Goal: Transaction & Acquisition: Book appointment/travel/reservation

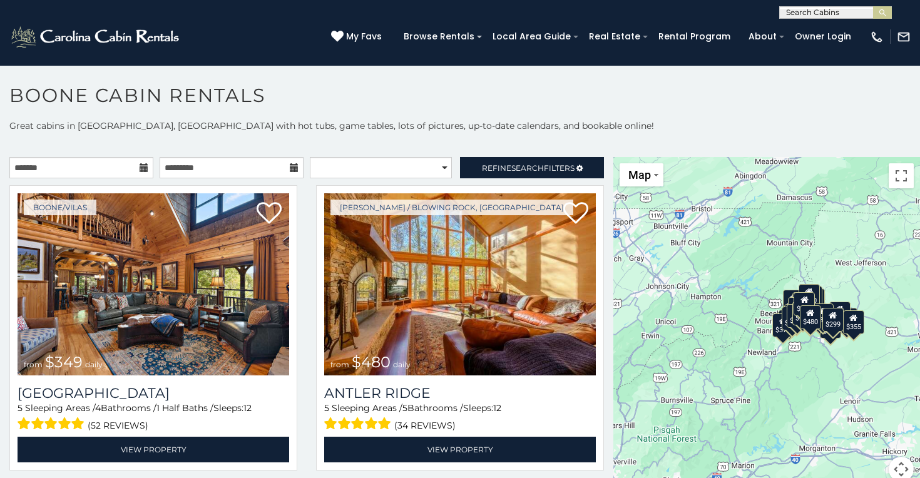
click at [142, 171] on icon at bounding box center [144, 167] width 9 height 9
click at [97, 159] on input "text" at bounding box center [81, 167] width 144 height 21
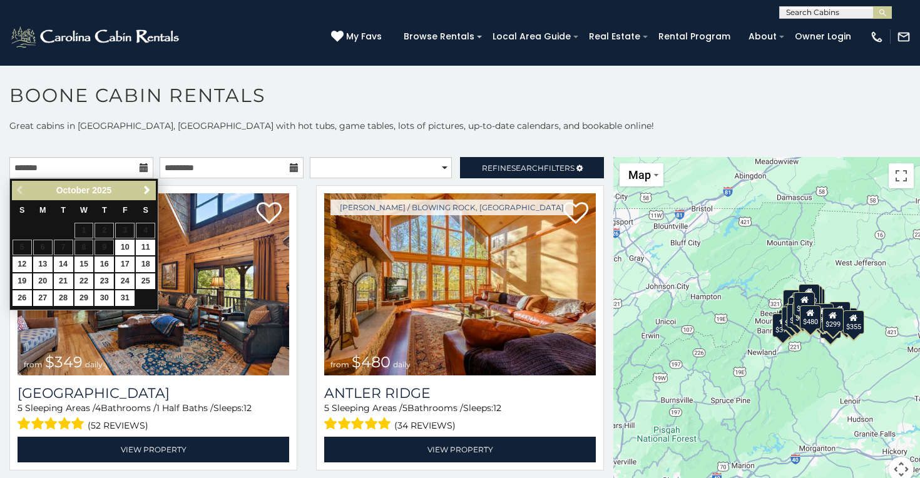
click at [105, 280] on link "23" at bounding box center [104, 282] width 19 height 16
type input "**********"
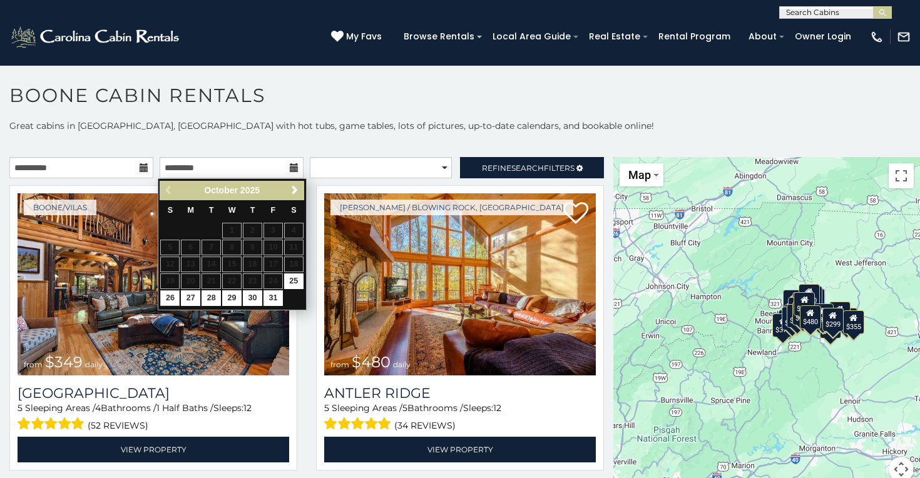
click at [173, 291] on link "26" at bounding box center [169, 298] width 19 height 16
type input "**********"
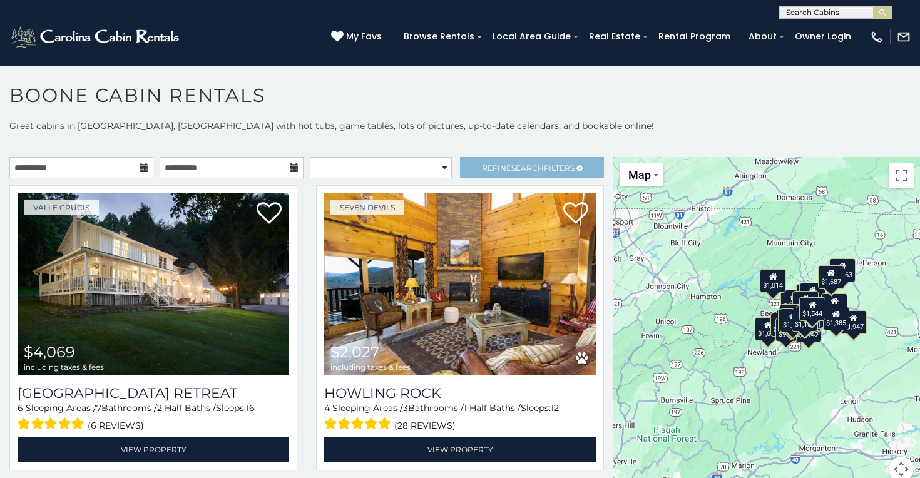
click at [490, 170] on span "Refine Search Filters" at bounding box center [528, 167] width 93 height 9
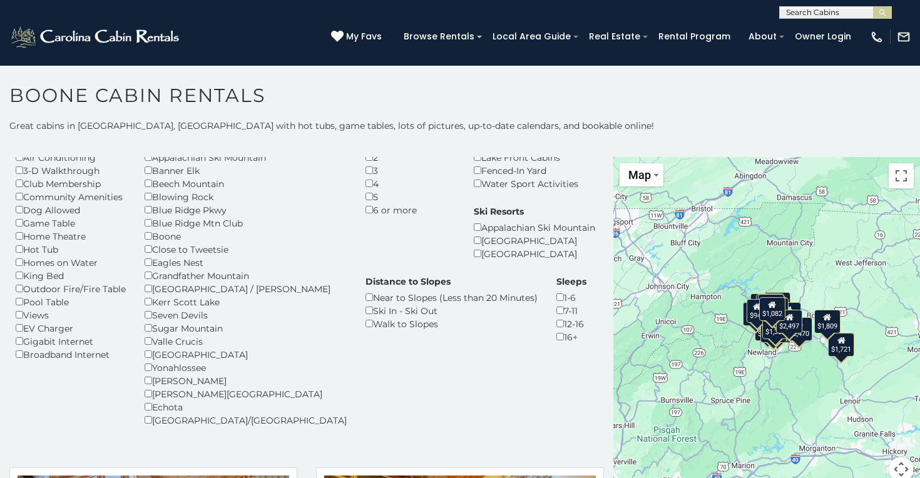
scroll to position [63, 0]
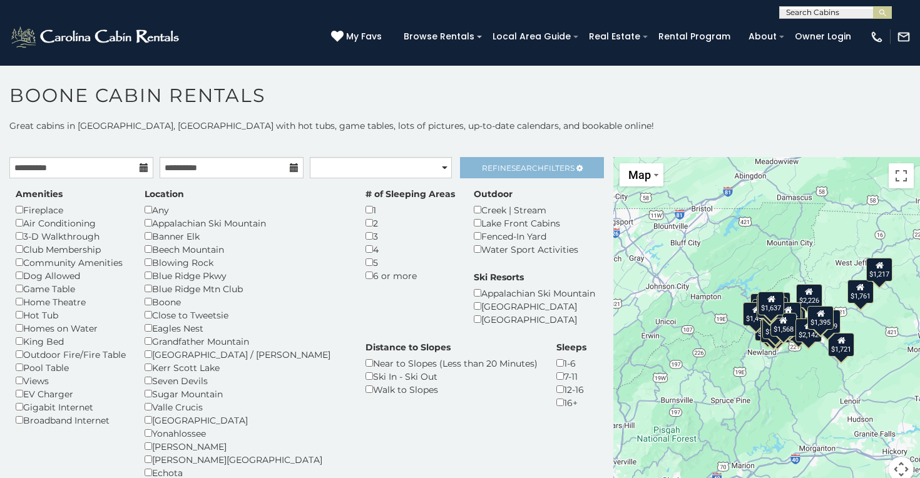
click at [503, 173] on link "Refine Search Filters" at bounding box center [532, 167] width 144 height 21
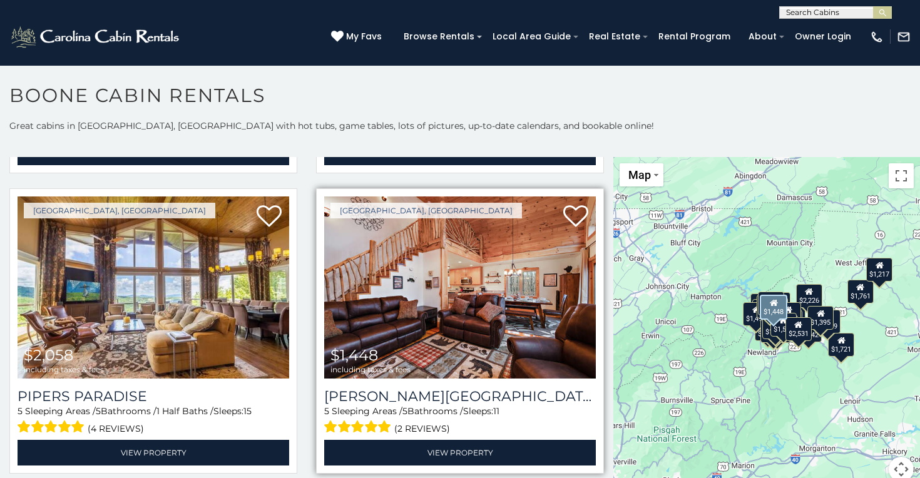
scroll to position [293, 0]
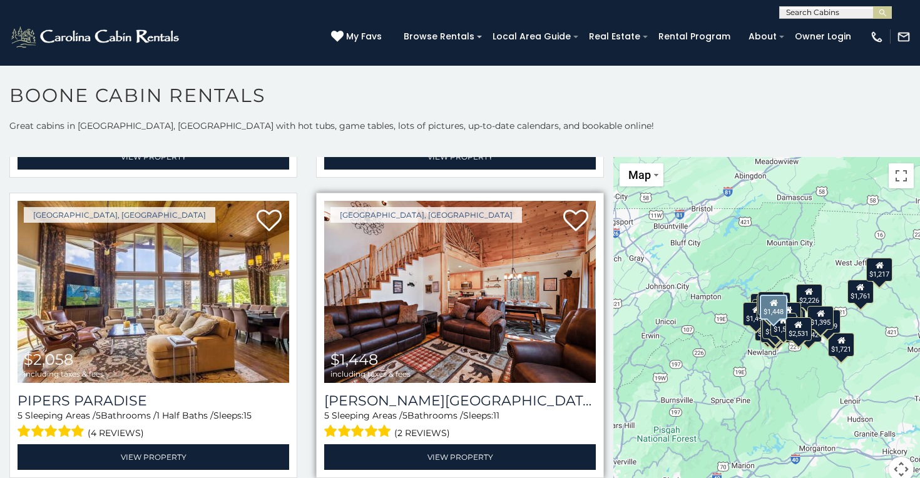
click at [475, 284] on img at bounding box center [460, 292] width 272 height 182
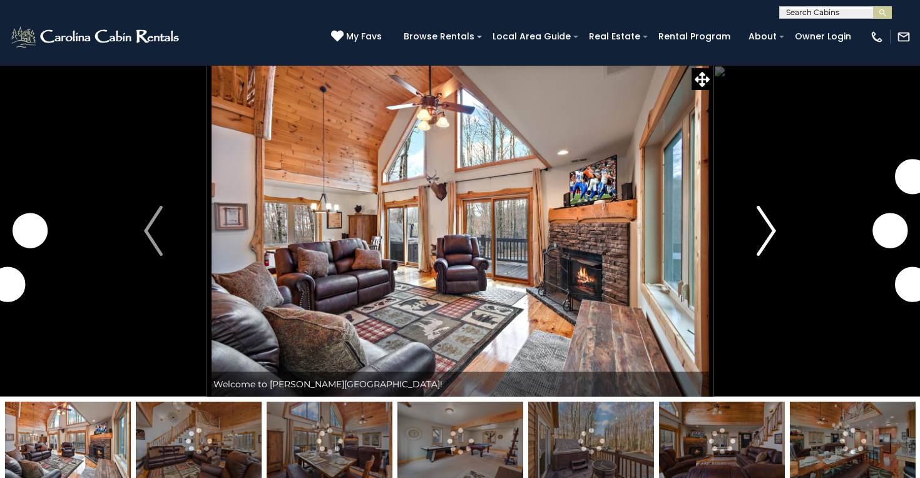
click at [772, 227] on img "Next" at bounding box center [766, 231] width 19 height 50
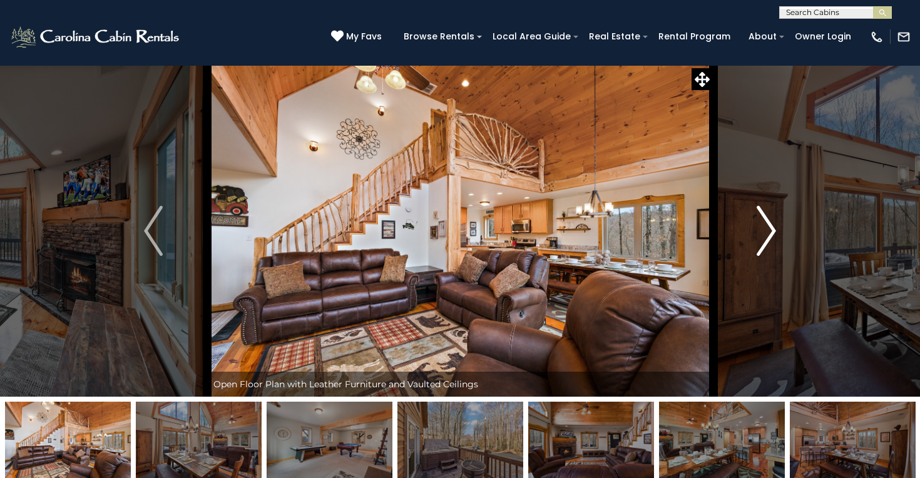
click at [772, 227] on img "Next" at bounding box center [766, 231] width 19 height 50
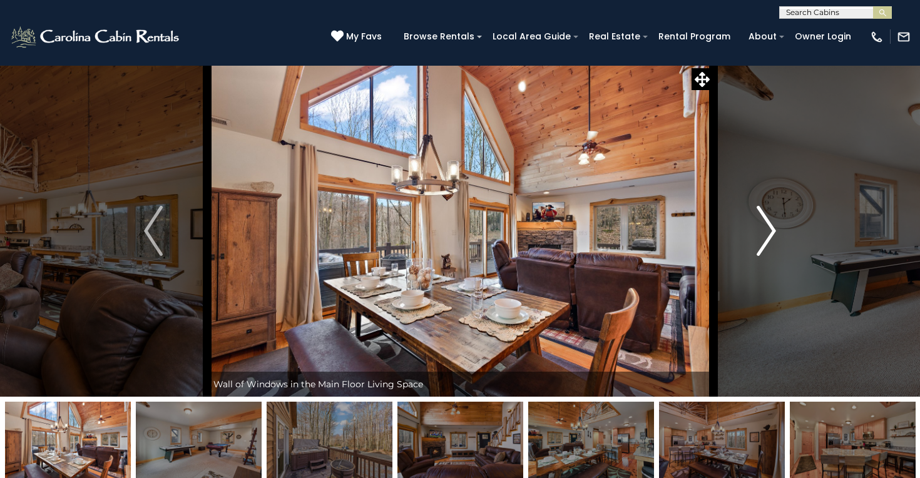
click at [762, 236] on img "Next" at bounding box center [766, 231] width 19 height 50
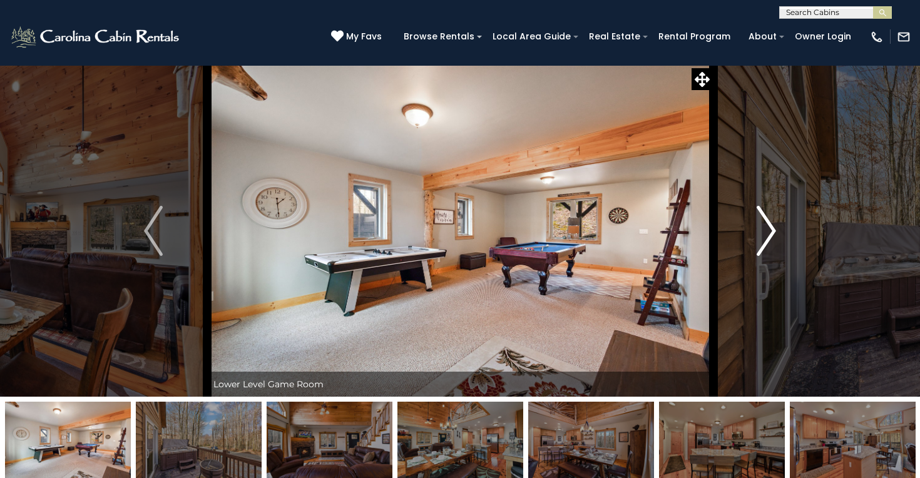
click at [762, 236] on img "Next" at bounding box center [766, 231] width 19 height 50
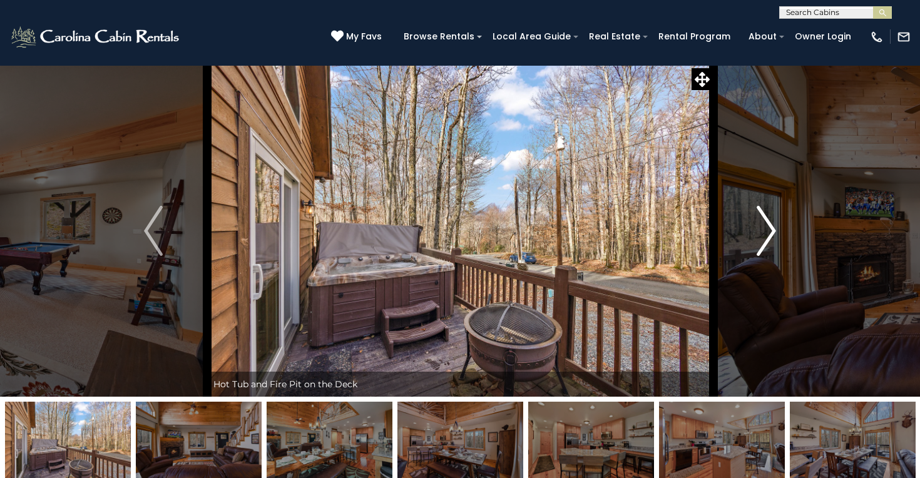
click at [762, 236] on img "Next" at bounding box center [766, 231] width 19 height 50
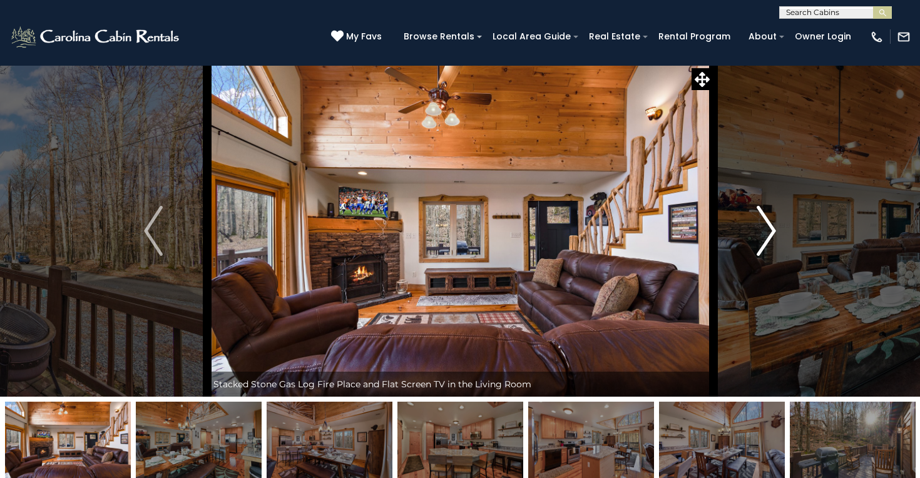
click at [762, 236] on img "Next" at bounding box center [766, 231] width 19 height 50
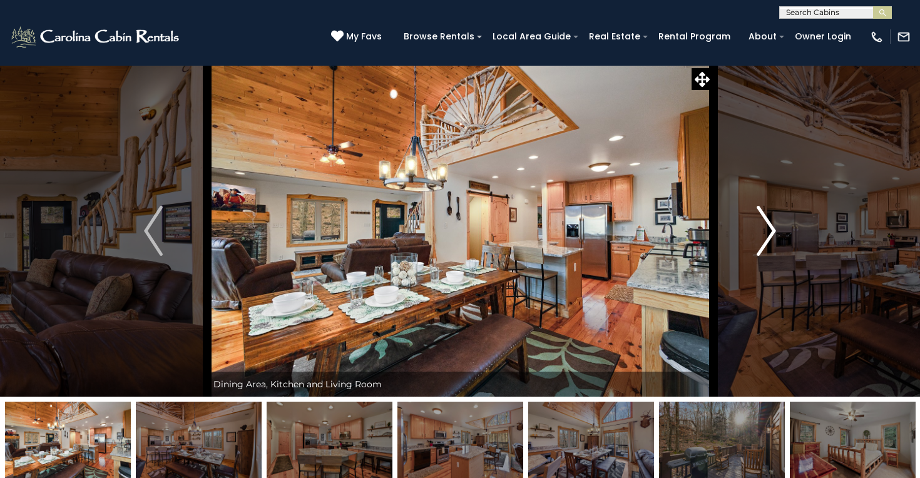
click at [762, 236] on img "Next" at bounding box center [766, 231] width 19 height 50
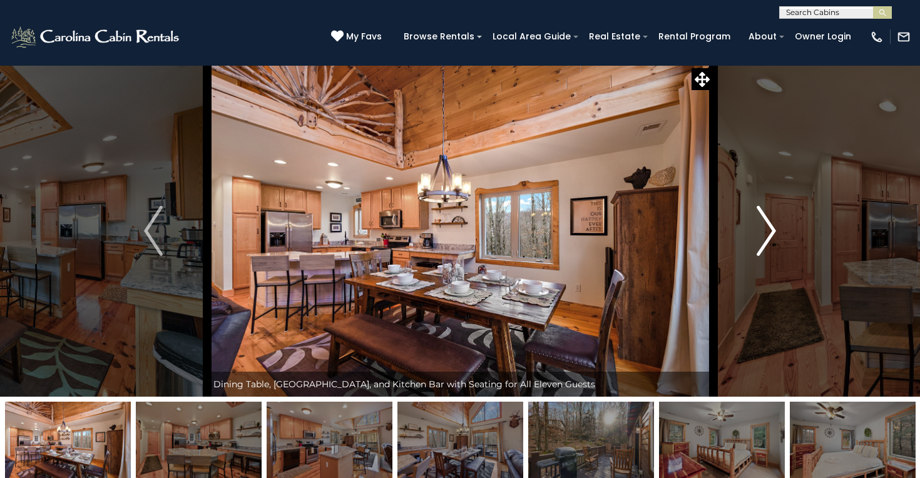
click at [762, 236] on img "Next" at bounding box center [766, 231] width 19 height 50
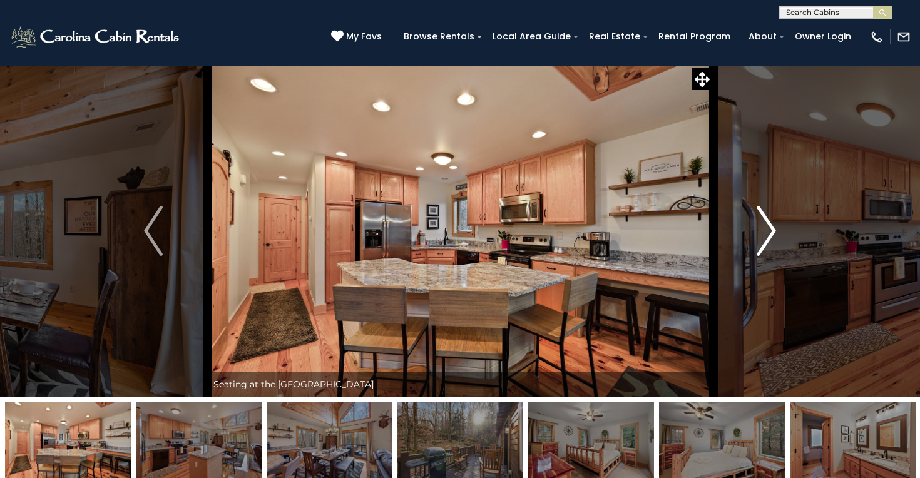
click at [762, 236] on img "Next" at bounding box center [766, 231] width 19 height 50
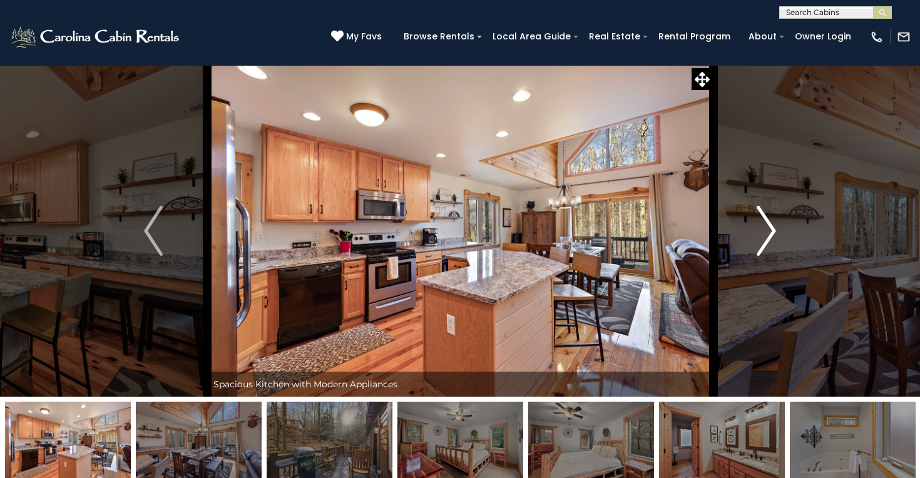
click at [762, 236] on img "Next" at bounding box center [766, 231] width 19 height 50
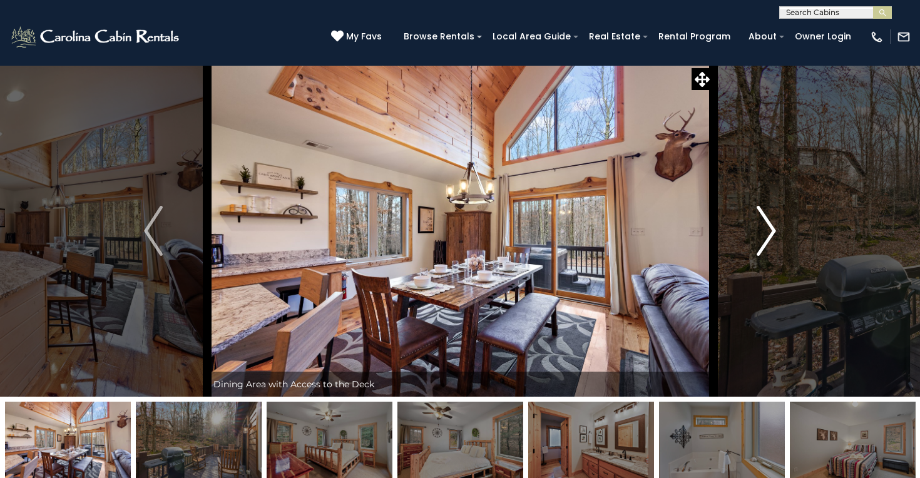
click at [762, 236] on img "Next" at bounding box center [766, 231] width 19 height 50
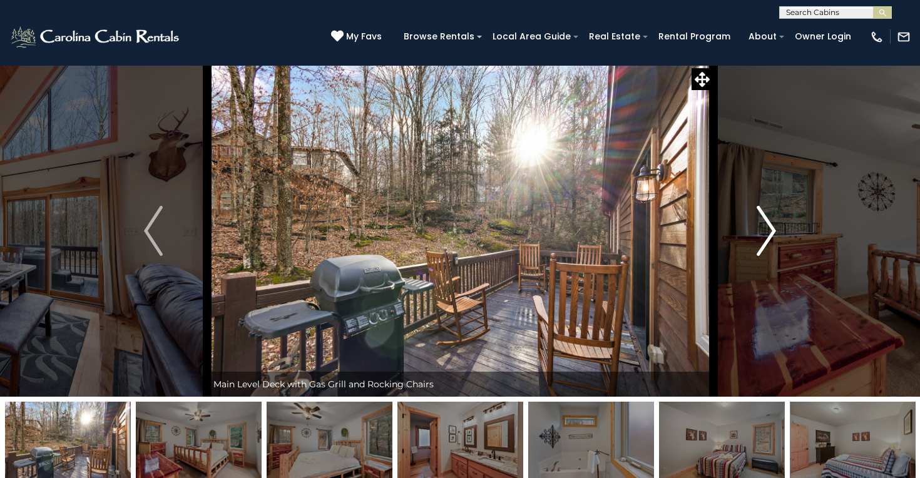
click at [762, 236] on img "Next" at bounding box center [766, 231] width 19 height 50
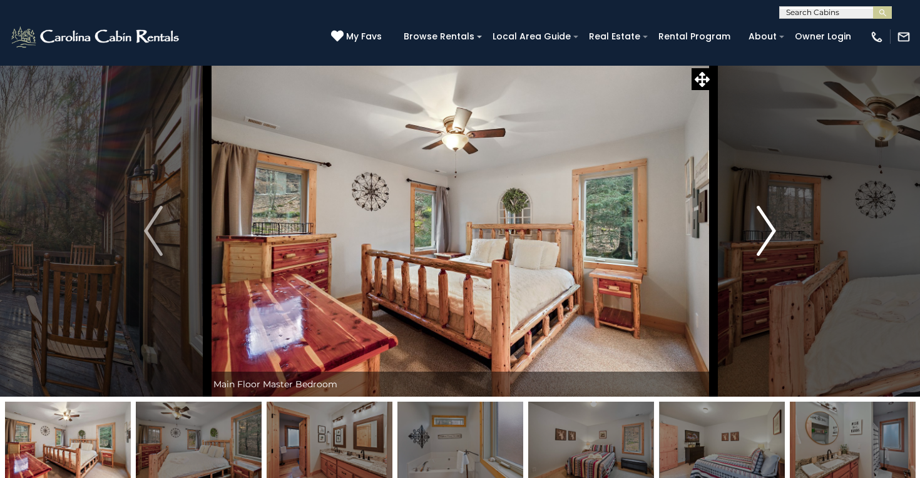
click at [762, 236] on img "Next" at bounding box center [766, 231] width 19 height 50
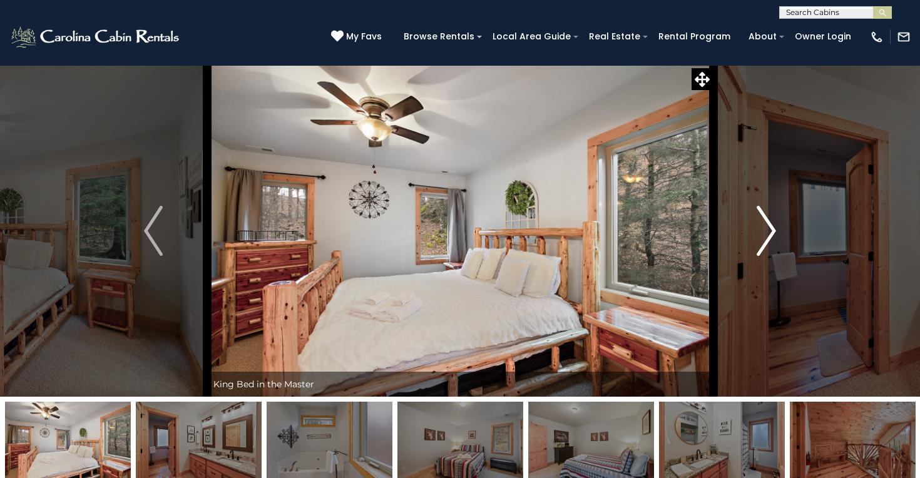
click at [762, 236] on img "Next" at bounding box center [766, 231] width 19 height 50
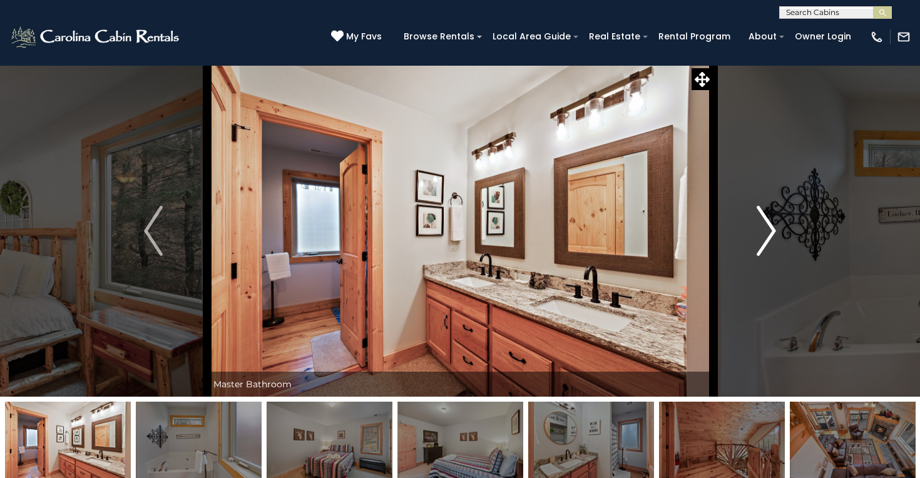
click at [762, 236] on img "Next" at bounding box center [766, 231] width 19 height 50
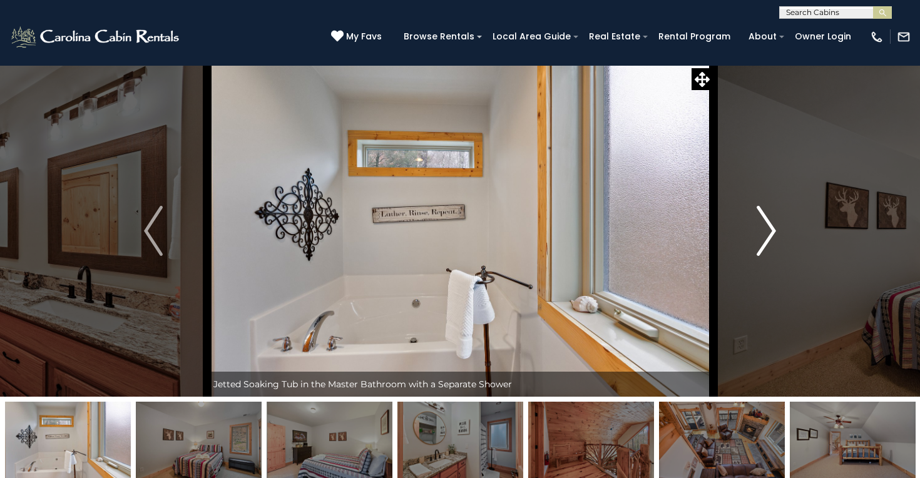
click at [762, 236] on img "Next" at bounding box center [766, 231] width 19 height 50
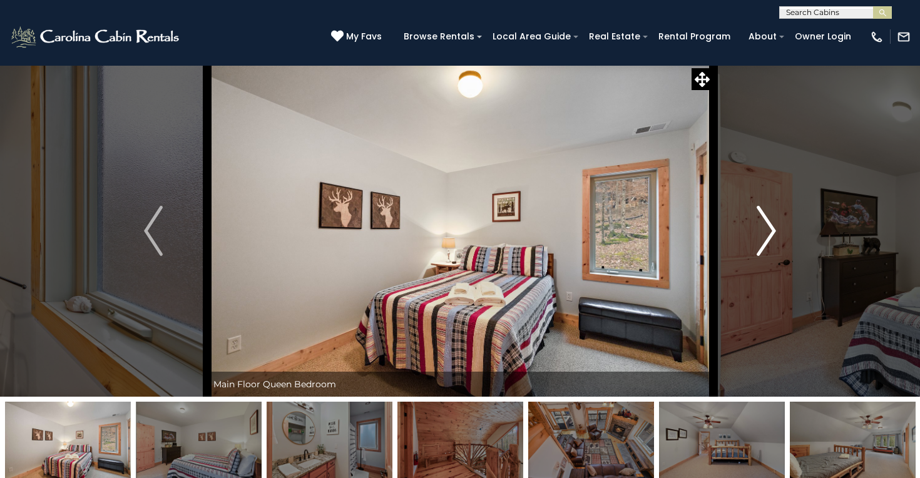
click at [762, 236] on img "Next" at bounding box center [766, 231] width 19 height 50
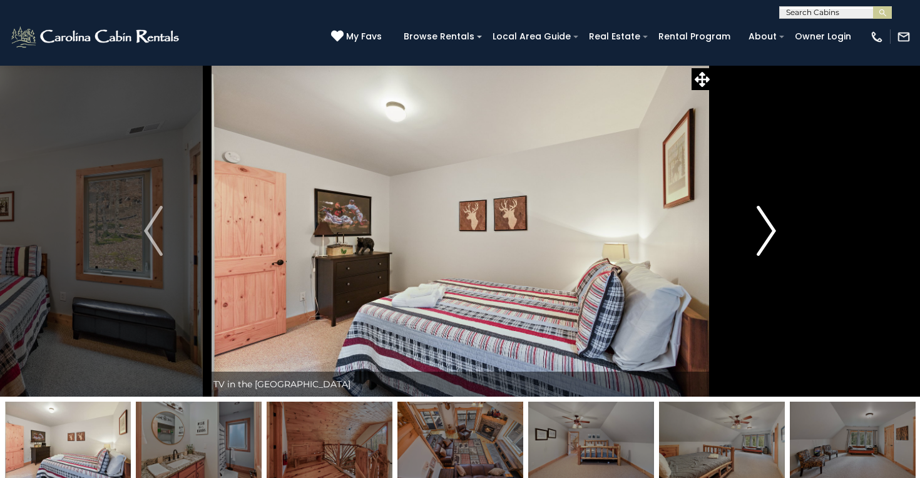
click at [762, 236] on img "Next" at bounding box center [766, 231] width 19 height 50
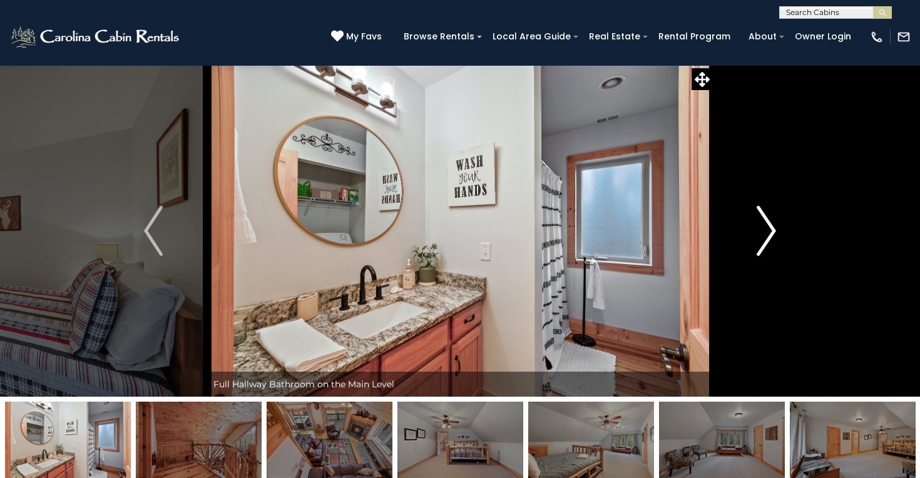
click at [762, 236] on img "Next" at bounding box center [766, 231] width 19 height 50
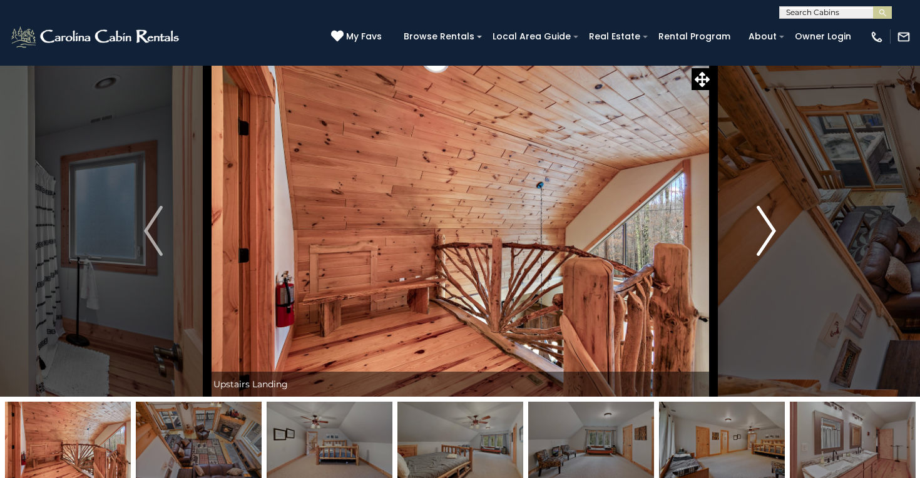
click at [762, 236] on img "Next" at bounding box center [766, 231] width 19 height 50
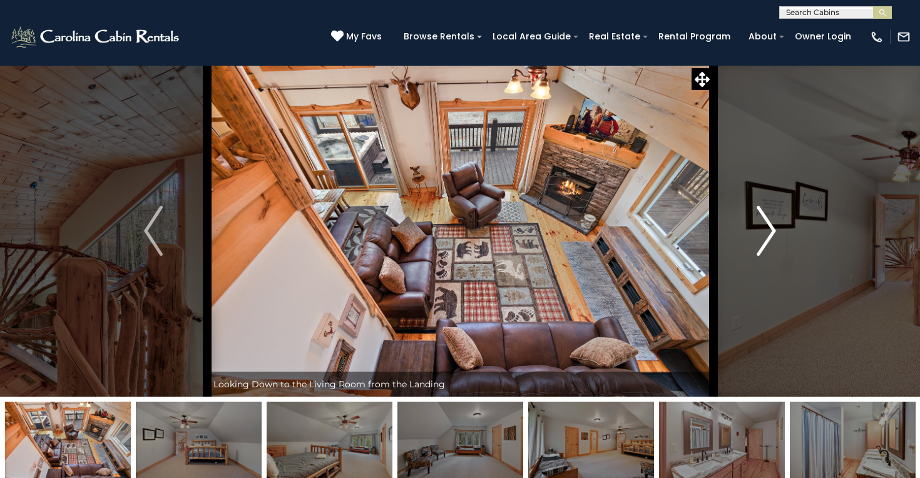
click at [762, 236] on img "Next" at bounding box center [766, 231] width 19 height 50
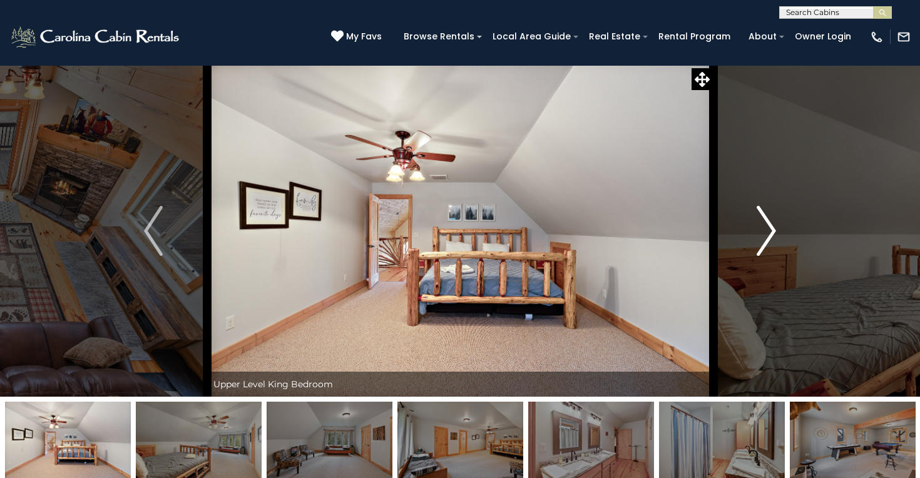
click at [762, 236] on img "Next" at bounding box center [766, 231] width 19 height 50
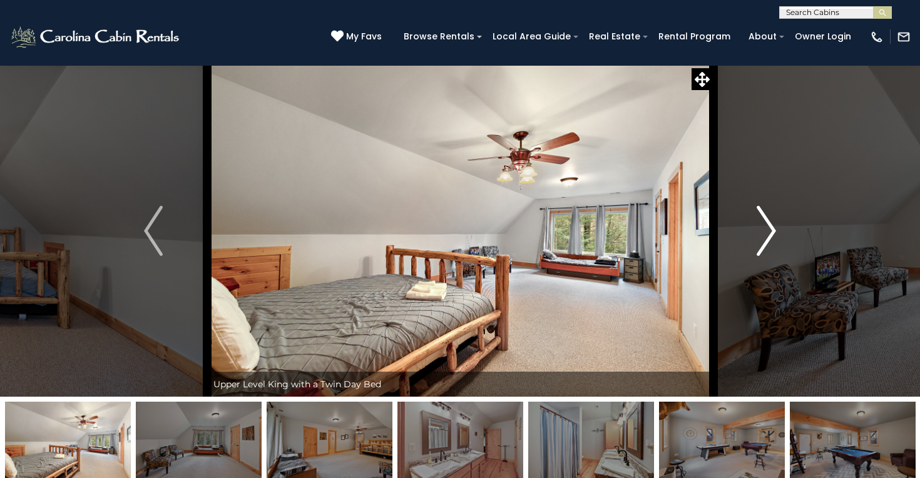
click at [762, 236] on img "Next" at bounding box center [766, 231] width 19 height 50
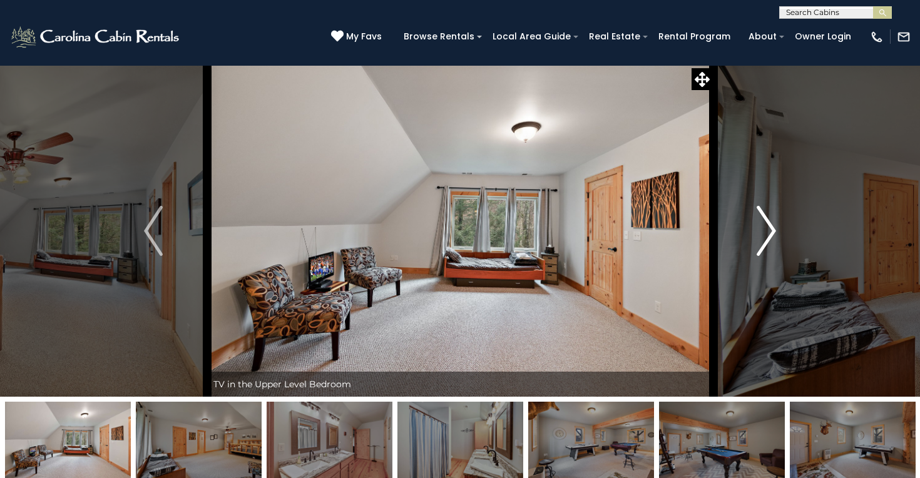
click at [762, 236] on img "Next" at bounding box center [766, 231] width 19 height 50
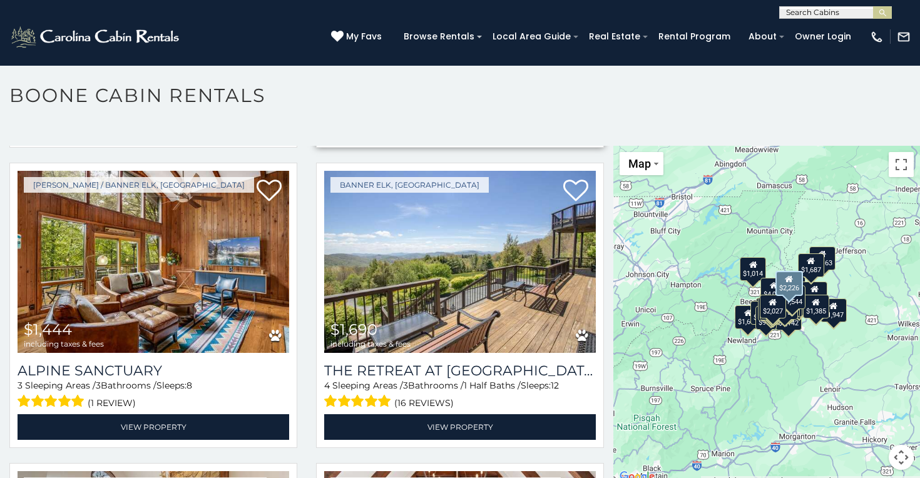
scroll to position [617, 0]
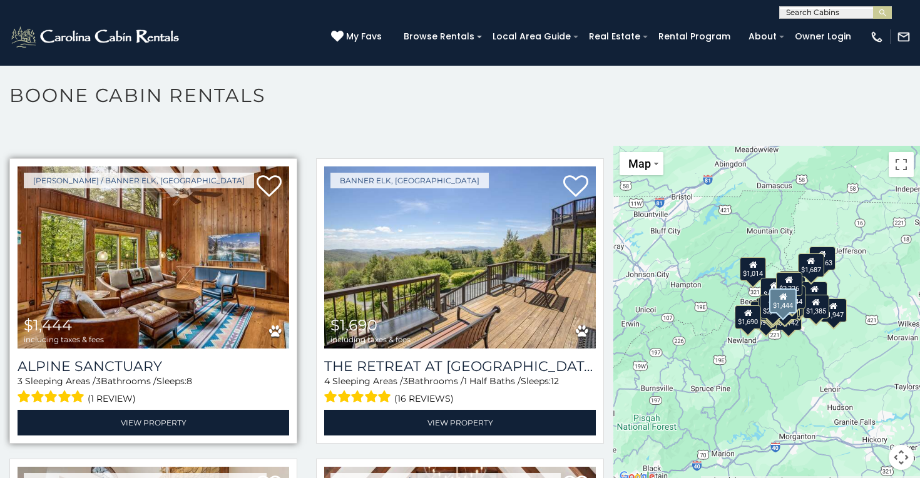
click at [270, 252] on img at bounding box center [154, 258] width 272 height 182
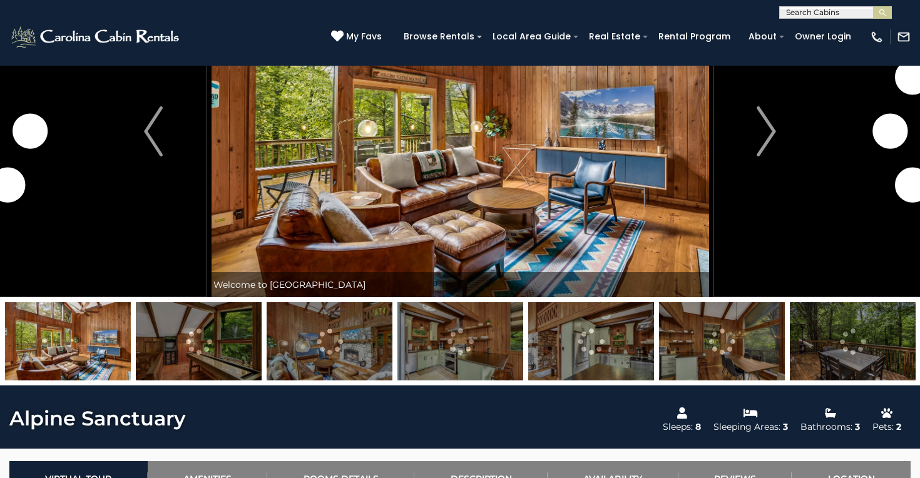
scroll to position [101, 0]
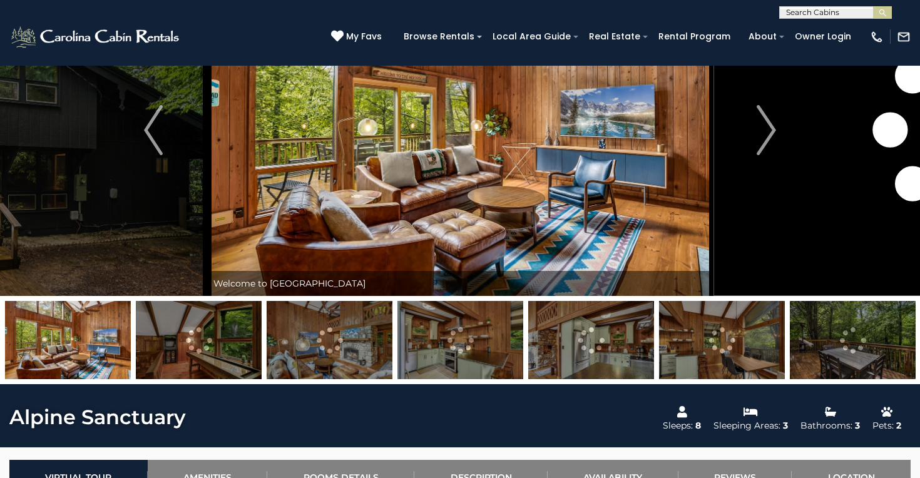
click at [550, 331] on img at bounding box center [591, 340] width 126 height 78
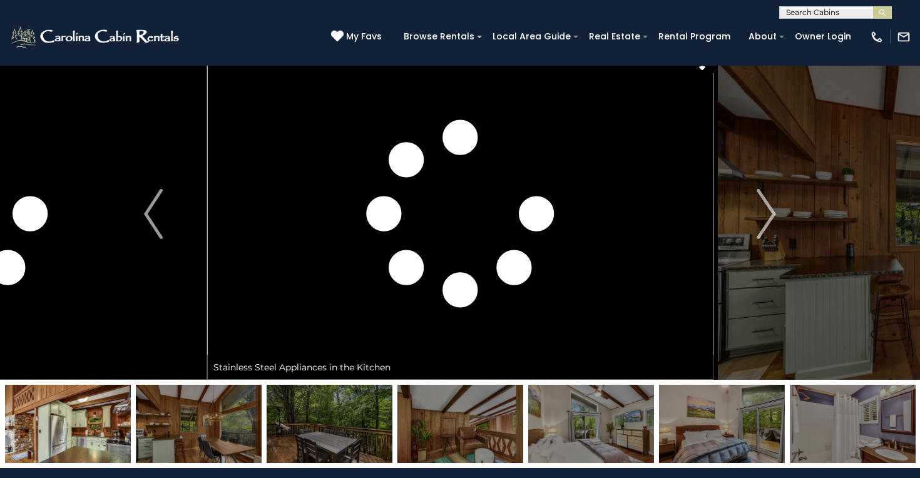
scroll to position [17, 0]
click at [688, 397] on img at bounding box center [722, 424] width 126 height 78
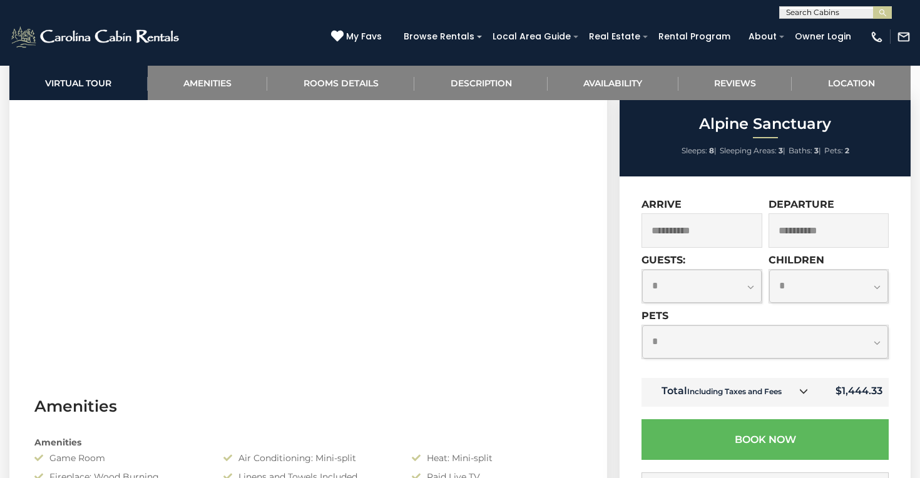
scroll to position [617, 0]
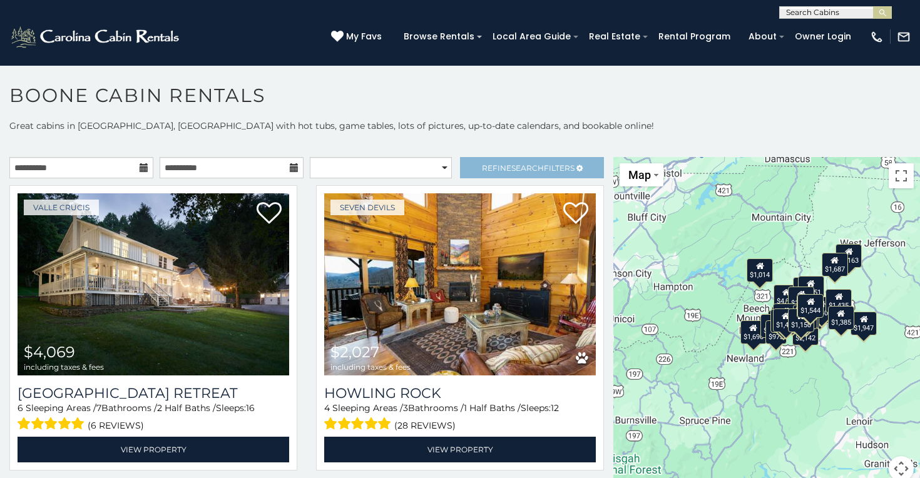
click at [501, 169] on span "Refine Search Filters" at bounding box center [528, 167] width 93 height 9
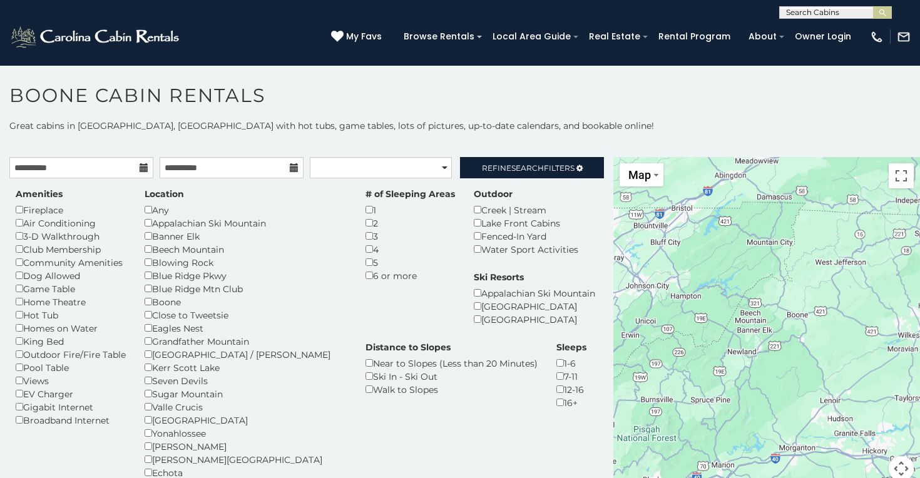
click at [150, 302] on div "Boone" at bounding box center [246, 301] width 202 height 13
click at [146, 315] on div "Close to Tweetsie" at bounding box center [246, 315] width 202 height 13
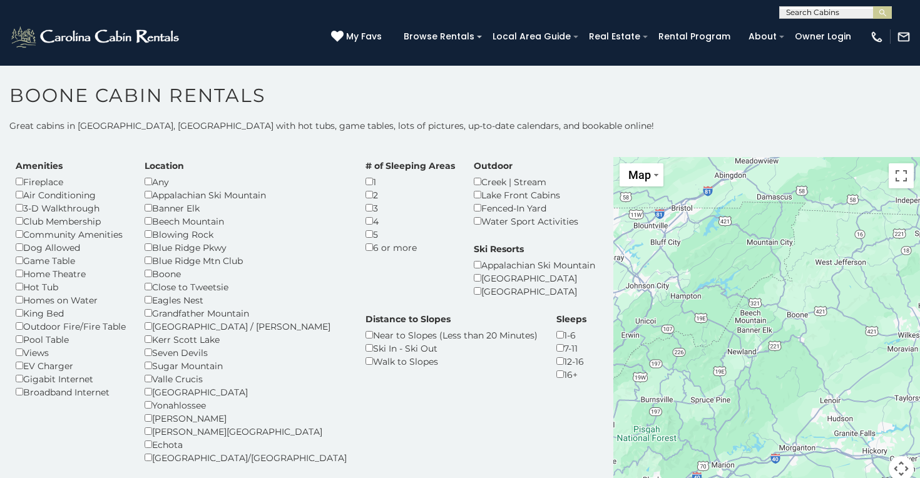
scroll to position [29, 0]
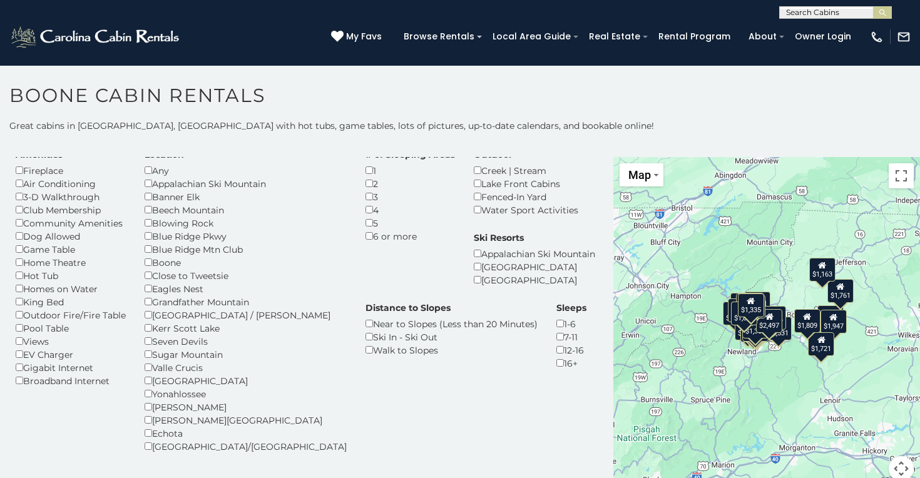
scroll to position [40, 0]
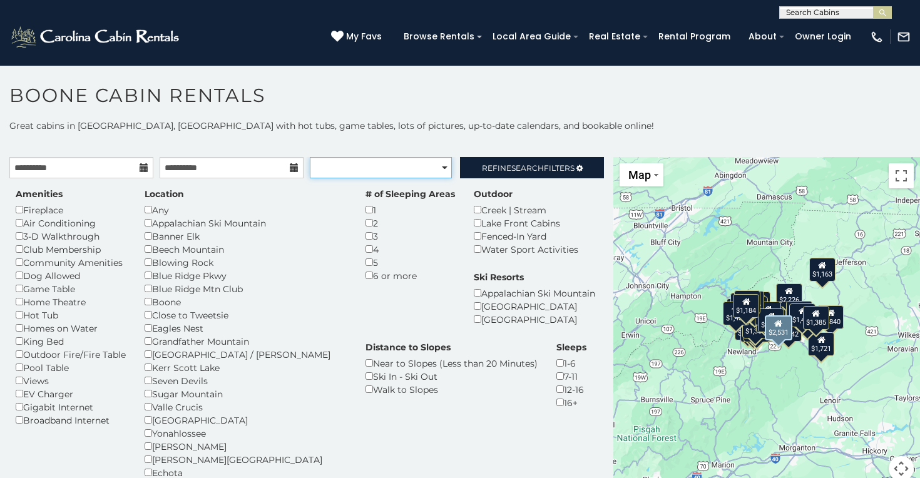
select select "*********"
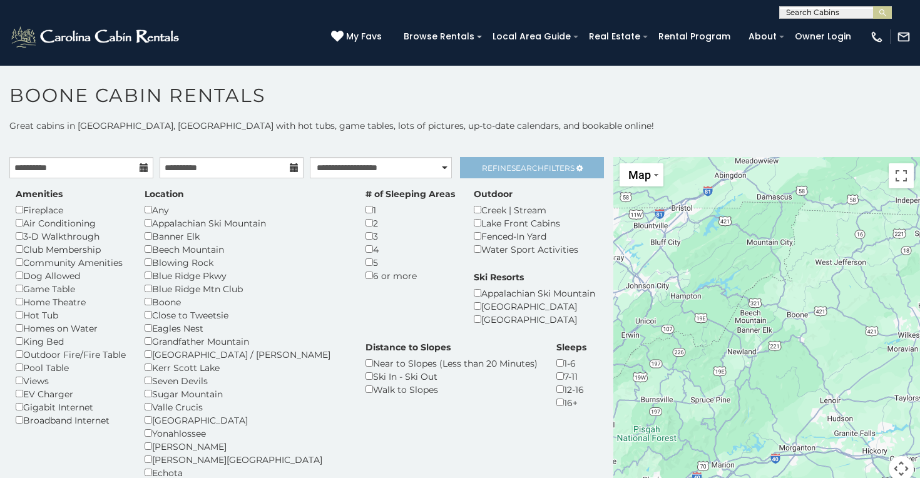
click at [531, 167] on span "Search" at bounding box center [527, 167] width 33 height 9
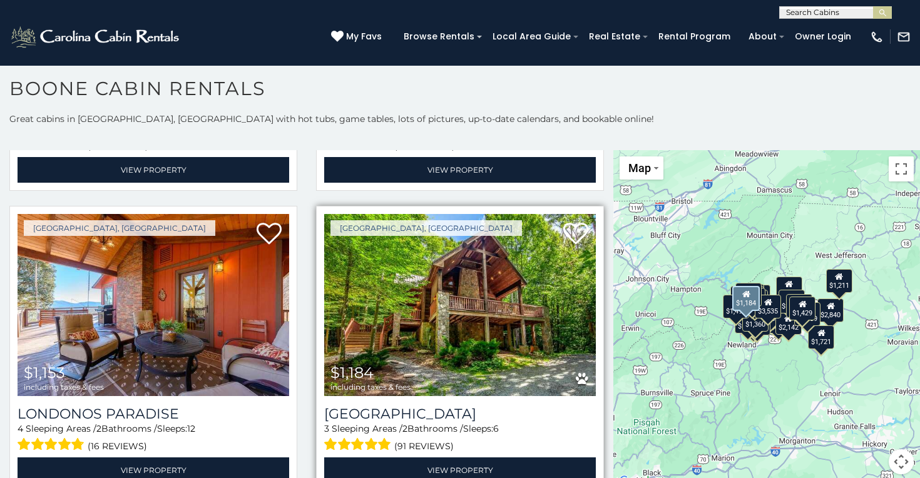
scroll to position [3872, 0]
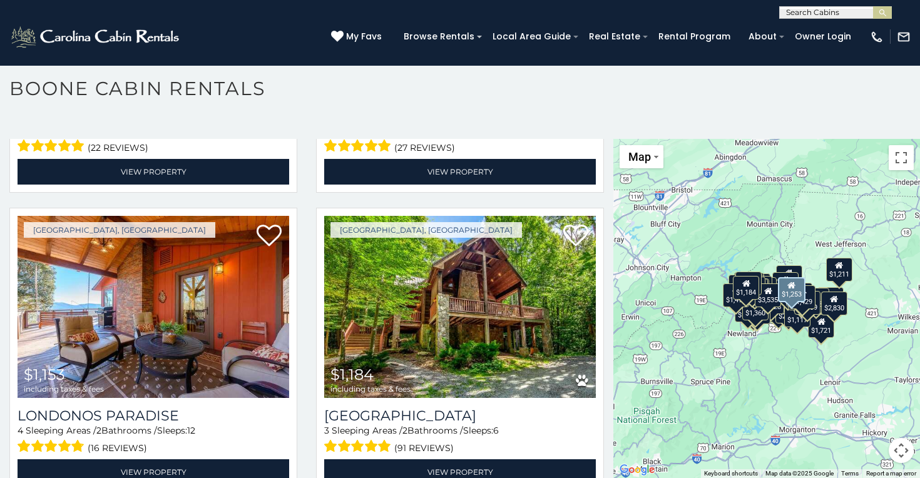
scroll to position [3864, 0]
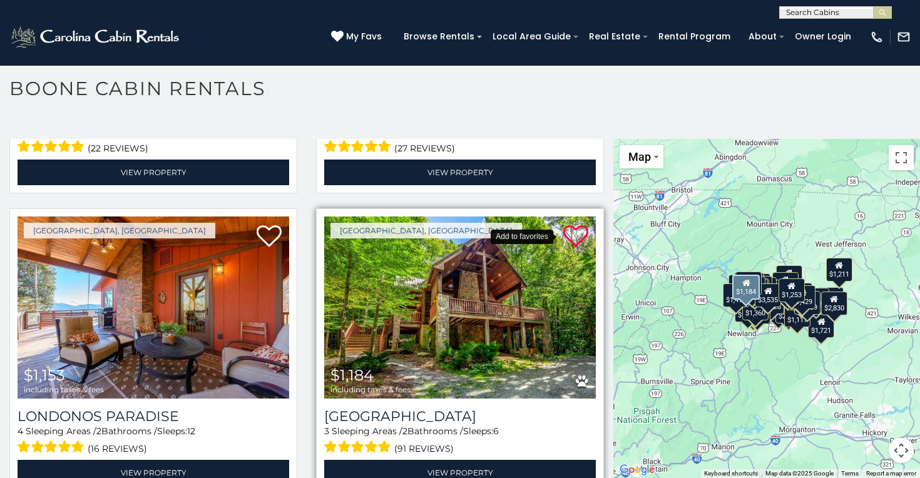
click at [569, 224] on icon at bounding box center [575, 236] width 25 height 25
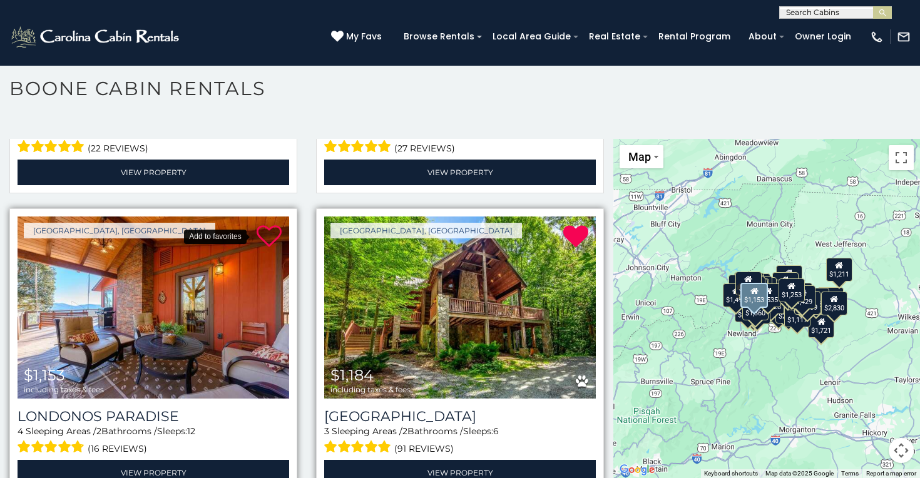
click at [267, 224] on icon at bounding box center [269, 236] width 25 height 25
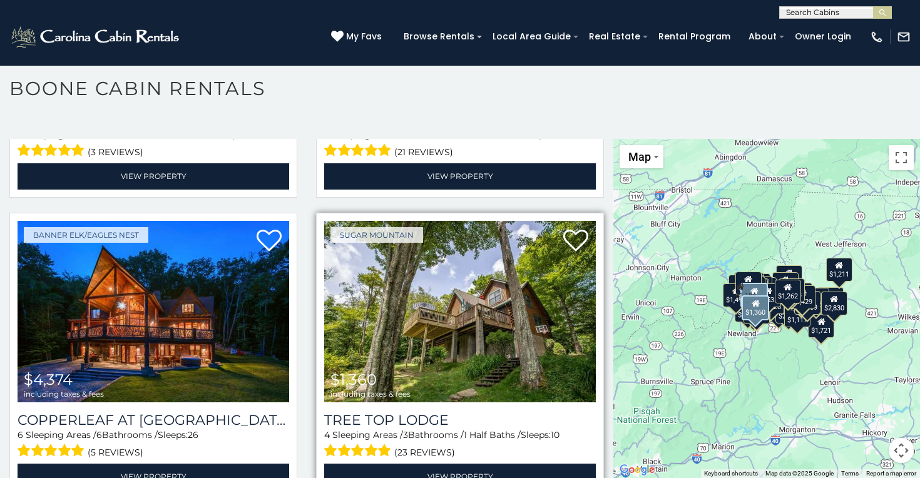
scroll to position [1457, 0]
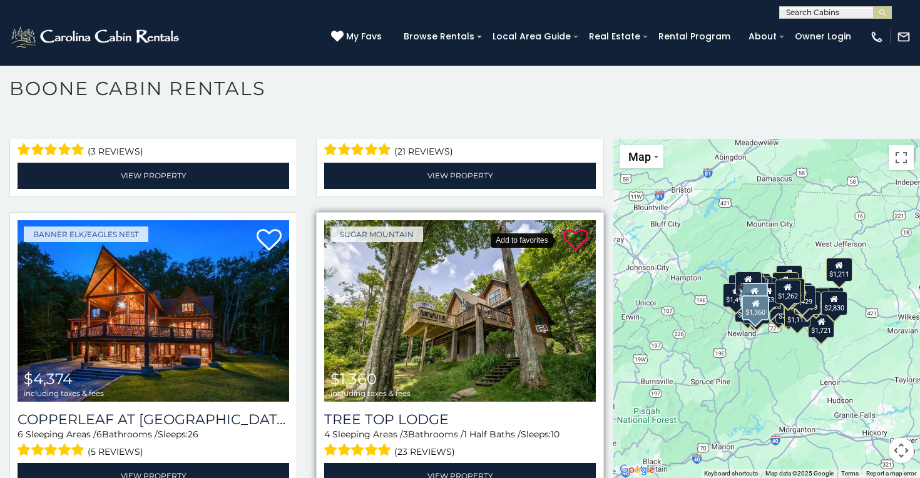
click at [563, 228] on icon at bounding box center [575, 240] width 25 height 25
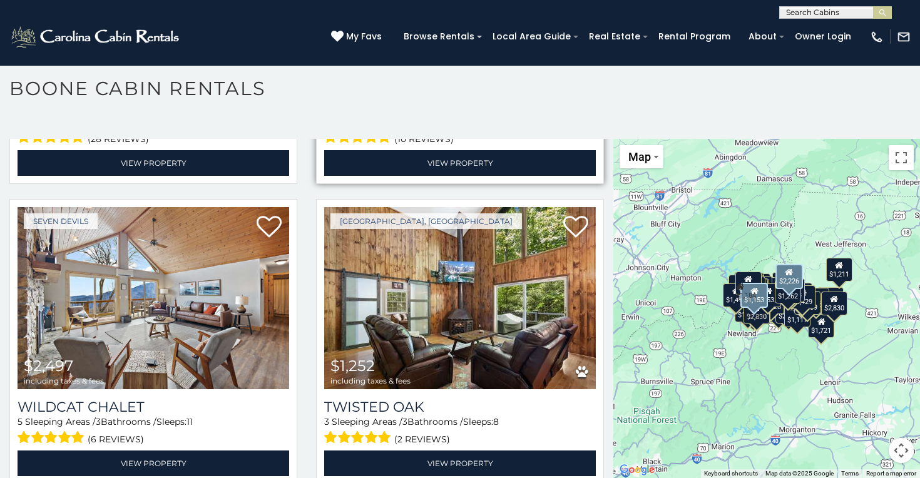
scroll to position [2376, 0]
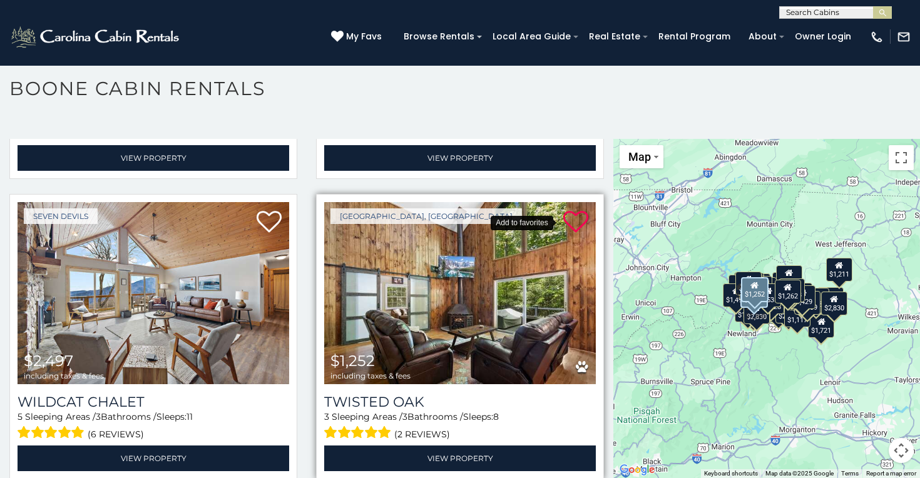
click at [572, 210] on icon at bounding box center [575, 222] width 25 height 25
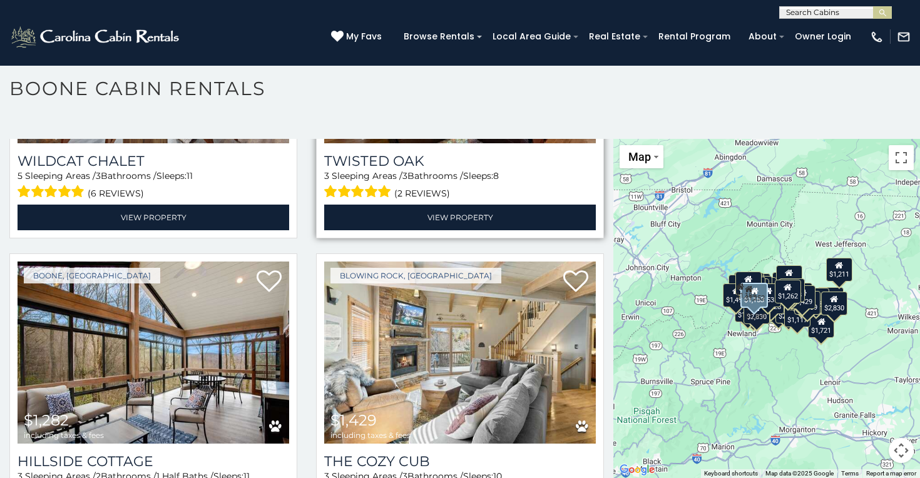
scroll to position [2617, 0]
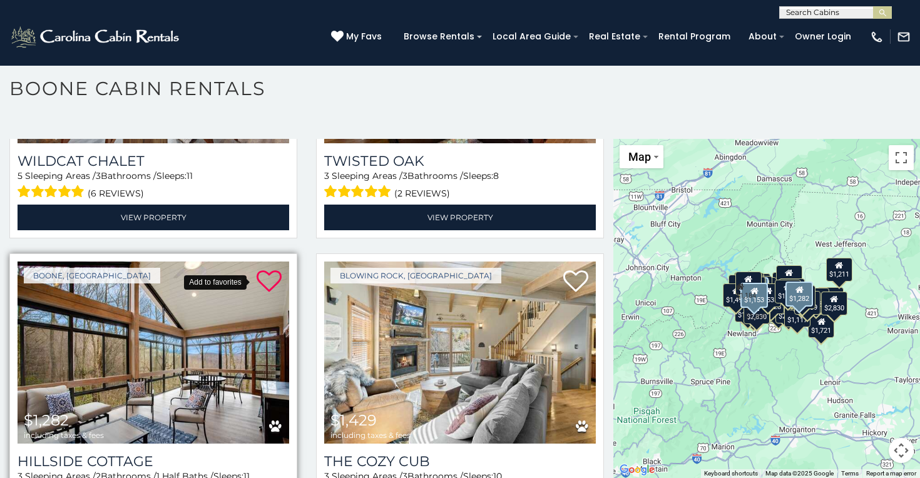
click at [259, 269] on icon at bounding box center [269, 281] width 25 height 25
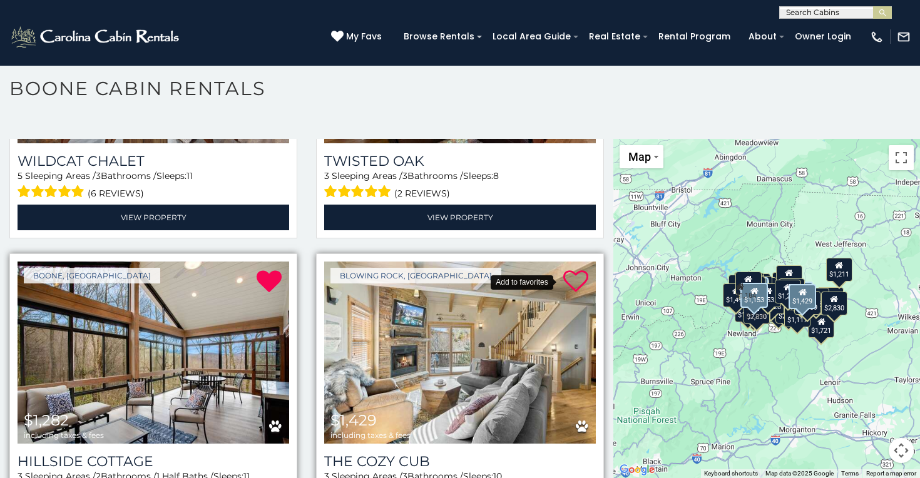
click at [563, 269] on icon at bounding box center [575, 281] width 25 height 25
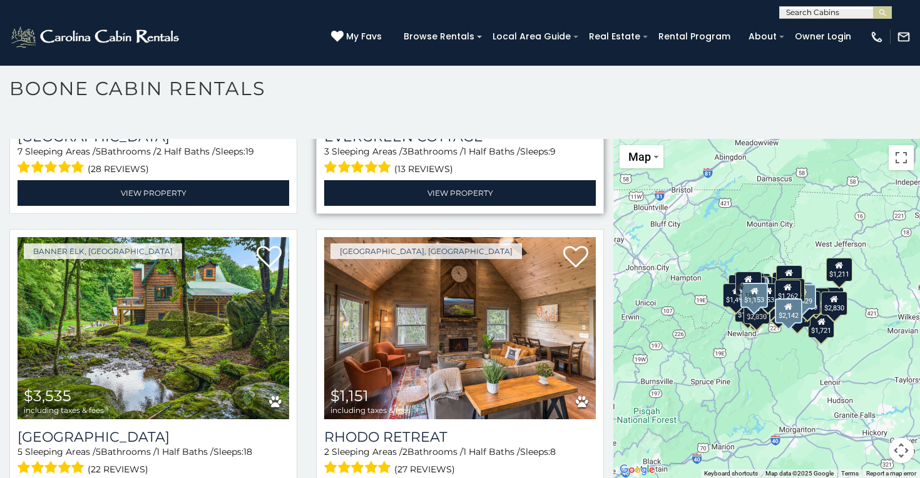
scroll to position [3541, 0]
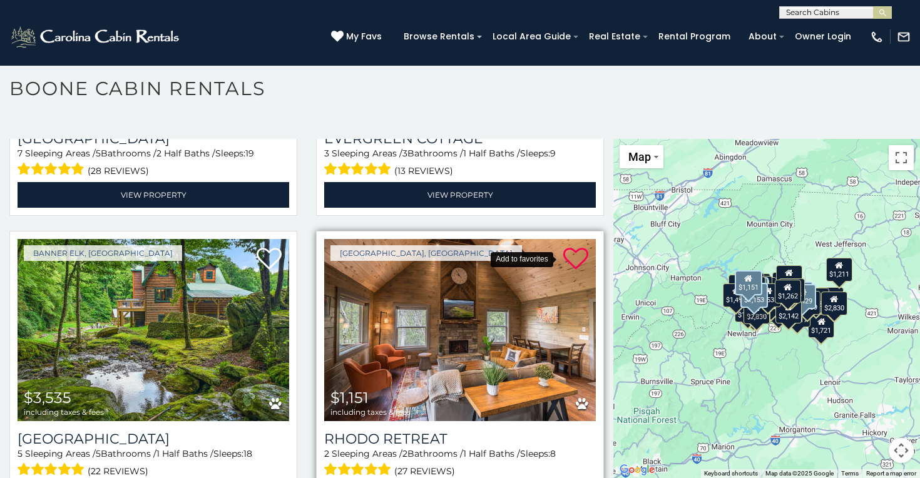
click at [573, 247] on icon at bounding box center [575, 259] width 25 height 25
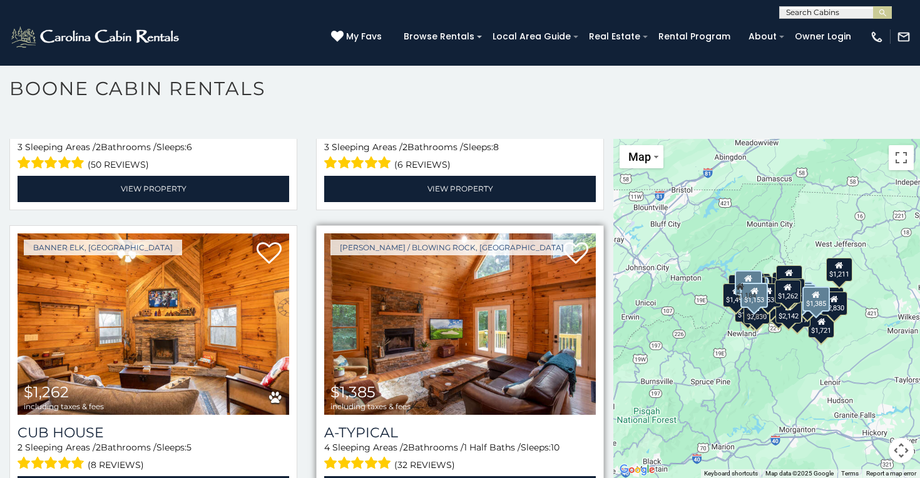
scroll to position [4454, 0]
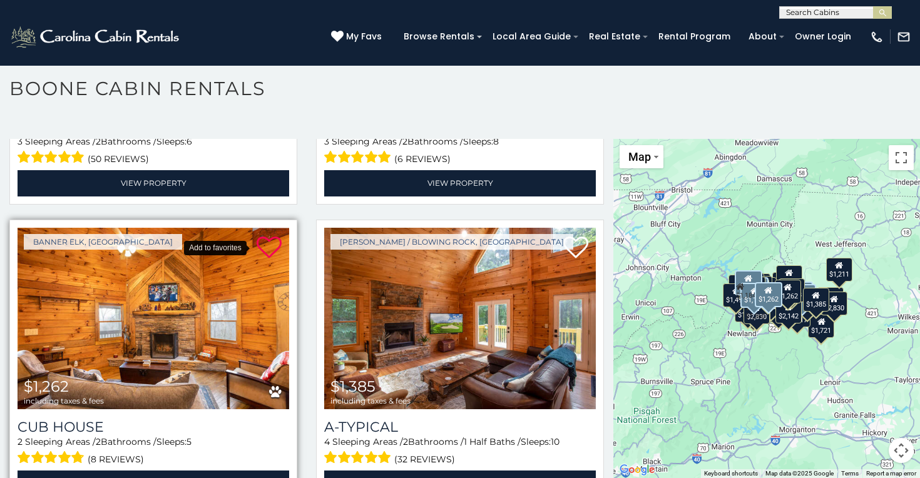
click at [258, 235] on icon at bounding box center [269, 247] width 25 height 25
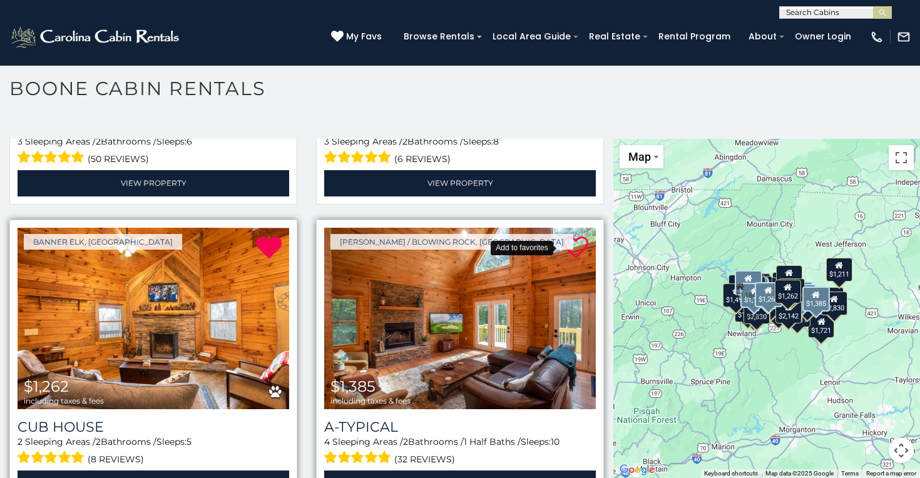
click at [573, 235] on icon at bounding box center [575, 247] width 25 height 25
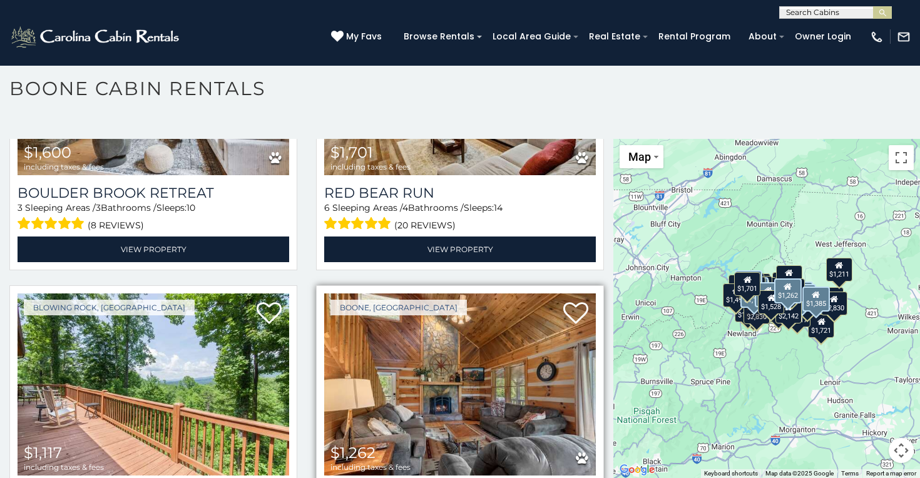
scroll to position [5335, 0]
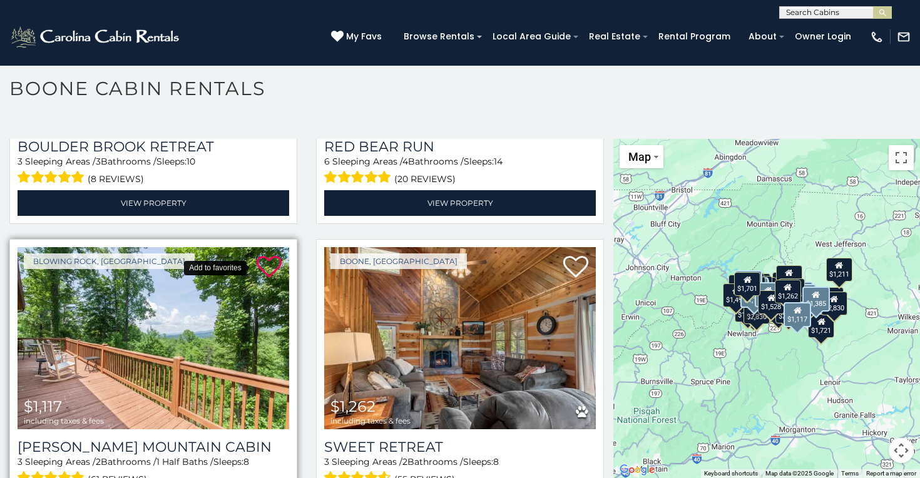
click at [264, 255] on icon at bounding box center [269, 267] width 25 height 25
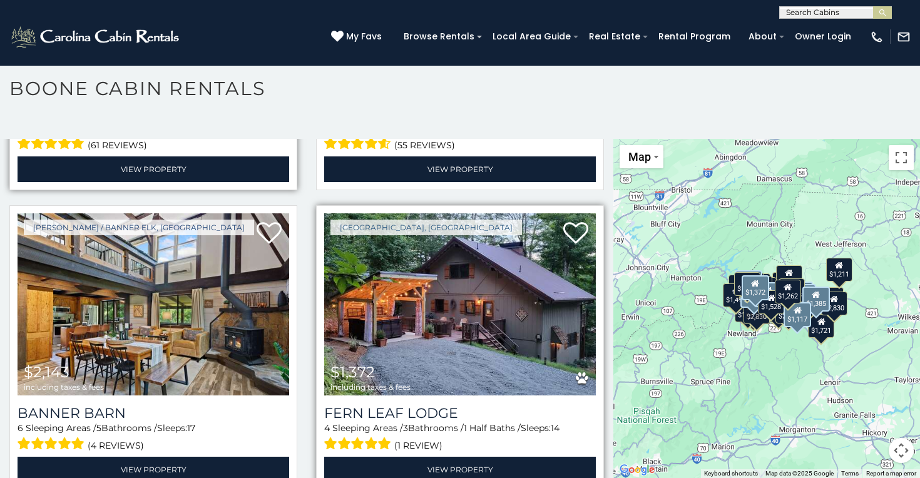
scroll to position [5673, 0]
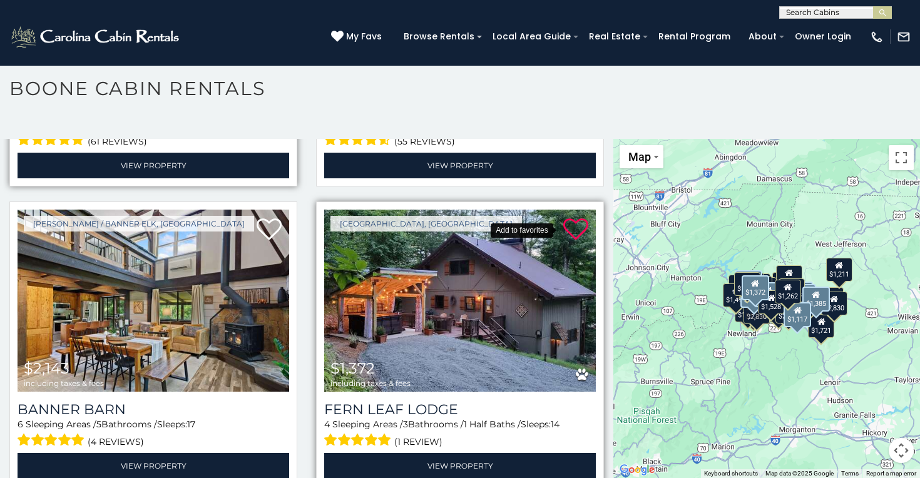
click at [567, 217] on icon at bounding box center [575, 229] width 25 height 25
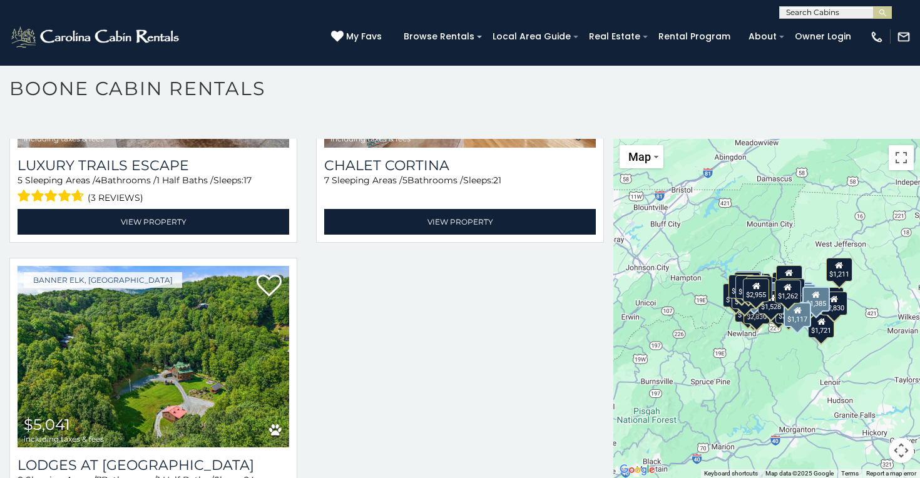
scroll to position [7, 0]
click at [381, 33] on span "My Favs" at bounding box center [364, 36] width 36 height 13
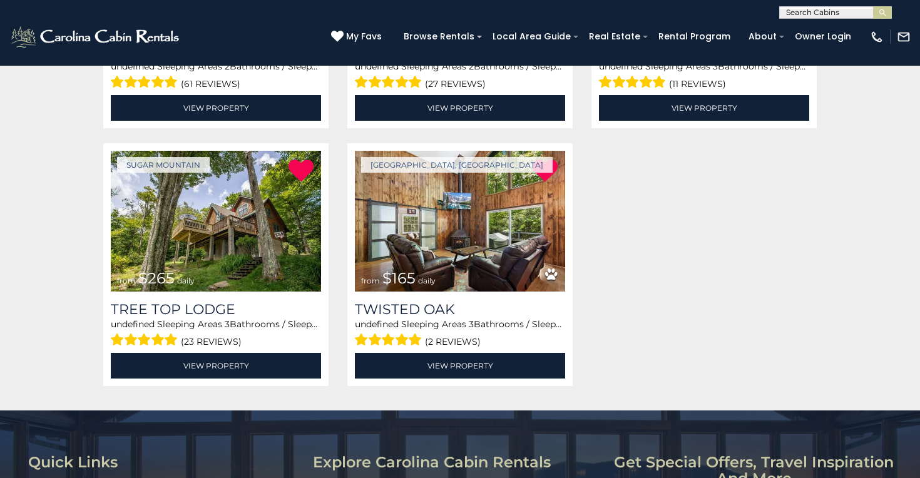
scroll to position [961, 0]
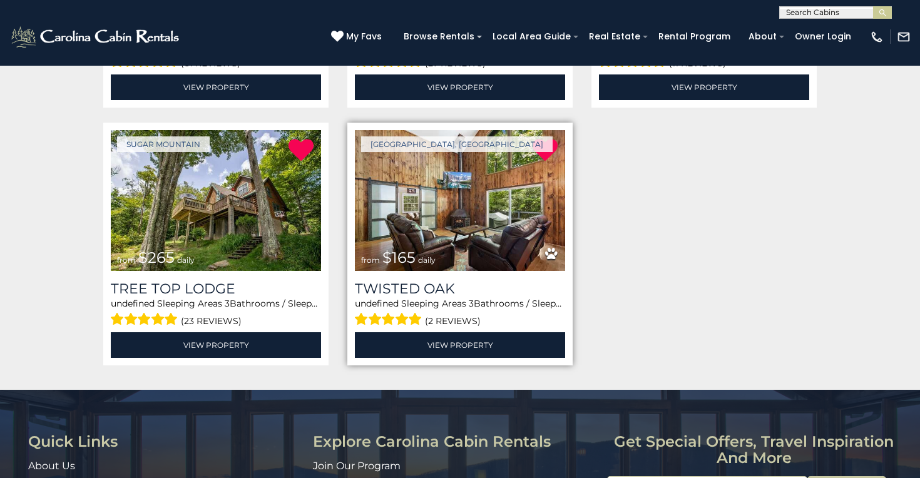
click at [478, 228] on img at bounding box center [460, 200] width 210 height 141
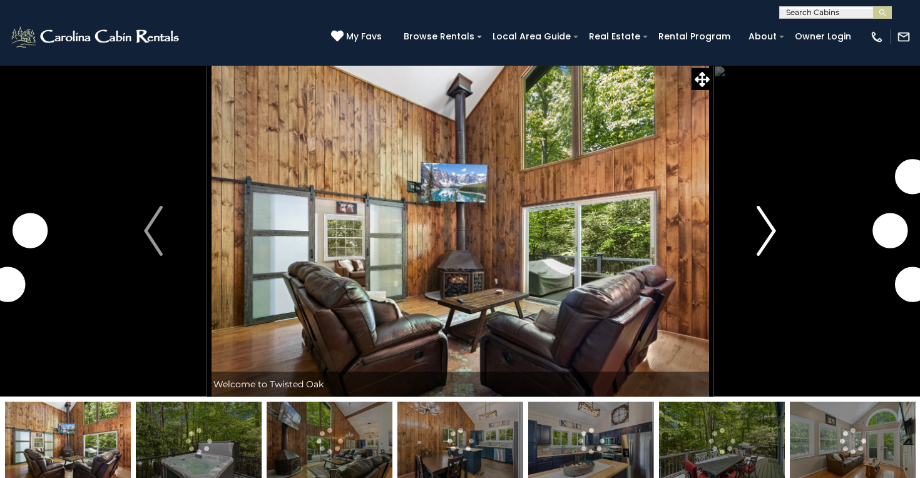
click at [769, 232] on img "Next" at bounding box center [766, 231] width 19 height 50
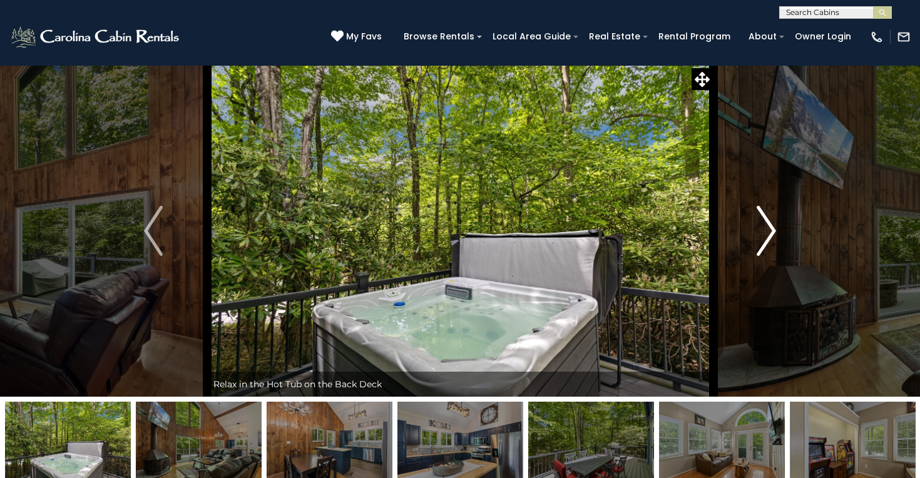
click at [769, 232] on img "Next" at bounding box center [766, 231] width 19 height 50
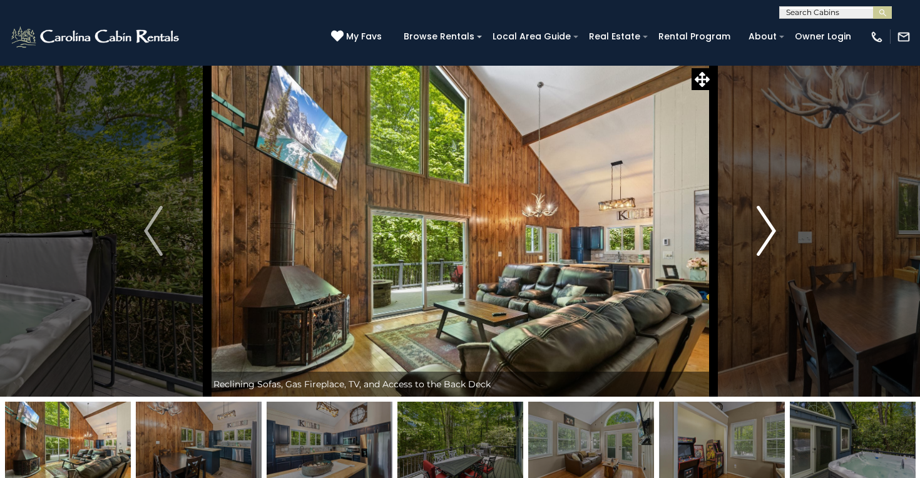
click at [769, 232] on img "Next" at bounding box center [766, 231] width 19 height 50
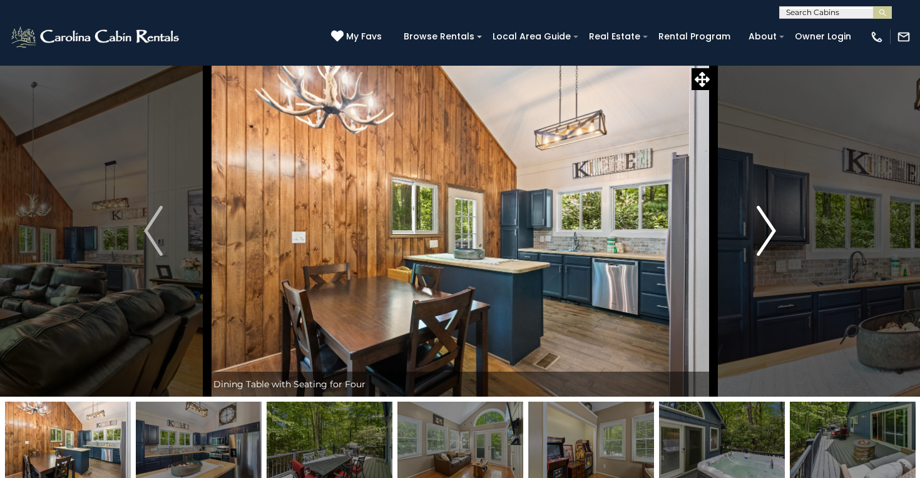
click at [769, 232] on img "Next" at bounding box center [766, 231] width 19 height 50
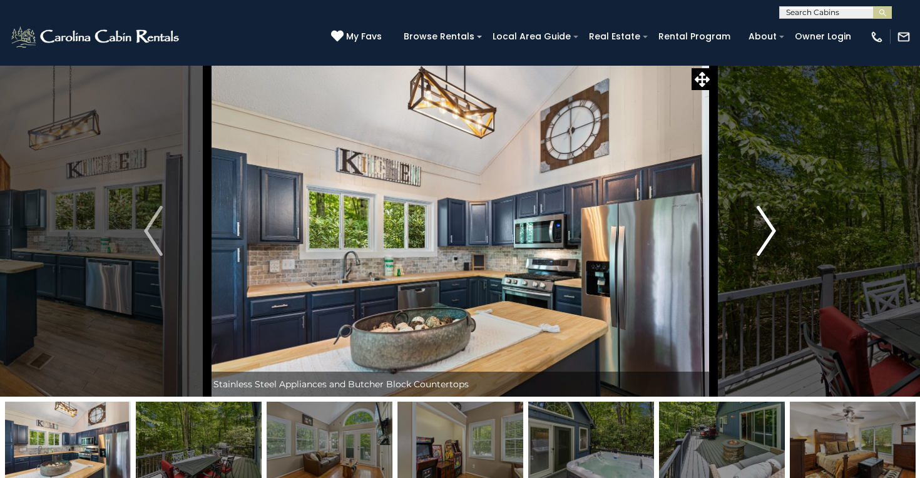
click at [769, 232] on img "Next" at bounding box center [766, 231] width 19 height 50
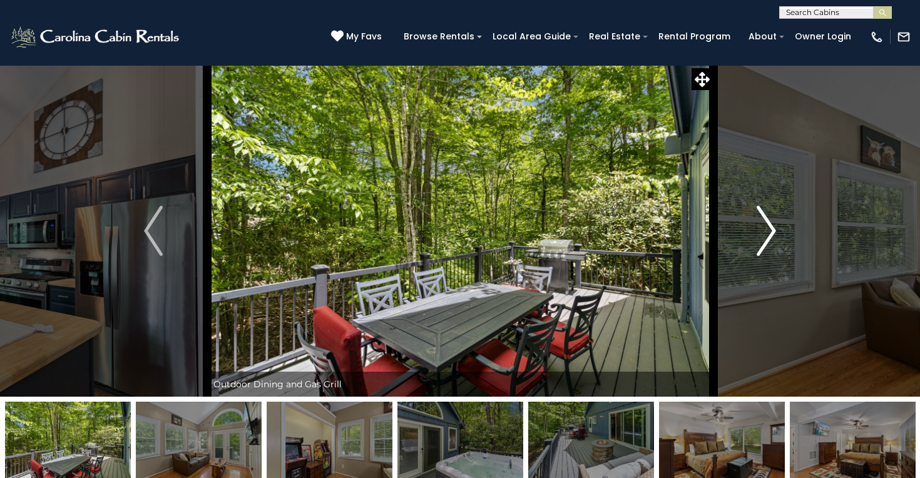
click at [769, 232] on img "Next" at bounding box center [766, 231] width 19 height 50
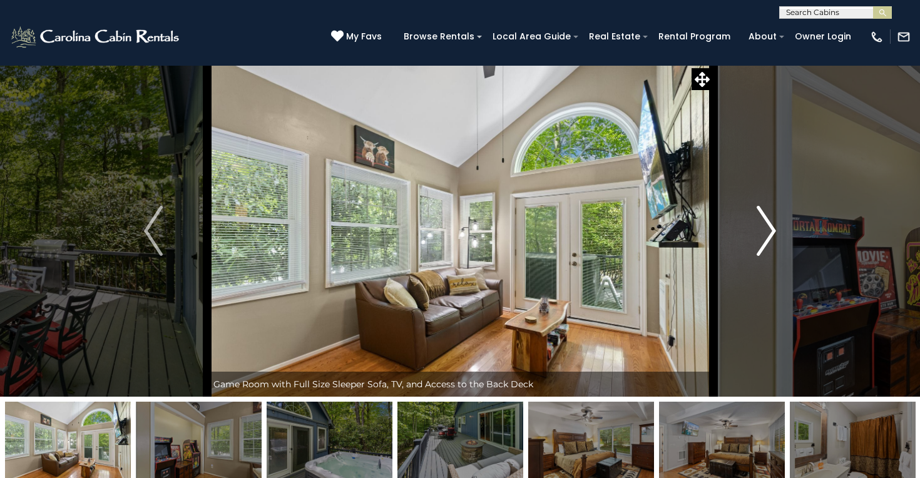
click at [769, 232] on img "Next" at bounding box center [766, 231] width 19 height 50
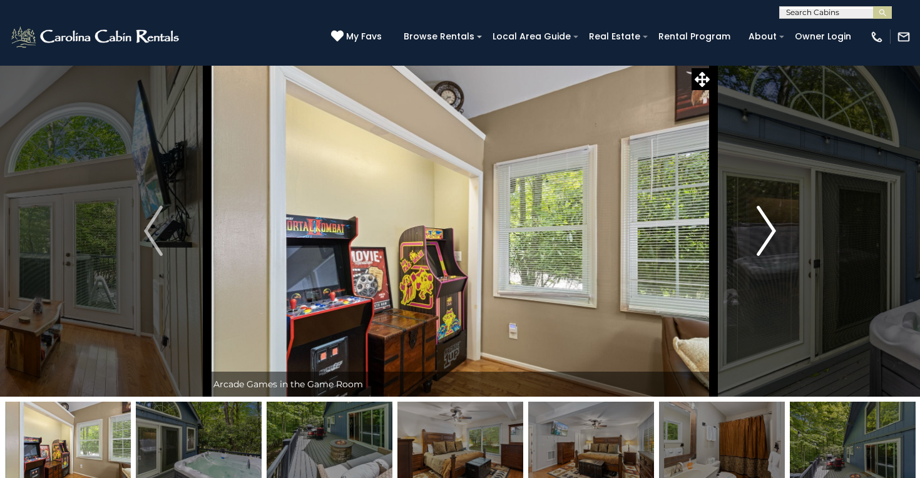
click at [769, 232] on img "Next" at bounding box center [766, 231] width 19 height 50
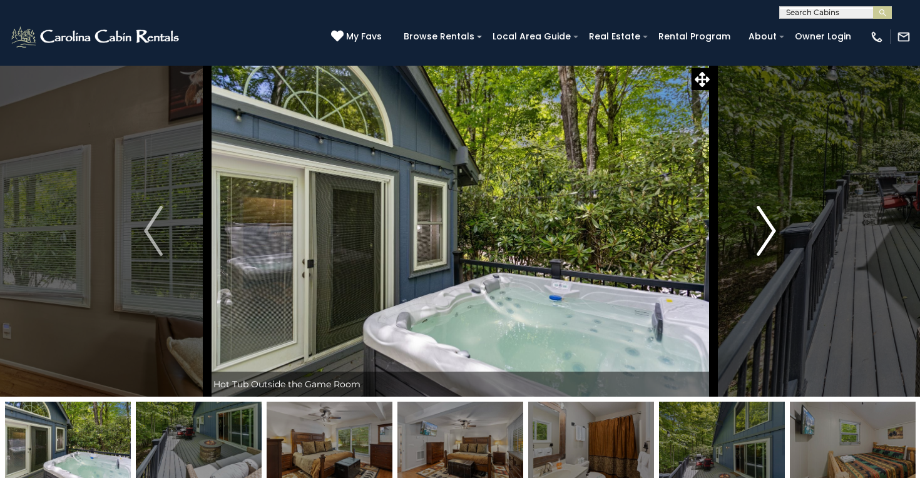
click at [769, 232] on img "Next" at bounding box center [766, 231] width 19 height 50
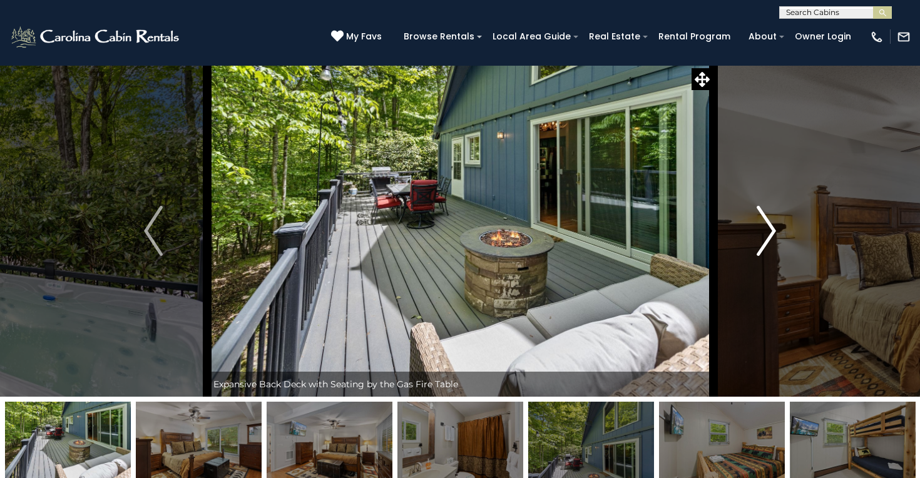
click at [769, 232] on img "Next" at bounding box center [766, 231] width 19 height 50
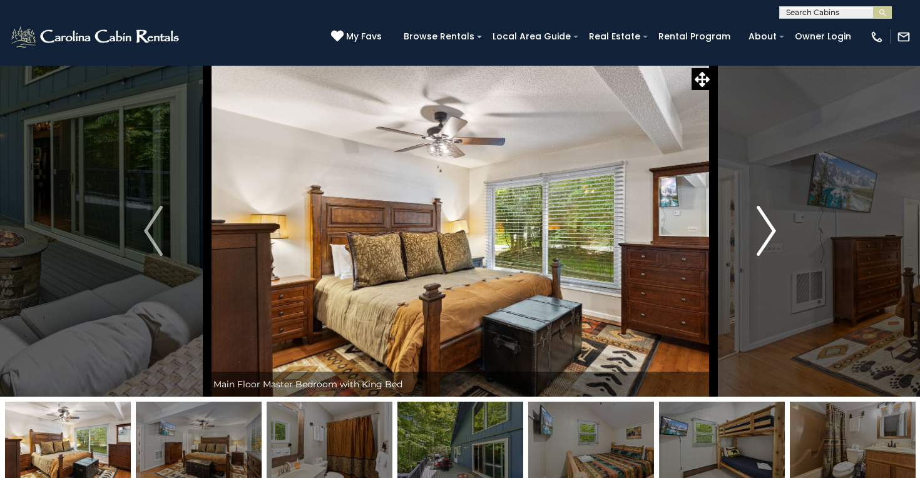
click at [769, 232] on img "Next" at bounding box center [766, 231] width 19 height 50
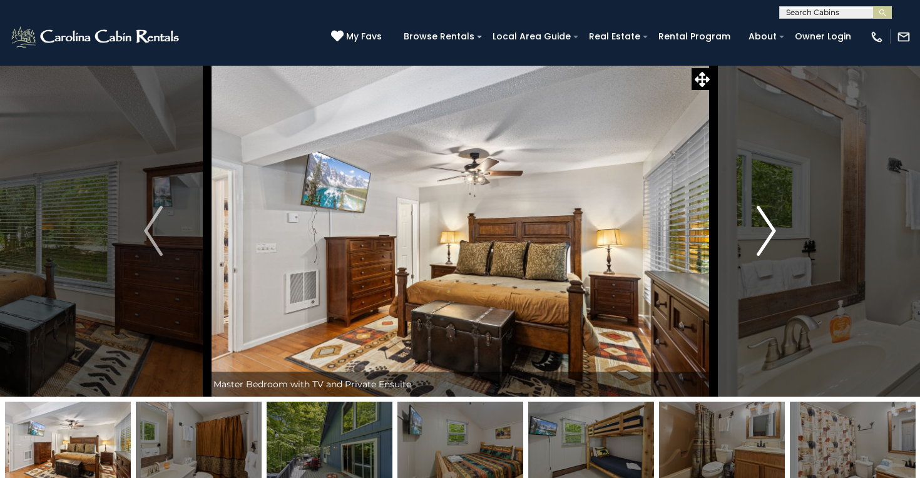
click at [769, 232] on img "Next" at bounding box center [766, 231] width 19 height 50
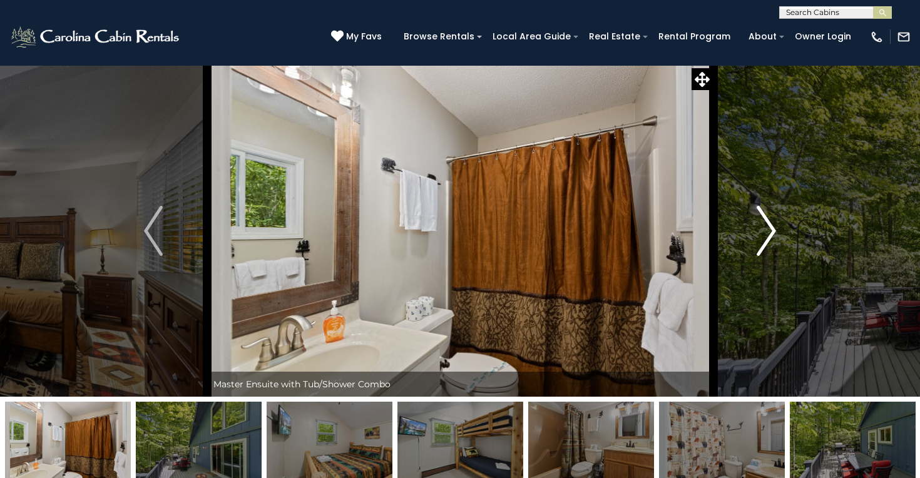
click at [769, 232] on img "Next" at bounding box center [766, 231] width 19 height 50
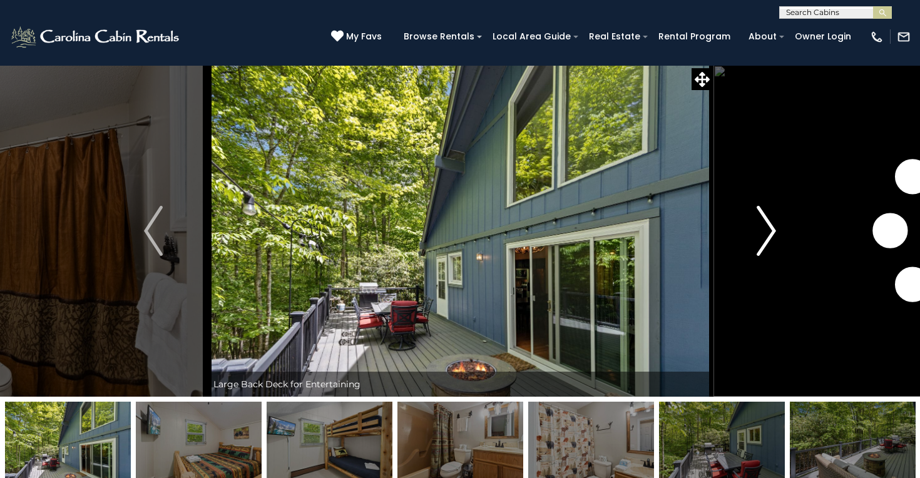
click at [769, 232] on img "Next" at bounding box center [766, 231] width 19 height 50
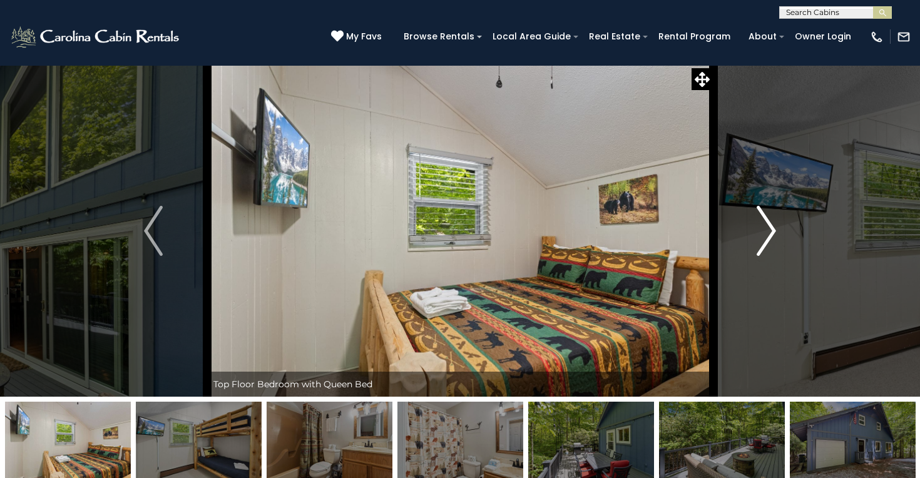
click at [769, 232] on img "Next" at bounding box center [766, 231] width 19 height 50
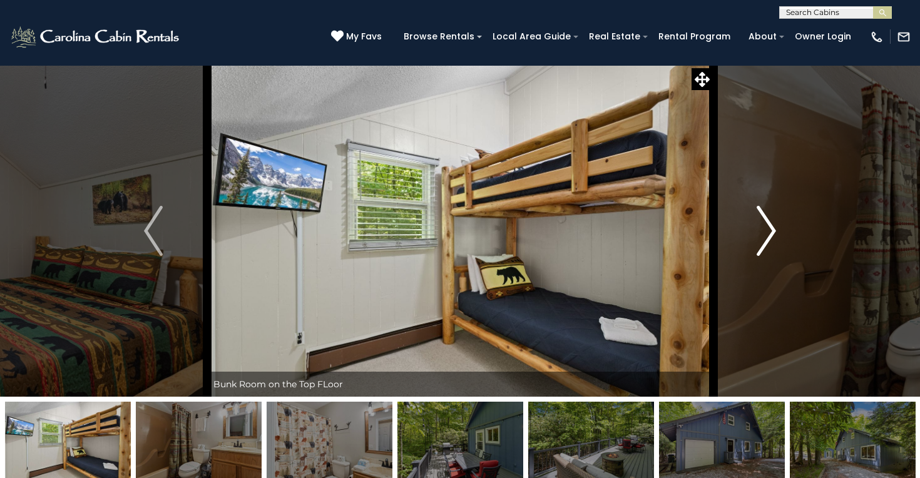
click at [769, 232] on img "Next" at bounding box center [766, 231] width 19 height 50
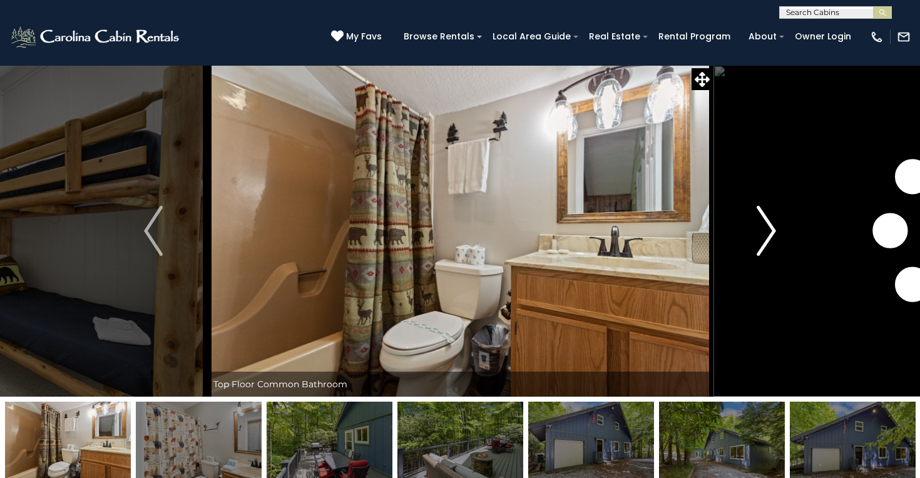
click at [769, 232] on img "Next" at bounding box center [766, 231] width 19 height 50
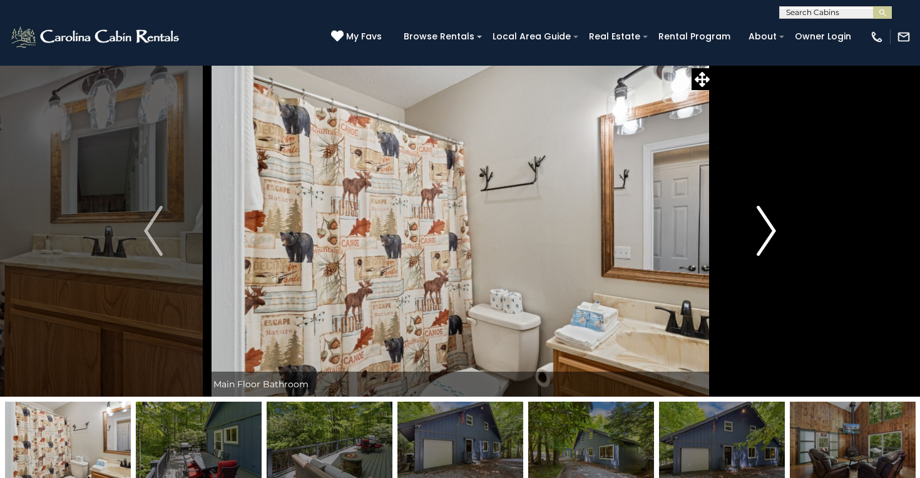
click at [769, 232] on img "Next" at bounding box center [766, 231] width 19 height 50
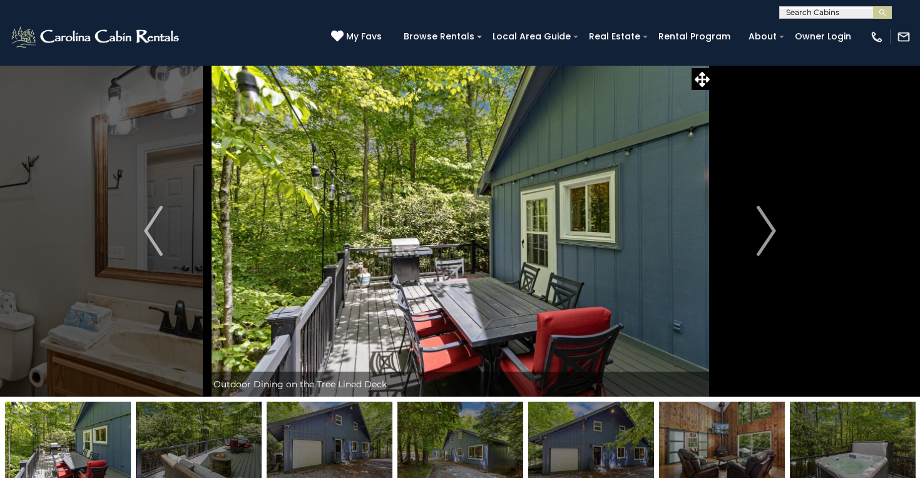
click at [382, 32] on span "My Favs" at bounding box center [364, 36] width 36 height 13
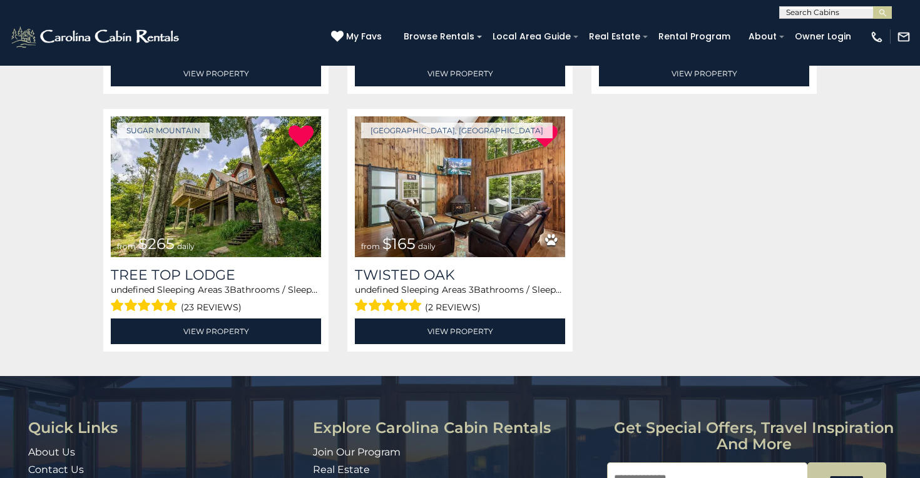
scroll to position [973, 0]
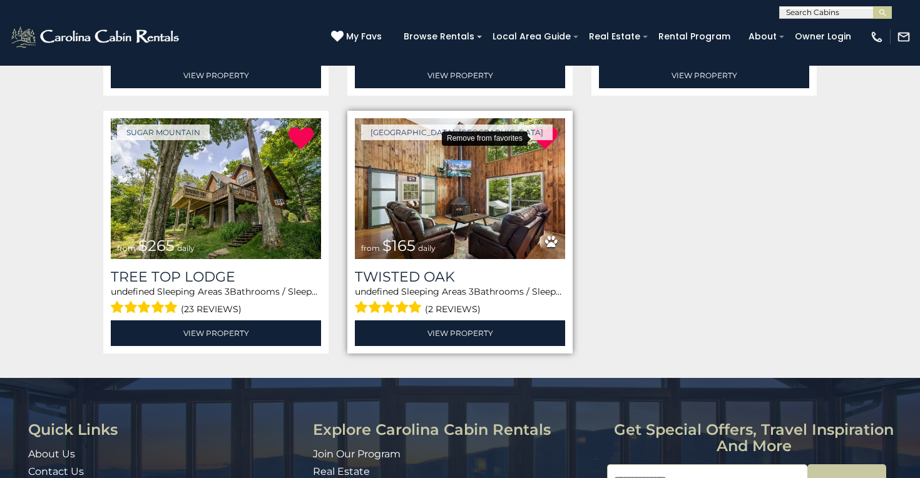
click at [541, 128] on icon at bounding box center [545, 138] width 25 height 25
click at [541, 140] on icon at bounding box center [545, 138] width 25 height 25
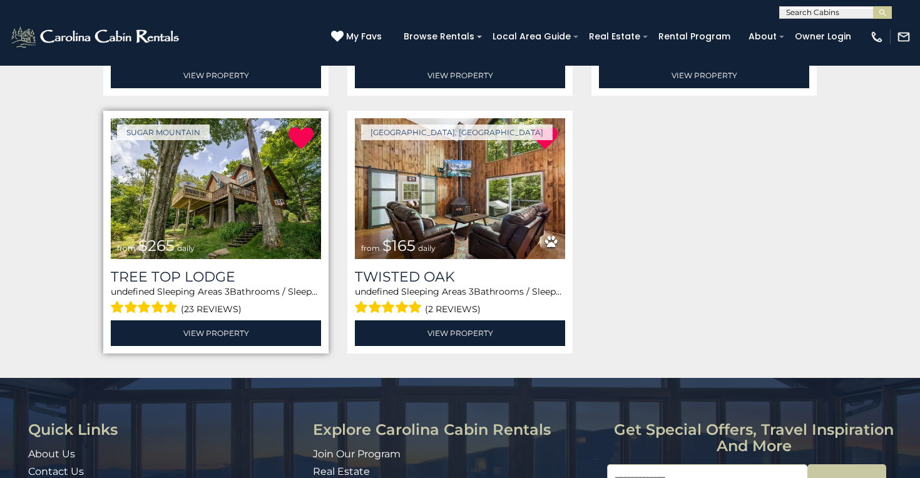
click at [230, 185] on img at bounding box center [216, 188] width 210 height 141
click at [270, 217] on img at bounding box center [216, 188] width 210 height 141
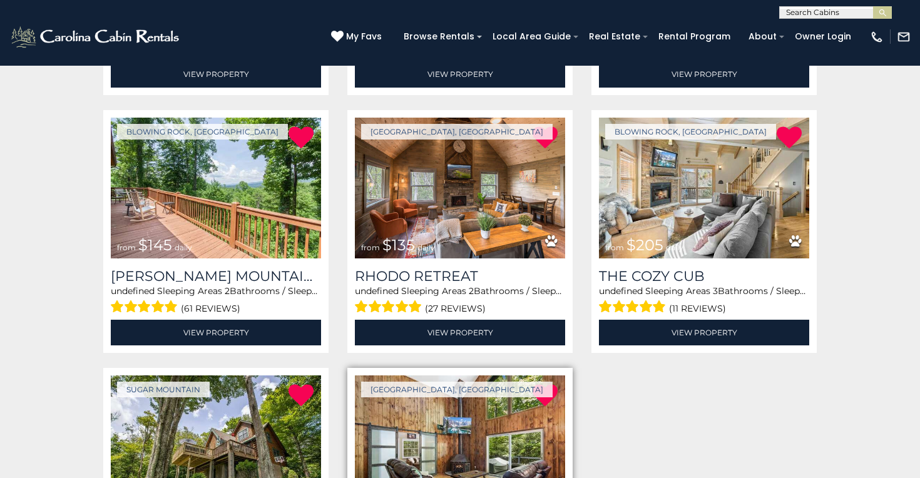
scroll to position [713, 0]
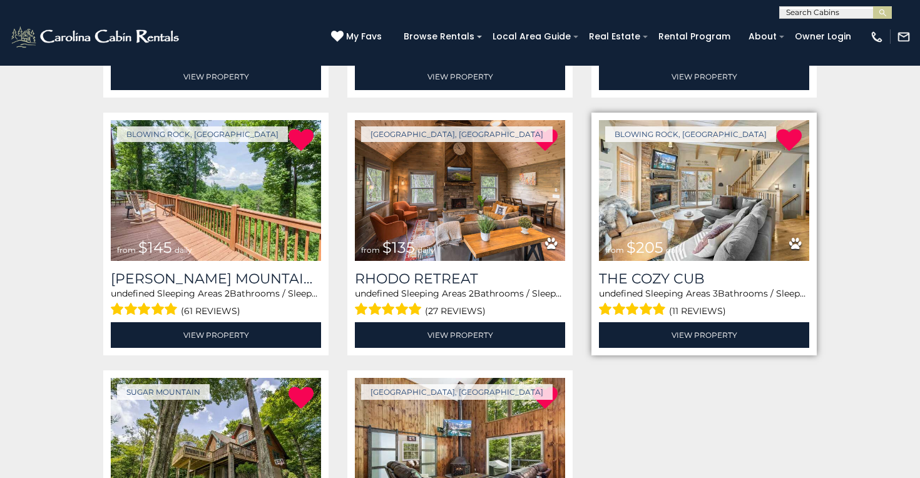
click at [696, 239] on img at bounding box center [704, 190] width 210 height 141
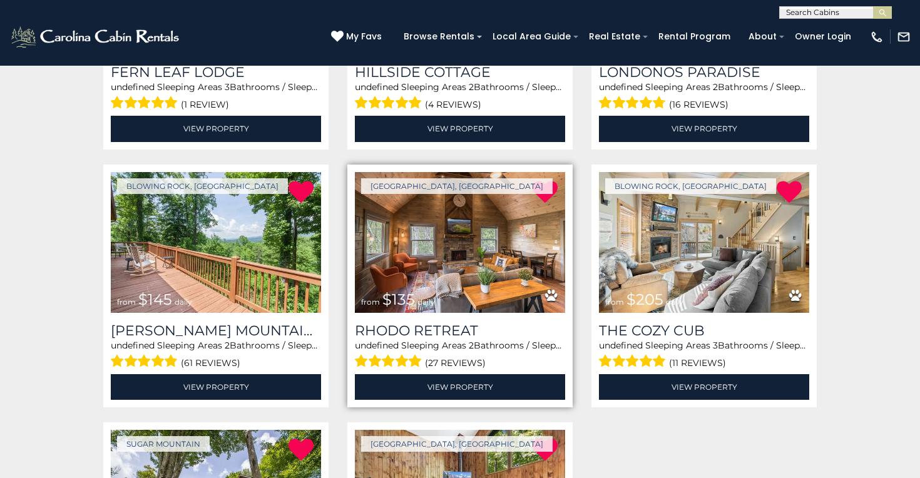
scroll to position [662, 0]
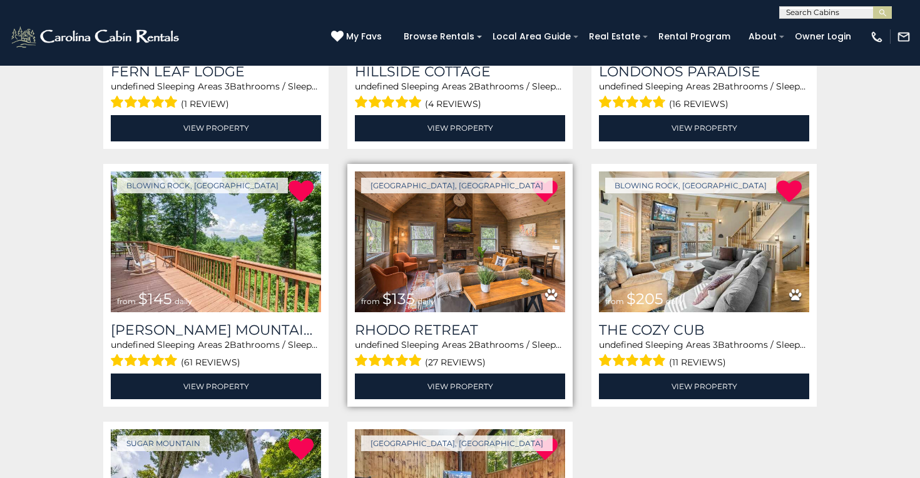
click at [466, 247] on img at bounding box center [460, 242] width 210 height 141
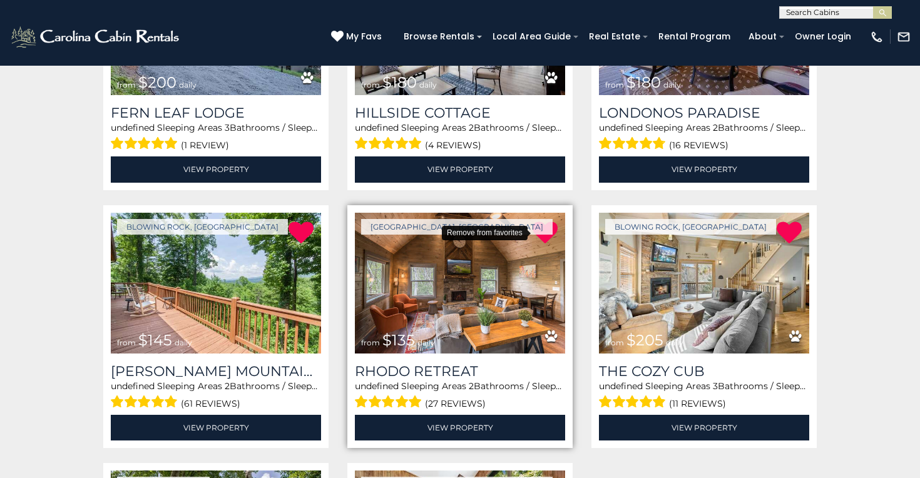
scroll to position [626, 0]
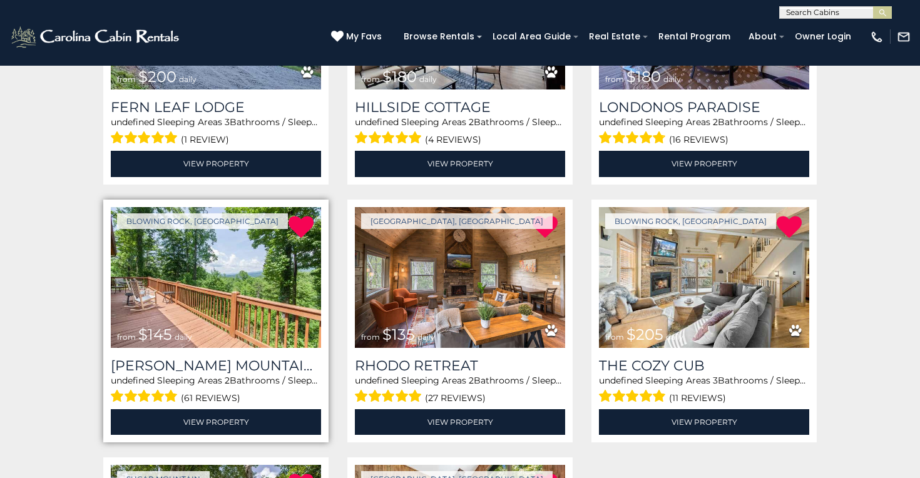
click at [271, 247] on img at bounding box center [216, 277] width 210 height 141
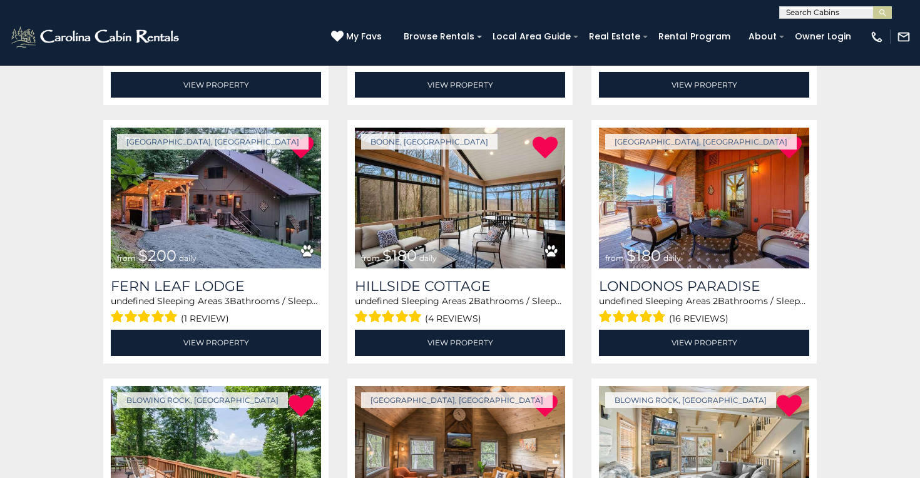
scroll to position [428, 0]
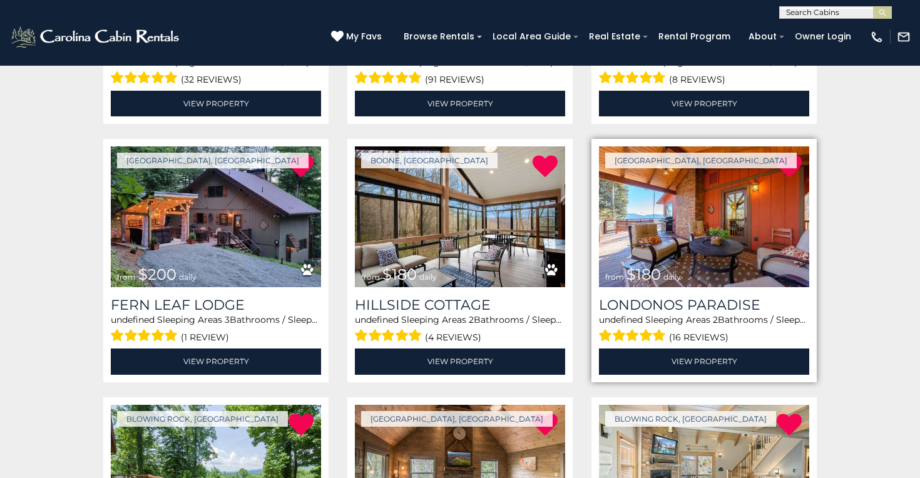
click at [674, 228] on img at bounding box center [704, 216] width 210 height 141
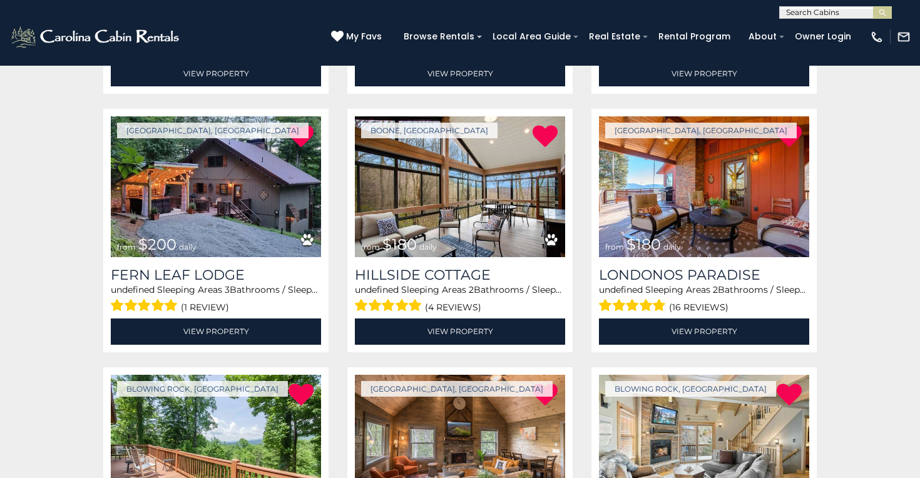
scroll to position [450, 0]
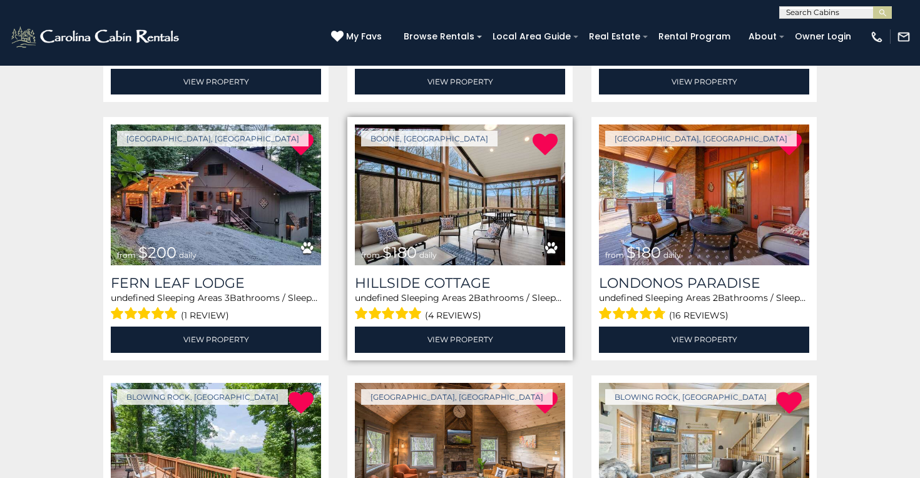
click at [411, 218] on img at bounding box center [460, 195] width 210 height 141
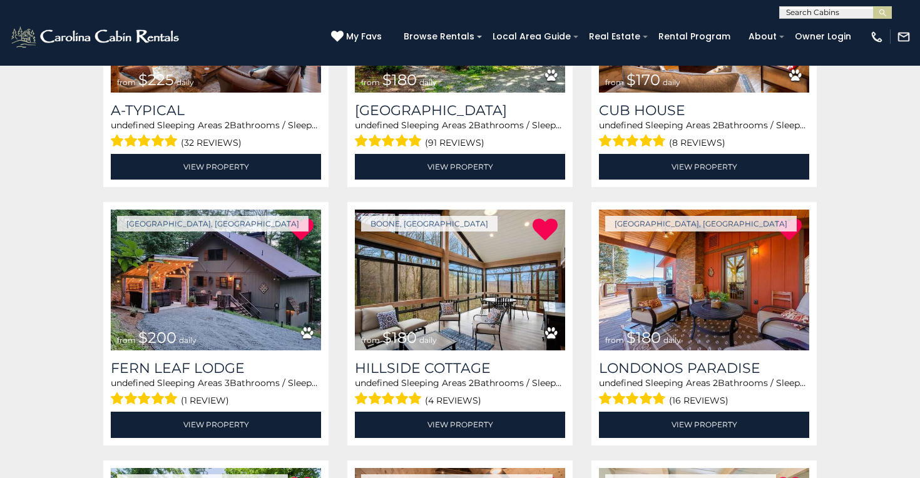
scroll to position [364, 0]
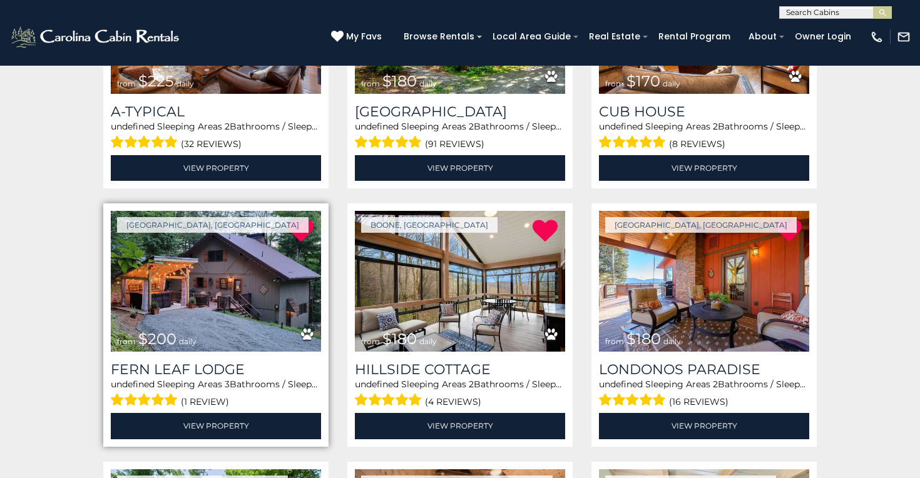
click at [228, 290] on img at bounding box center [216, 281] width 210 height 141
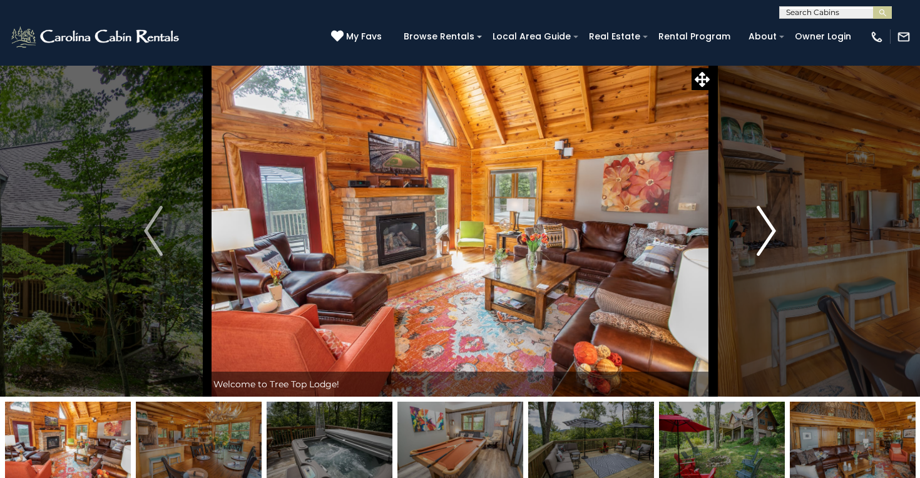
click at [773, 235] on img "Next" at bounding box center [766, 231] width 19 height 50
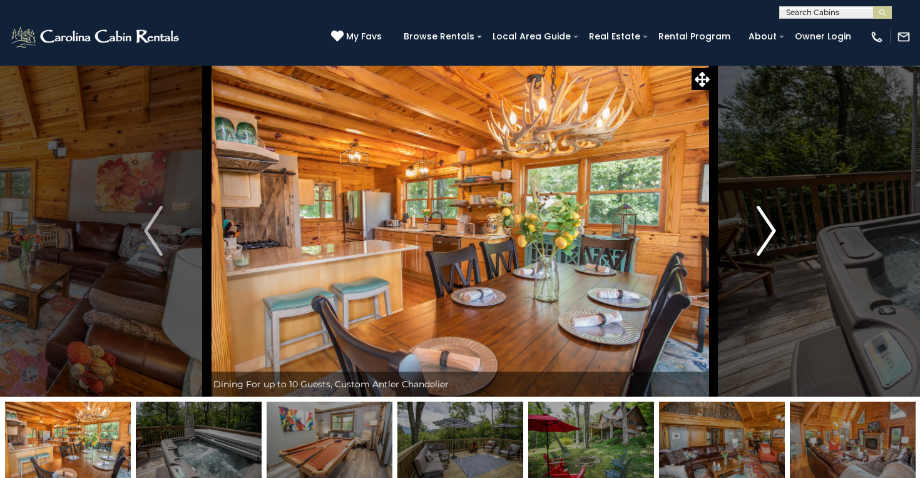
click at [773, 235] on img "Next" at bounding box center [766, 231] width 19 height 50
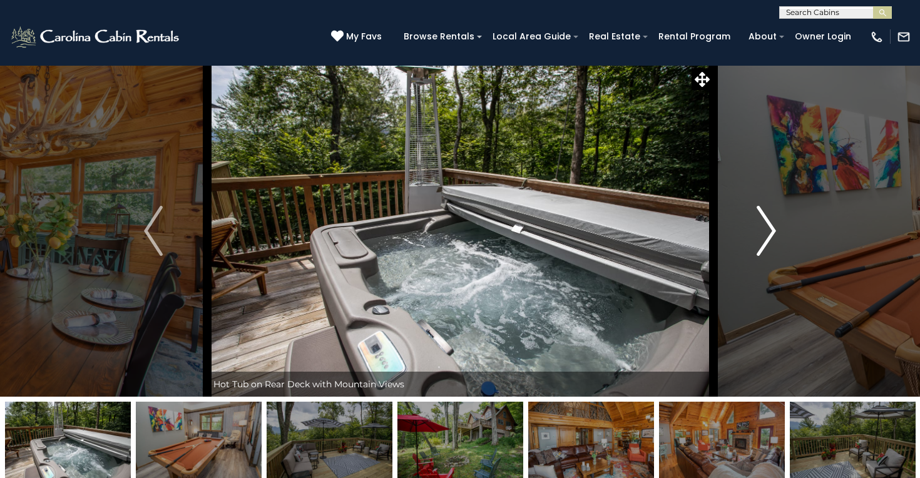
click at [773, 235] on img "Next" at bounding box center [766, 231] width 19 height 50
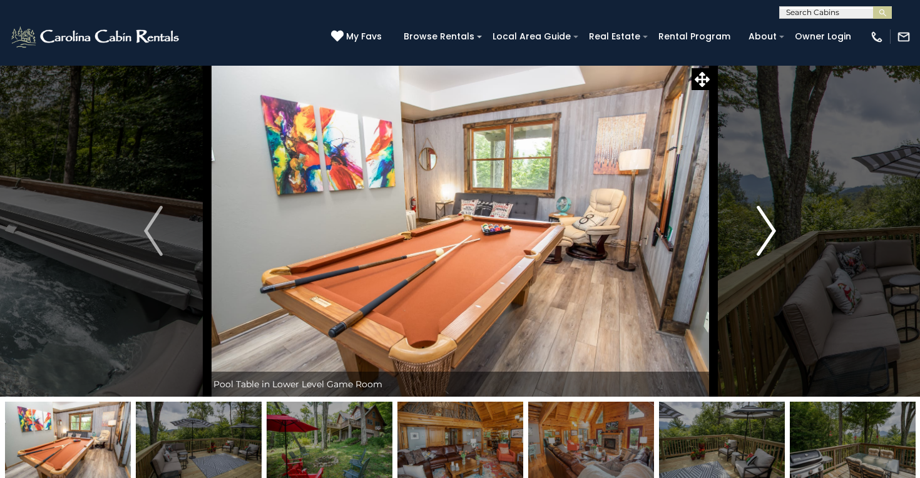
click at [773, 235] on img "Next" at bounding box center [766, 231] width 19 height 50
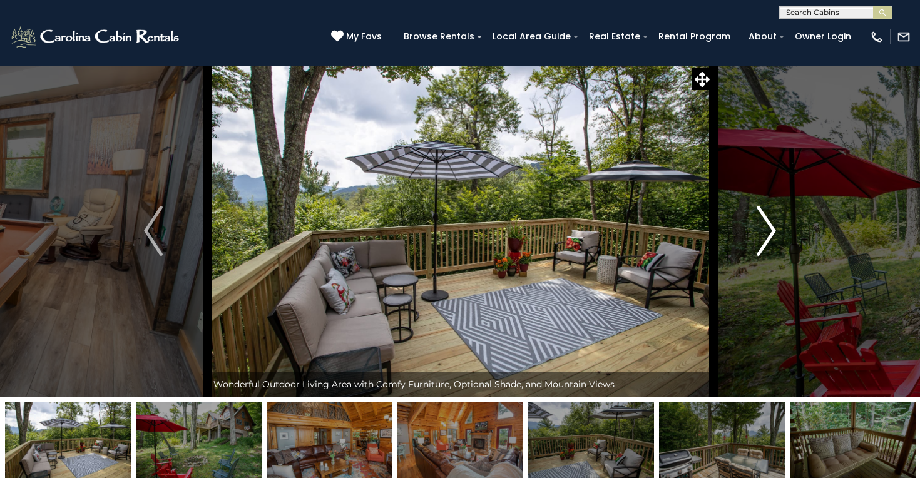
click at [773, 235] on img "Next" at bounding box center [766, 231] width 19 height 50
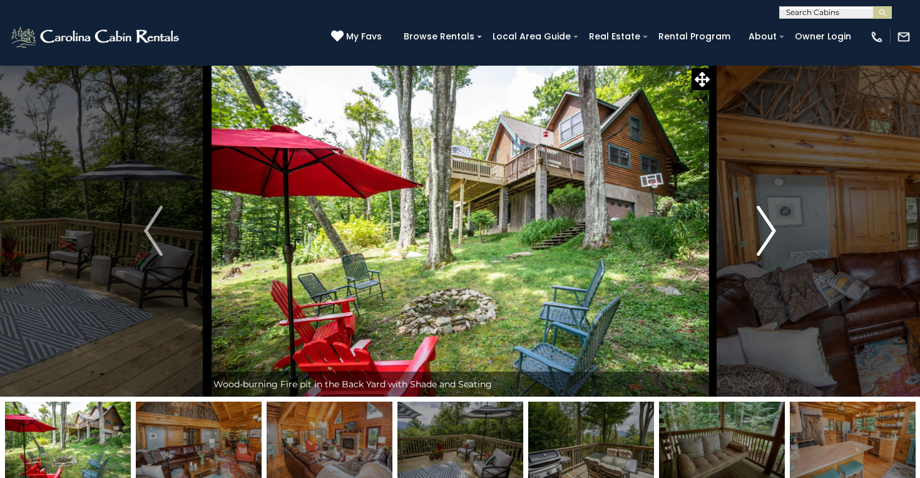
click at [773, 235] on img "Next" at bounding box center [766, 231] width 19 height 50
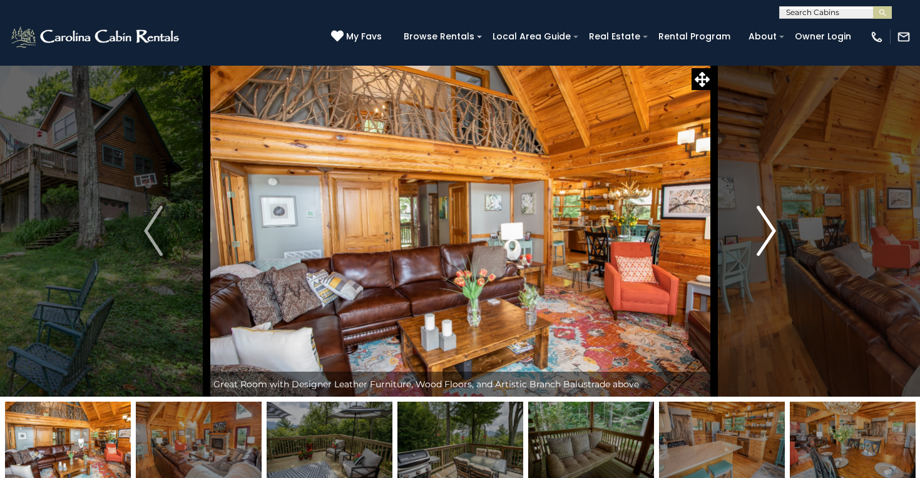
click at [776, 239] on img "Next" at bounding box center [766, 231] width 19 height 50
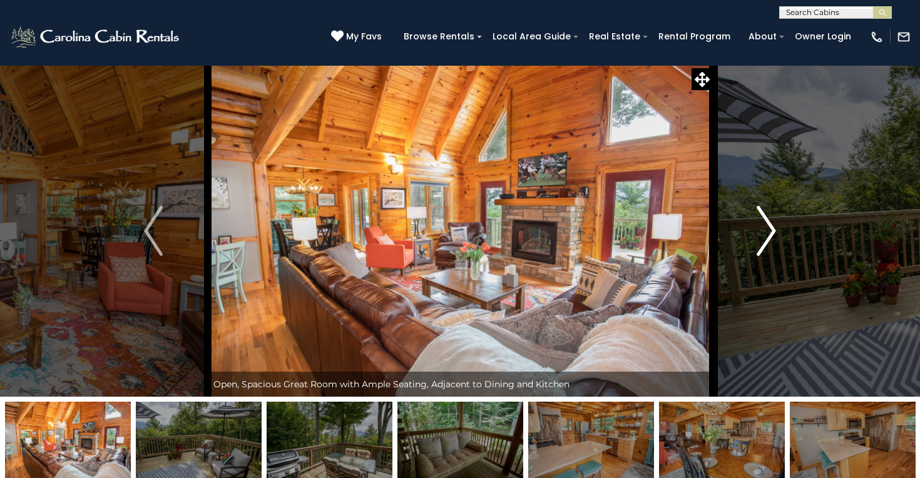
click at [779, 239] on button "Next" at bounding box center [766, 231] width 107 height 332
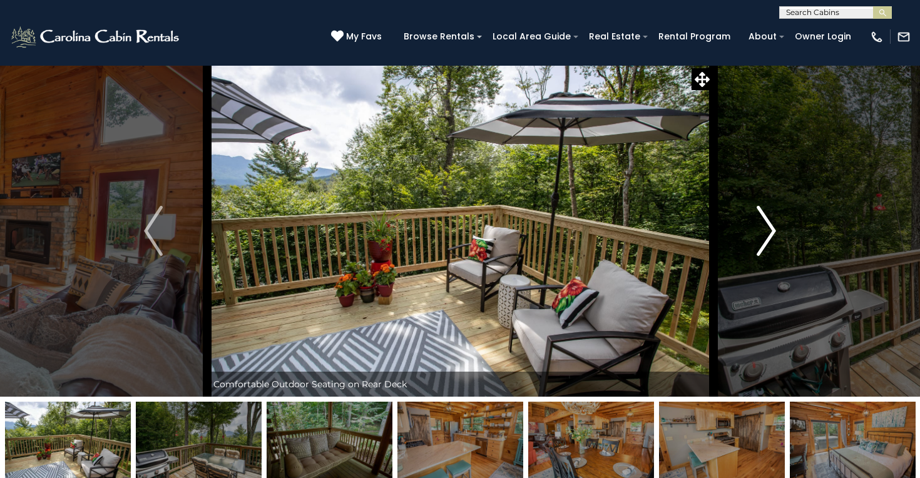
click at [779, 239] on button "Next" at bounding box center [766, 231] width 107 height 332
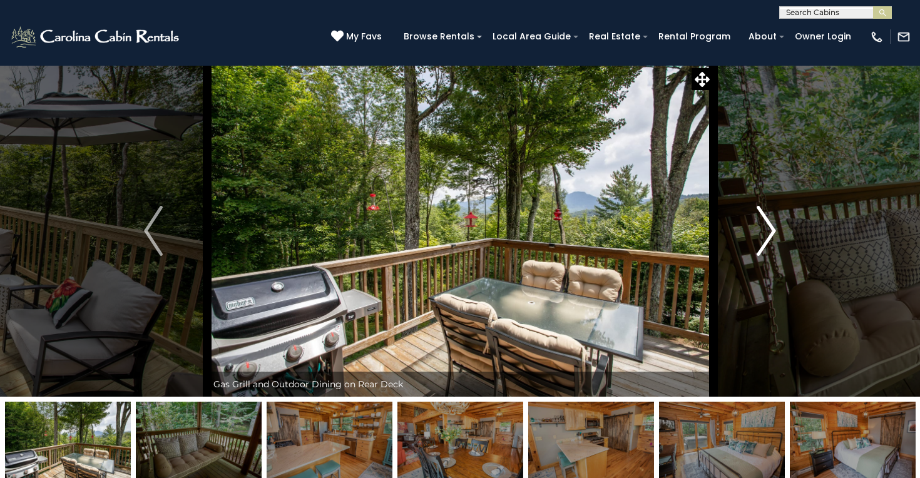
click at [779, 239] on button "Next" at bounding box center [766, 231] width 107 height 332
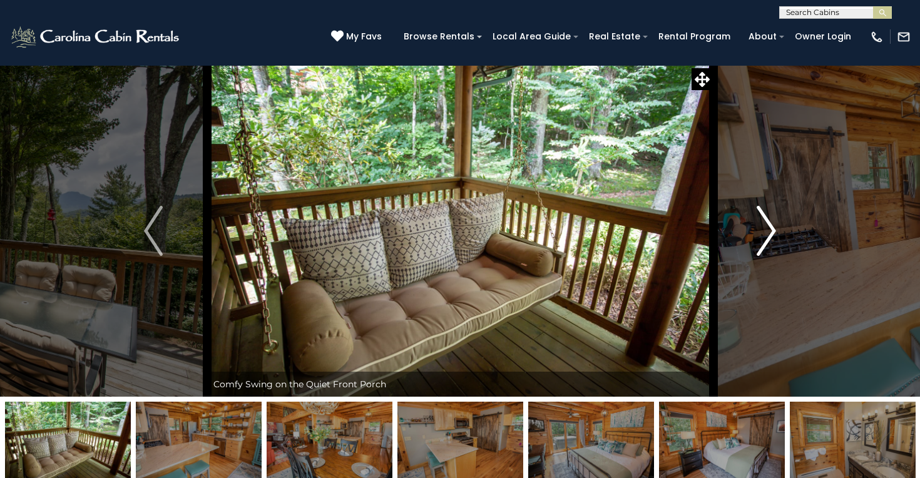
click at [779, 239] on button "Next" at bounding box center [766, 231] width 107 height 332
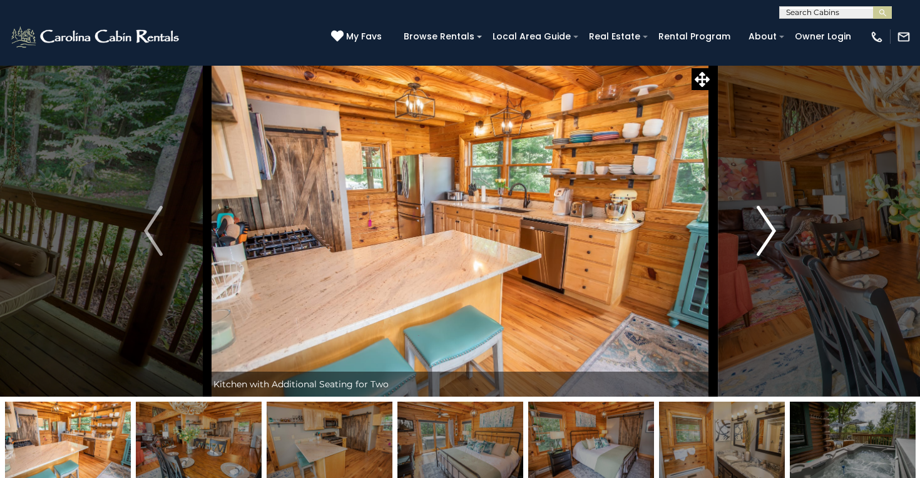
click at [779, 239] on button "Next" at bounding box center [766, 231] width 107 height 332
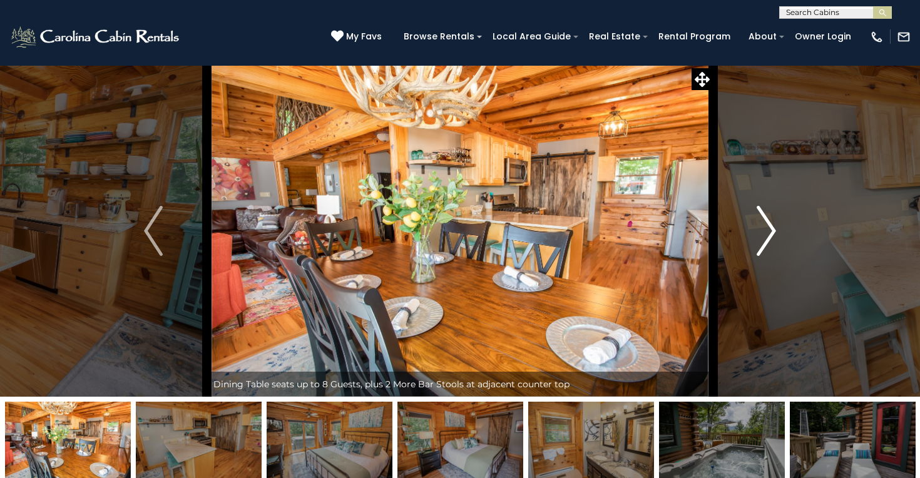
click at [779, 239] on button "Next" at bounding box center [766, 231] width 107 height 332
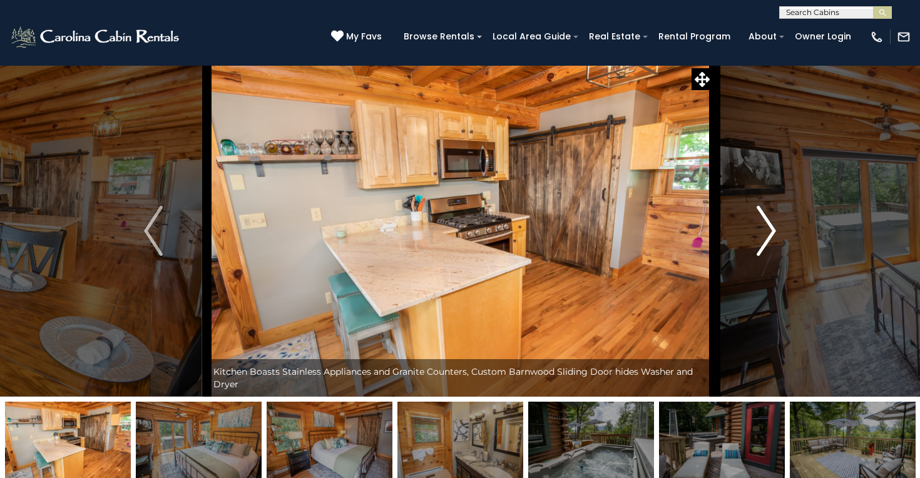
click at [779, 239] on button "Next" at bounding box center [766, 231] width 107 height 332
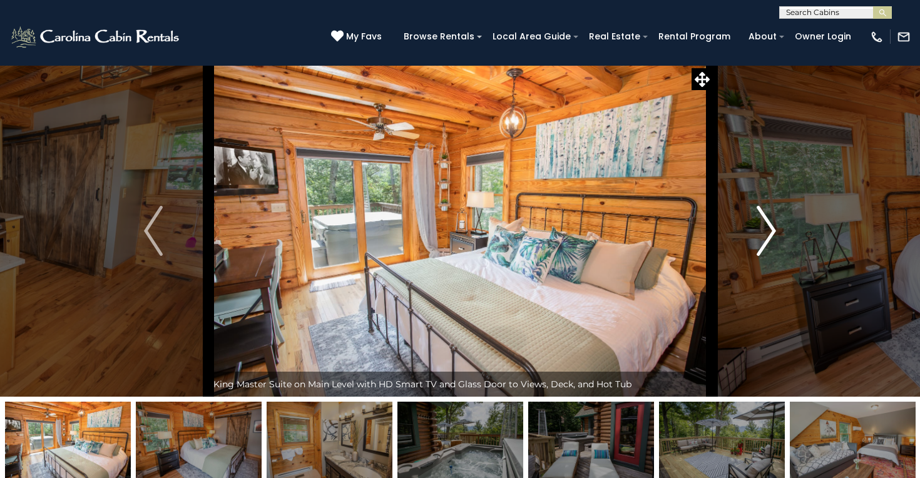
click at [779, 239] on button "Next" at bounding box center [766, 231] width 107 height 332
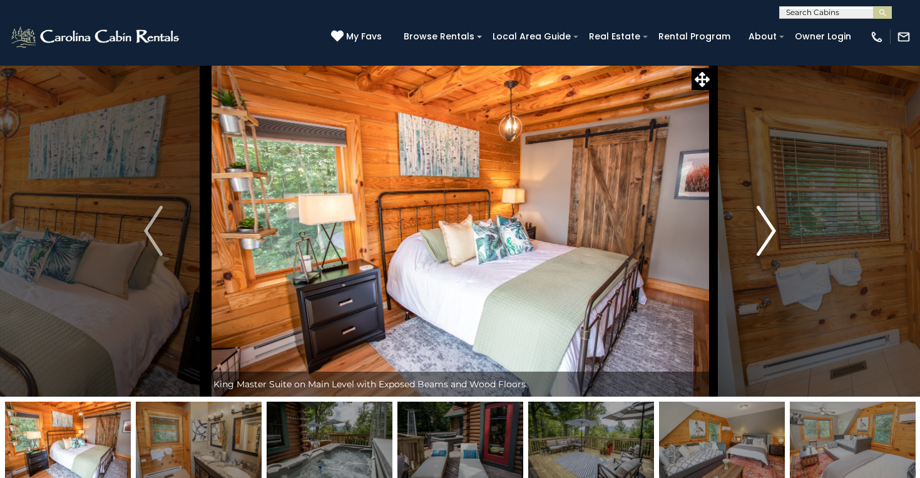
click at [779, 239] on button "Next" at bounding box center [766, 231] width 107 height 332
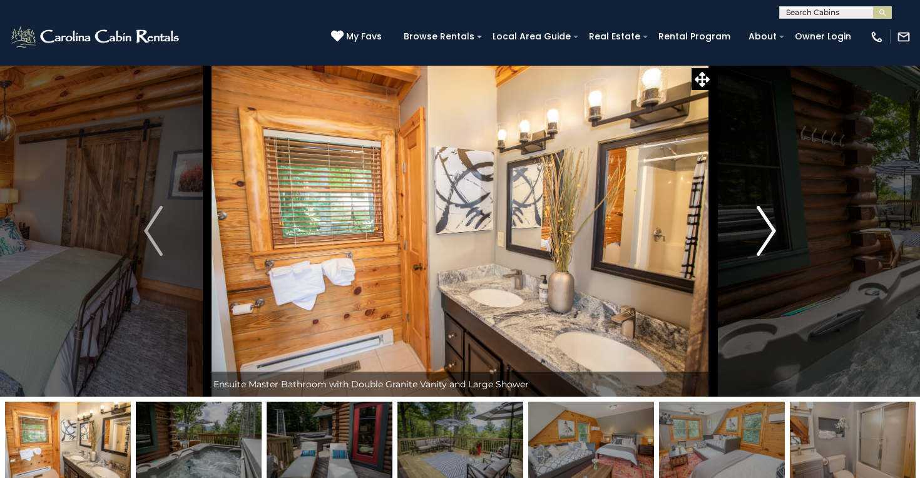
click at [779, 239] on button "Next" at bounding box center [766, 231] width 107 height 332
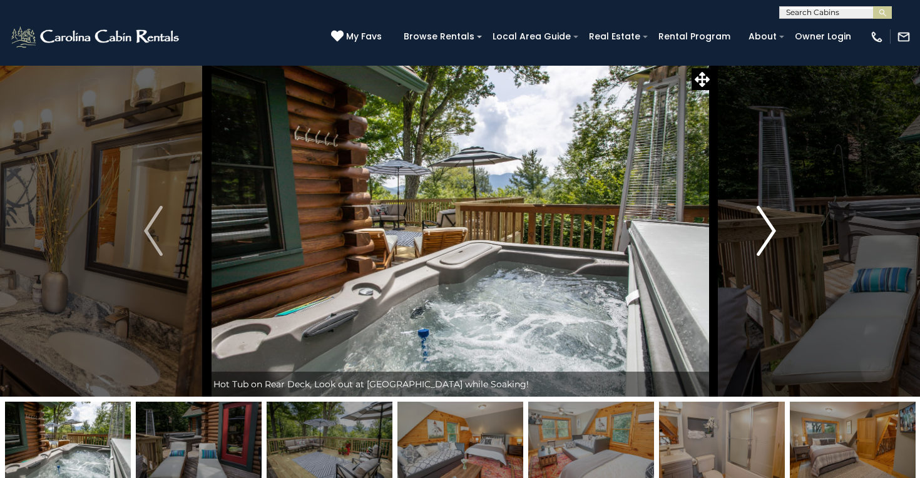
click at [779, 239] on button "Next" at bounding box center [766, 231] width 107 height 332
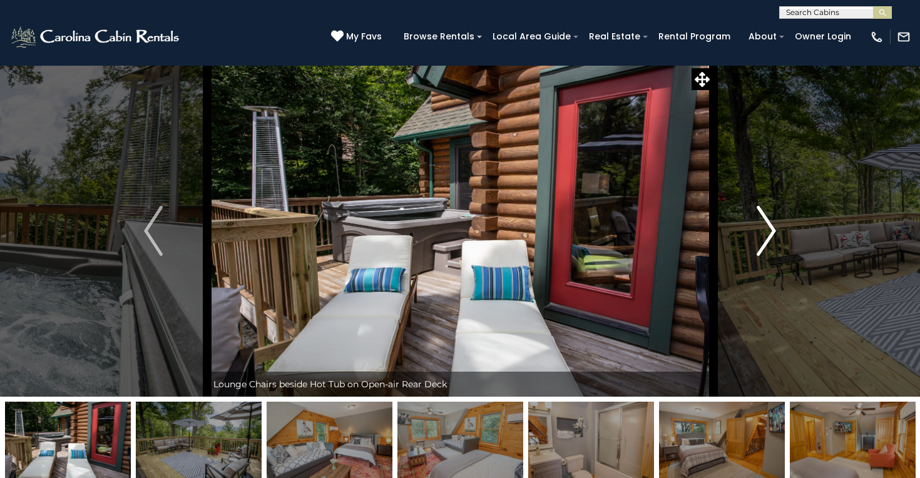
click at [779, 239] on button "Next" at bounding box center [766, 231] width 107 height 332
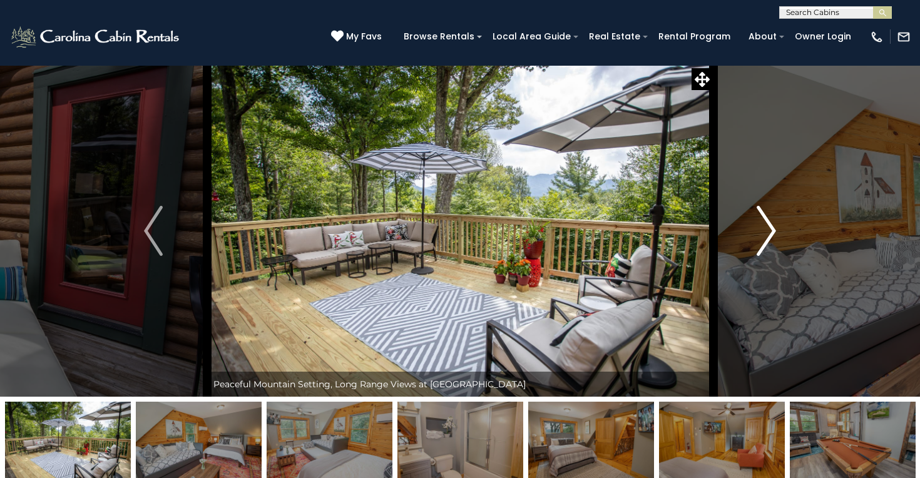
click at [779, 239] on button "Next" at bounding box center [766, 231] width 107 height 332
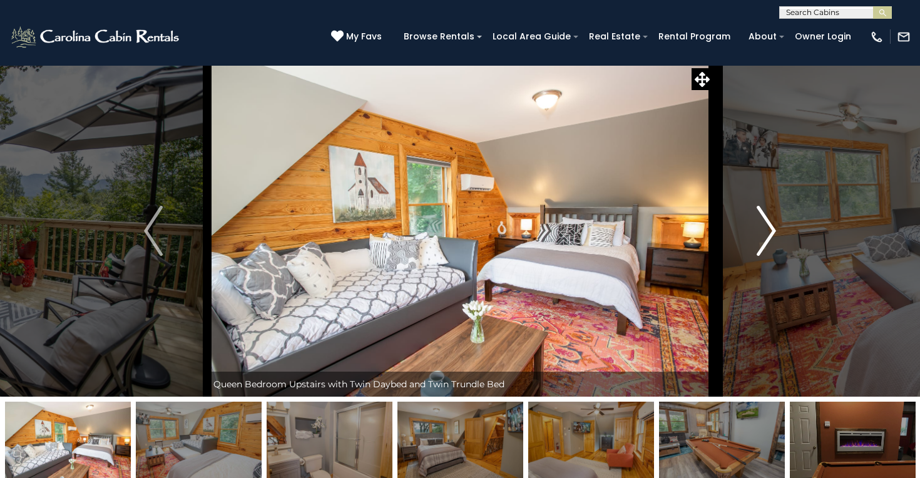
click at [779, 239] on button "Next" at bounding box center [766, 231] width 107 height 332
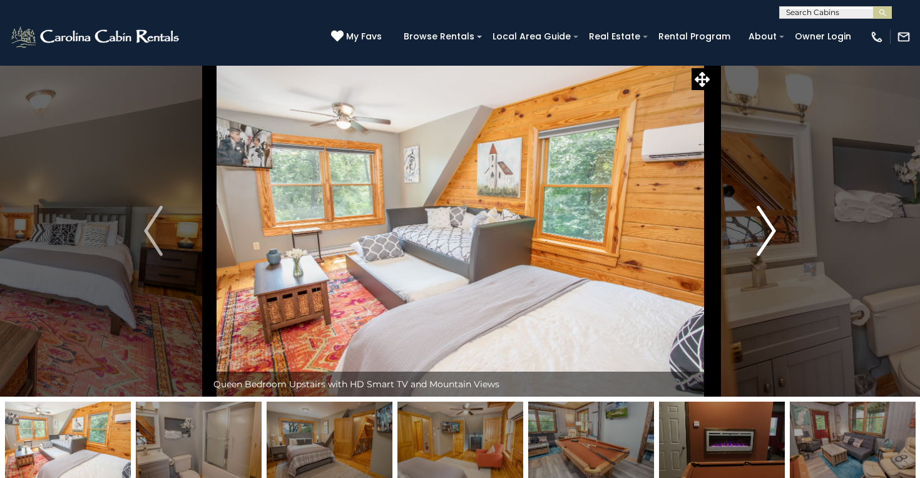
click at [779, 239] on button "Next" at bounding box center [766, 231] width 107 height 332
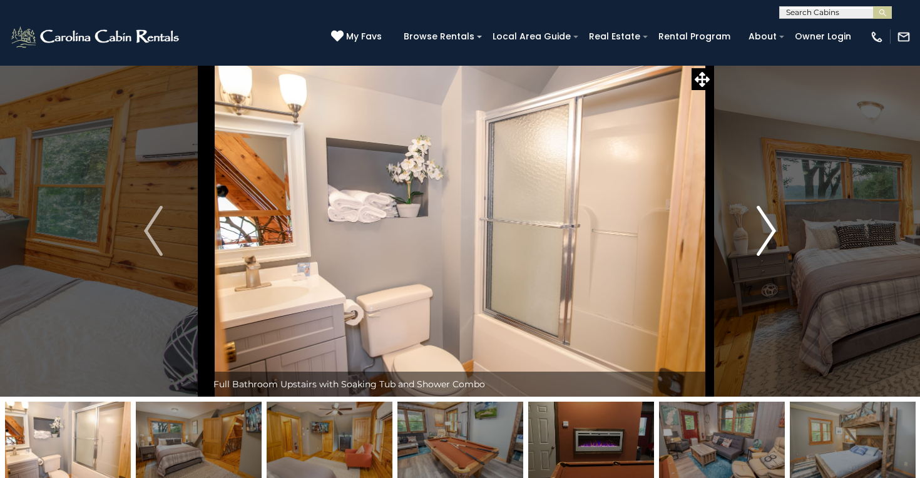
click at [779, 239] on button "Next" at bounding box center [766, 231] width 107 height 332
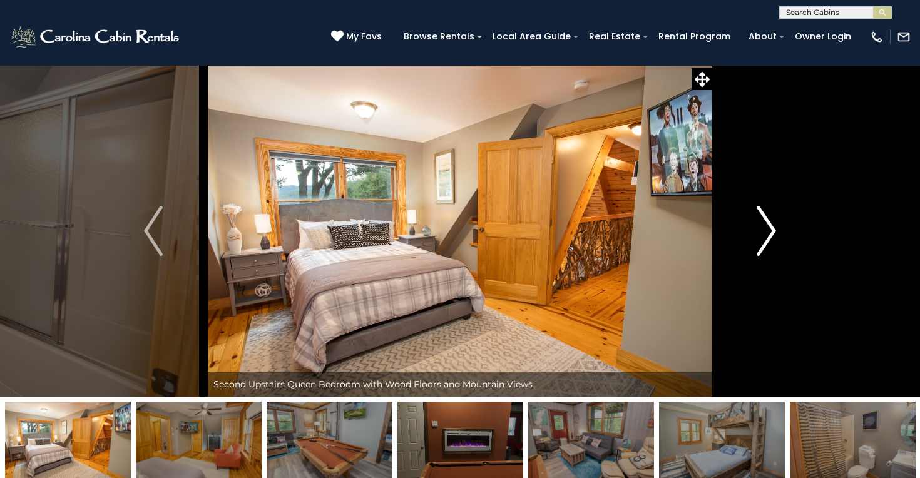
click at [779, 239] on button "Next" at bounding box center [766, 231] width 107 height 332
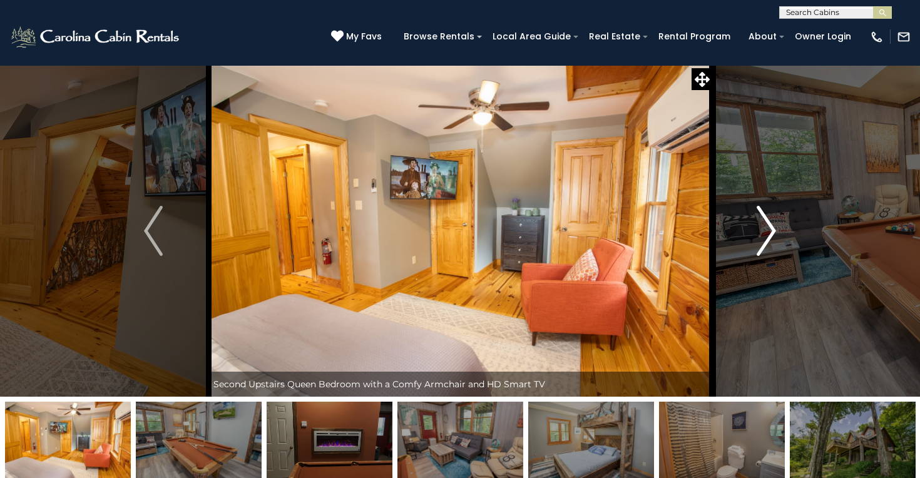
click at [779, 239] on button "Next" at bounding box center [766, 231] width 107 height 332
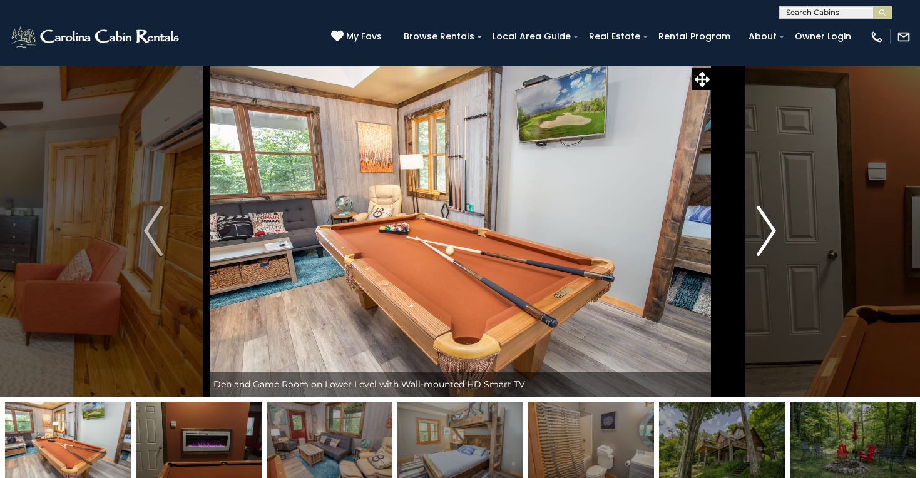
click at [779, 239] on button "Next" at bounding box center [766, 231] width 107 height 332
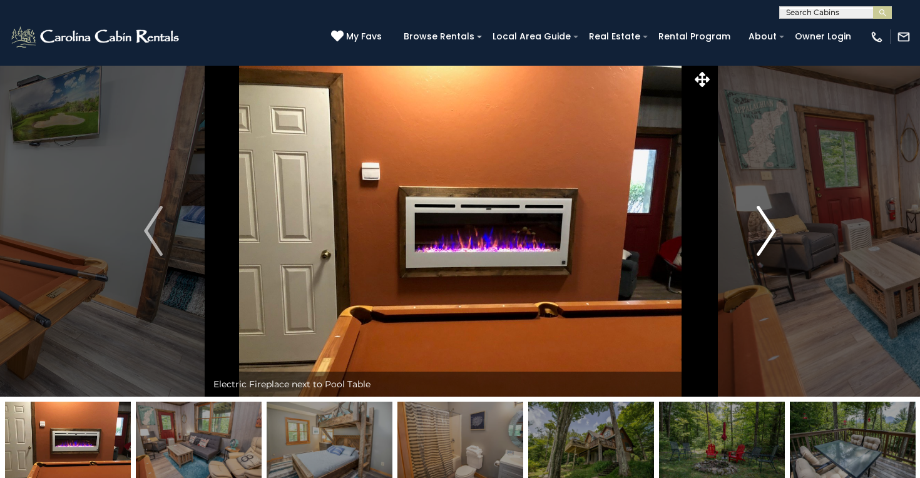
click at [779, 239] on button "Next" at bounding box center [766, 231] width 107 height 332
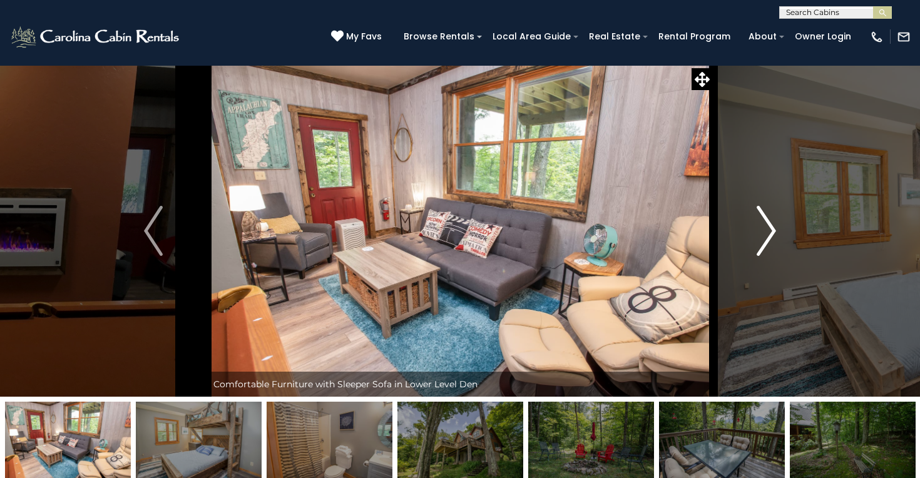
click at [779, 239] on button "Next" at bounding box center [766, 231] width 107 height 332
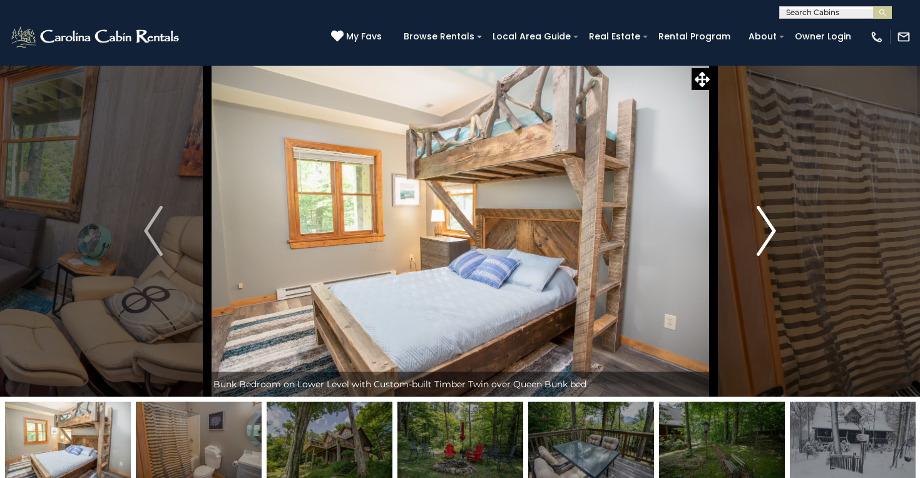
click at [779, 239] on button "Next" at bounding box center [766, 231] width 107 height 332
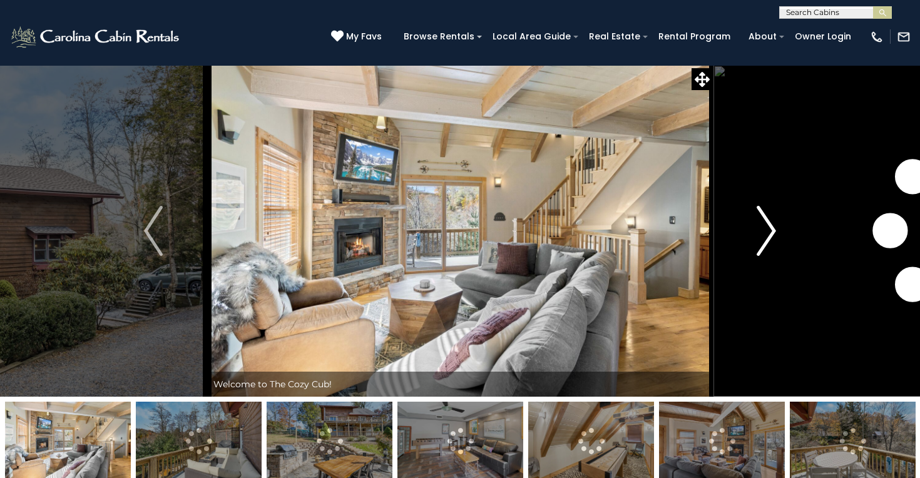
click at [759, 242] on img "Next" at bounding box center [766, 231] width 19 height 50
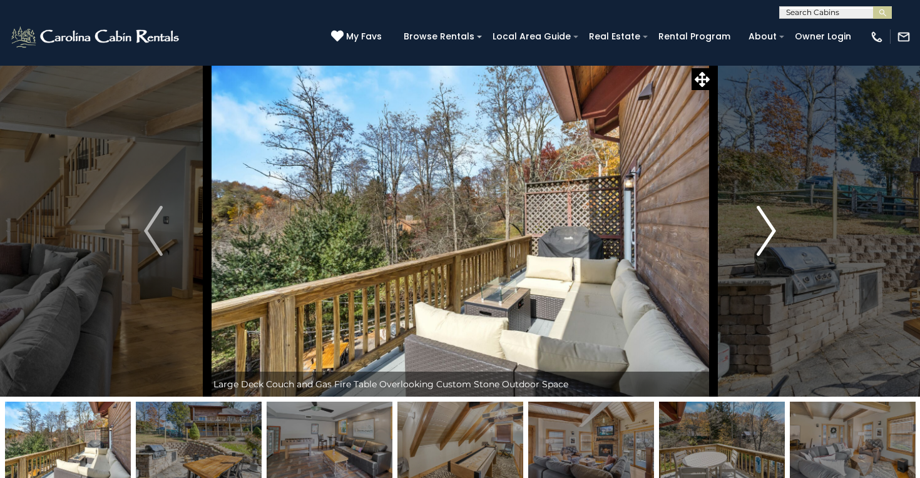
click at [760, 242] on img "Next" at bounding box center [766, 231] width 19 height 50
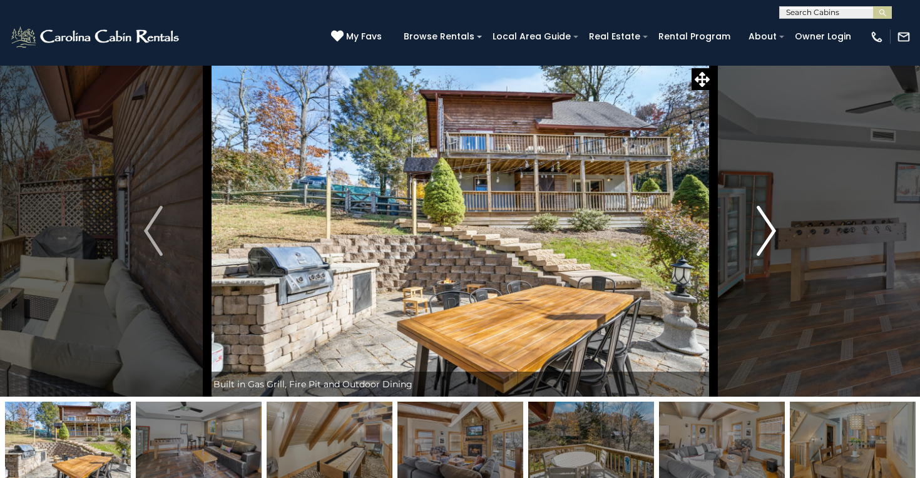
click at [760, 242] on img "Next" at bounding box center [766, 231] width 19 height 50
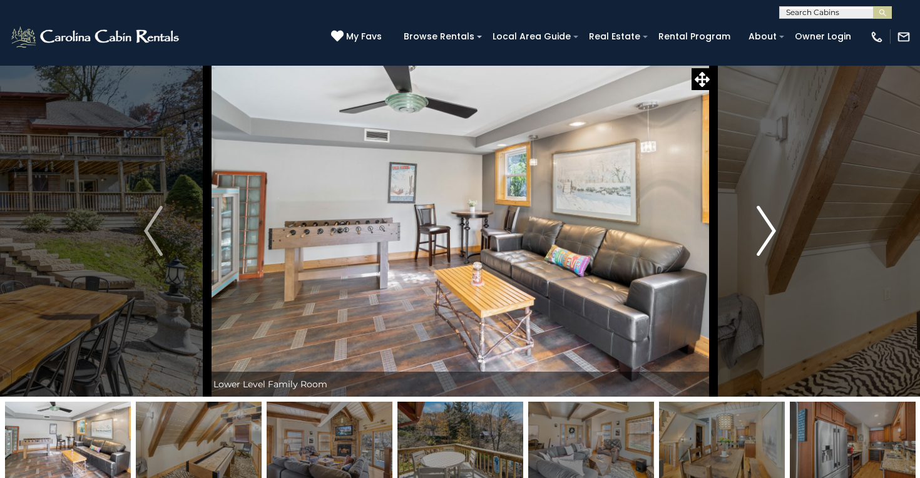
click at [760, 242] on img "Next" at bounding box center [766, 231] width 19 height 50
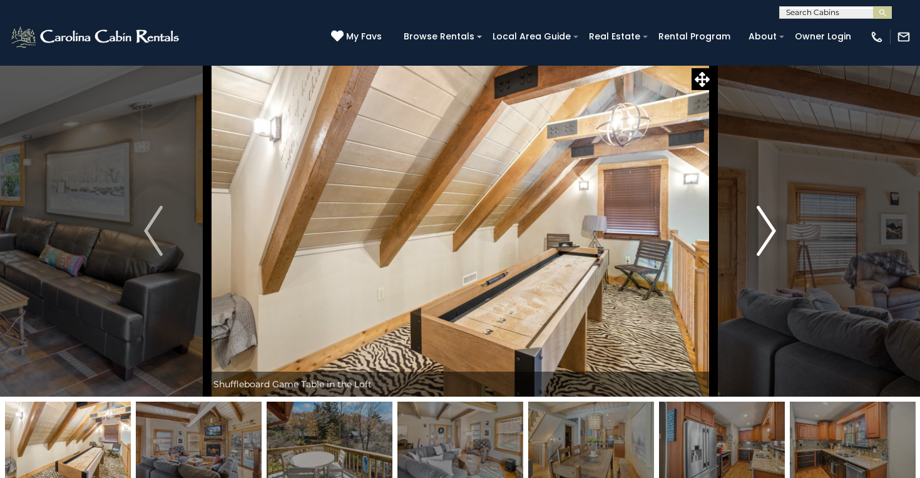
click at [760, 242] on img "Next" at bounding box center [766, 231] width 19 height 50
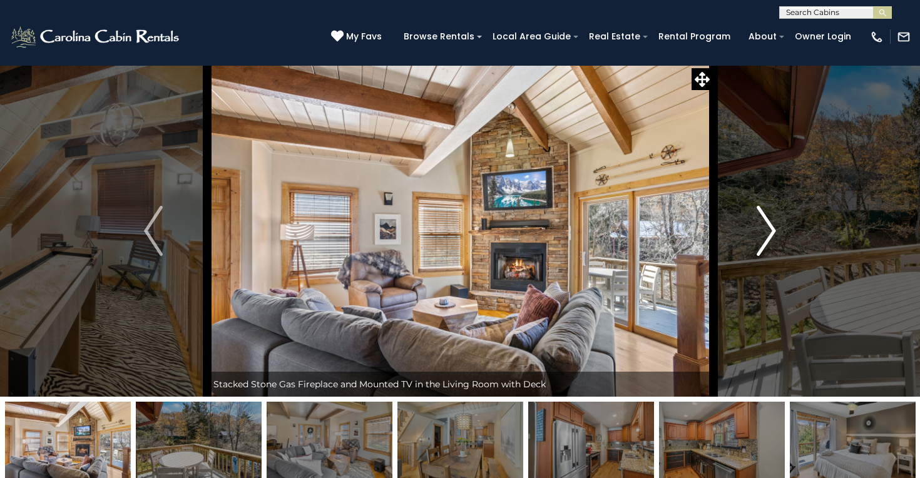
click at [760, 242] on img "Next" at bounding box center [766, 231] width 19 height 50
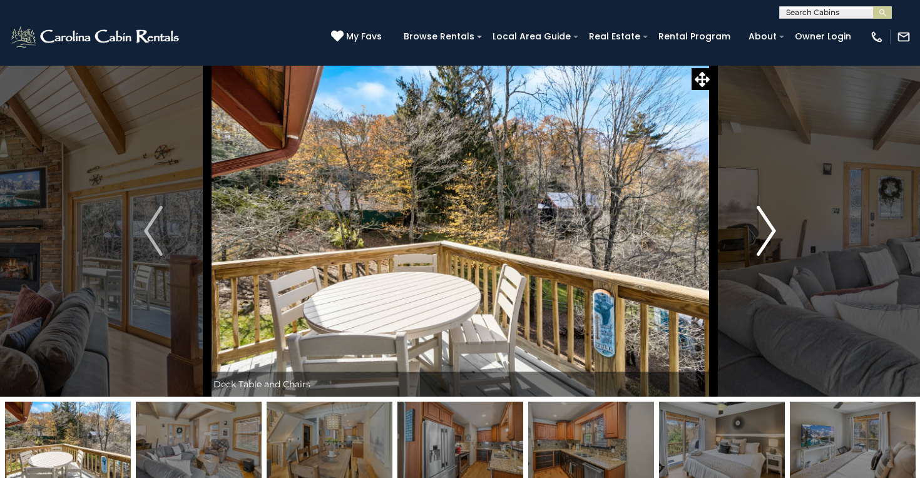
click at [760, 242] on img "Next" at bounding box center [766, 231] width 19 height 50
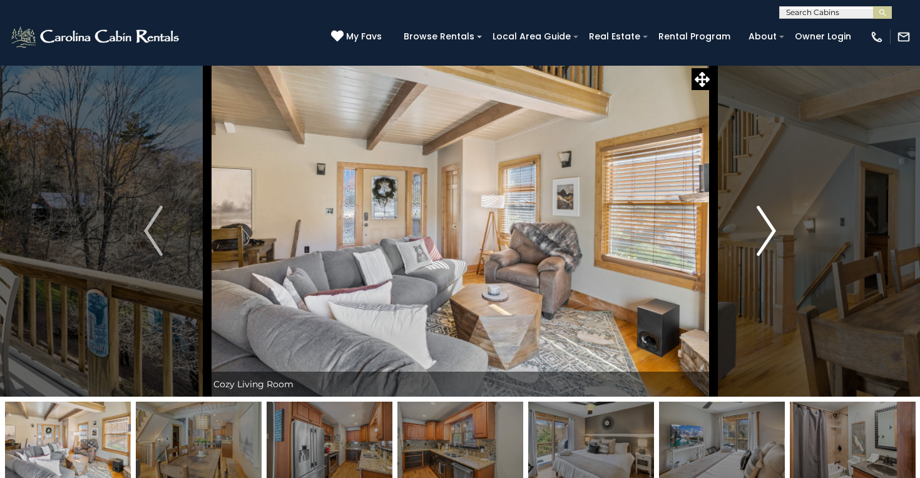
click at [760, 242] on img "Next" at bounding box center [766, 231] width 19 height 50
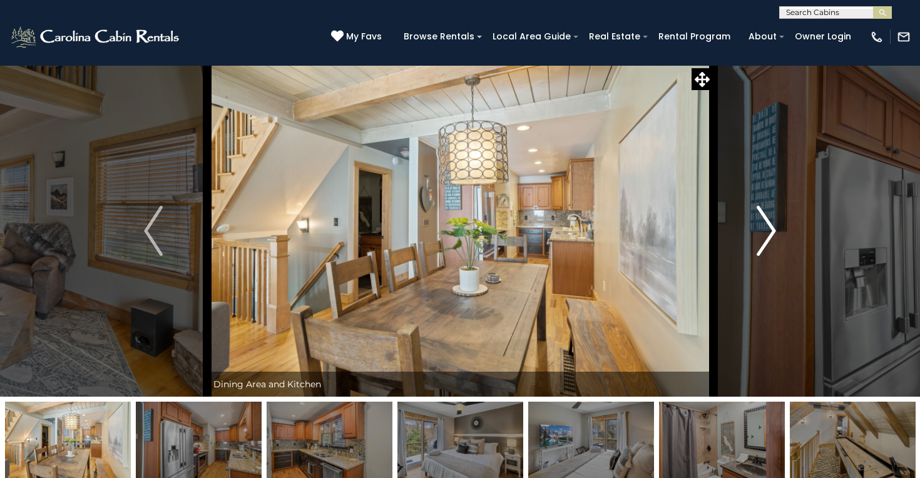
click at [760, 242] on img "Next" at bounding box center [766, 231] width 19 height 50
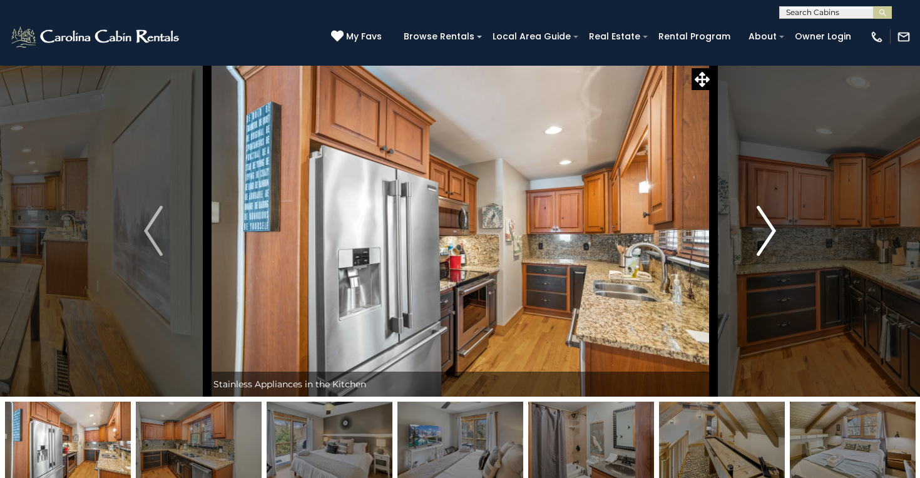
click at [760, 242] on img "Next" at bounding box center [766, 231] width 19 height 50
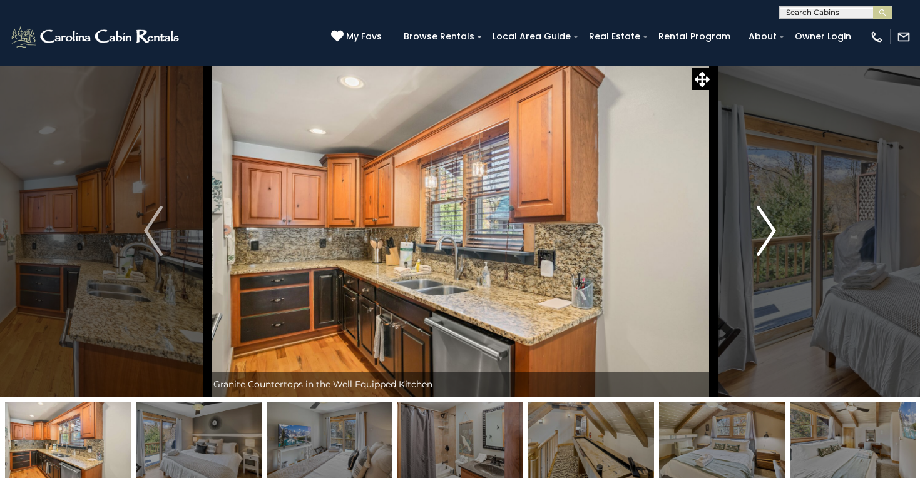
click at [760, 242] on img "Next" at bounding box center [766, 231] width 19 height 50
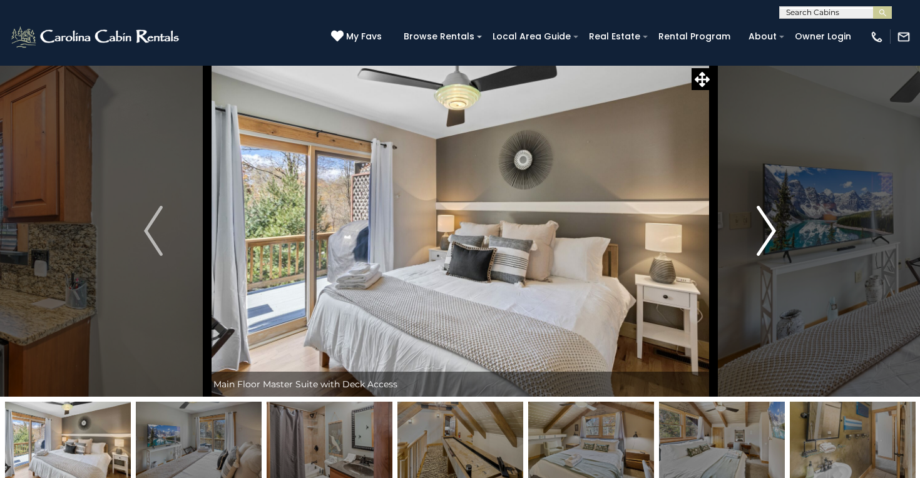
click at [760, 242] on img "Next" at bounding box center [766, 231] width 19 height 50
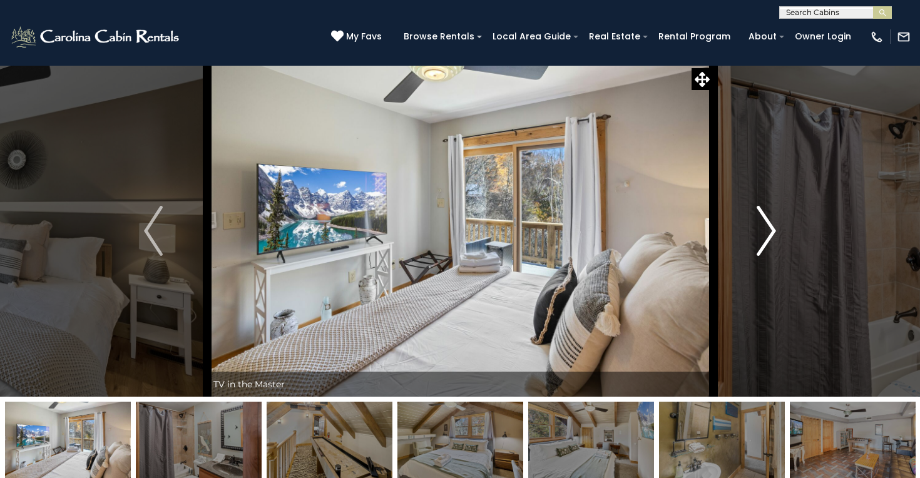
click at [760, 242] on img "Next" at bounding box center [766, 231] width 19 height 50
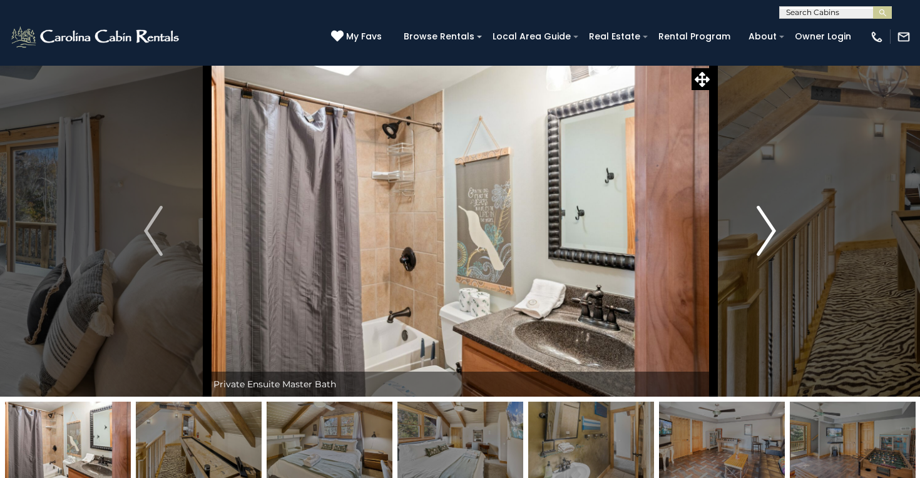
click at [760, 242] on img "Next" at bounding box center [766, 231] width 19 height 50
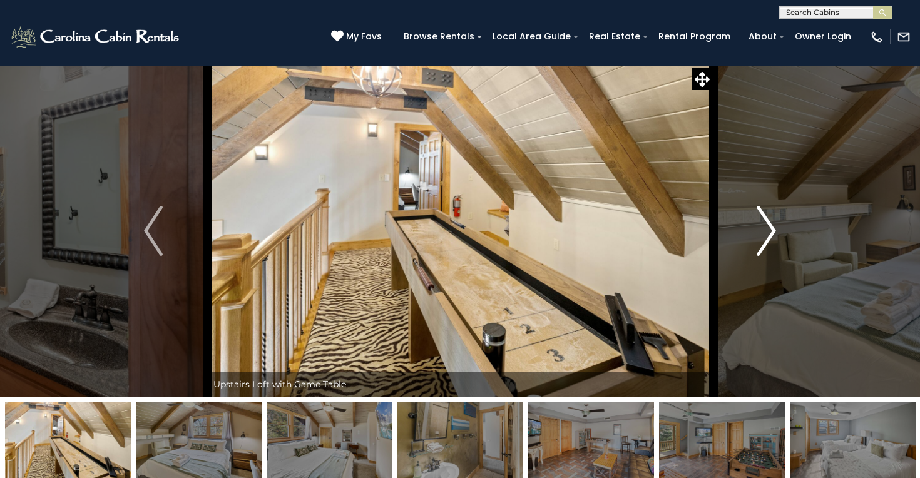
click at [760, 242] on img "Next" at bounding box center [766, 231] width 19 height 50
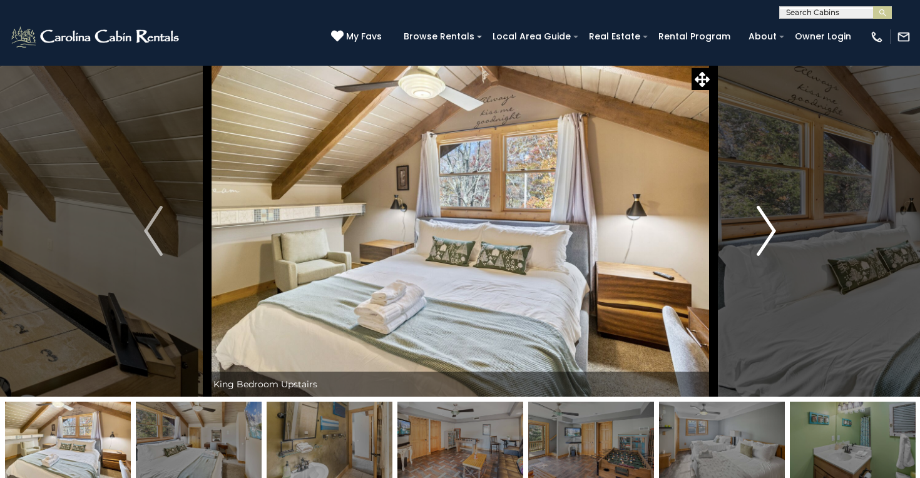
click at [760, 242] on img "Next" at bounding box center [766, 231] width 19 height 50
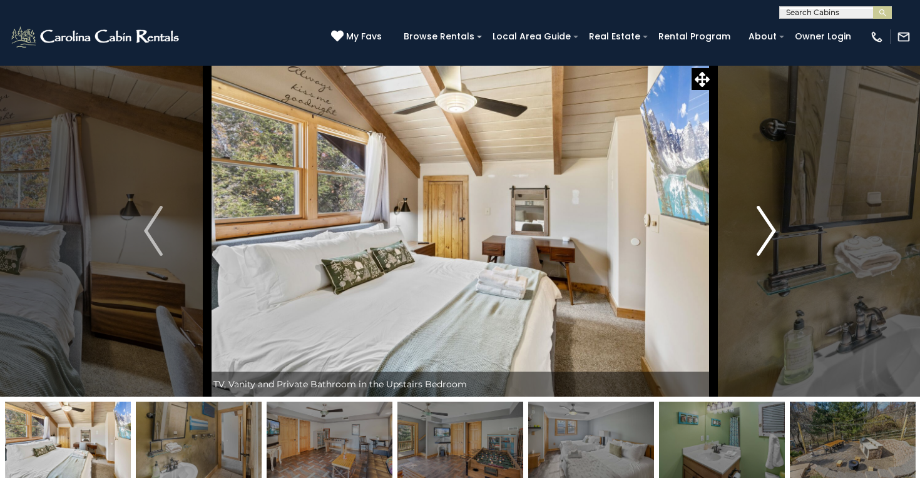
click at [760, 242] on img "Next" at bounding box center [766, 231] width 19 height 50
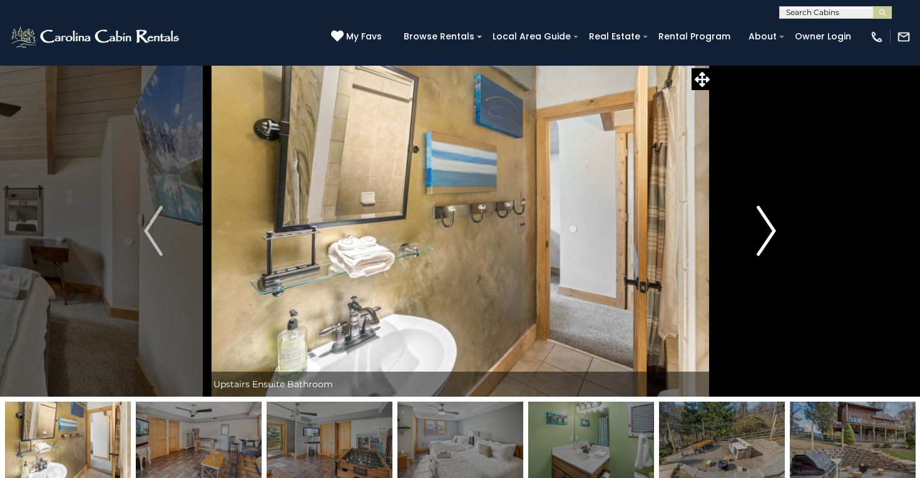
click at [760, 242] on img "Next" at bounding box center [766, 231] width 19 height 50
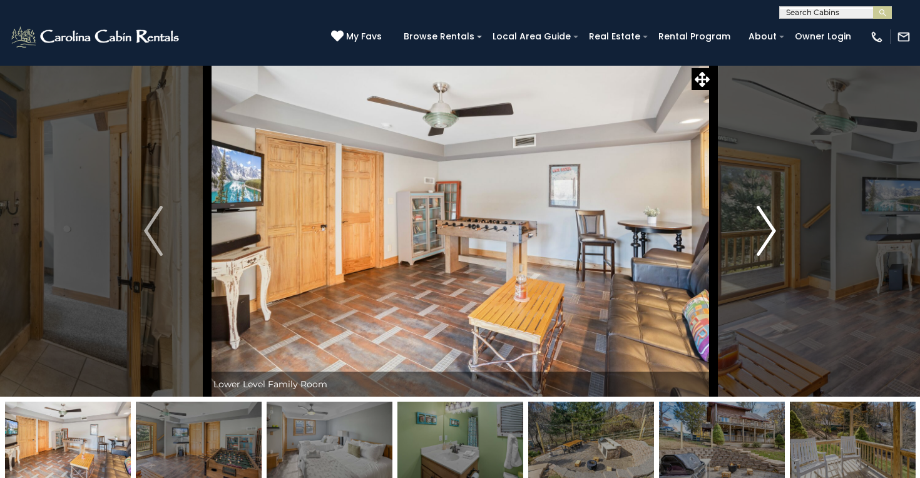
click at [760, 242] on img "Next" at bounding box center [766, 231] width 19 height 50
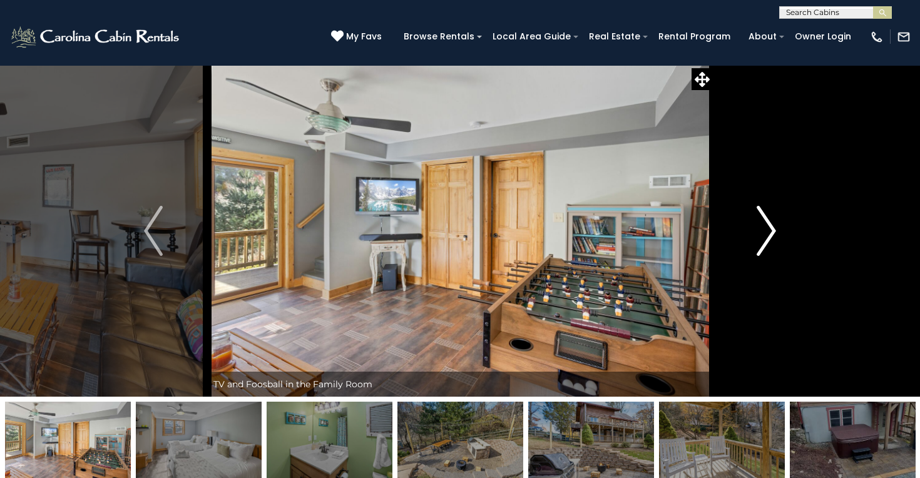
click at [760, 242] on img "Next" at bounding box center [766, 231] width 19 height 50
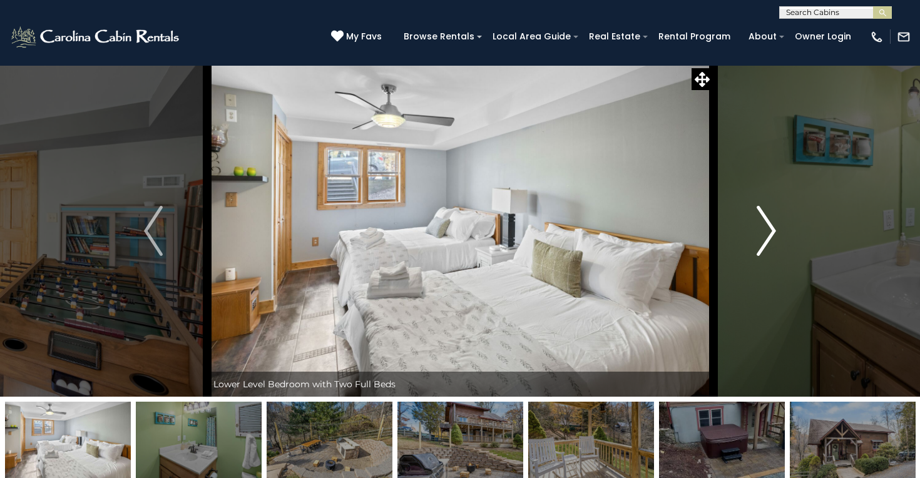
click at [760, 242] on img "Next" at bounding box center [766, 231] width 19 height 50
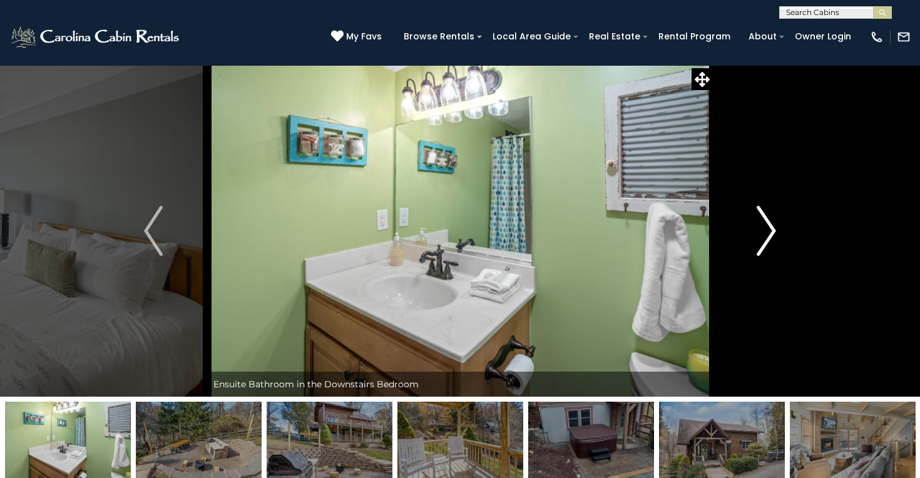
click at [760, 242] on img "Next" at bounding box center [766, 231] width 19 height 50
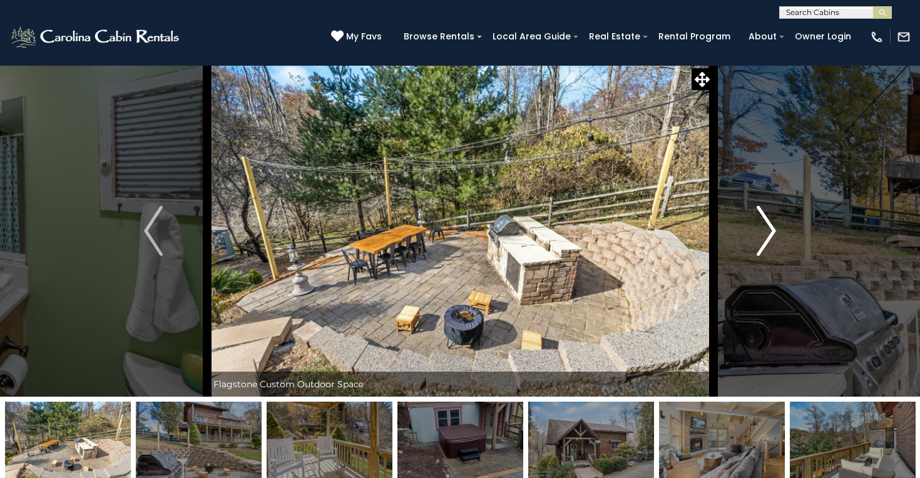
click at [760, 242] on img "Next" at bounding box center [766, 231] width 19 height 50
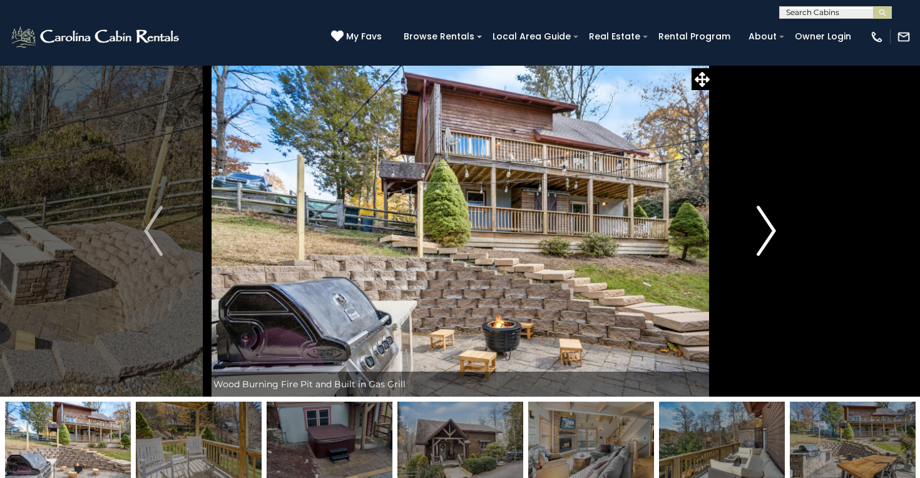
click at [760, 242] on img "Next" at bounding box center [766, 231] width 19 height 50
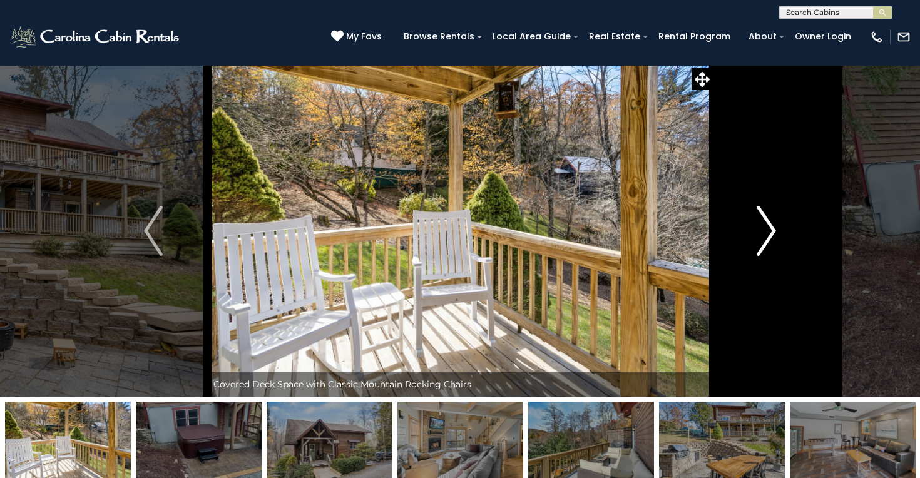
click at [760, 242] on img "Next" at bounding box center [766, 231] width 19 height 50
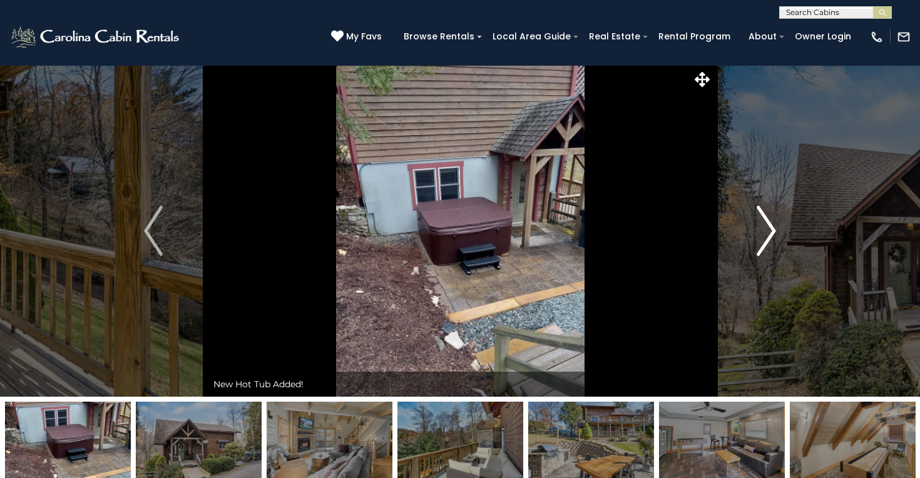
click at [760, 242] on img "Next" at bounding box center [766, 231] width 19 height 50
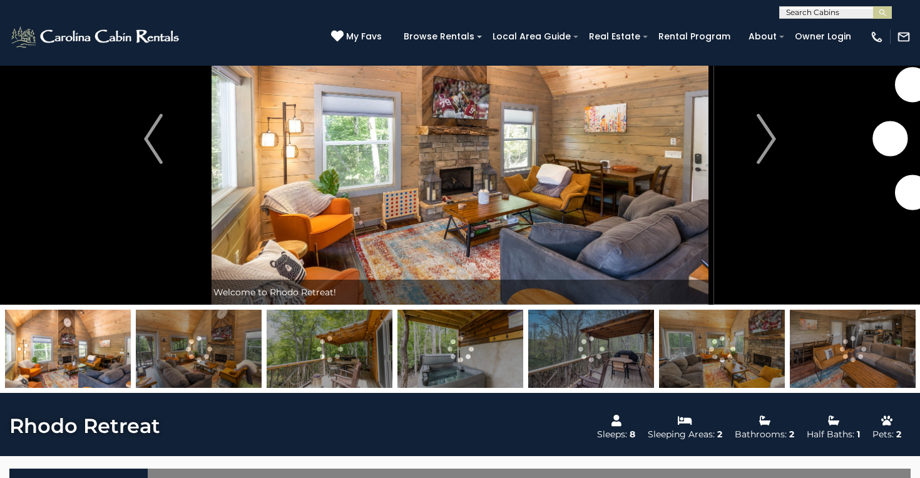
scroll to position [98, 0]
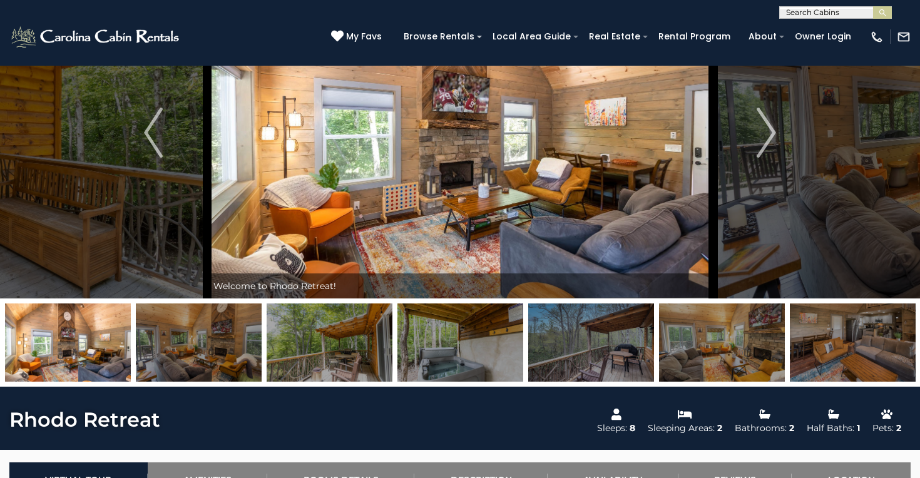
click at [488, 341] on img at bounding box center [461, 343] width 126 height 78
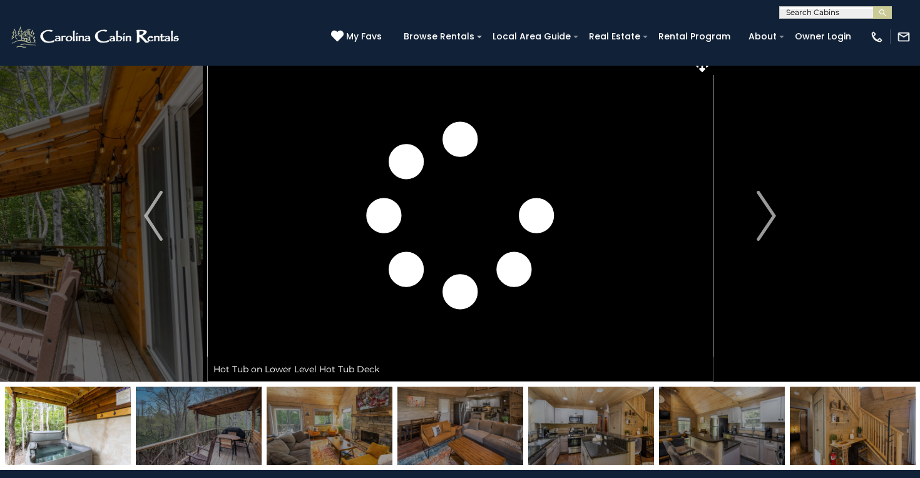
scroll to position [15, 0]
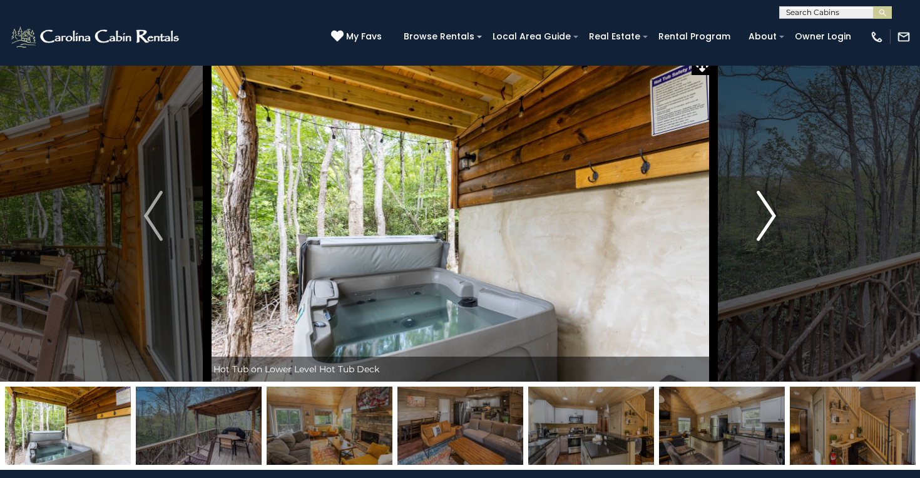
click at [763, 227] on img "Next" at bounding box center [766, 216] width 19 height 50
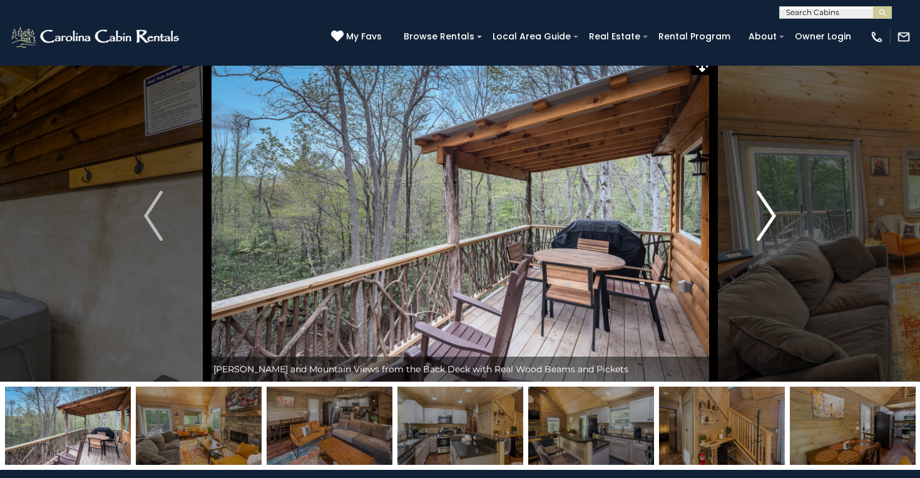
click at [764, 227] on img "Next" at bounding box center [766, 216] width 19 height 50
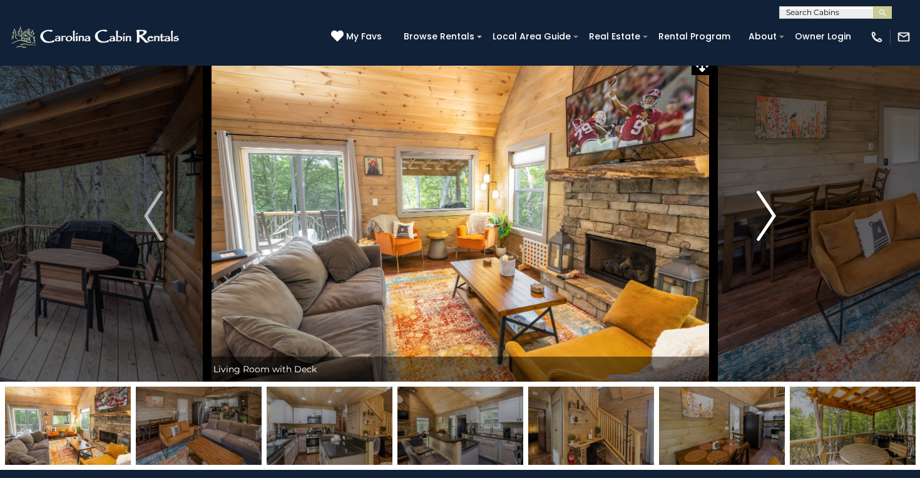
click at [764, 227] on img "Next" at bounding box center [766, 216] width 19 height 50
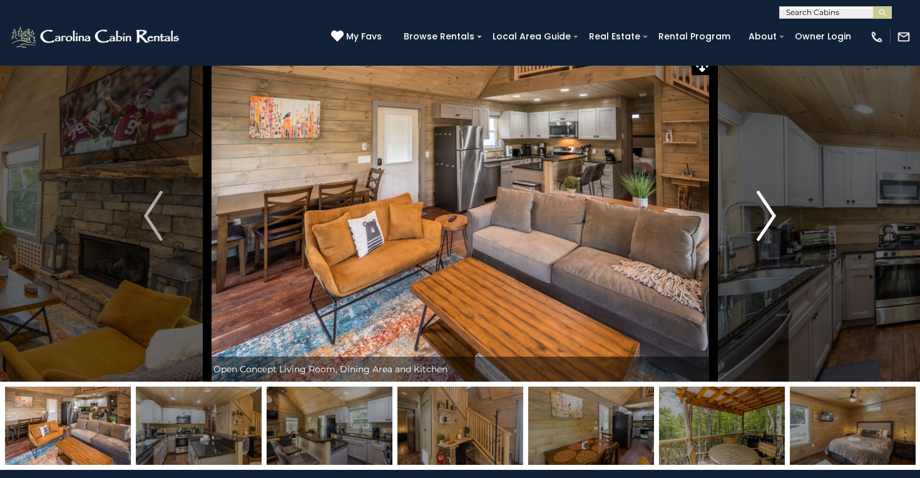
click at [764, 227] on img "Next" at bounding box center [766, 216] width 19 height 50
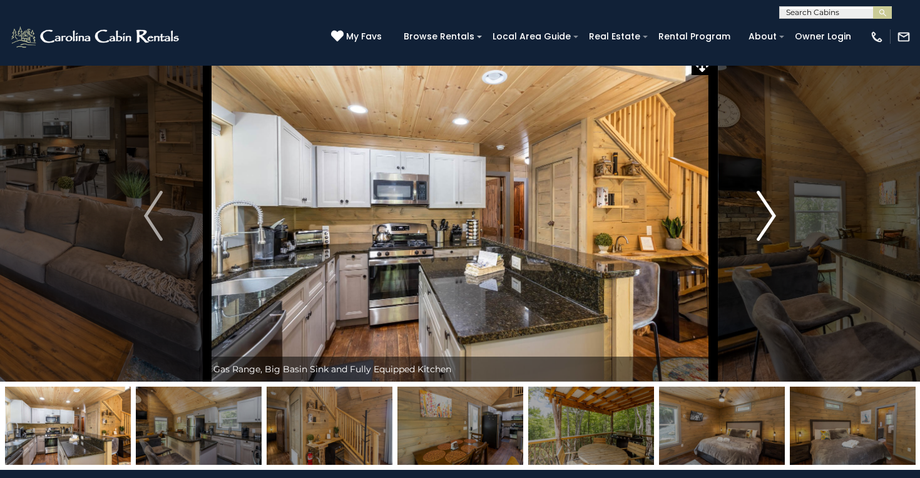
click at [764, 227] on img "Next" at bounding box center [766, 216] width 19 height 50
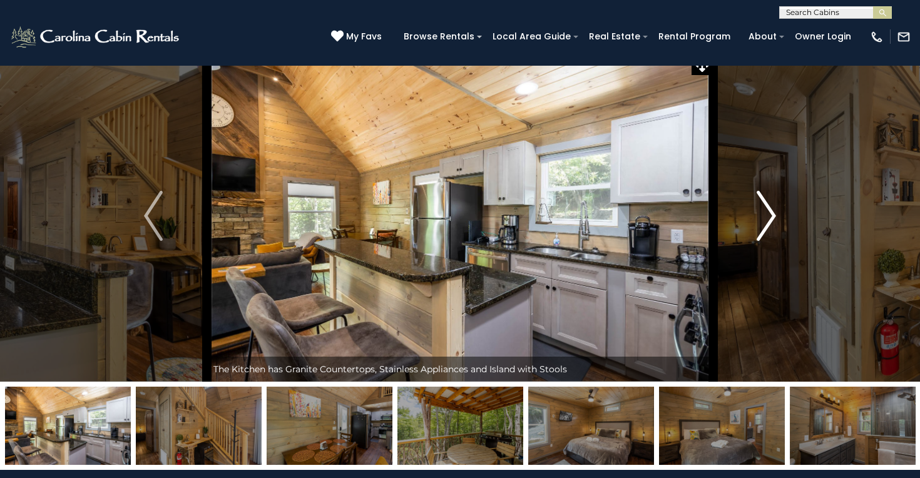
click at [764, 227] on img "Next" at bounding box center [766, 216] width 19 height 50
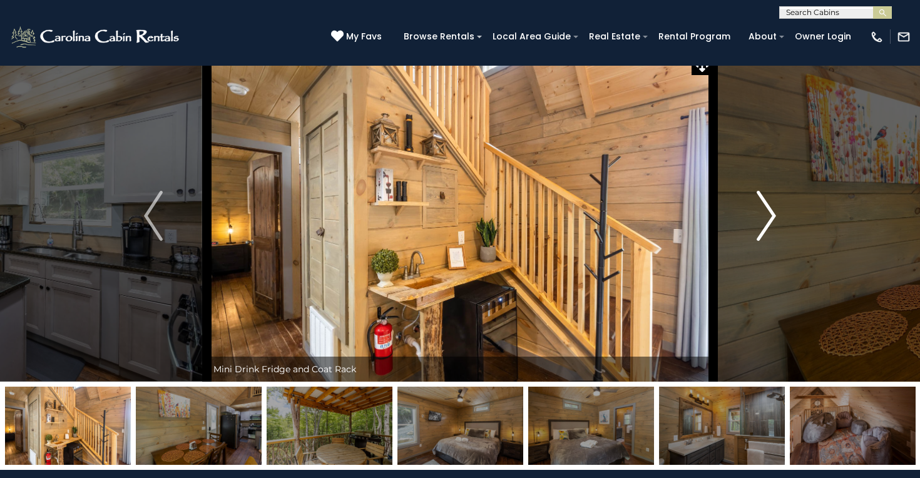
click at [764, 227] on img "Next" at bounding box center [766, 216] width 19 height 50
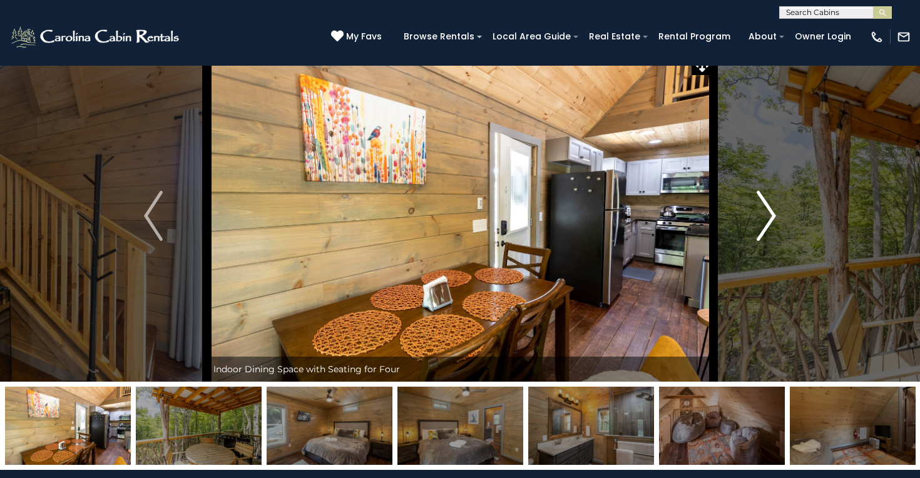
click at [764, 227] on img "Next" at bounding box center [766, 216] width 19 height 50
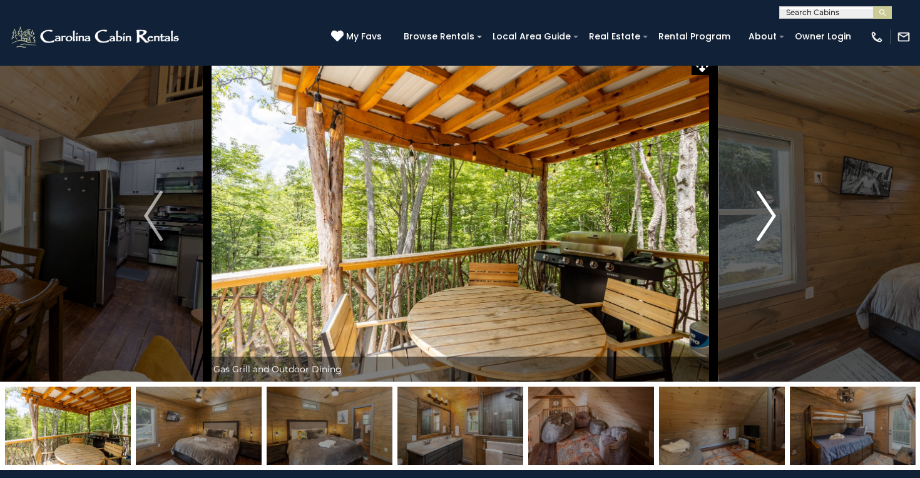
click at [764, 227] on img "Next" at bounding box center [766, 216] width 19 height 50
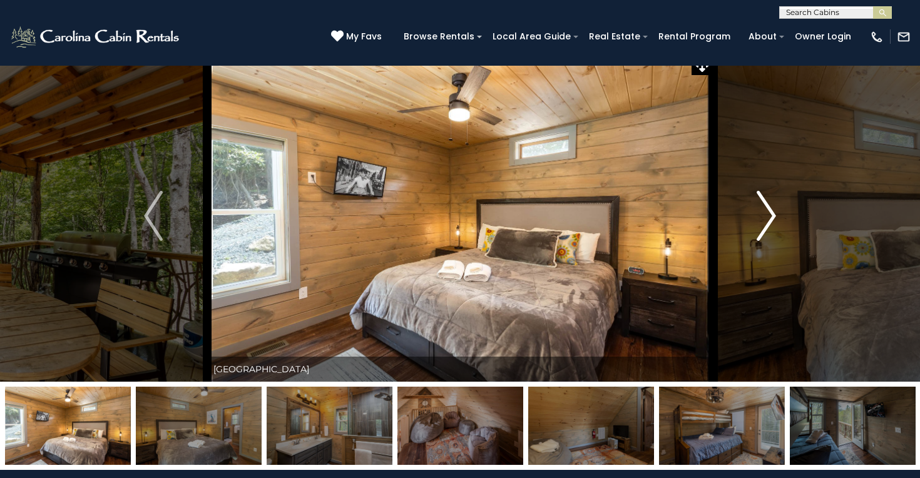
click at [764, 227] on img "Next" at bounding box center [766, 216] width 19 height 50
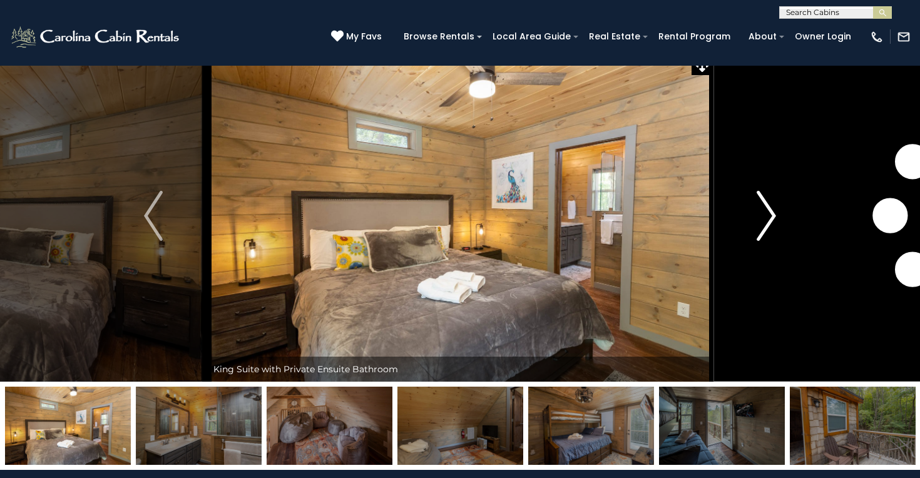
click at [764, 227] on img "Next" at bounding box center [766, 216] width 19 height 50
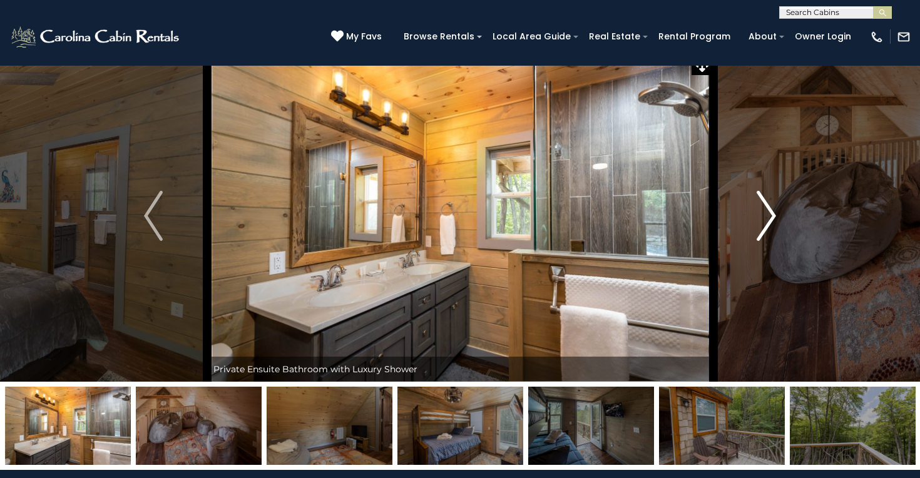
click at [764, 227] on img "Next" at bounding box center [766, 216] width 19 height 50
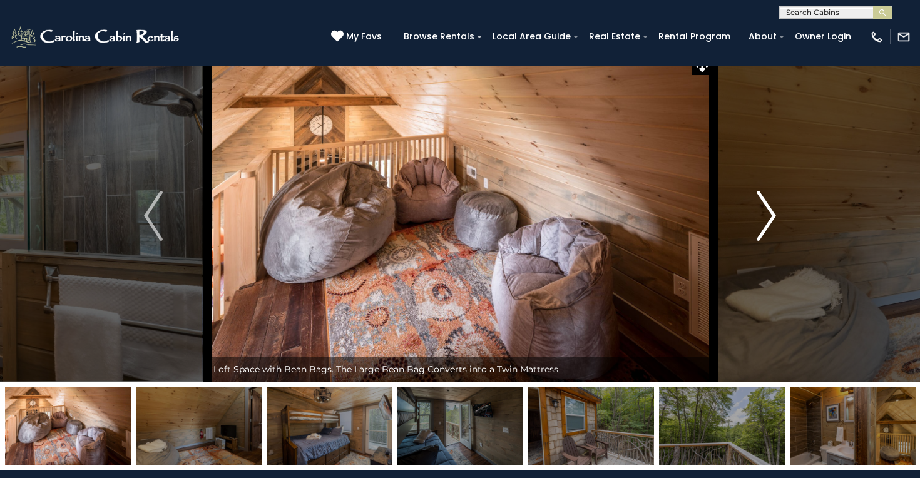
click at [764, 227] on img "Next" at bounding box center [766, 216] width 19 height 50
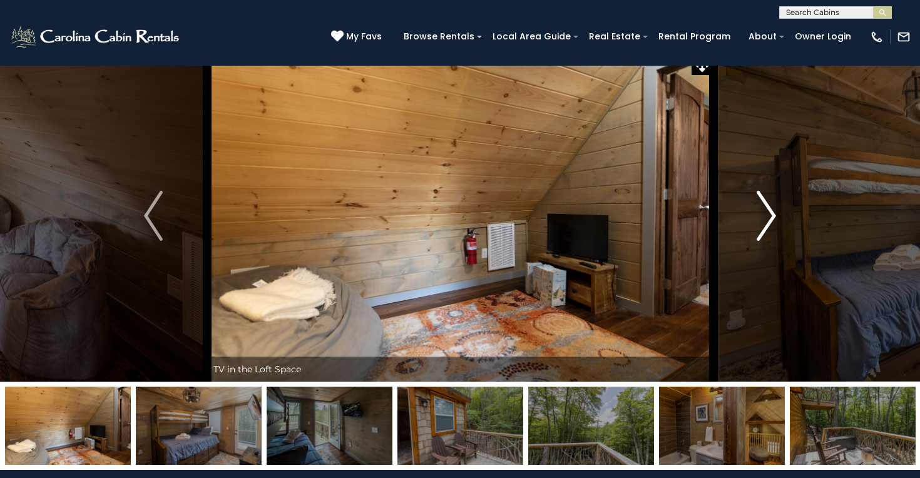
click at [764, 227] on img "Next" at bounding box center [766, 216] width 19 height 50
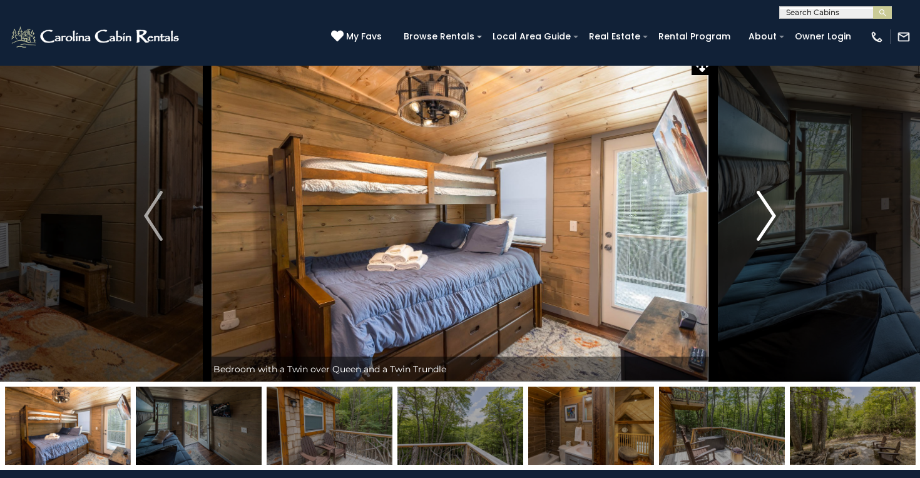
click at [764, 227] on img "Next" at bounding box center [766, 216] width 19 height 50
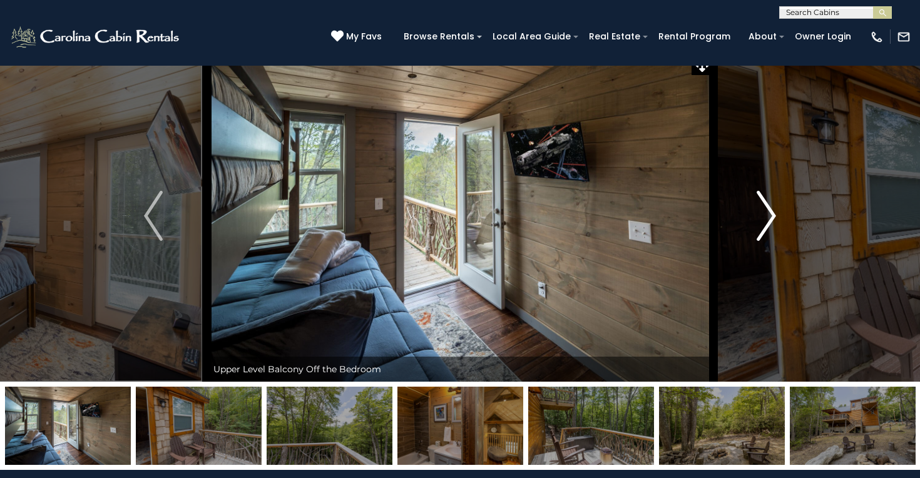
click at [764, 227] on img "Next" at bounding box center [766, 216] width 19 height 50
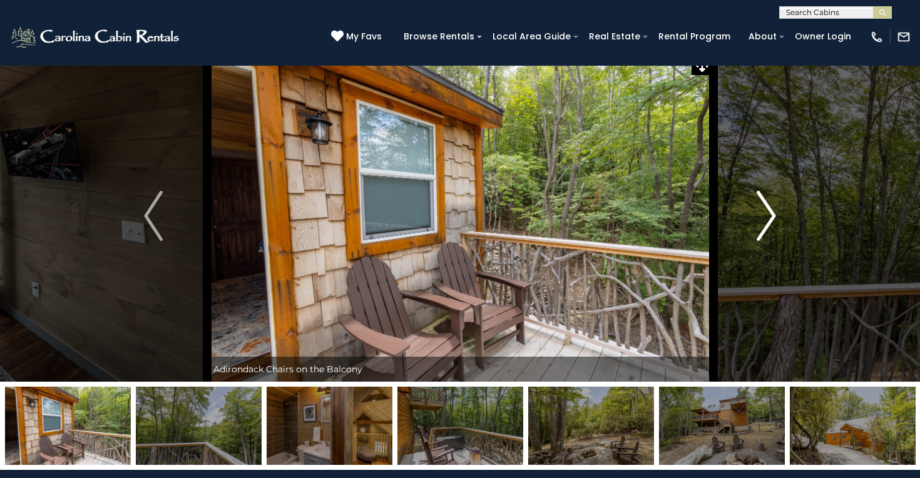
click at [764, 227] on img "Next" at bounding box center [766, 216] width 19 height 50
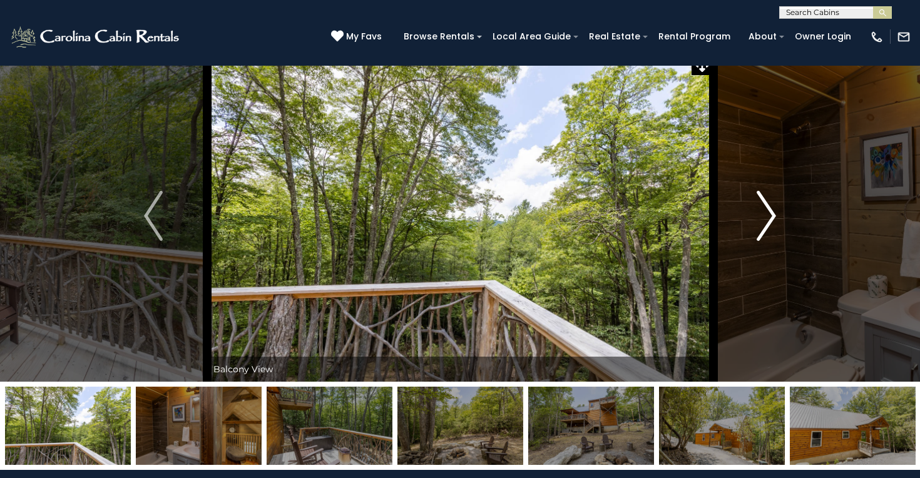
click at [764, 227] on img "Next" at bounding box center [766, 216] width 19 height 50
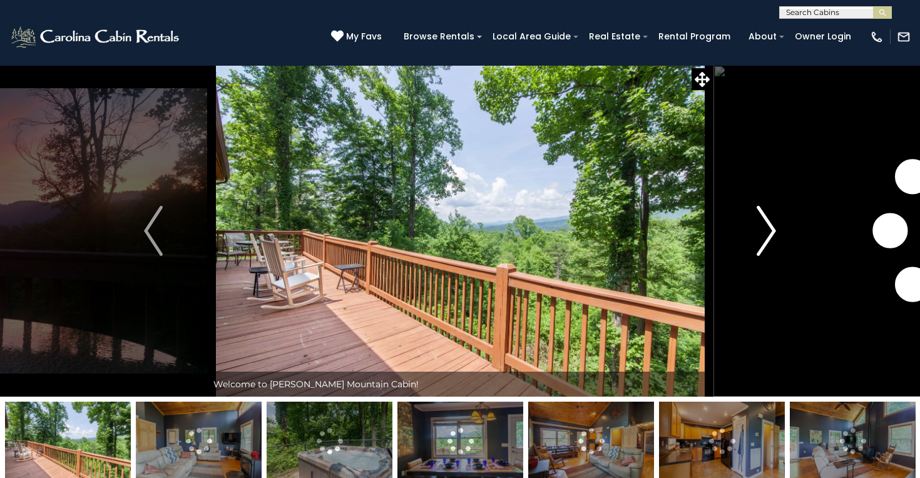
click at [763, 230] on img "Next" at bounding box center [766, 231] width 19 height 50
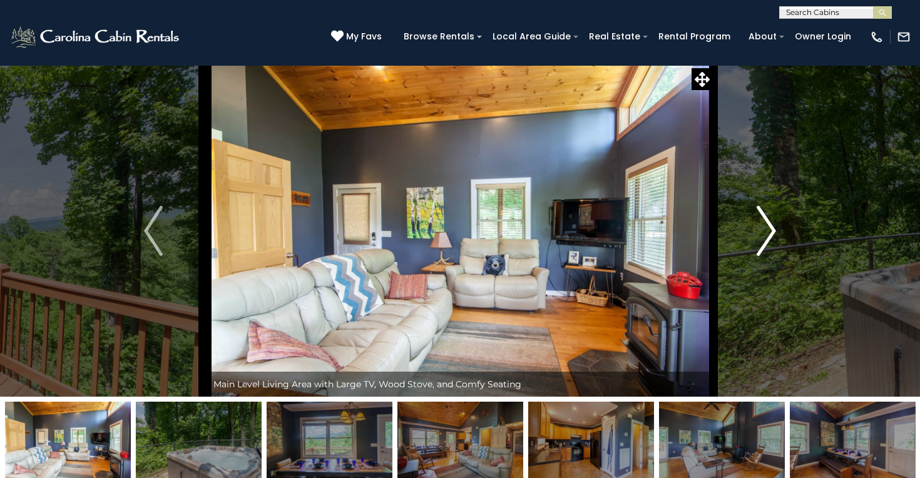
click at [763, 230] on img "Next" at bounding box center [766, 231] width 19 height 50
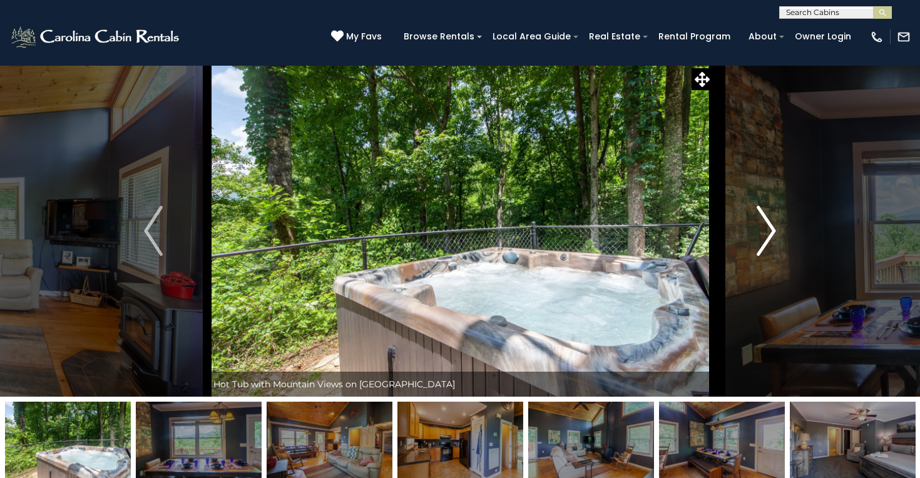
click at [763, 230] on img "Next" at bounding box center [766, 231] width 19 height 50
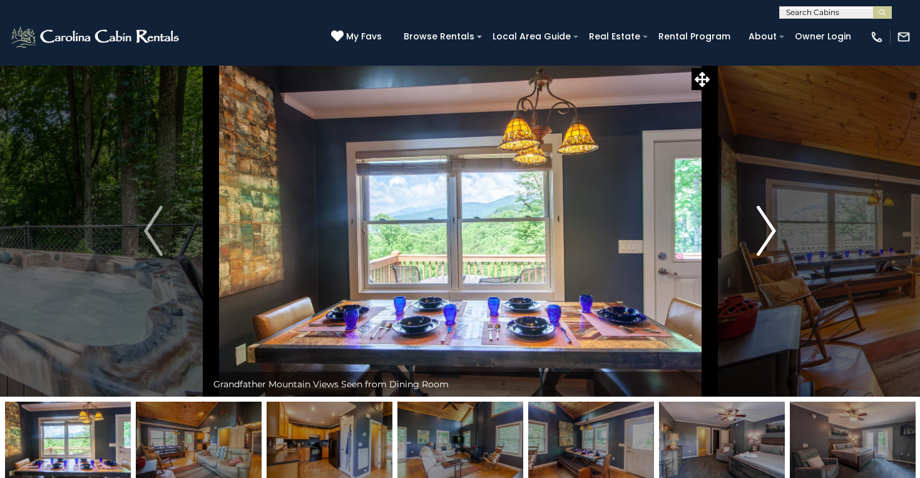
click at [763, 230] on img "Next" at bounding box center [766, 231] width 19 height 50
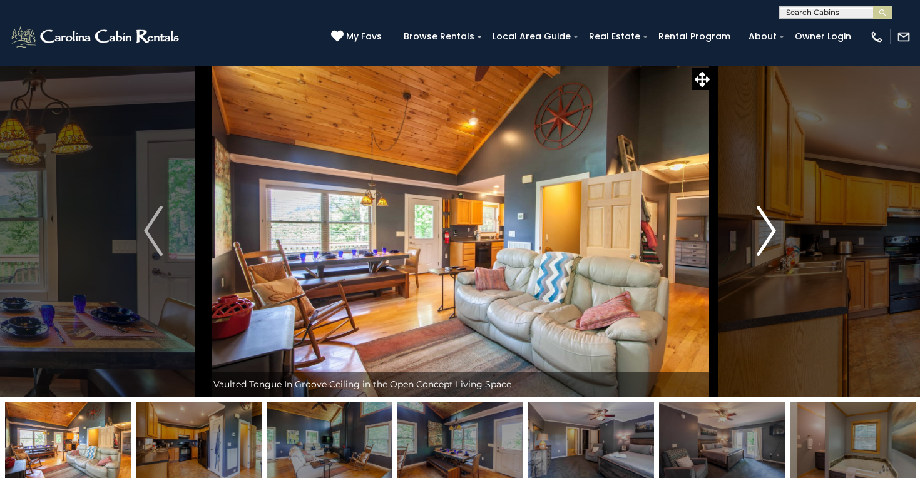
click at [763, 230] on img "Next" at bounding box center [766, 231] width 19 height 50
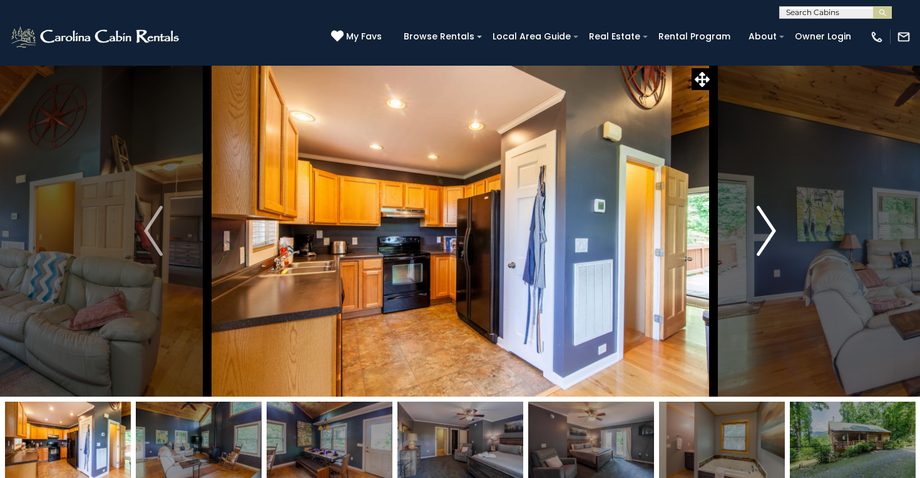
click at [763, 230] on img "Next" at bounding box center [766, 231] width 19 height 50
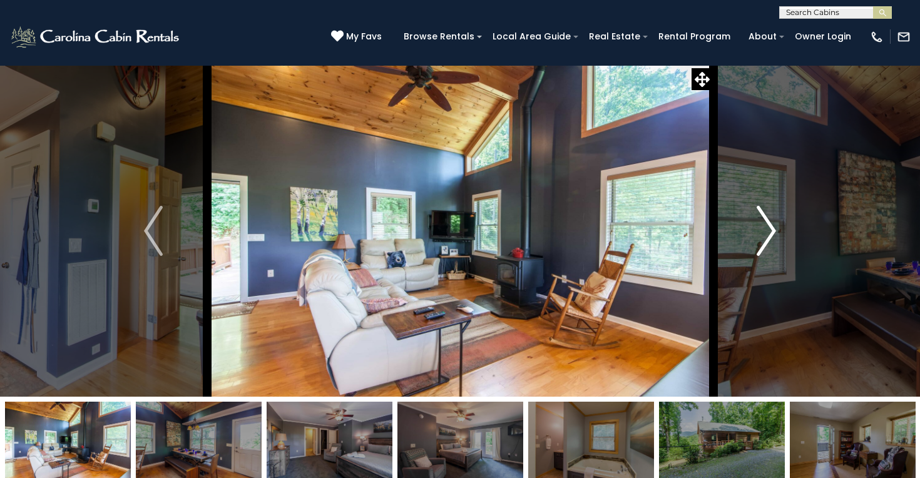
click at [763, 230] on img "Next" at bounding box center [766, 231] width 19 height 50
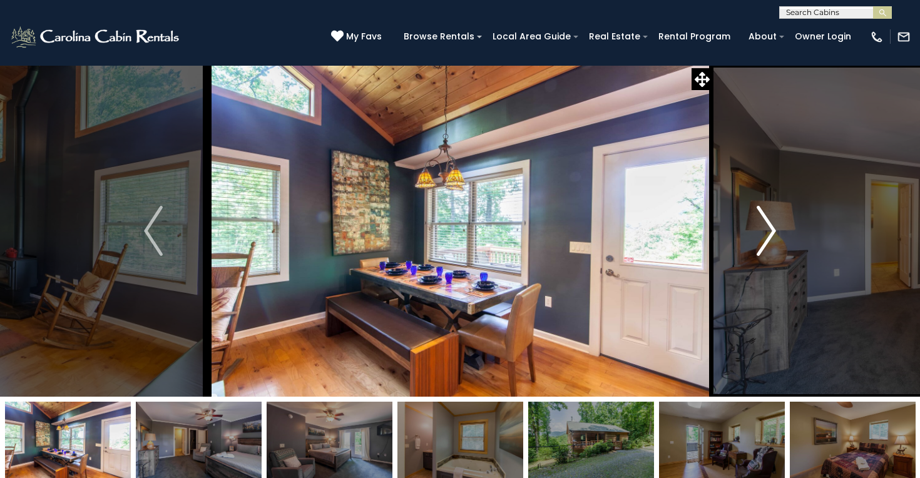
click at [763, 230] on img "Next" at bounding box center [766, 231] width 19 height 50
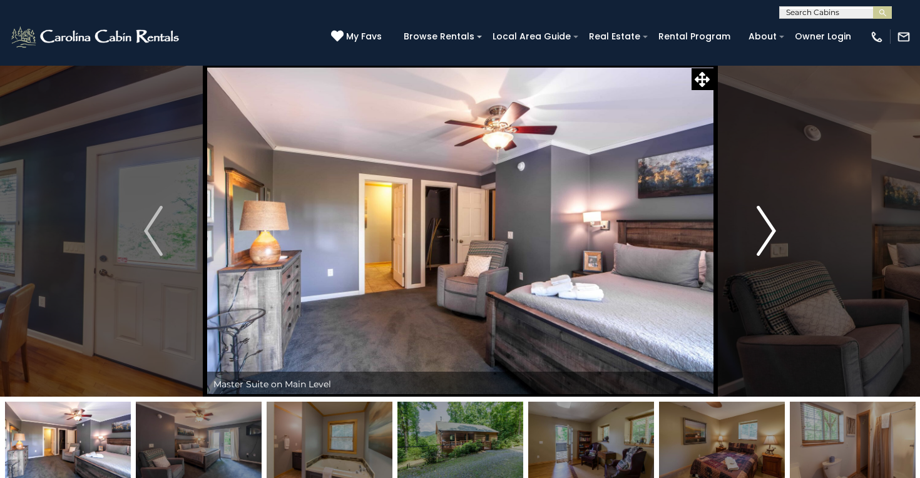
click at [763, 230] on img "Next" at bounding box center [766, 231] width 19 height 50
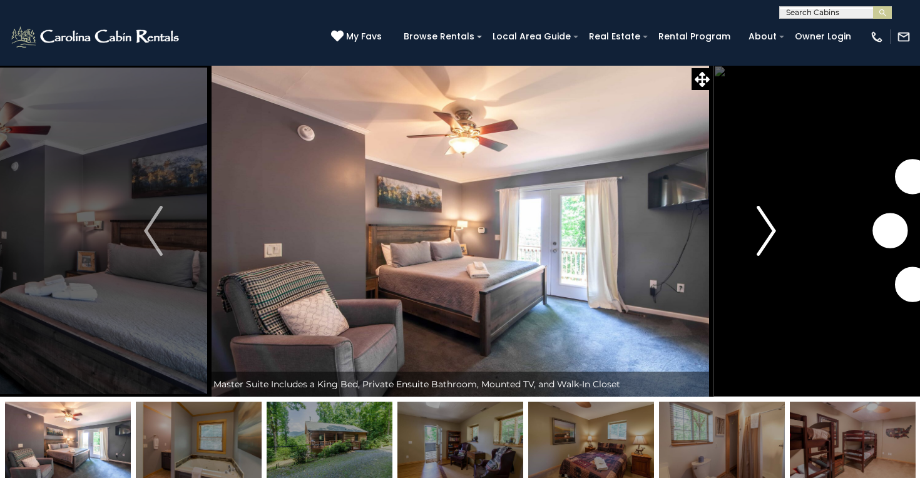
click at [763, 230] on img "Next" at bounding box center [766, 231] width 19 height 50
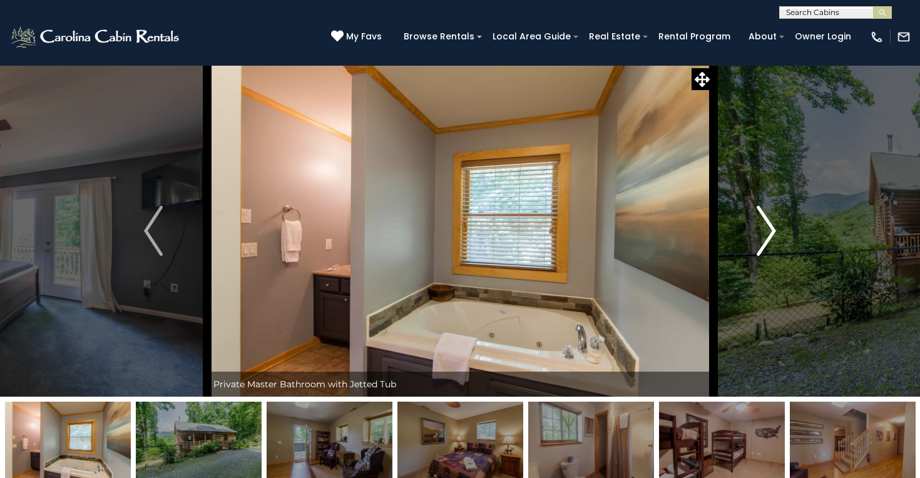
click at [763, 230] on img "Next" at bounding box center [766, 231] width 19 height 50
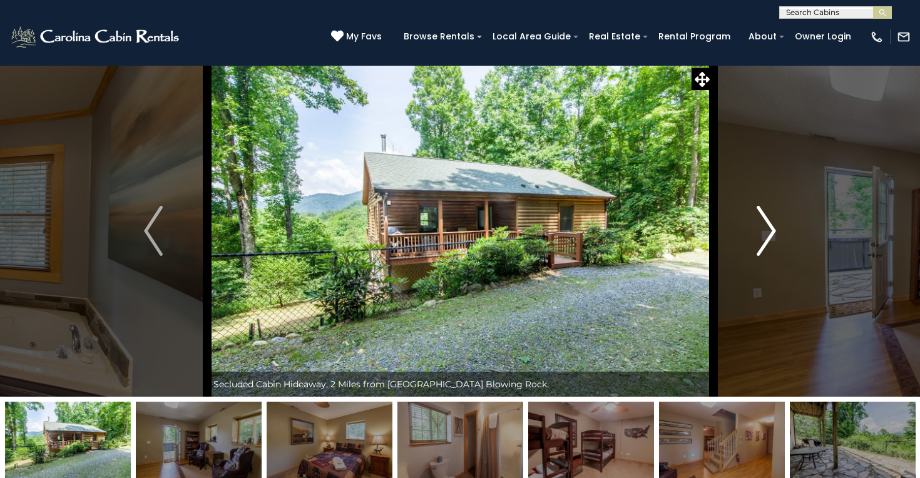
click at [763, 230] on img "Next" at bounding box center [766, 231] width 19 height 50
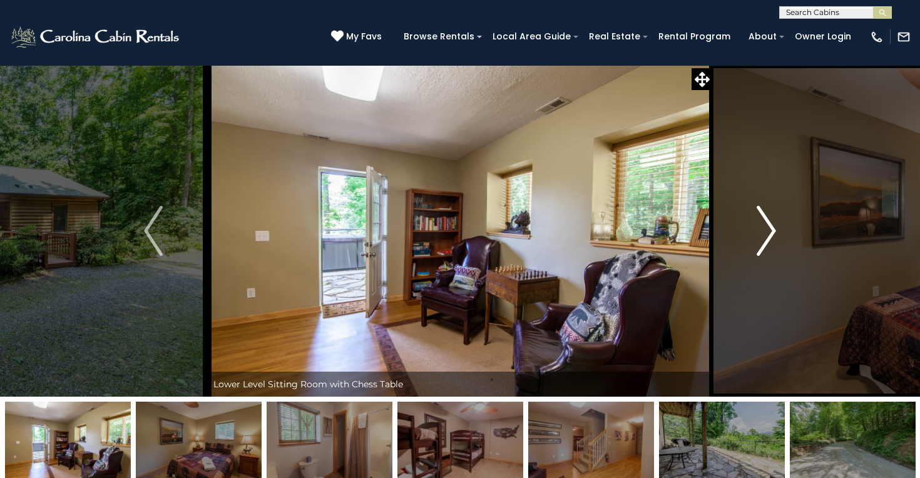
click at [763, 230] on img "Next" at bounding box center [766, 231] width 19 height 50
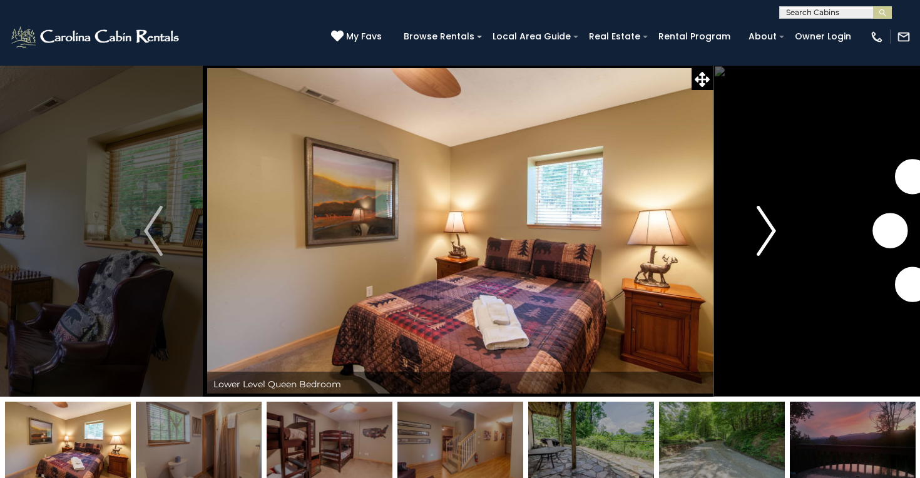
click at [763, 230] on img "Next" at bounding box center [766, 231] width 19 height 50
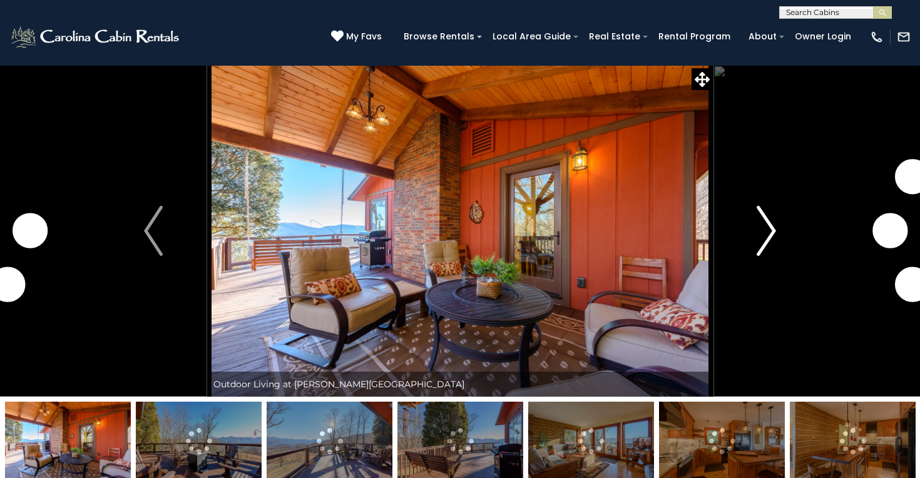
click at [754, 234] on button "Next" at bounding box center [766, 231] width 107 height 332
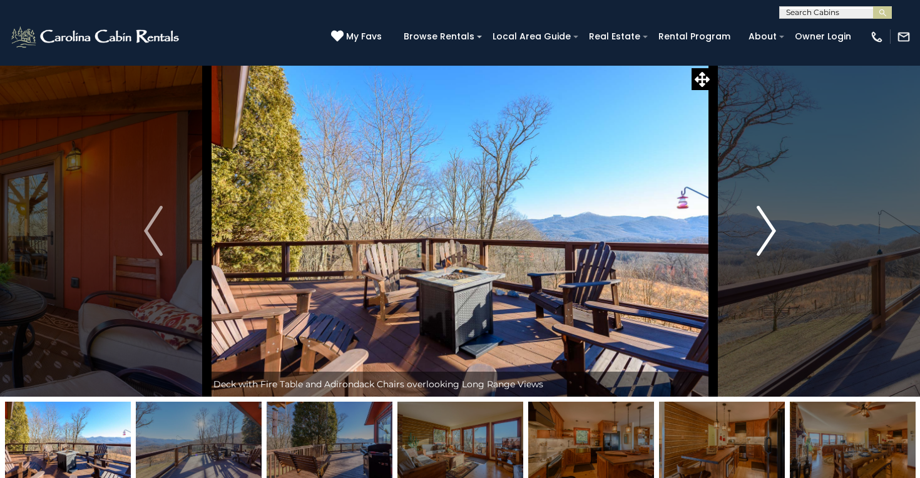
click at [754, 234] on button "Next" at bounding box center [766, 231] width 107 height 332
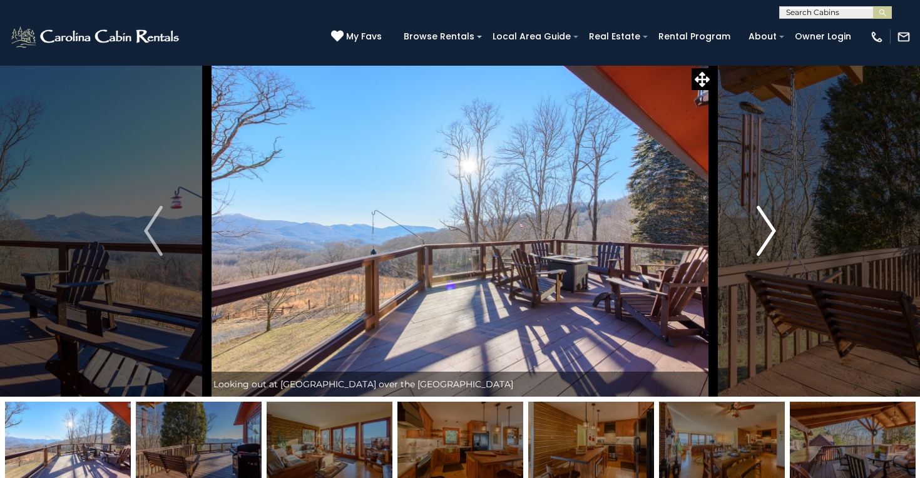
click at [754, 234] on button "Next" at bounding box center [766, 231] width 107 height 332
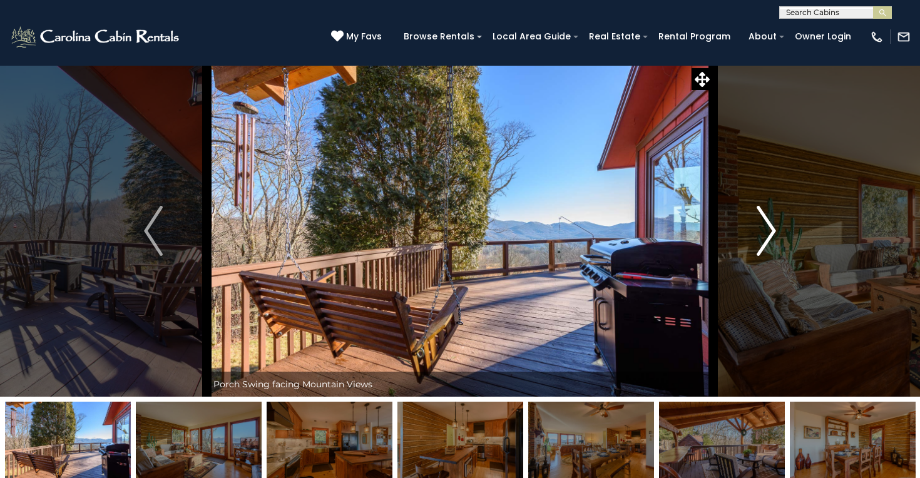
click at [754, 234] on button "Next" at bounding box center [766, 231] width 107 height 332
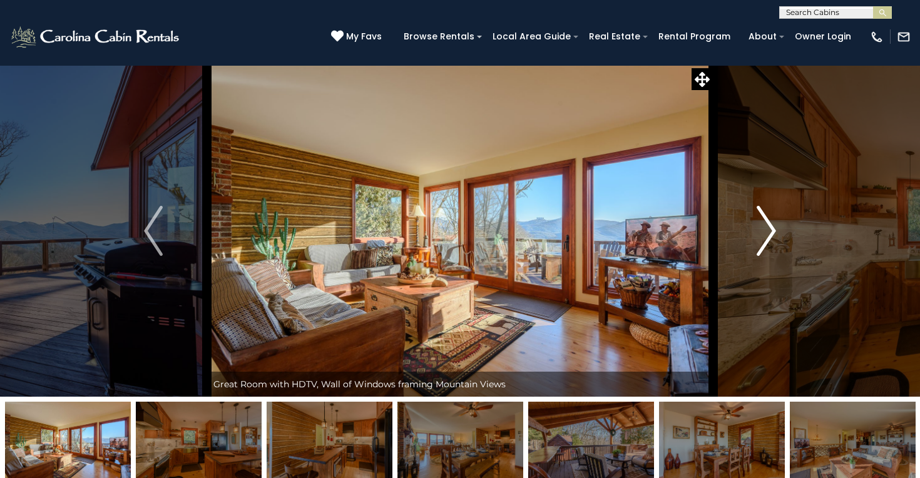
click at [754, 234] on button "Next" at bounding box center [766, 231] width 107 height 332
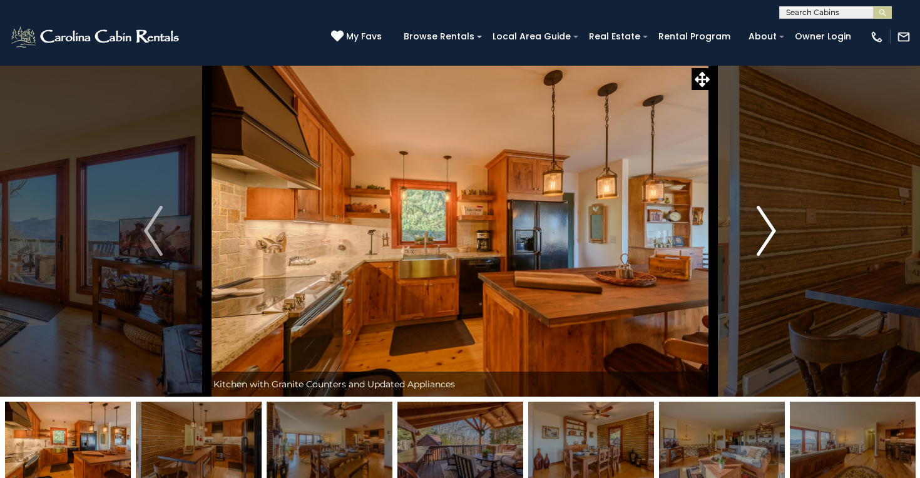
click at [754, 234] on button "Next" at bounding box center [766, 231] width 107 height 332
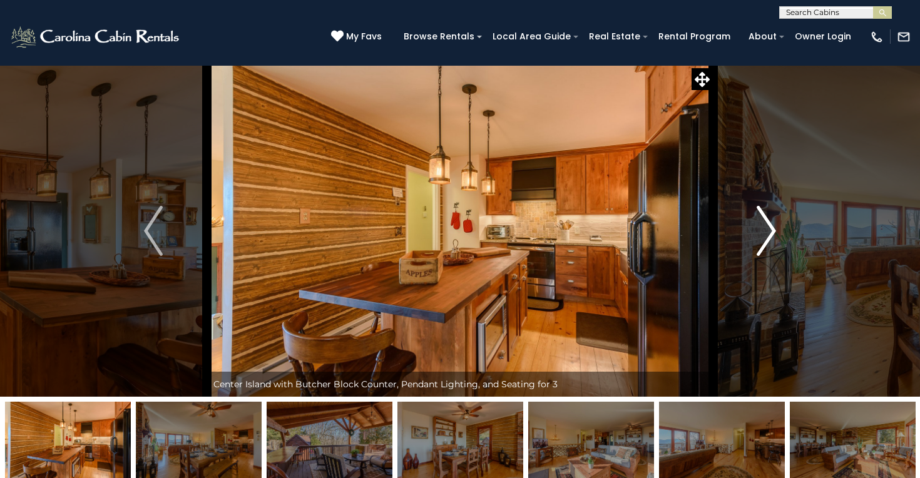
click at [754, 234] on button "Next" at bounding box center [766, 231] width 107 height 332
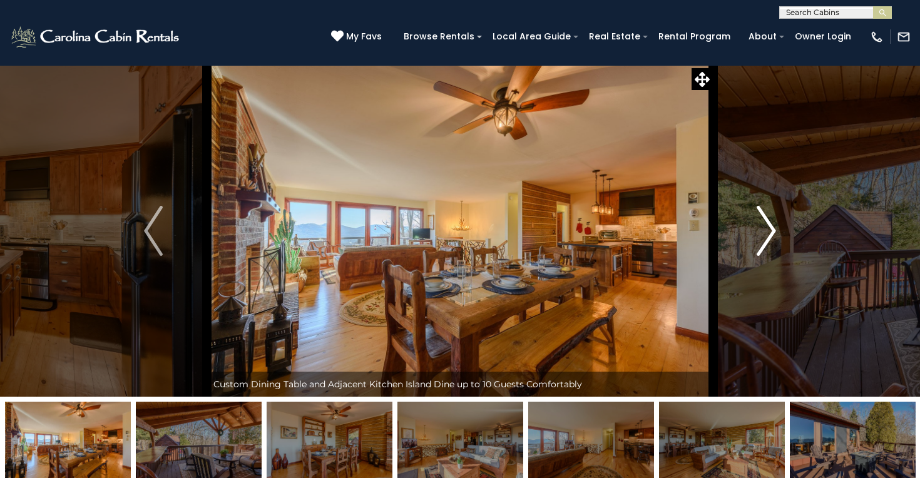
click at [754, 234] on button "Next" at bounding box center [766, 231] width 107 height 332
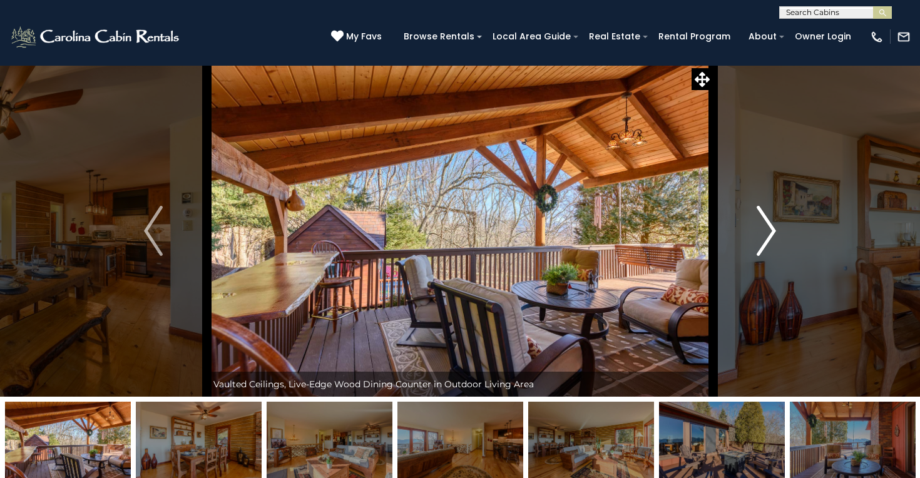
click at [754, 233] on button "Next" at bounding box center [766, 231] width 107 height 332
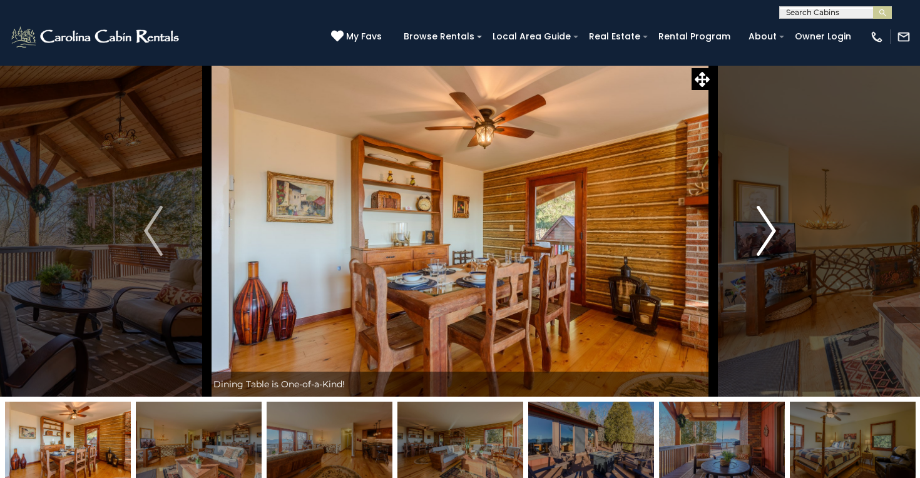
click at [754, 233] on button "Next" at bounding box center [766, 231] width 107 height 332
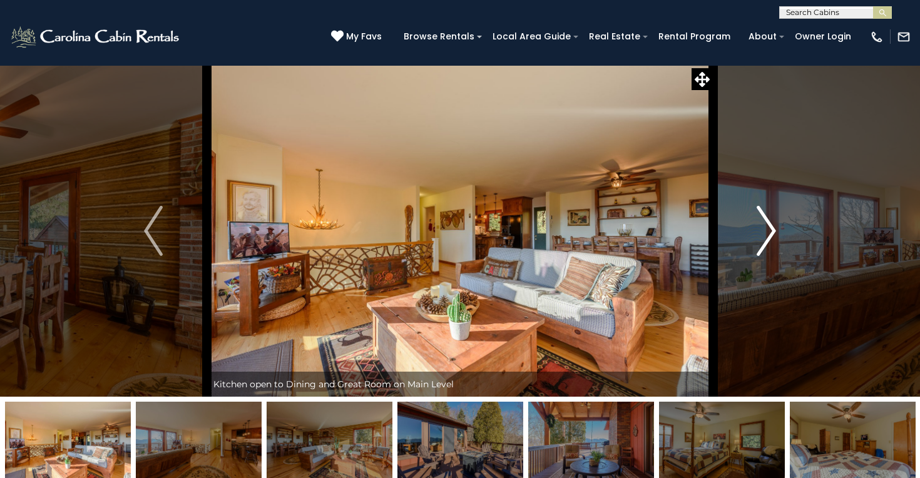
click at [754, 233] on button "Next" at bounding box center [766, 231] width 107 height 332
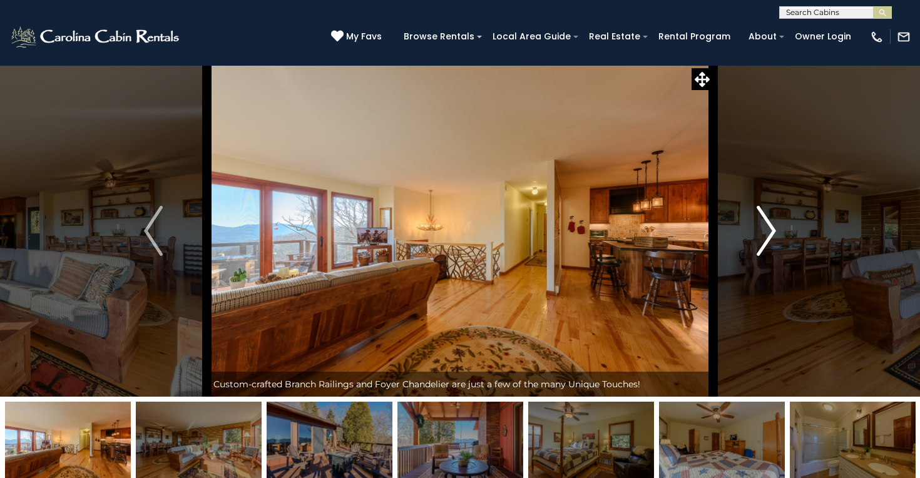
click at [754, 233] on button "Next" at bounding box center [766, 231] width 107 height 332
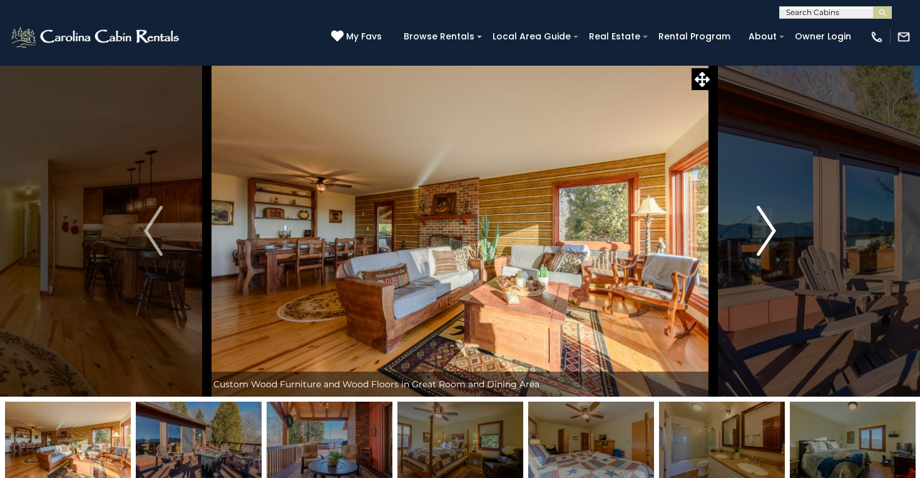
click at [754, 233] on button "Next" at bounding box center [766, 231] width 107 height 332
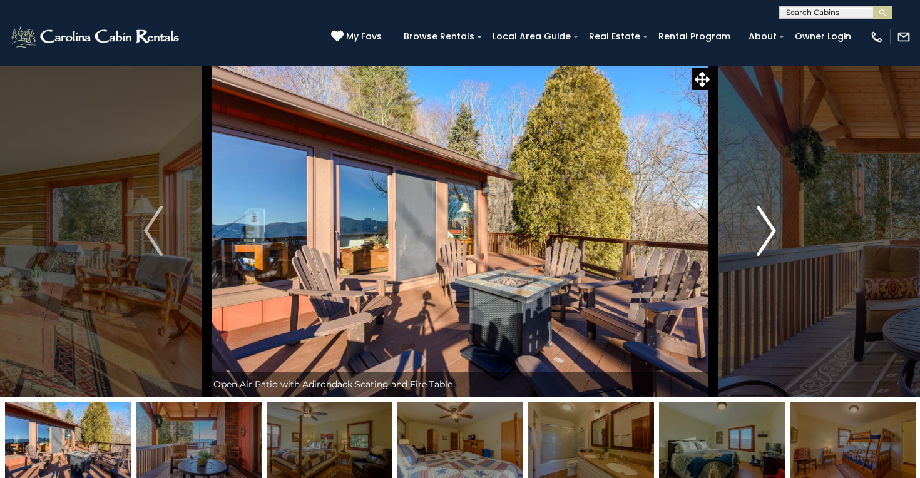
click at [753, 228] on button "Next" at bounding box center [766, 231] width 107 height 332
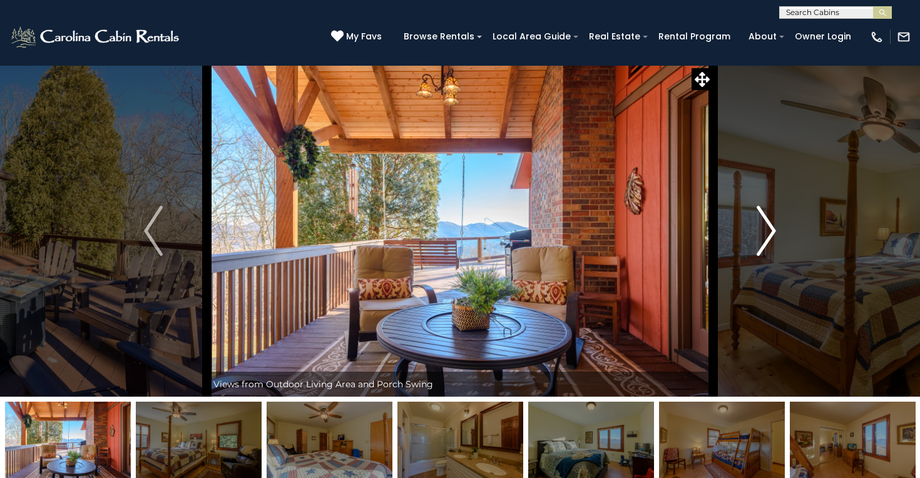
click at [753, 228] on button "Next" at bounding box center [766, 231] width 107 height 332
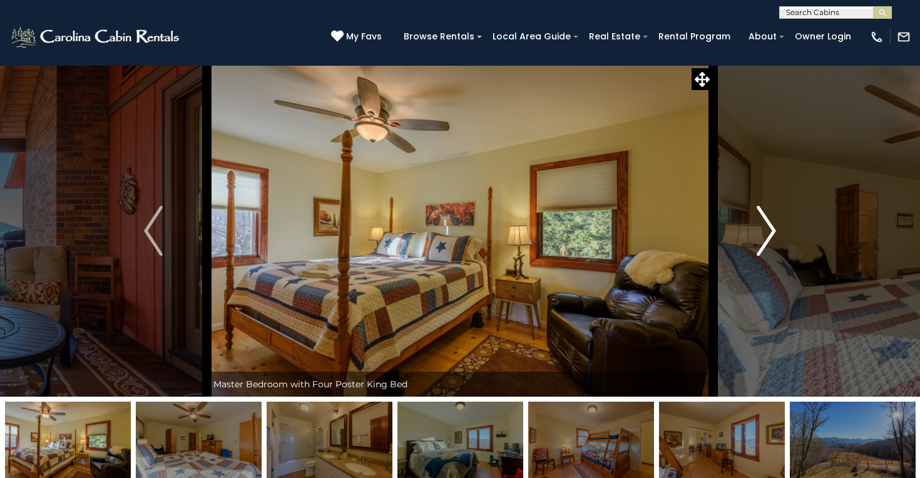
click at [754, 229] on button "Next" at bounding box center [766, 231] width 107 height 332
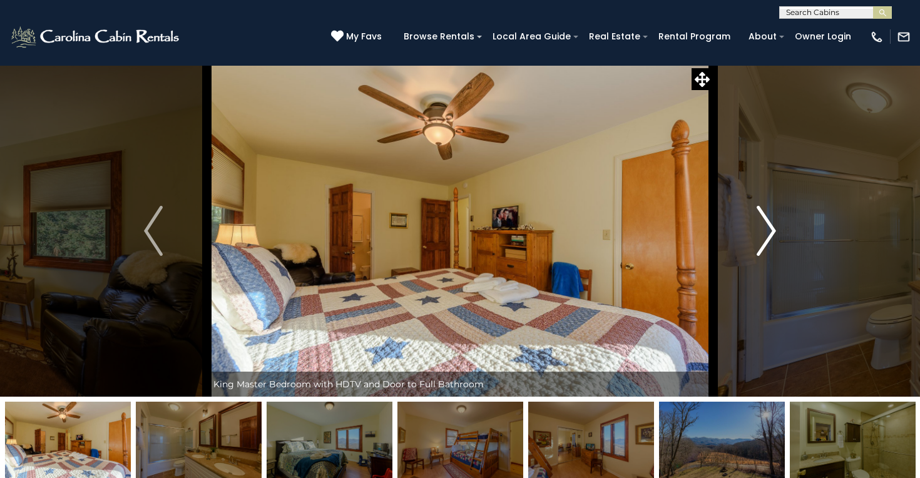
click at [754, 230] on button "Next" at bounding box center [766, 231] width 107 height 332
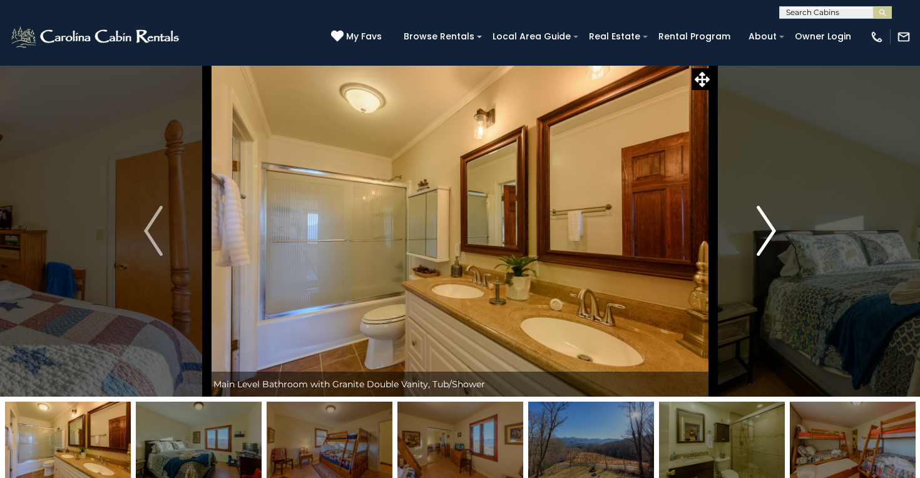
click at [754, 230] on button "Next" at bounding box center [766, 231] width 107 height 332
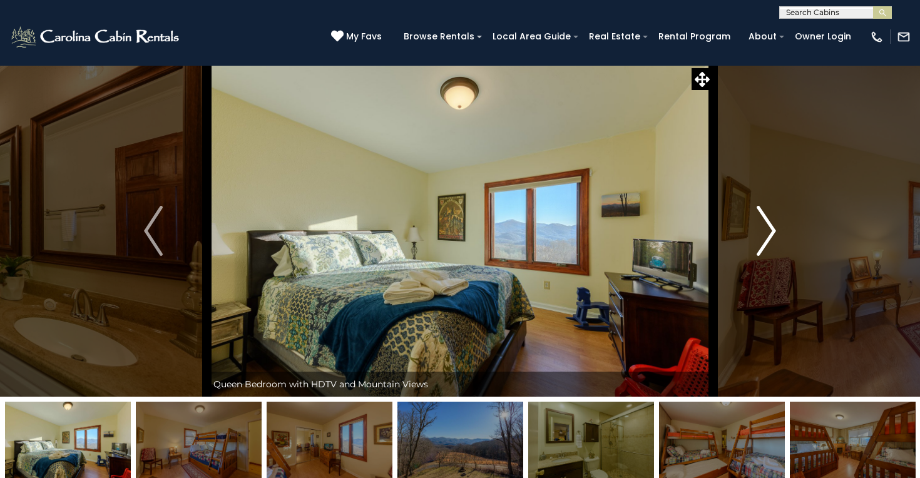
click at [754, 230] on button "Next" at bounding box center [766, 231] width 107 height 332
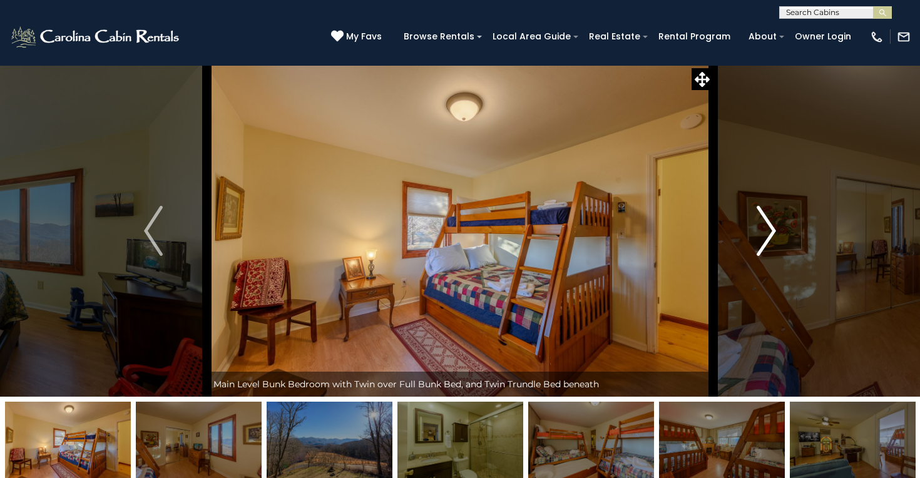
click at [754, 230] on button "Next" at bounding box center [766, 231] width 107 height 332
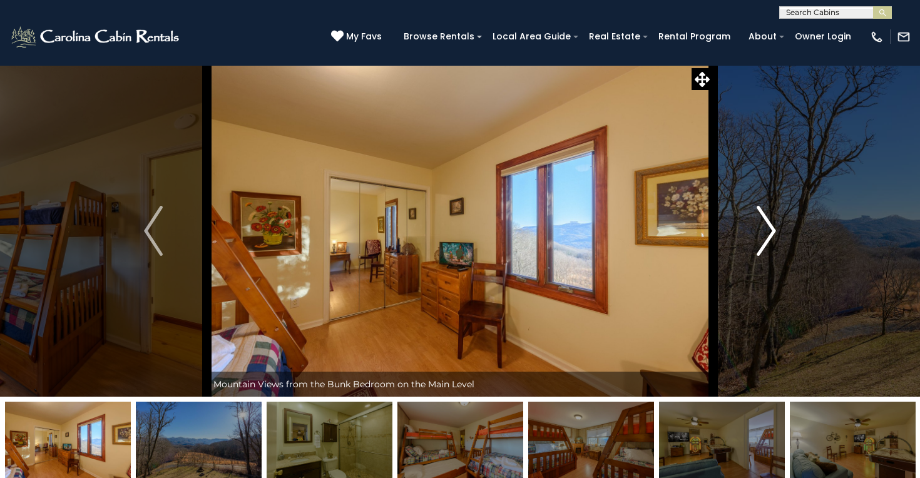
click at [754, 230] on button "Next" at bounding box center [766, 231] width 107 height 332
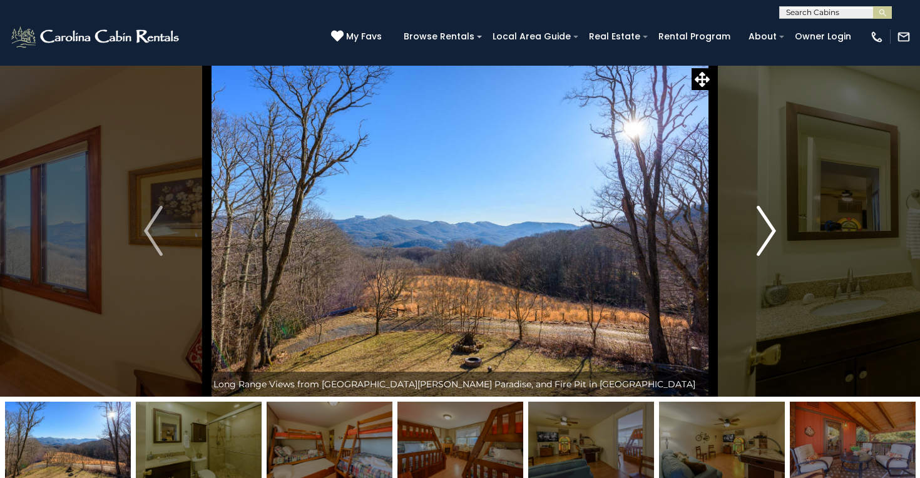
click at [754, 230] on button "Next" at bounding box center [766, 231] width 107 height 332
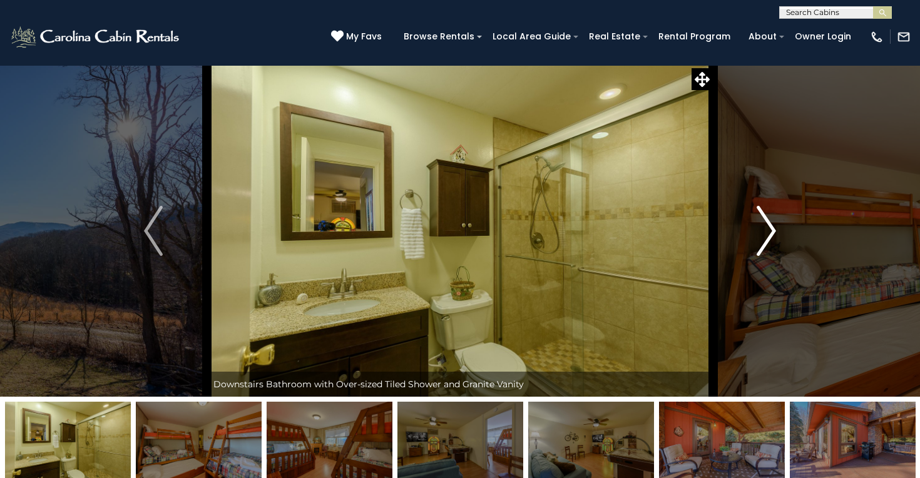
click at [754, 230] on button "Next" at bounding box center [766, 231] width 107 height 332
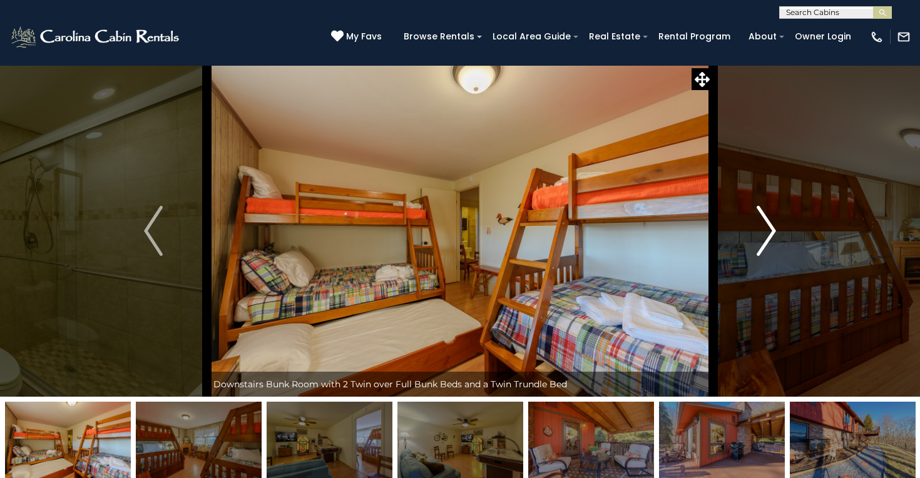
click at [754, 230] on button "Next" at bounding box center [766, 231] width 107 height 332
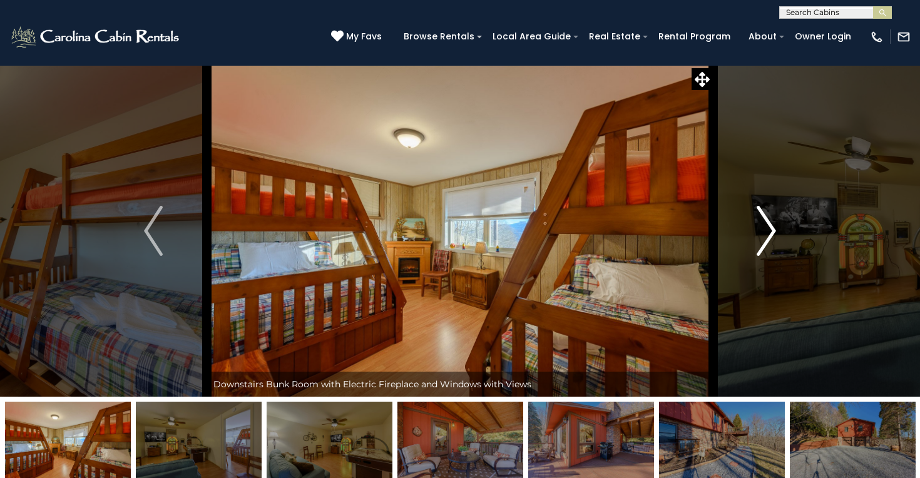
click at [754, 230] on button "Next" at bounding box center [766, 231] width 107 height 332
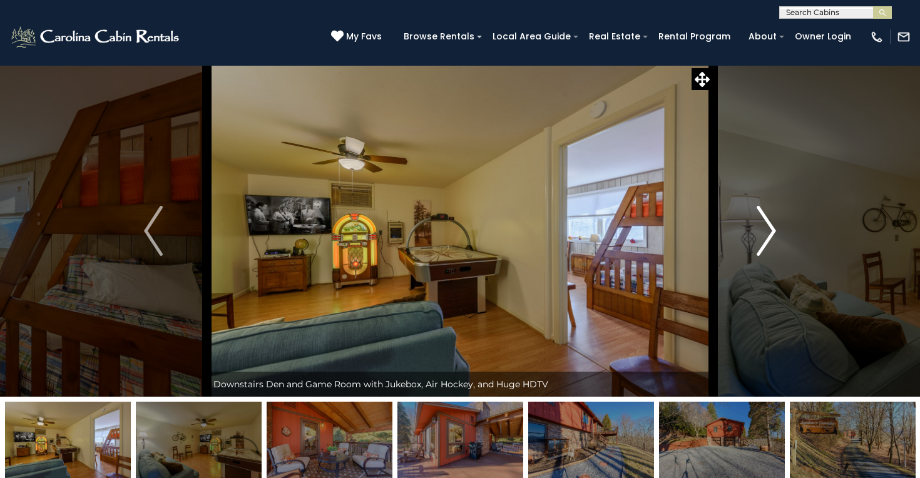
click at [754, 230] on button "Next" at bounding box center [766, 231] width 107 height 332
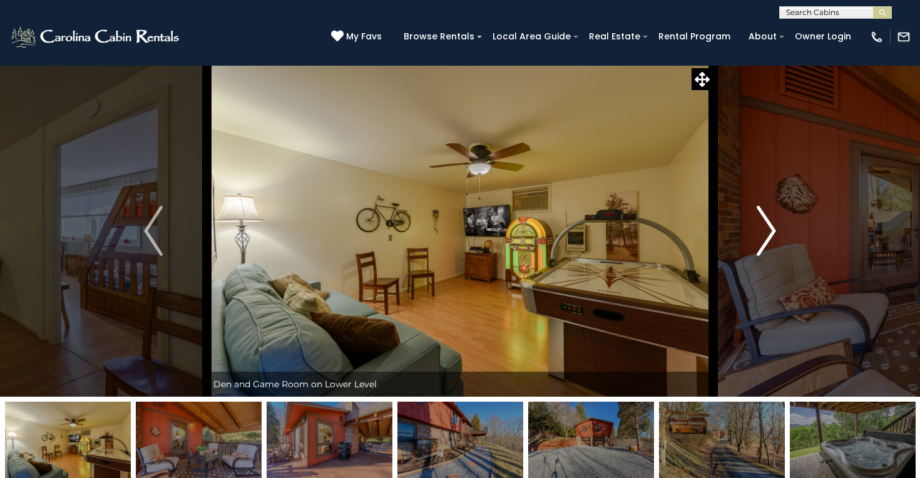
click at [755, 230] on button "Next" at bounding box center [766, 231] width 107 height 332
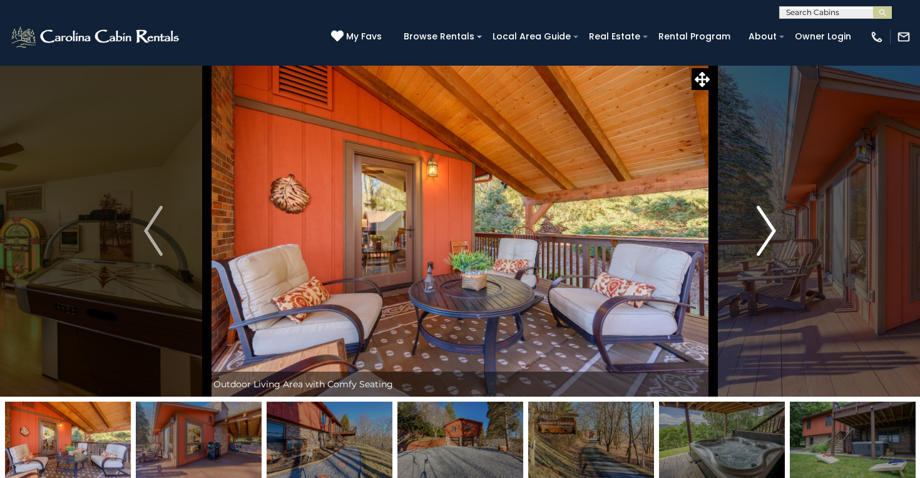
click at [755, 230] on button "Next" at bounding box center [766, 231] width 107 height 332
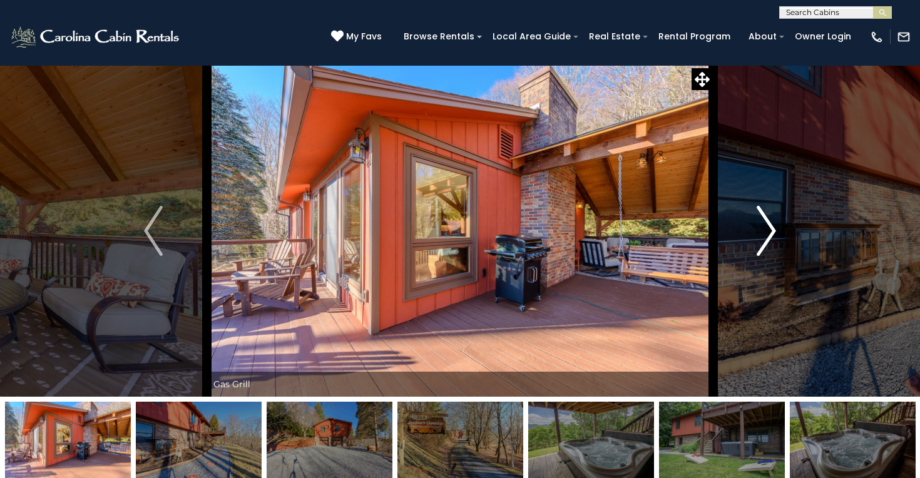
click at [755, 230] on button "Next" at bounding box center [766, 231] width 107 height 332
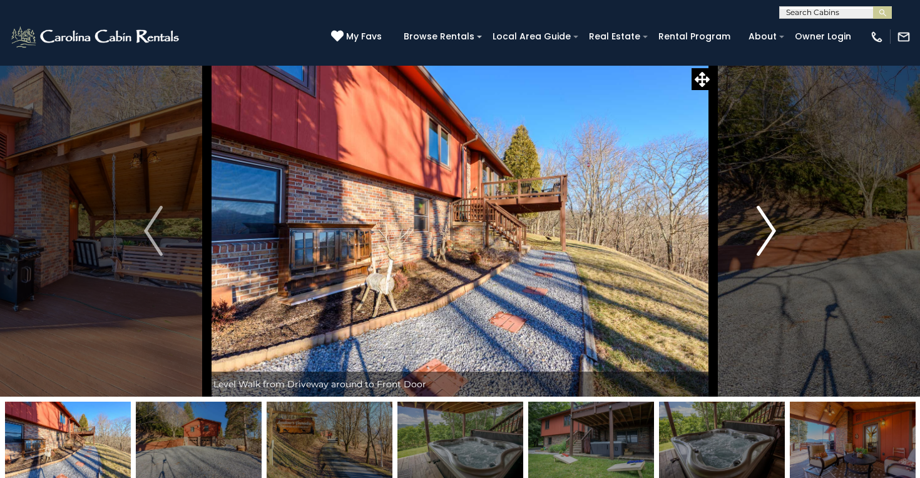
click at [755, 230] on button "Next" at bounding box center [766, 231] width 107 height 332
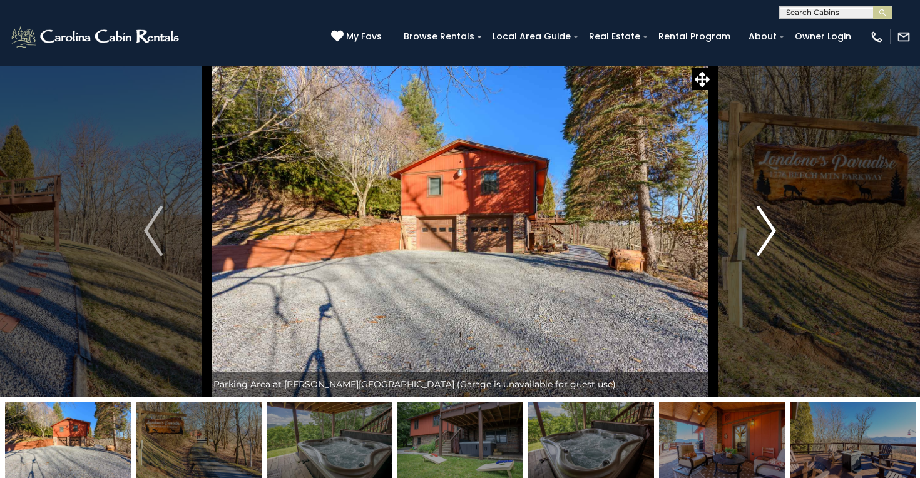
click at [754, 230] on button "Next" at bounding box center [766, 231] width 107 height 332
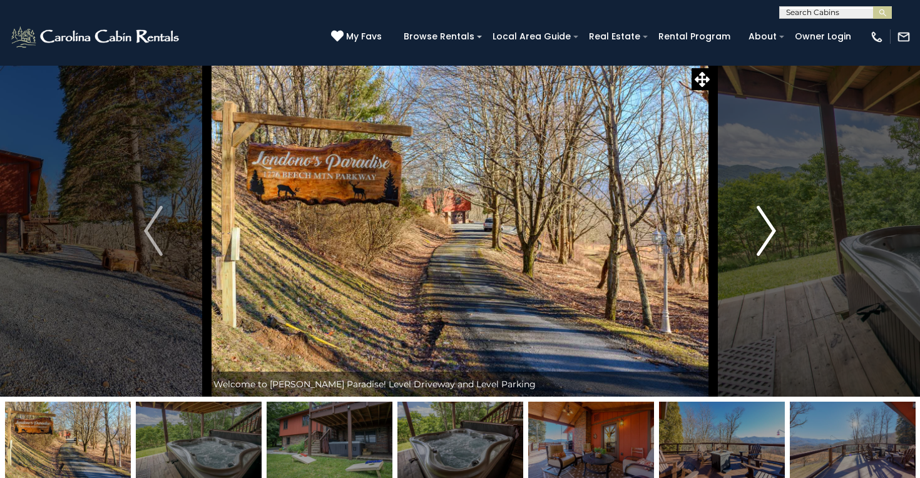
click at [754, 230] on button "Next" at bounding box center [766, 231] width 107 height 332
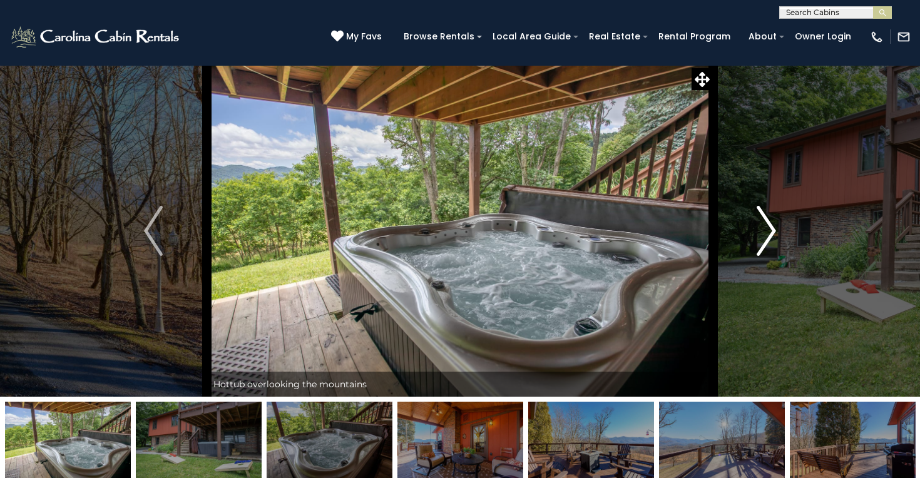
click at [754, 230] on button "Next" at bounding box center [766, 231] width 107 height 332
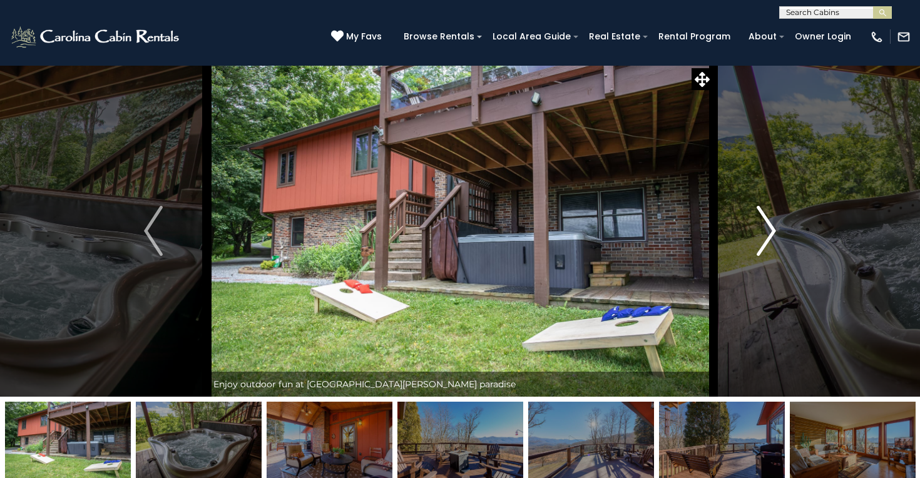
click at [754, 230] on button "Next" at bounding box center [766, 231] width 107 height 332
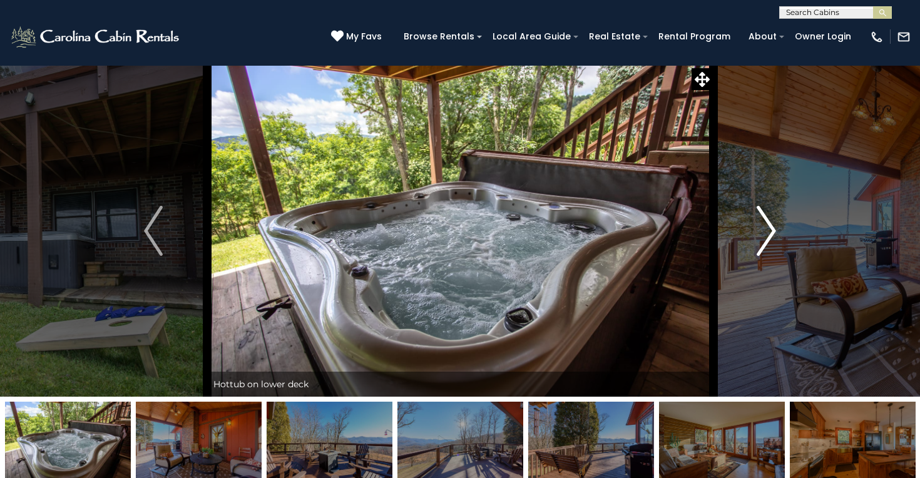
click at [754, 230] on button "Next" at bounding box center [766, 231] width 107 height 332
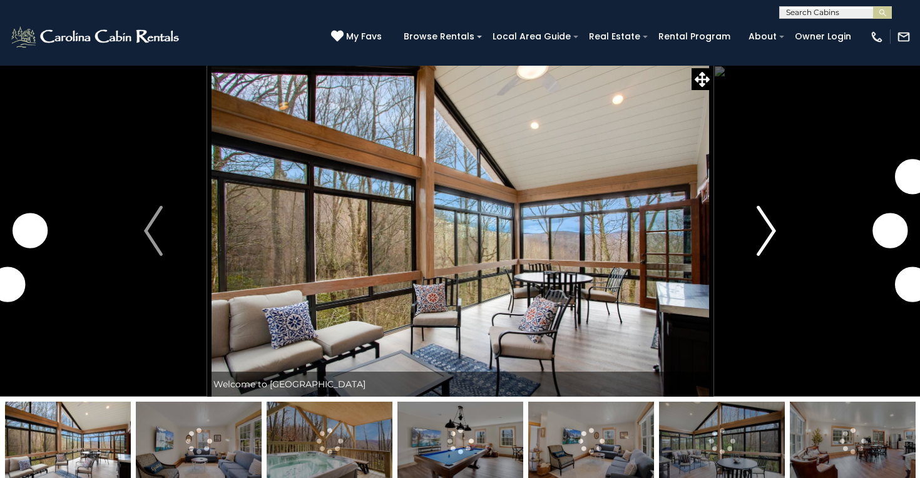
click at [772, 235] on img "Next" at bounding box center [766, 231] width 19 height 50
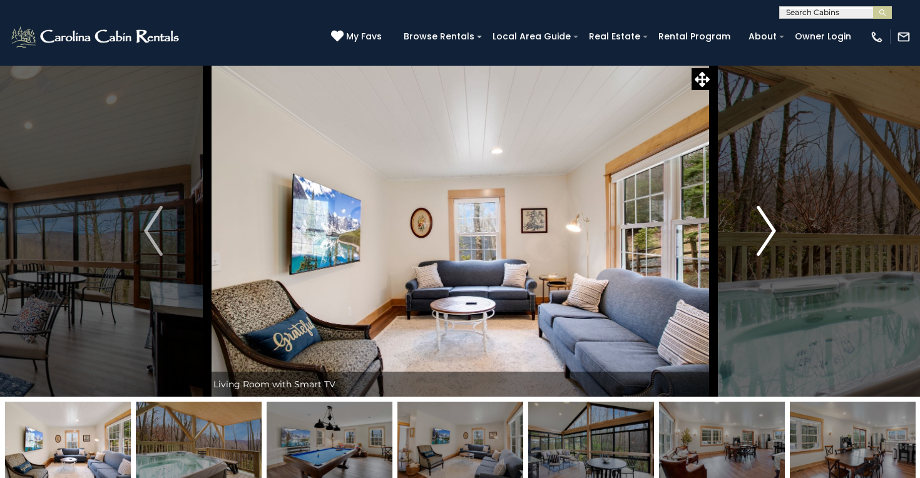
click at [772, 235] on img "Next" at bounding box center [766, 231] width 19 height 50
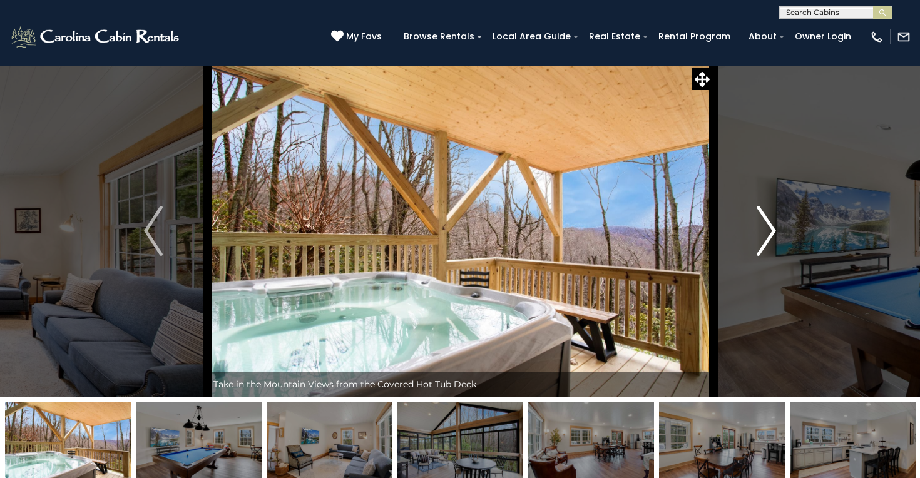
click at [772, 235] on img "Next" at bounding box center [766, 231] width 19 height 50
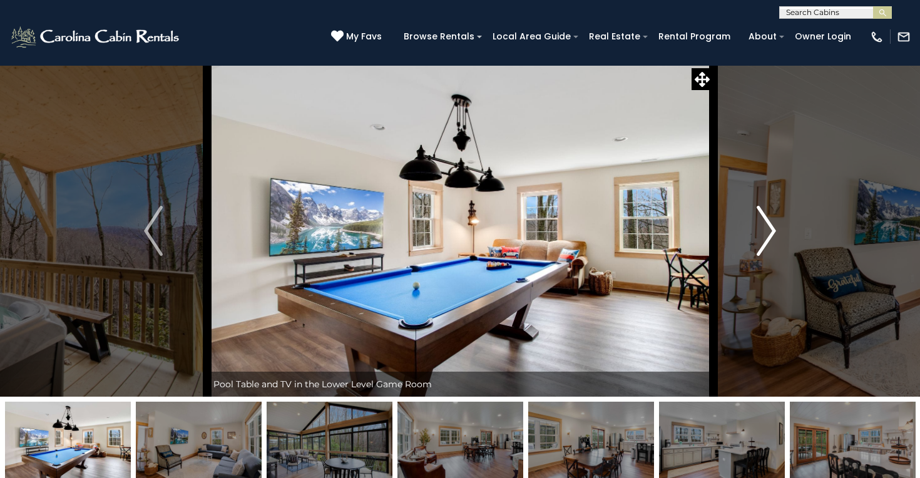
click at [772, 235] on img "Next" at bounding box center [766, 231] width 19 height 50
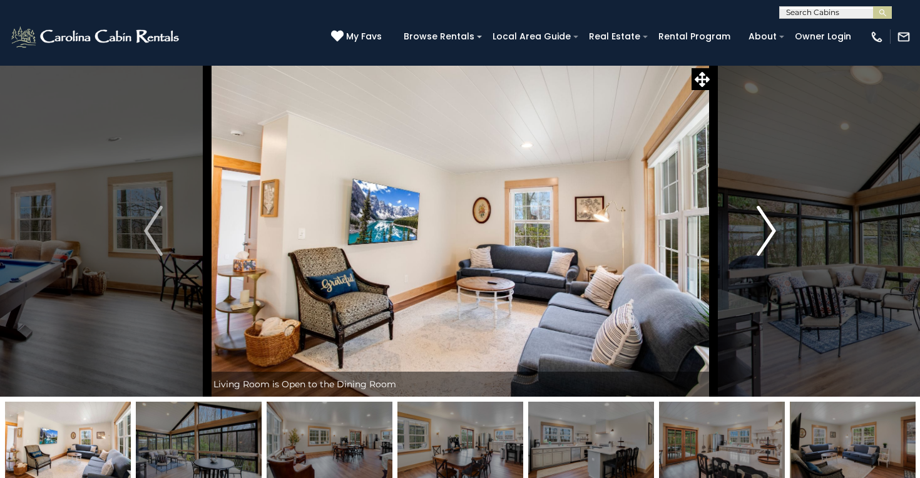
click at [772, 235] on img "Next" at bounding box center [766, 231] width 19 height 50
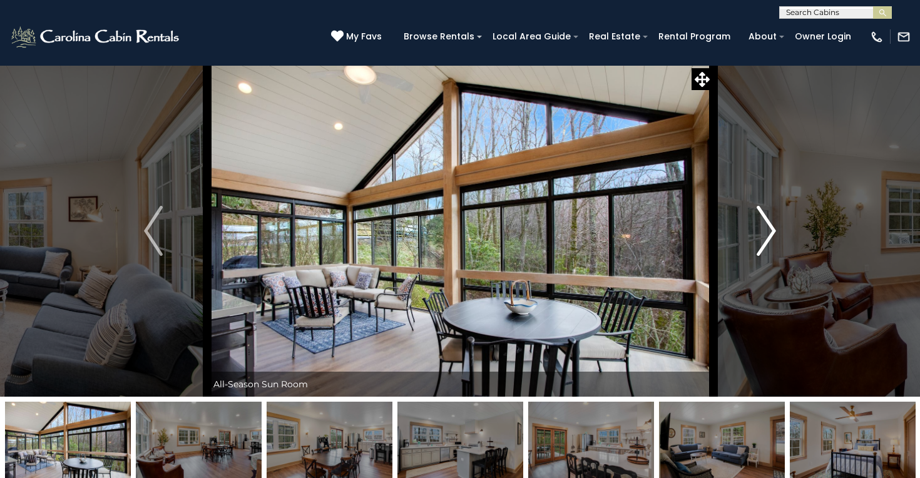
click at [772, 235] on img "Next" at bounding box center [766, 231] width 19 height 50
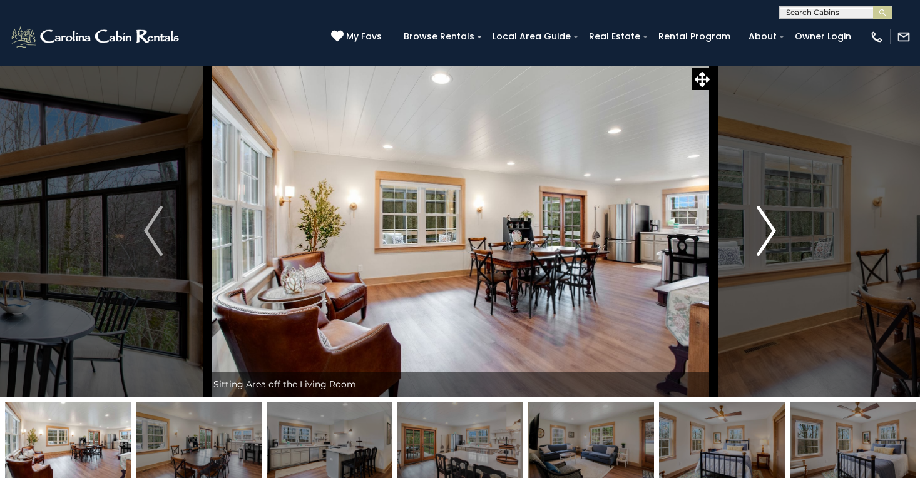
click at [772, 235] on img "Next" at bounding box center [766, 231] width 19 height 50
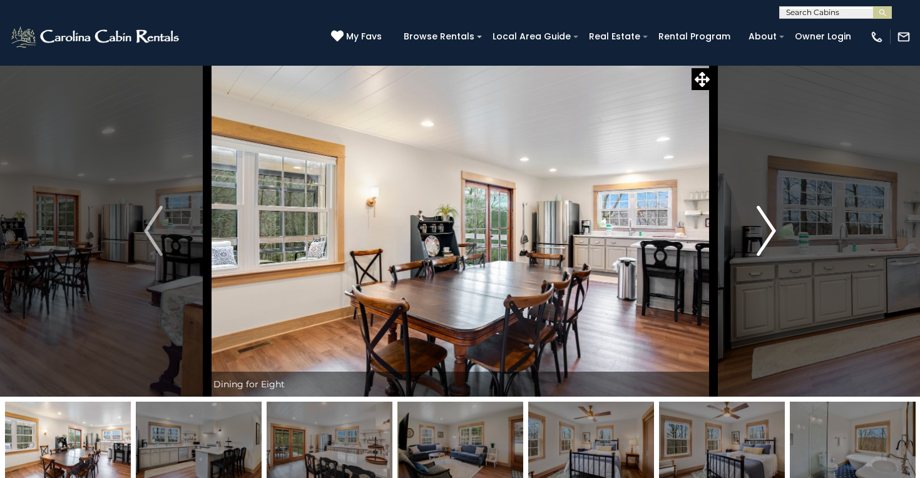
click at [772, 235] on img "Next" at bounding box center [766, 231] width 19 height 50
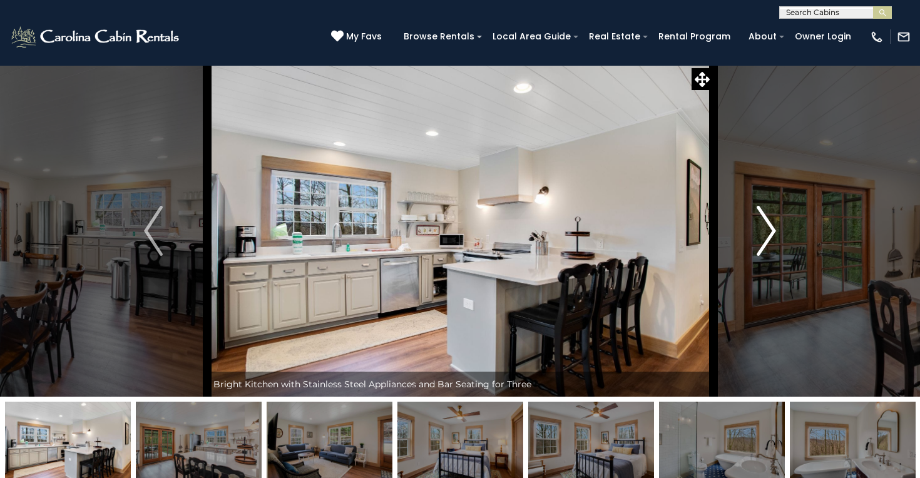
click at [772, 235] on img "Next" at bounding box center [766, 231] width 19 height 50
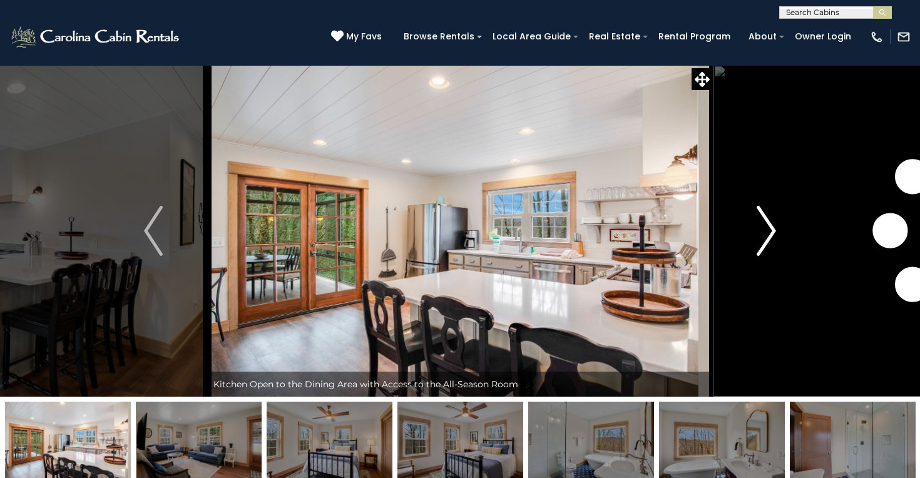
click at [772, 235] on img "Next" at bounding box center [766, 231] width 19 height 50
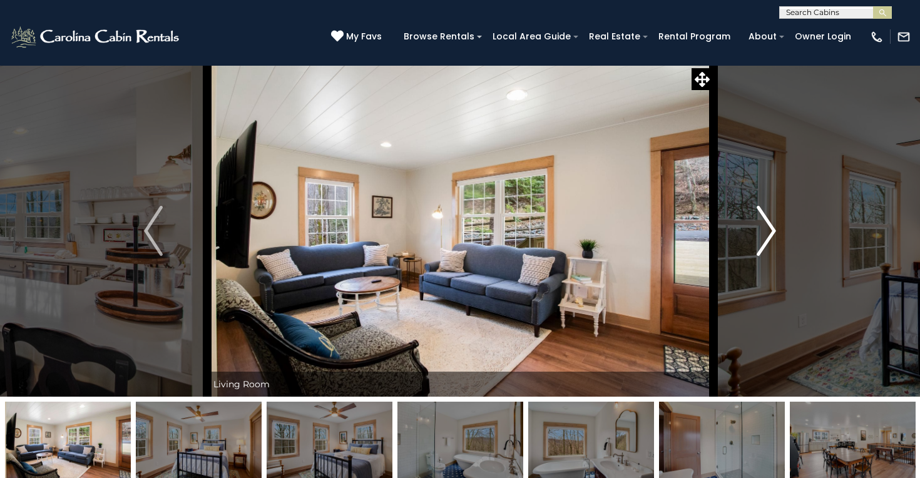
click at [772, 235] on img "Next" at bounding box center [766, 231] width 19 height 50
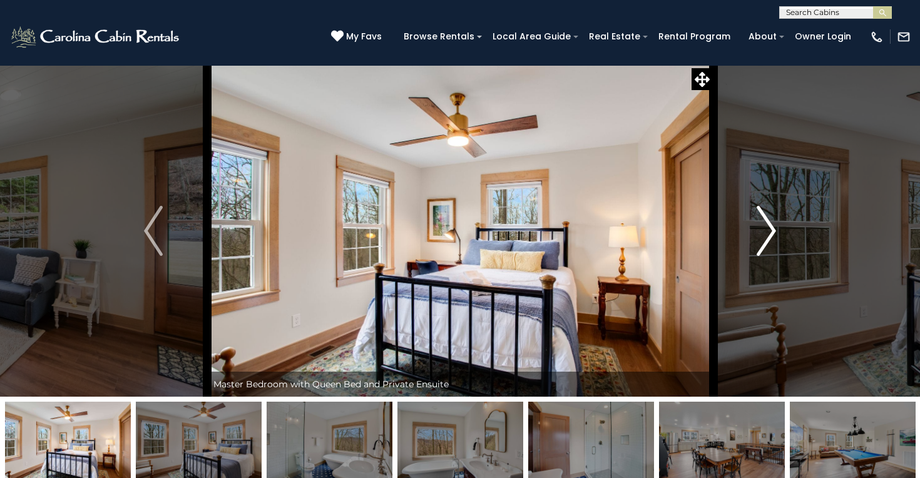
click at [772, 235] on img "Next" at bounding box center [766, 231] width 19 height 50
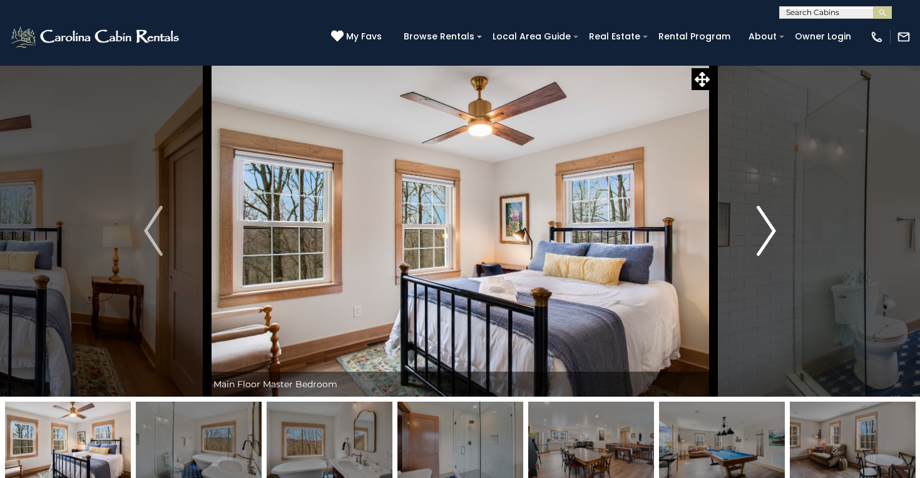
click at [772, 235] on img "Next" at bounding box center [766, 231] width 19 height 50
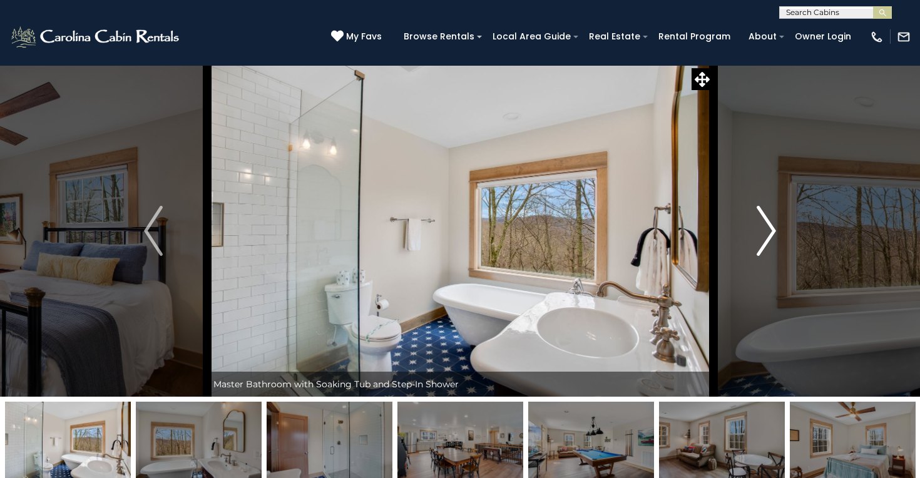
click at [772, 235] on img "Next" at bounding box center [766, 231] width 19 height 50
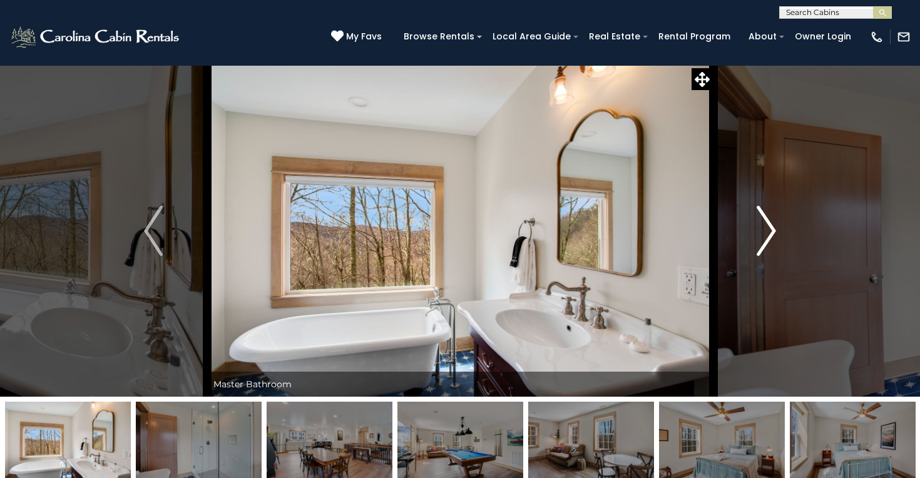
click at [772, 235] on img "Next" at bounding box center [766, 231] width 19 height 50
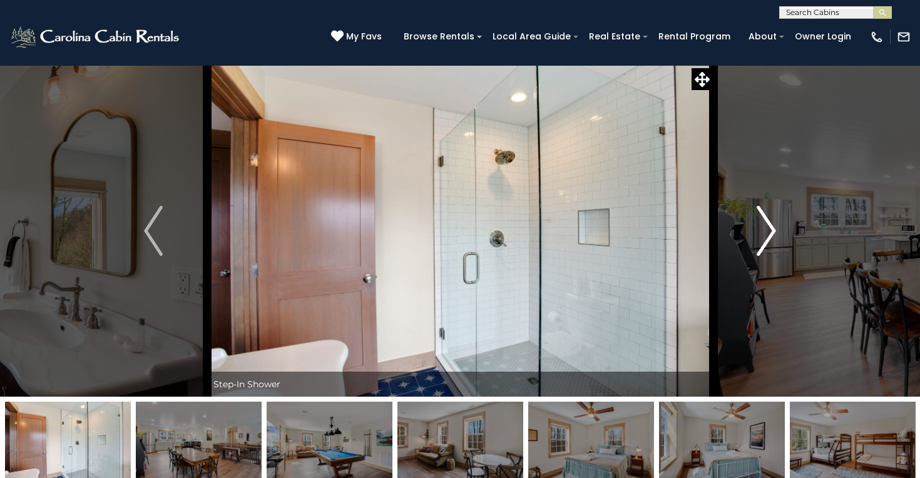
click at [772, 235] on img "Next" at bounding box center [766, 231] width 19 height 50
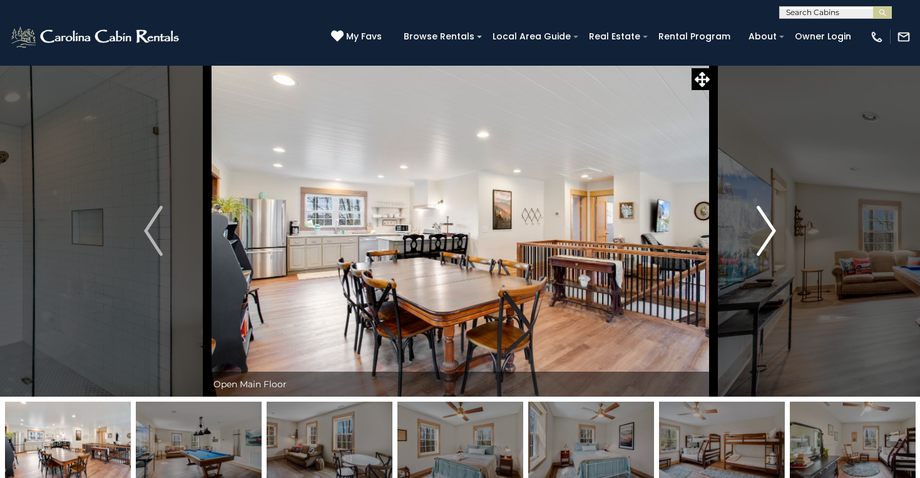
click at [772, 235] on img "Next" at bounding box center [766, 231] width 19 height 50
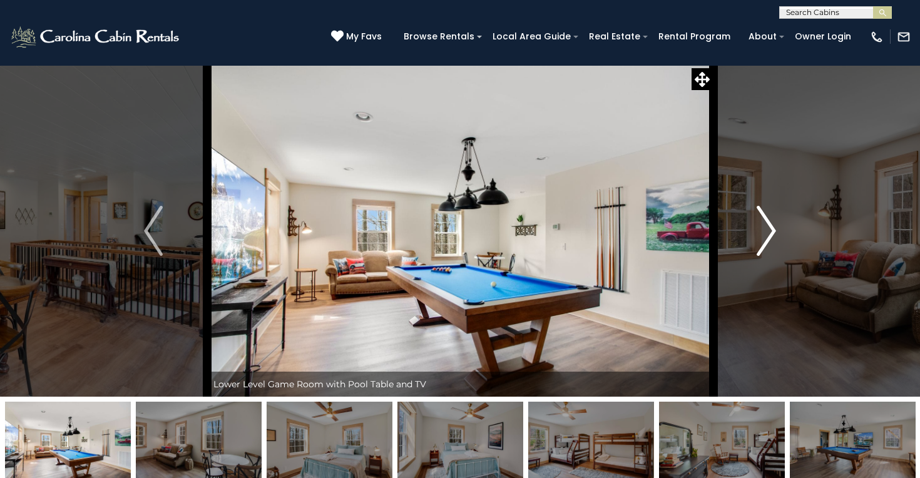
click at [772, 235] on img "Next" at bounding box center [766, 231] width 19 height 50
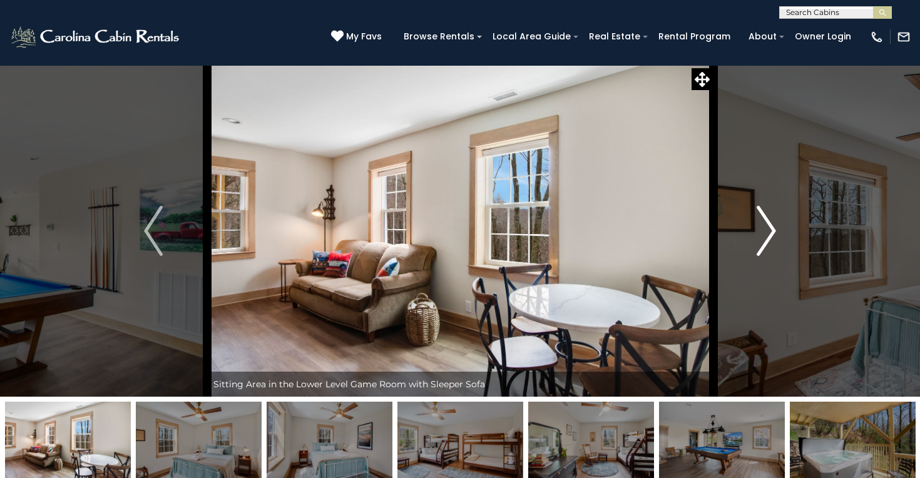
click at [772, 235] on img "Next" at bounding box center [766, 231] width 19 height 50
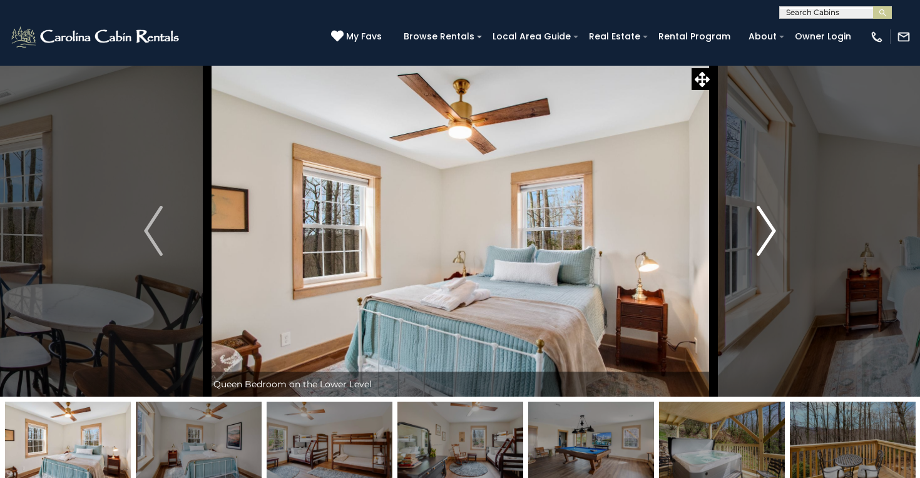
click at [772, 235] on img "Next" at bounding box center [766, 231] width 19 height 50
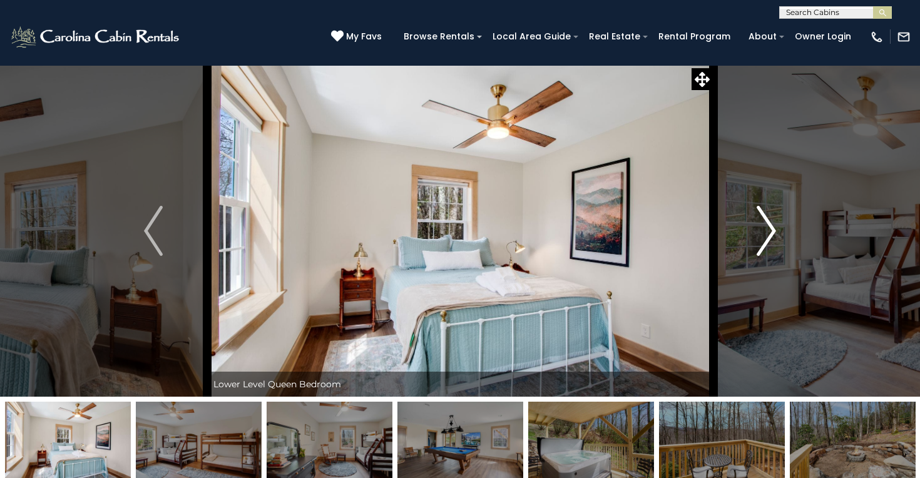
click at [772, 235] on img "Next" at bounding box center [766, 231] width 19 height 50
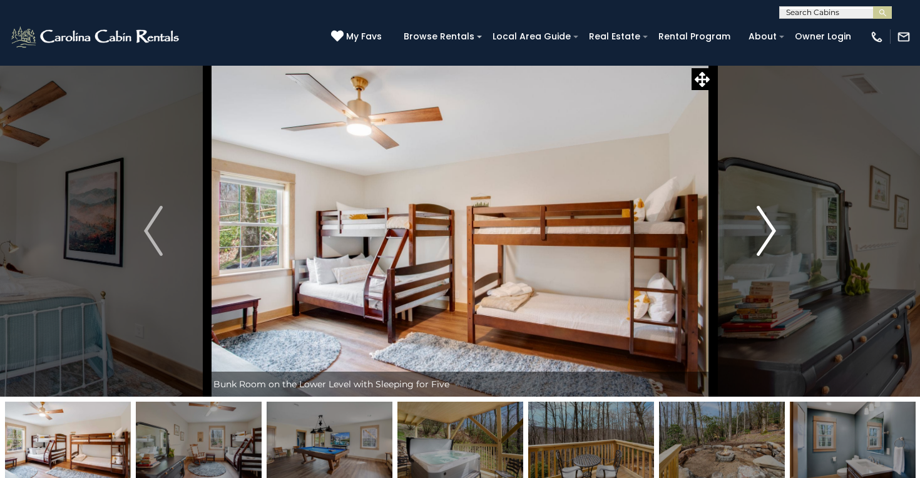
click at [772, 235] on img "Next" at bounding box center [766, 231] width 19 height 50
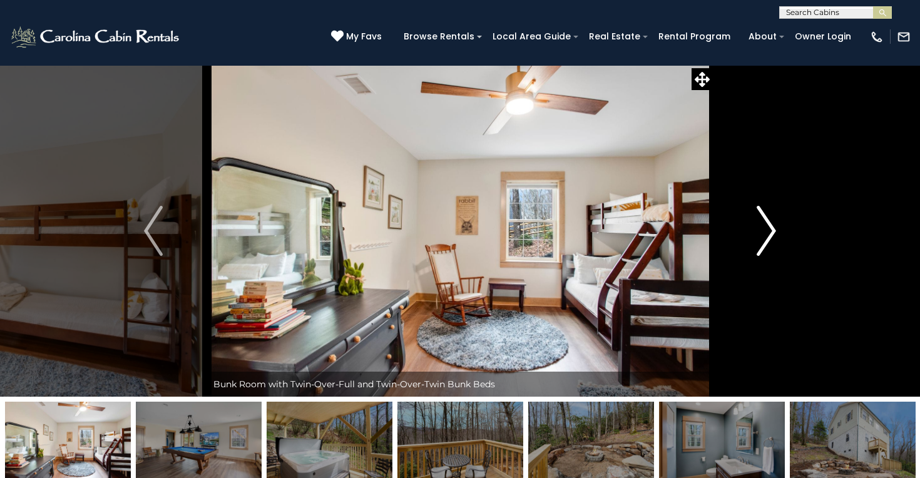
click at [772, 235] on img "Next" at bounding box center [766, 231] width 19 height 50
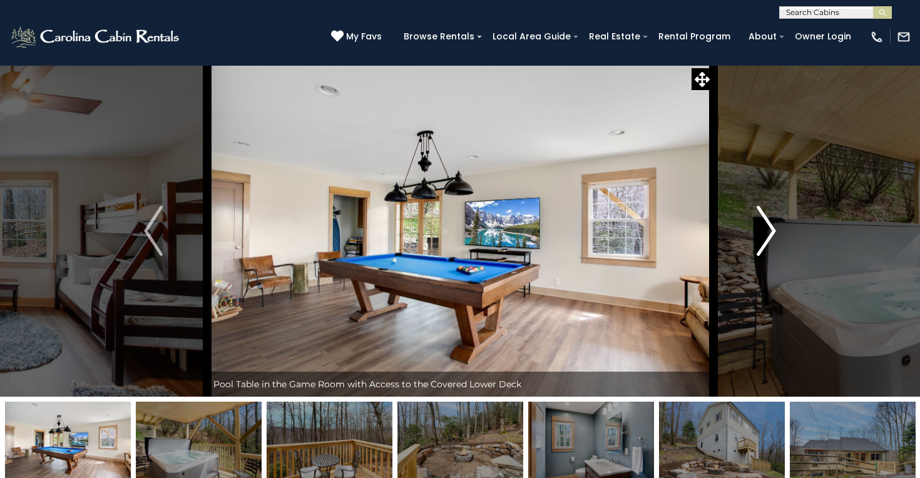
click at [772, 235] on img "Next" at bounding box center [766, 231] width 19 height 50
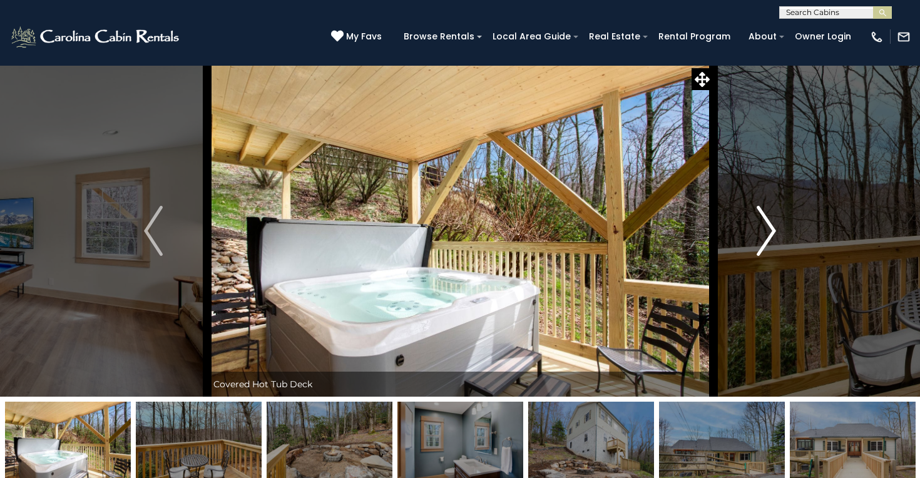
click at [772, 235] on img "Next" at bounding box center [766, 231] width 19 height 50
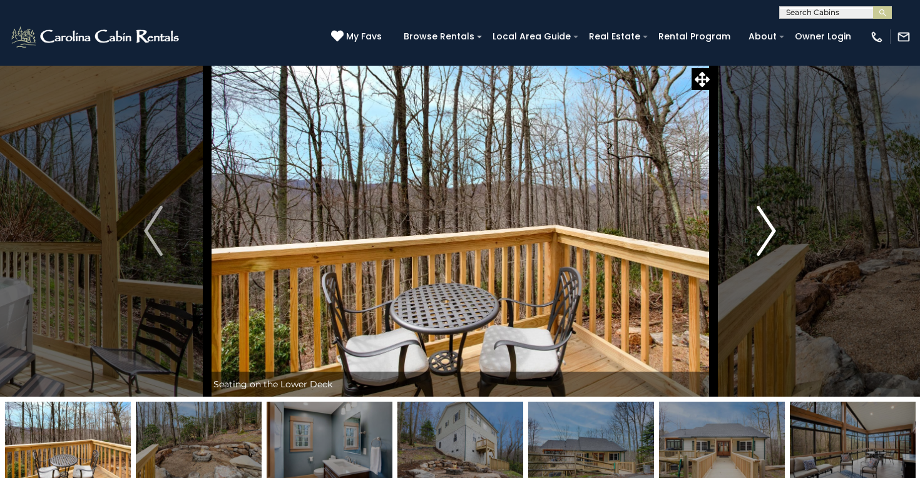
click at [772, 235] on img "Next" at bounding box center [766, 231] width 19 height 50
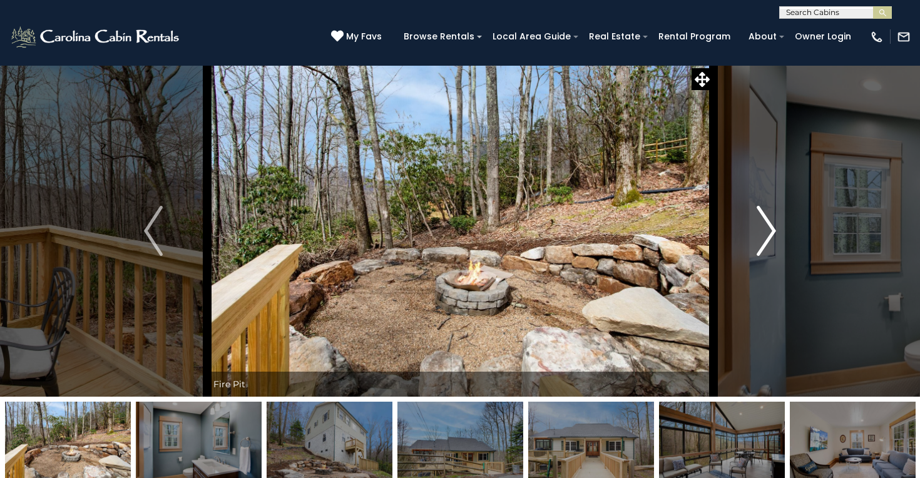
click at [772, 235] on img "Next" at bounding box center [766, 231] width 19 height 50
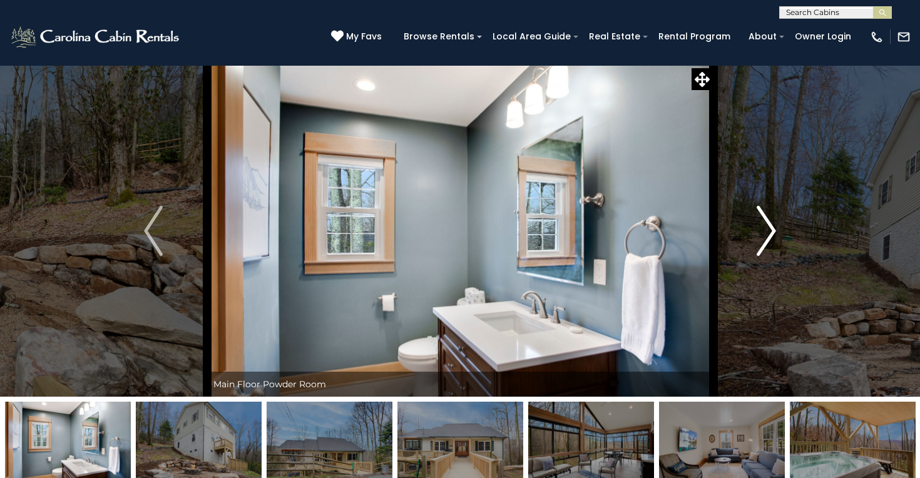
click at [772, 235] on img "Next" at bounding box center [766, 231] width 19 height 50
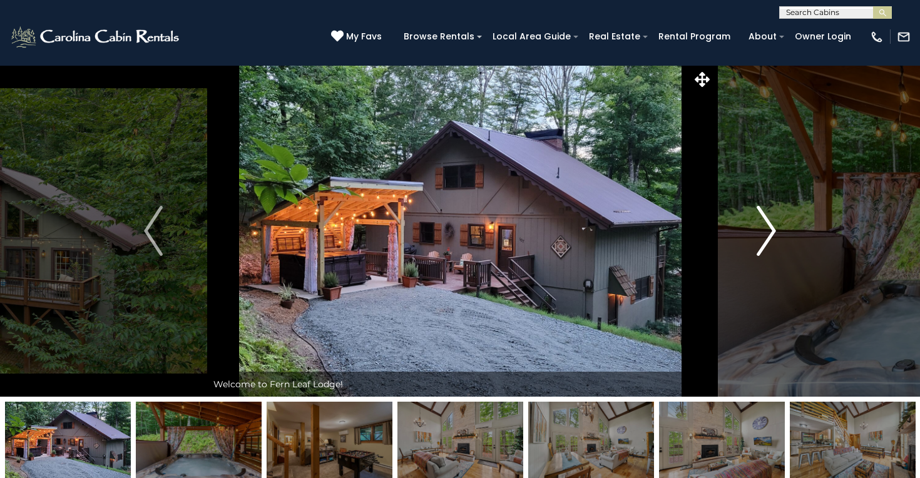
click at [752, 242] on button "Next" at bounding box center [766, 231] width 107 height 332
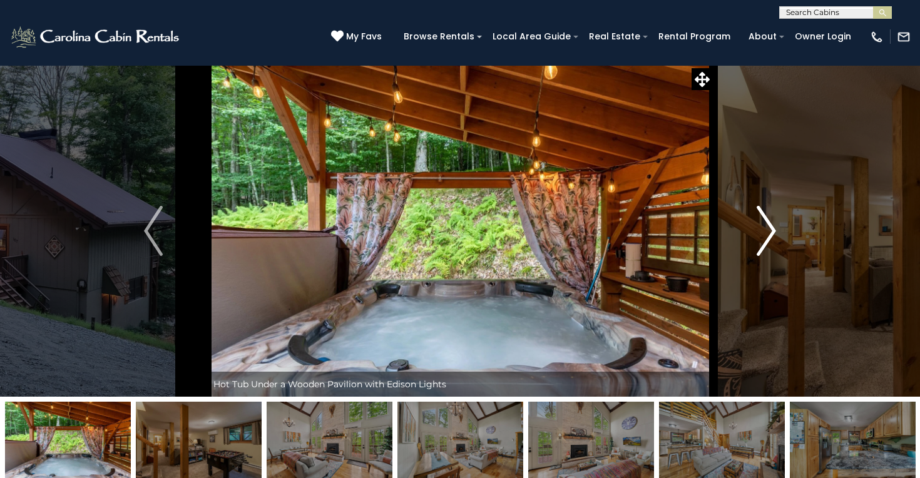
click at [752, 242] on button "Next" at bounding box center [766, 231] width 107 height 332
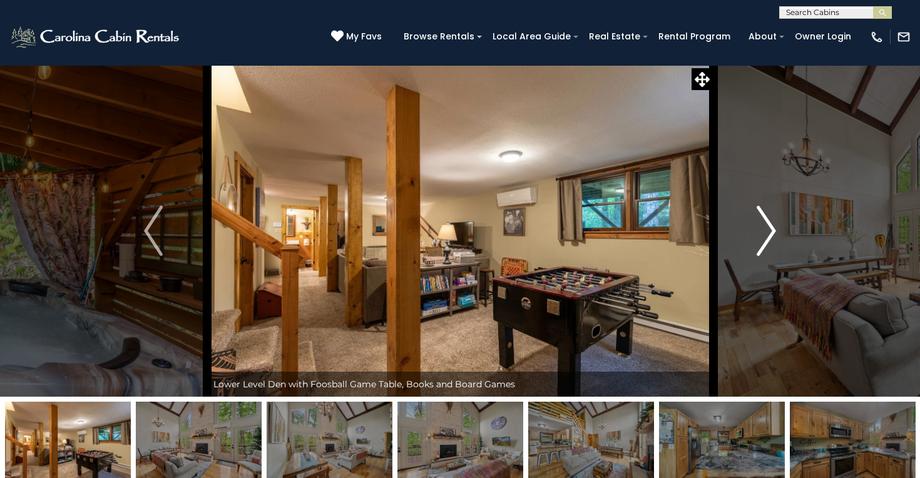
click at [752, 242] on button "Next" at bounding box center [766, 231] width 107 height 332
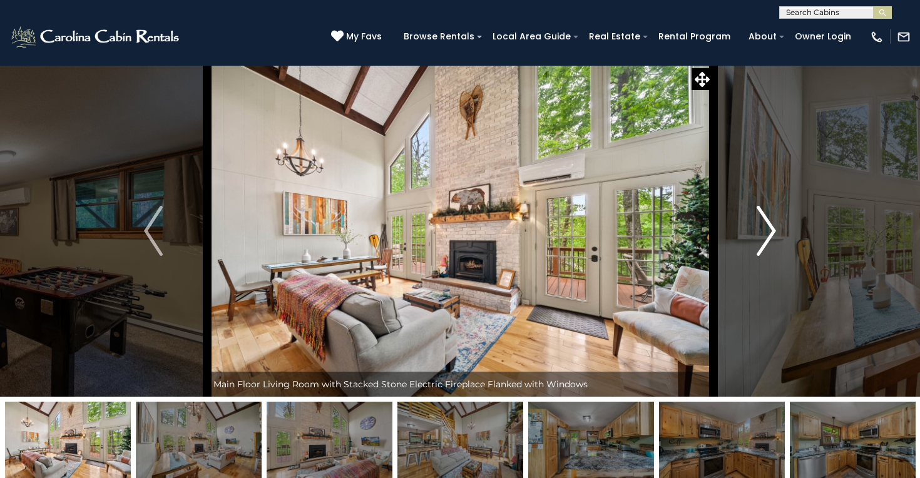
click at [752, 242] on button "Next" at bounding box center [766, 231] width 107 height 332
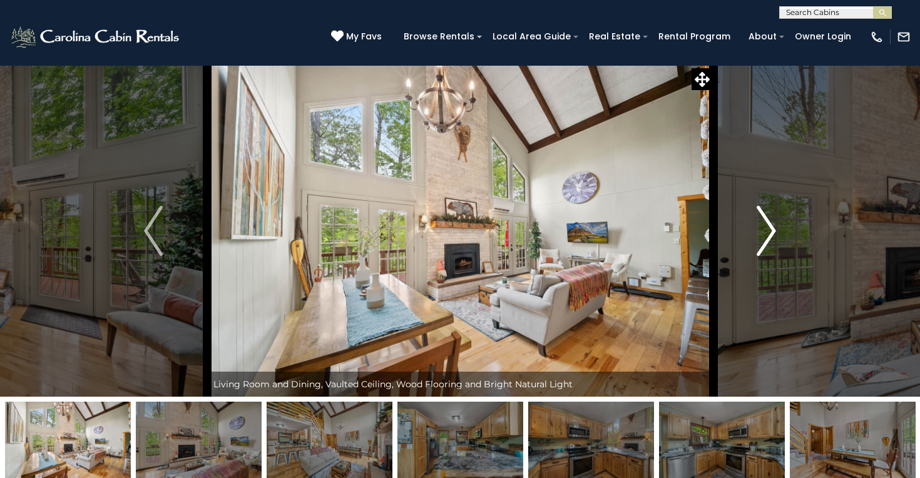
click at [752, 242] on button "Next" at bounding box center [766, 231] width 107 height 332
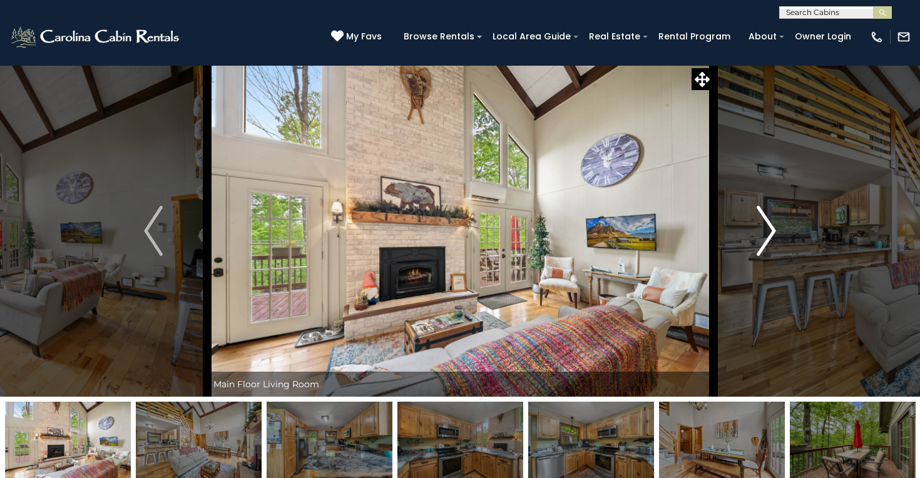
click at [752, 242] on button "Next" at bounding box center [766, 231] width 107 height 332
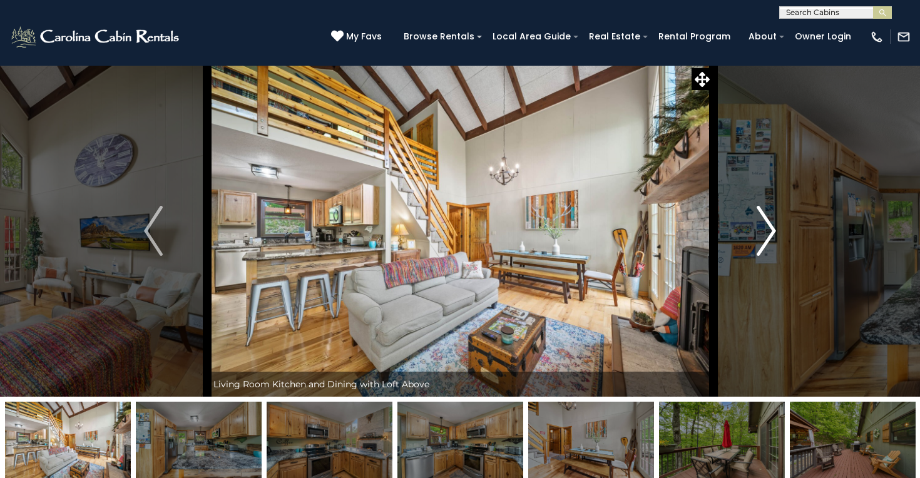
click at [752, 242] on button "Next" at bounding box center [766, 231] width 107 height 332
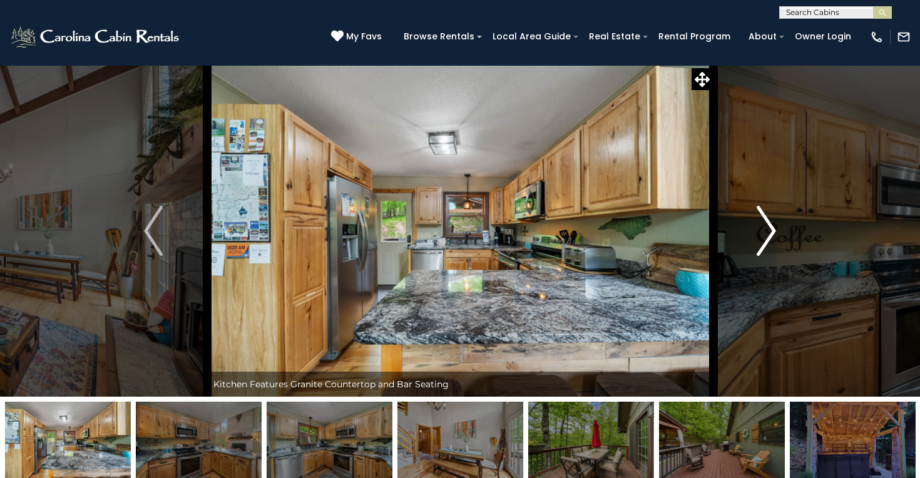
click at [752, 242] on button "Next" at bounding box center [766, 231] width 107 height 332
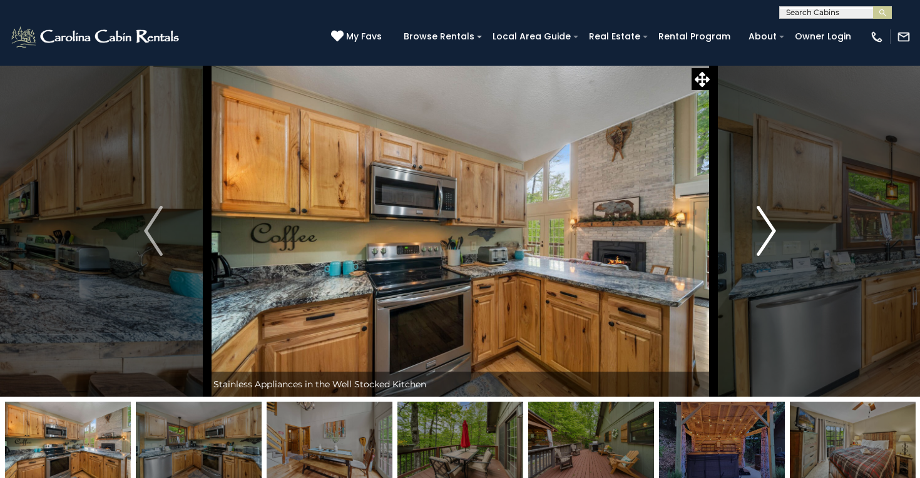
click at [752, 242] on button "Next" at bounding box center [766, 231] width 107 height 332
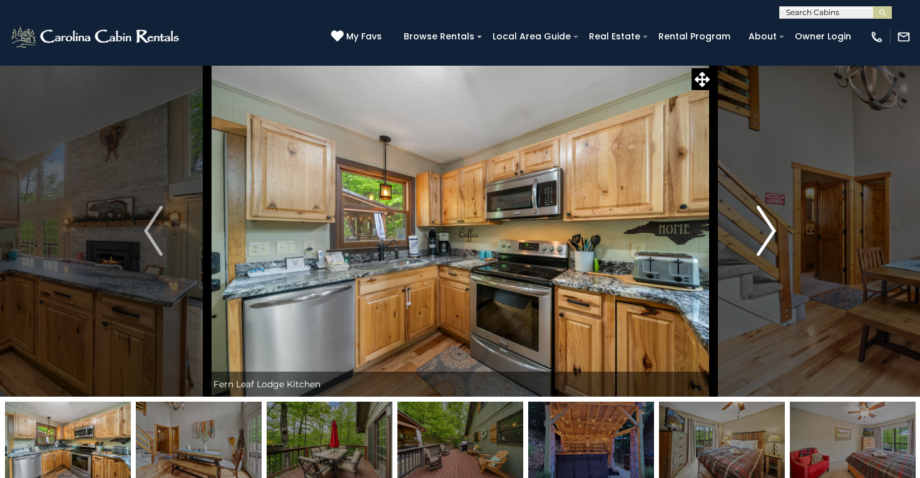
click at [752, 242] on button "Next" at bounding box center [766, 231] width 107 height 332
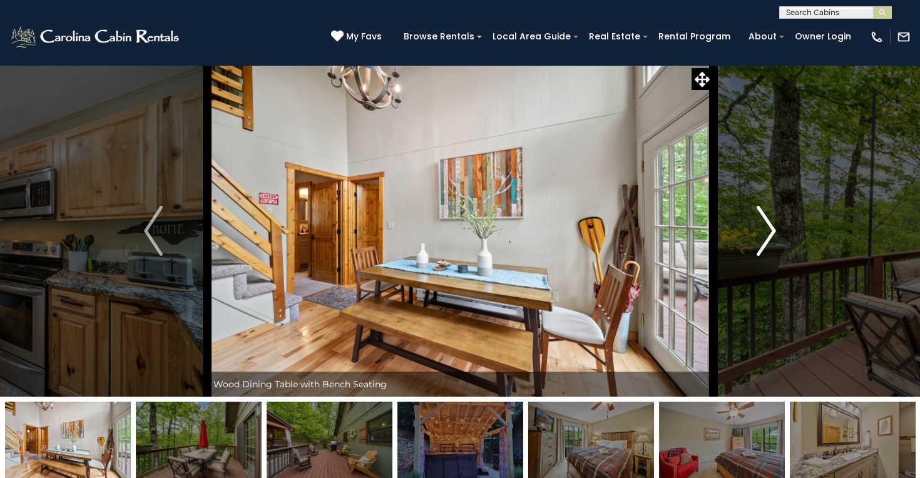
click at [752, 242] on button "Next" at bounding box center [766, 231] width 107 height 332
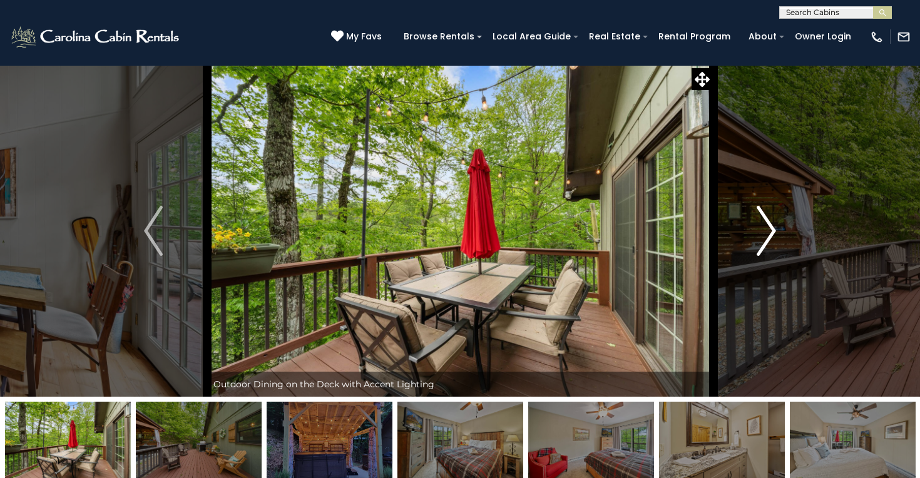
click at [752, 242] on button "Next" at bounding box center [766, 231] width 107 height 332
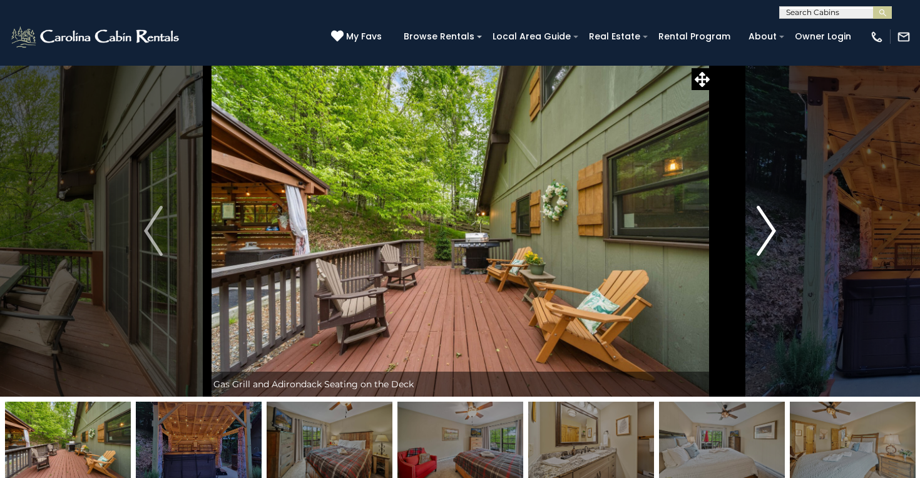
click at [752, 242] on button "Next" at bounding box center [766, 231] width 107 height 332
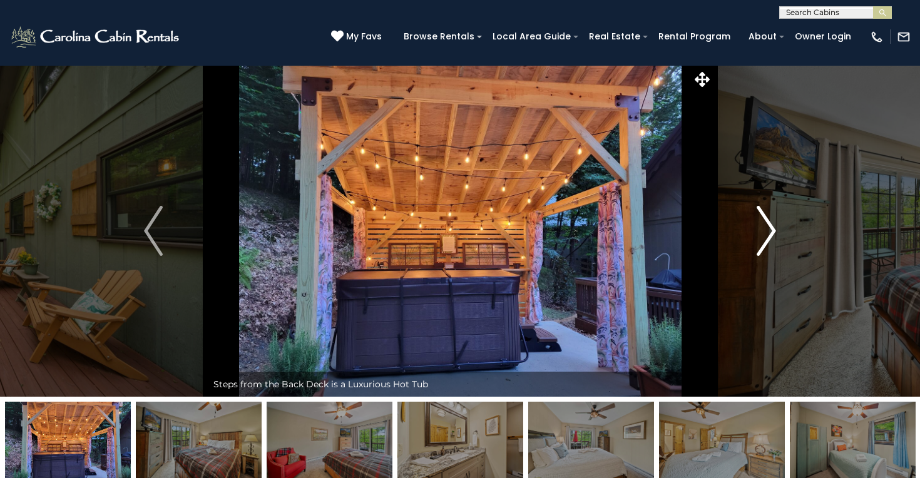
click at [752, 242] on button "Next" at bounding box center [766, 231] width 107 height 332
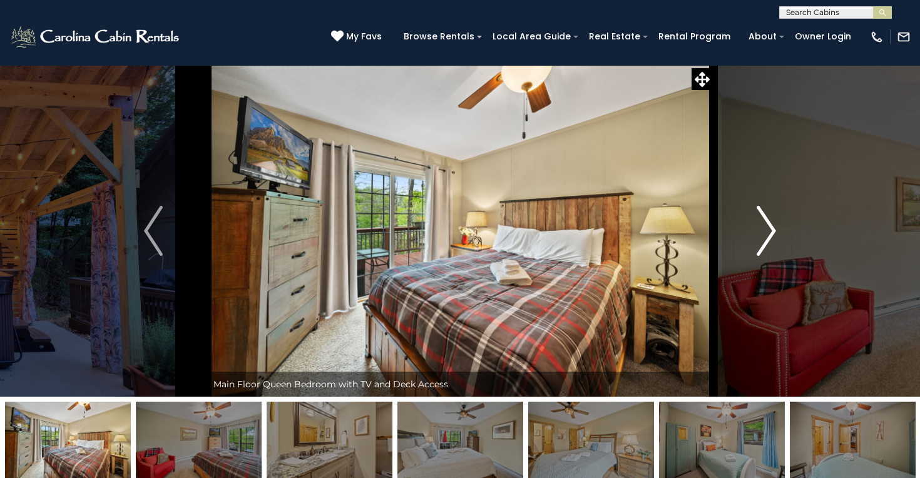
click at [752, 242] on button "Next" at bounding box center [766, 231] width 107 height 332
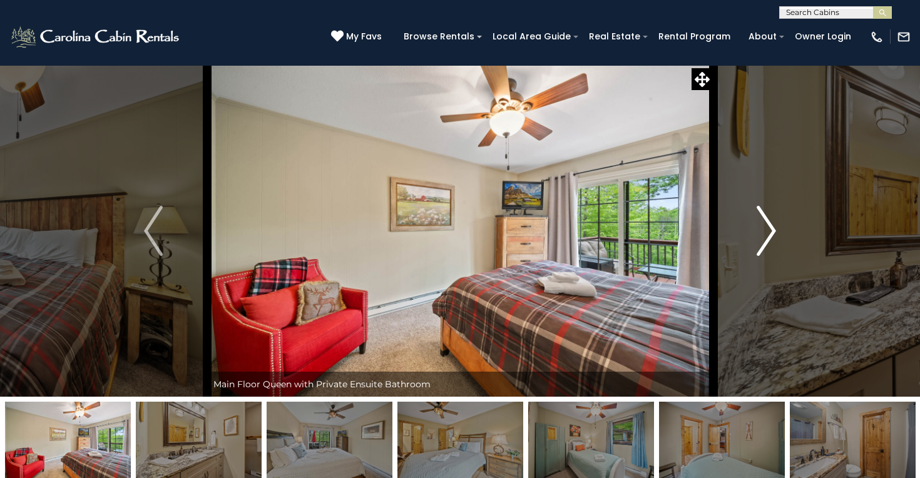
click at [752, 242] on button "Next" at bounding box center [766, 231] width 107 height 332
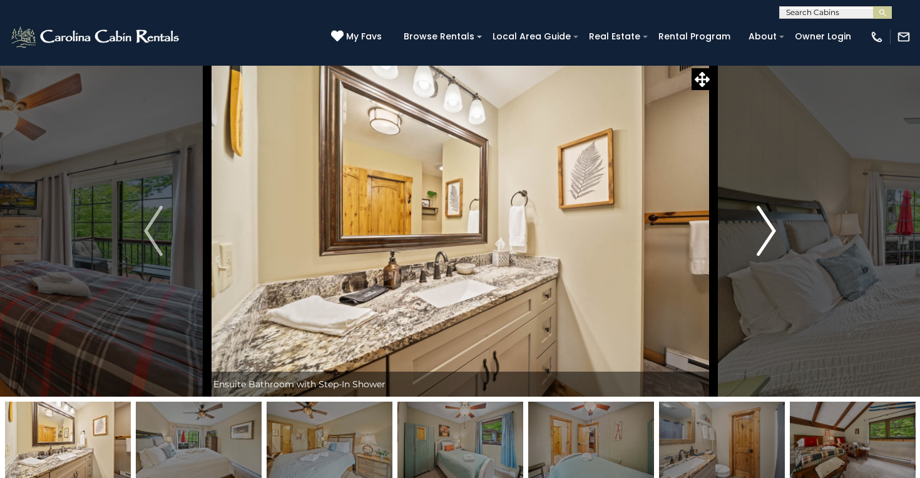
click at [752, 242] on button "Next" at bounding box center [766, 231] width 107 height 332
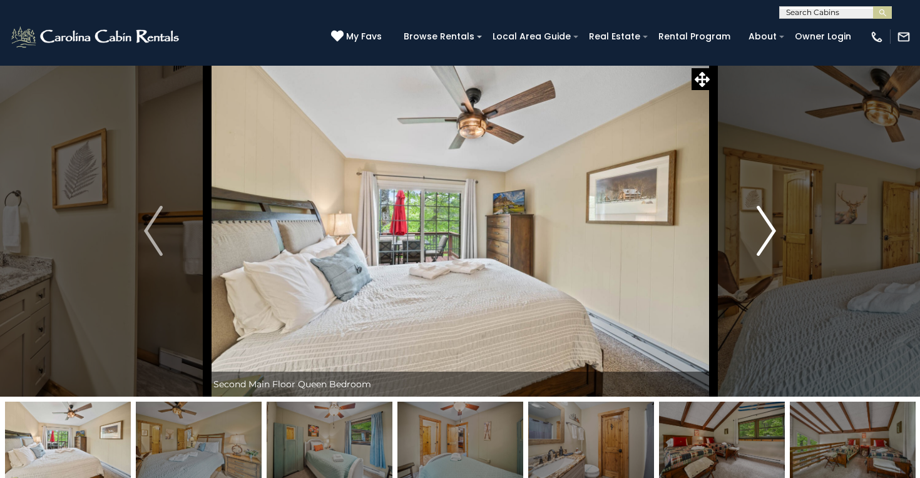
click at [752, 242] on button "Next" at bounding box center [766, 231] width 107 height 332
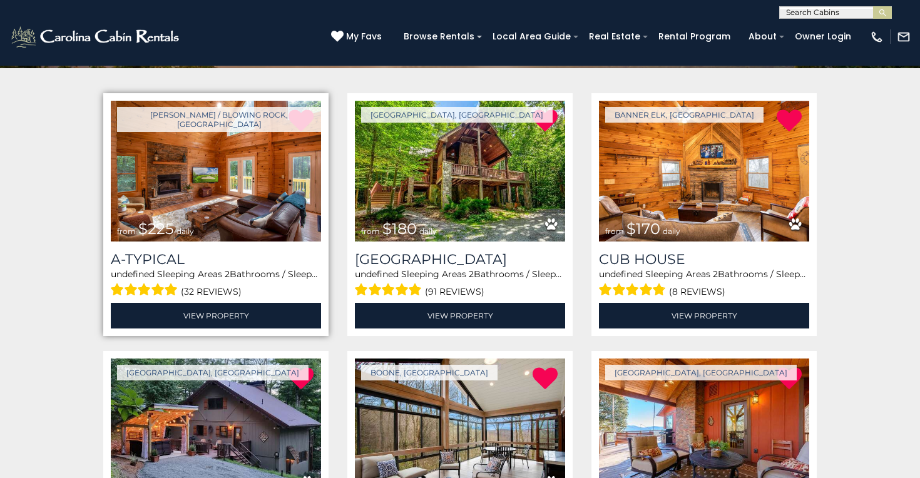
scroll to position [215, 0]
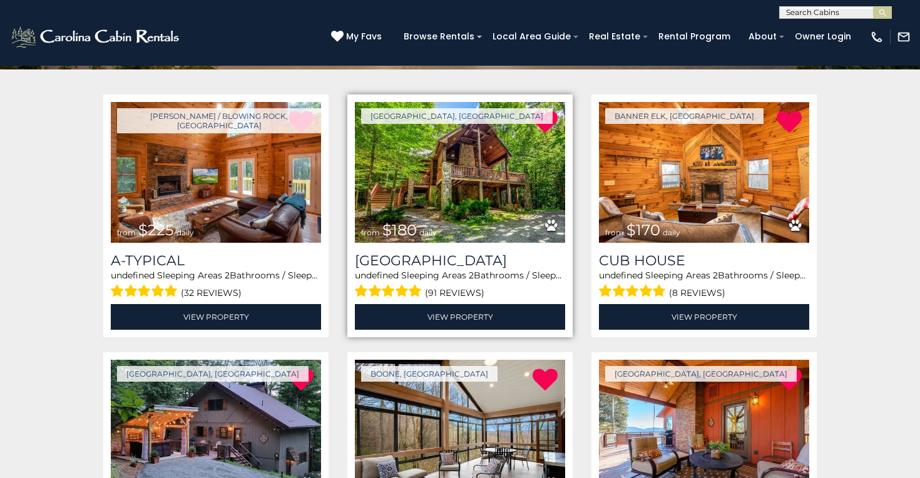
click at [463, 185] on img at bounding box center [460, 172] width 210 height 141
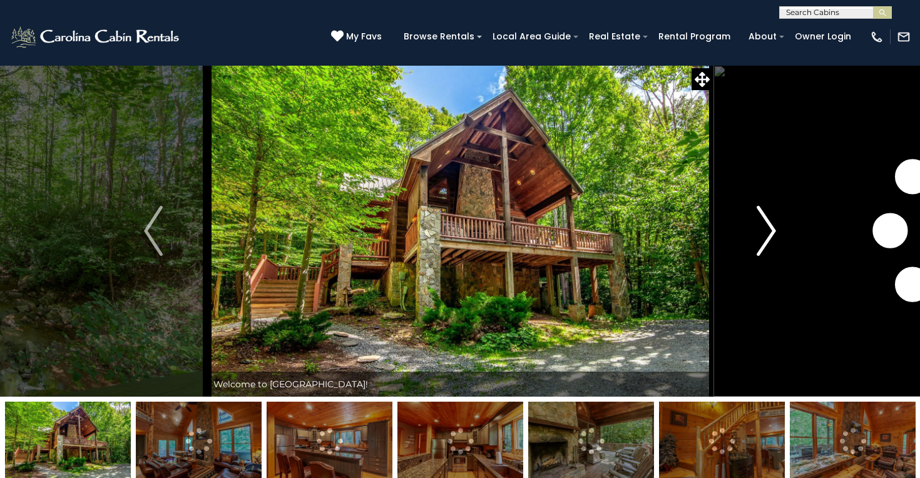
click at [791, 234] on button "Next" at bounding box center [766, 231] width 107 height 332
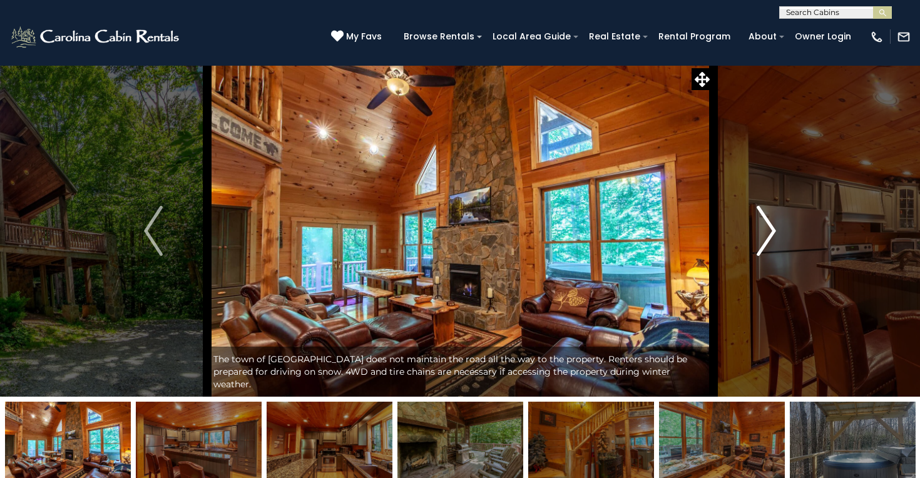
click at [789, 230] on button "Next" at bounding box center [766, 231] width 107 height 332
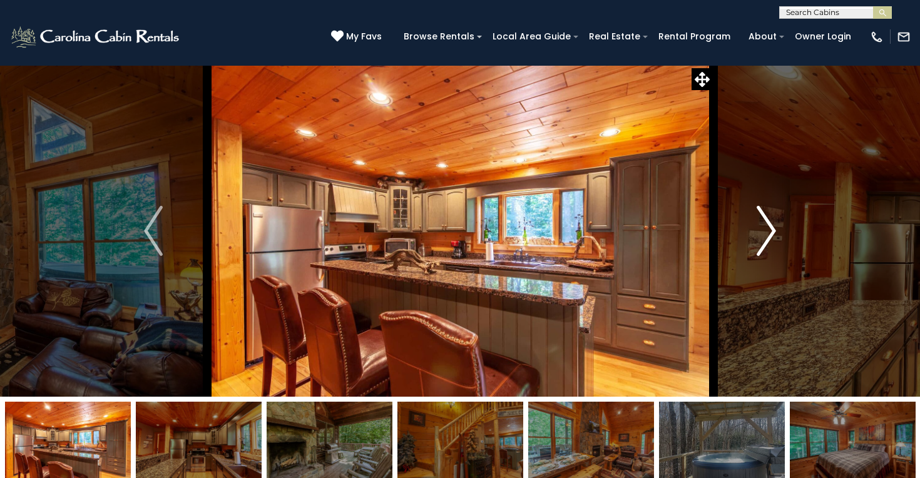
click at [789, 230] on button "Next" at bounding box center [766, 231] width 107 height 332
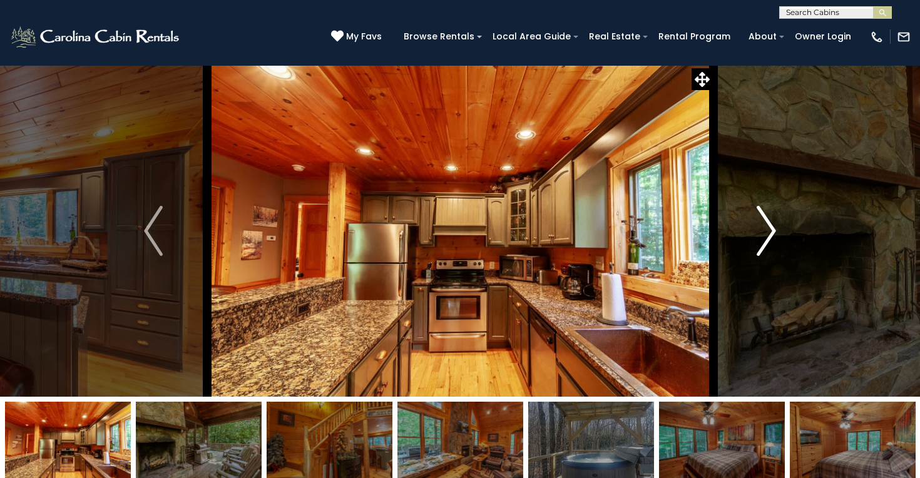
click at [789, 230] on button "Next" at bounding box center [766, 231] width 107 height 332
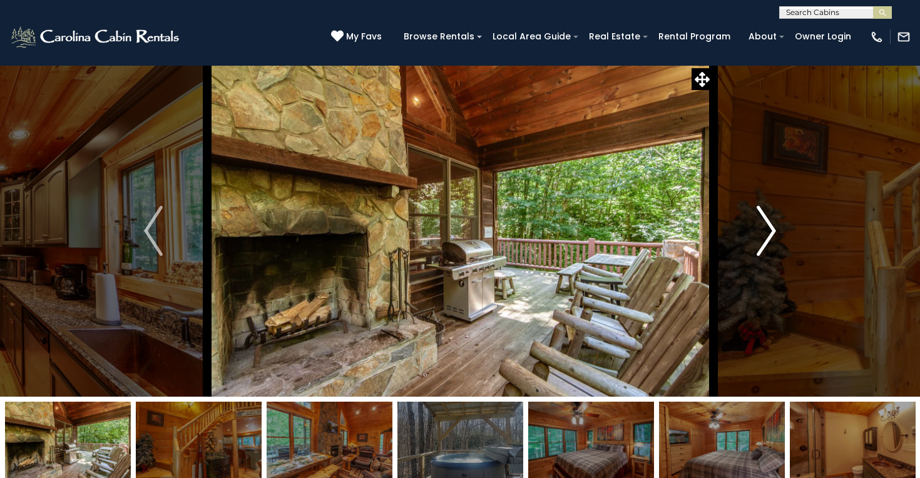
click at [789, 230] on button "Next" at bounding box center [766, 231] width 107 height 332
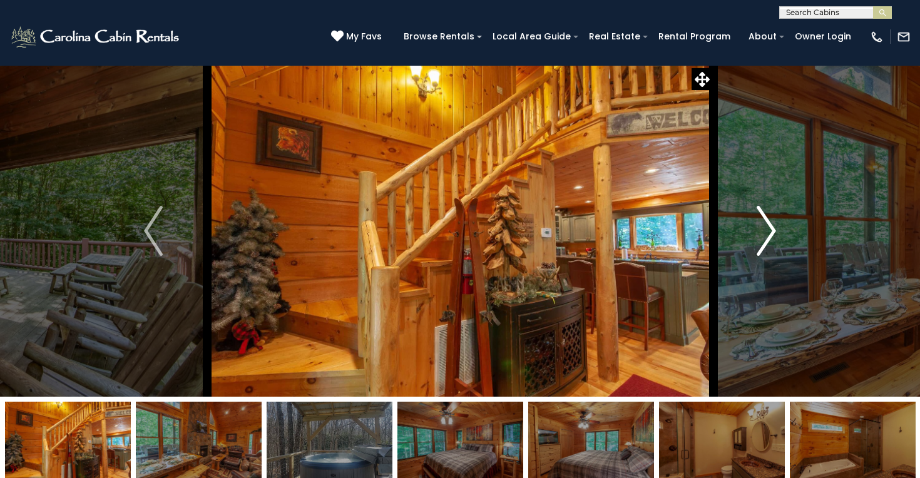
click at [789, 230] on button "Next" at bounding box center [766, 231] width 107 height 332
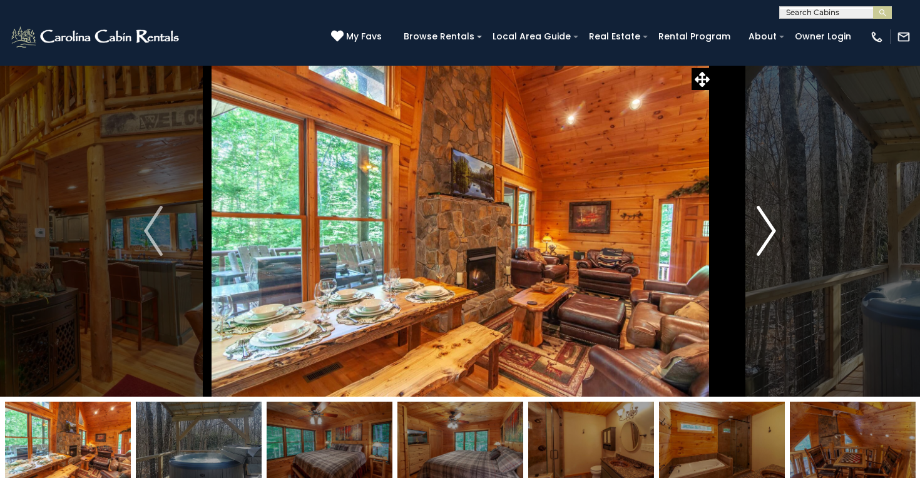
click at [789, 230] on button "Next" at bounding box center [766, 231] width 107 height 332
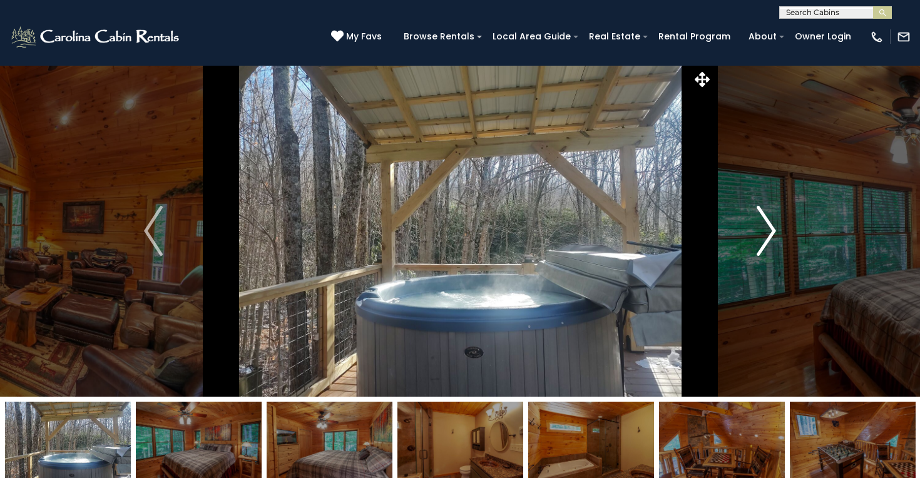
click at [789, 230] on button "Next" at bounding box center [766, 231] width 107 height 332
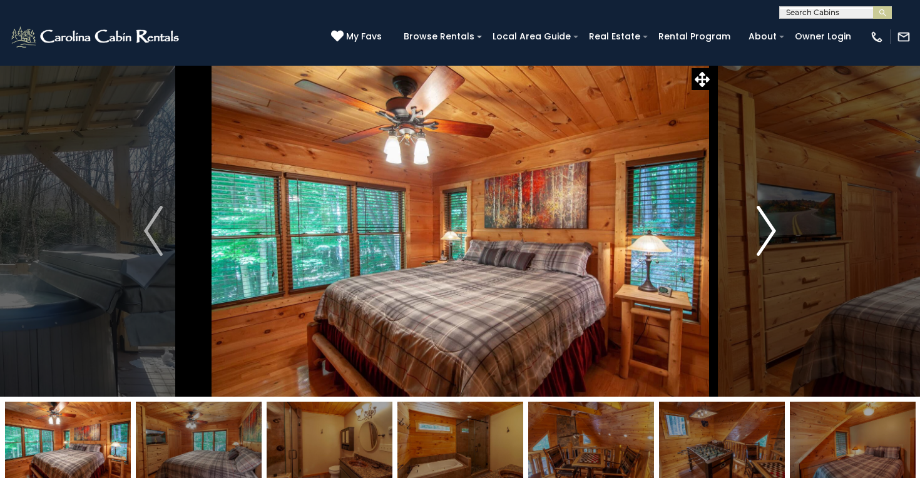
click at [789, 230] on button "Next" at bounding box center [766, 231] width 107 height 332
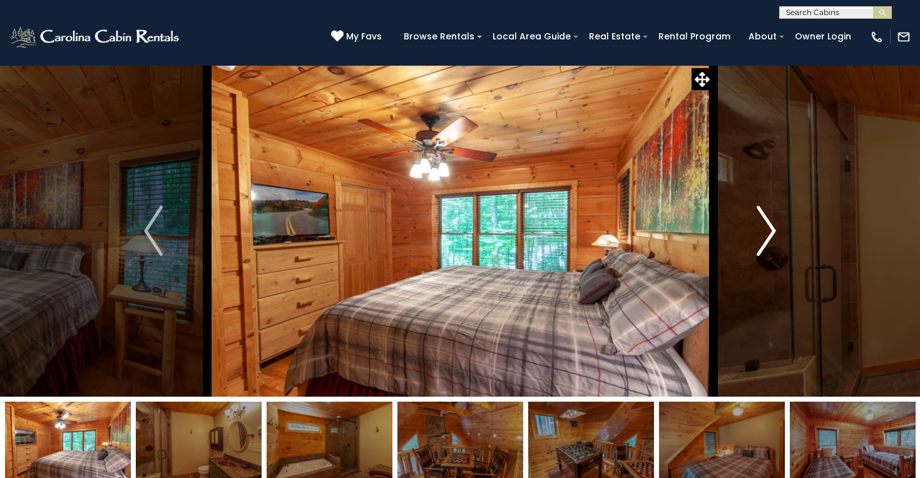
click at [789, 230] on button "Next" at bounding box center [766, 231] width 107 height 332
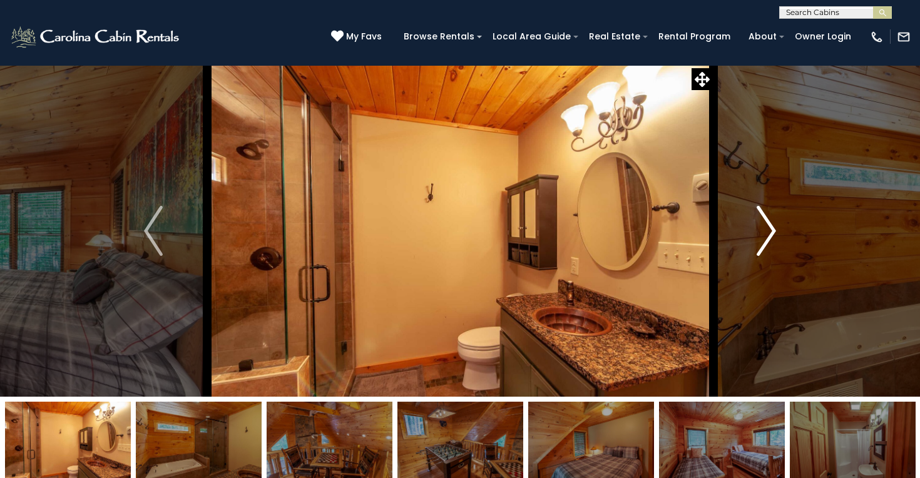
click at [789, 230] on button "Next" at bounding box center [766, 231] width 107 height 332
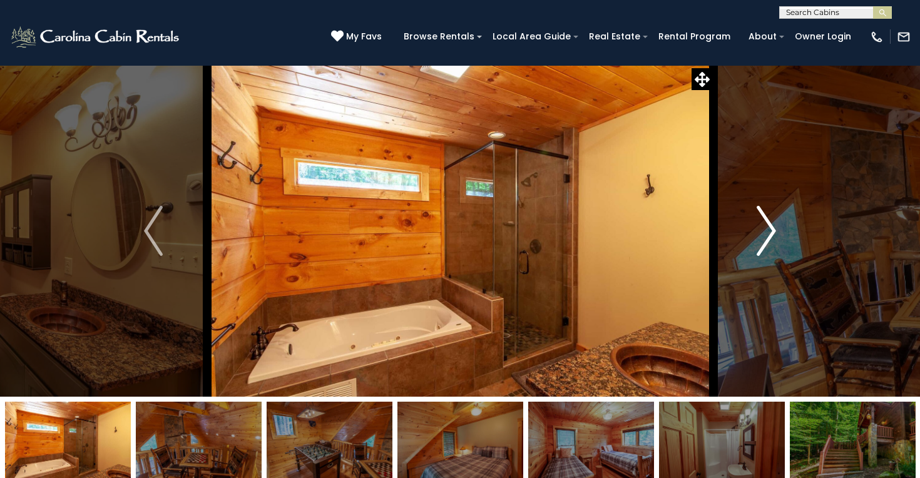
click at [789, 230] on button "Next" at bounding box center [766, 231] width 107 height 332
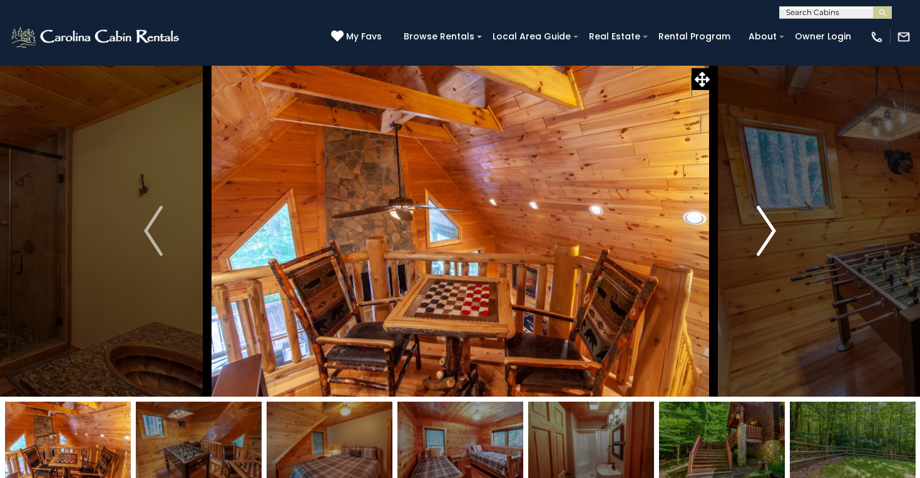
click at [789, 230] on button "Next" at bounding box center [766, 231] width 107 height 332
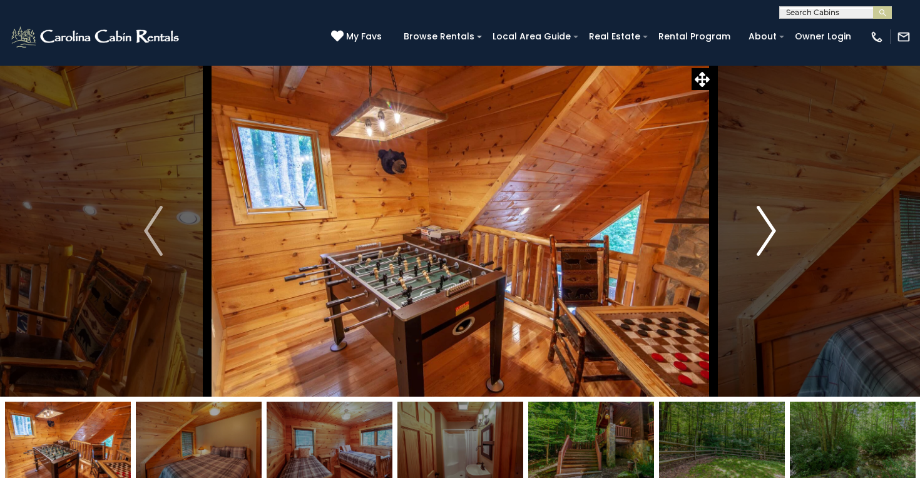
click at [789, 230] on button "Next" at bounding box center [766, 231] width 107 height 332
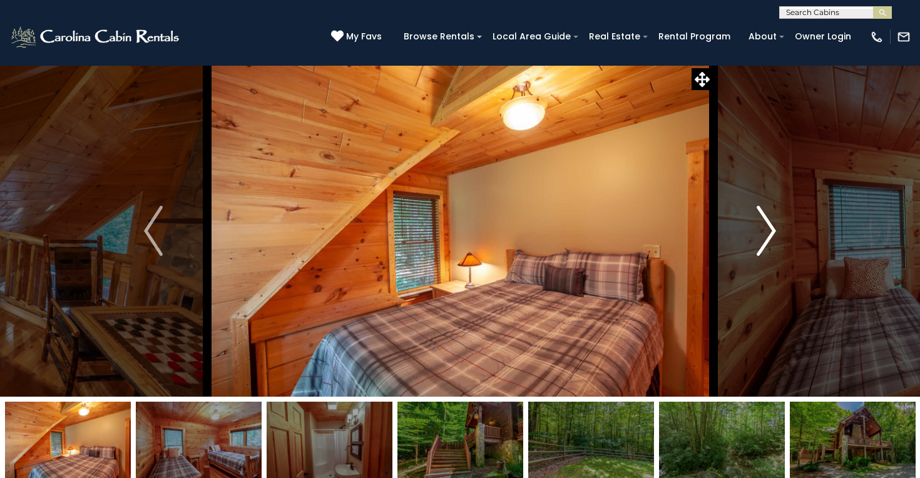
click at [789, 230] on button "Next" at bounding box center [766, 231] width 107 height 332
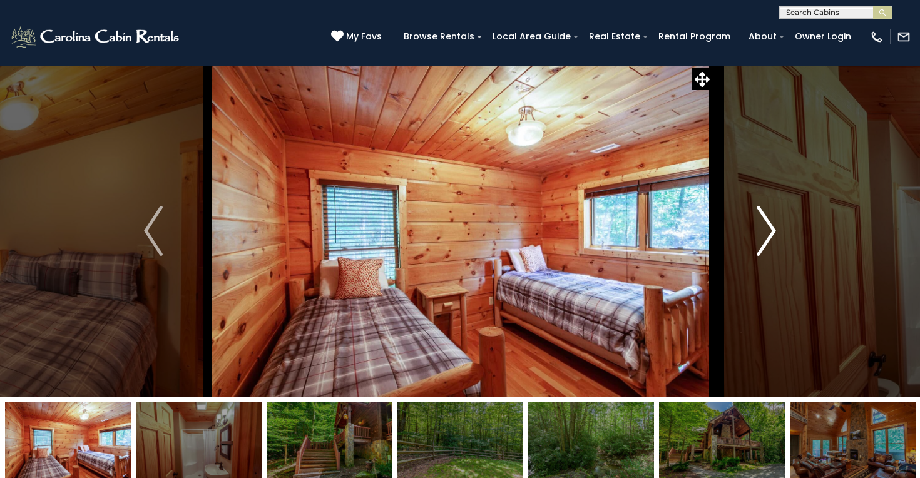
click at [789, 230] on button "Next" at bounding box center [766, 231] width 107 height 332
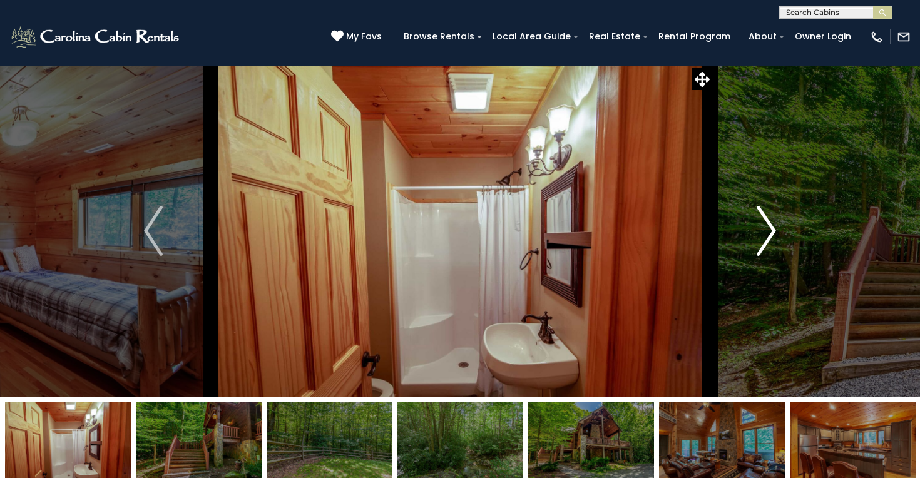
click at [789, 230] on button "Next" at bounding box center [766, 231] width 107 height 332
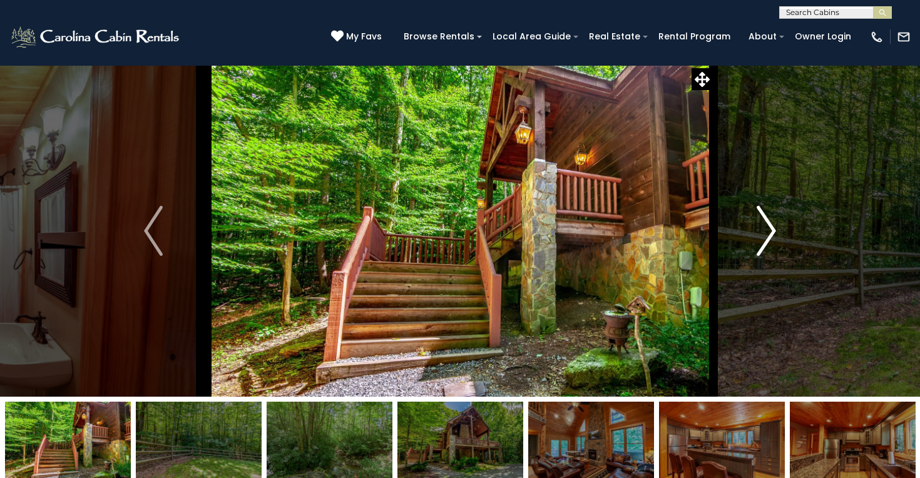
click at [789, 230] on button "Next" at bounding box center [766, 231] width 107 height 332
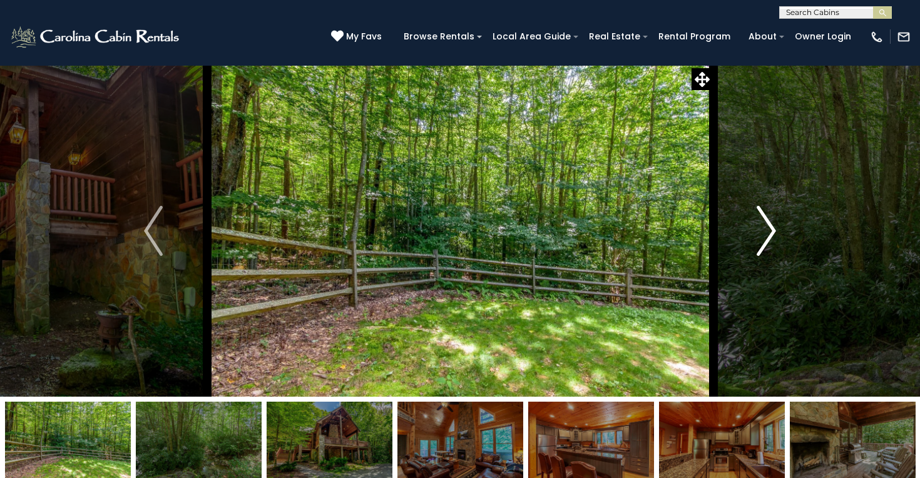
click at [789, 230] on button "Next" at bounding box center [766, 231] width 107 height 332
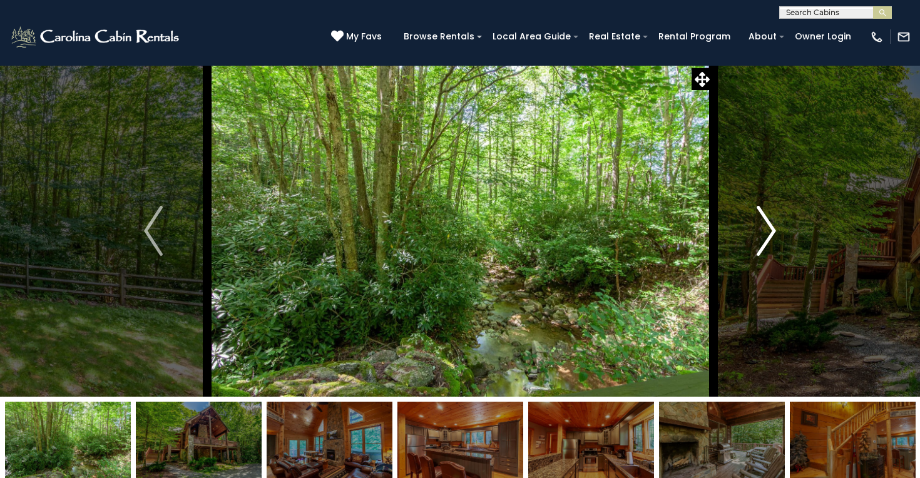
click at [789, 230] on button "Next" at bounding box center [766, 231] width 107 height 332
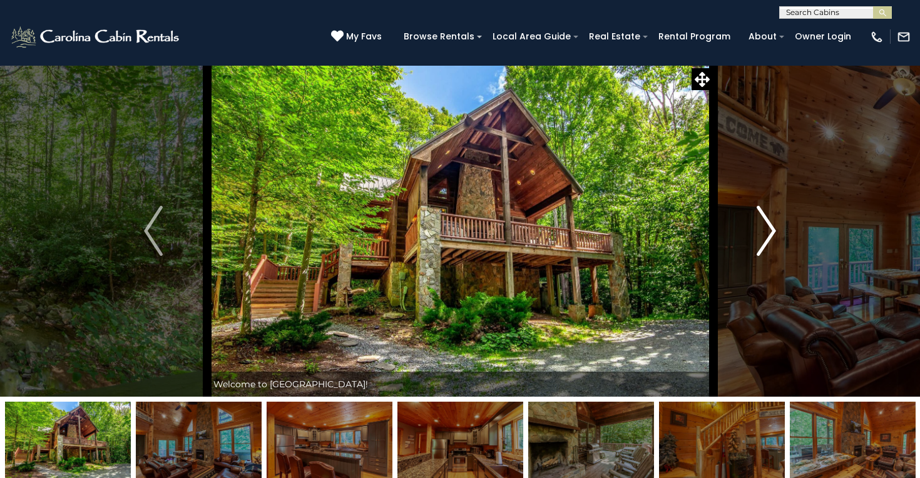
click at [789, 230] on button "Next" at bounding box center [766, 231] width 107 height 332
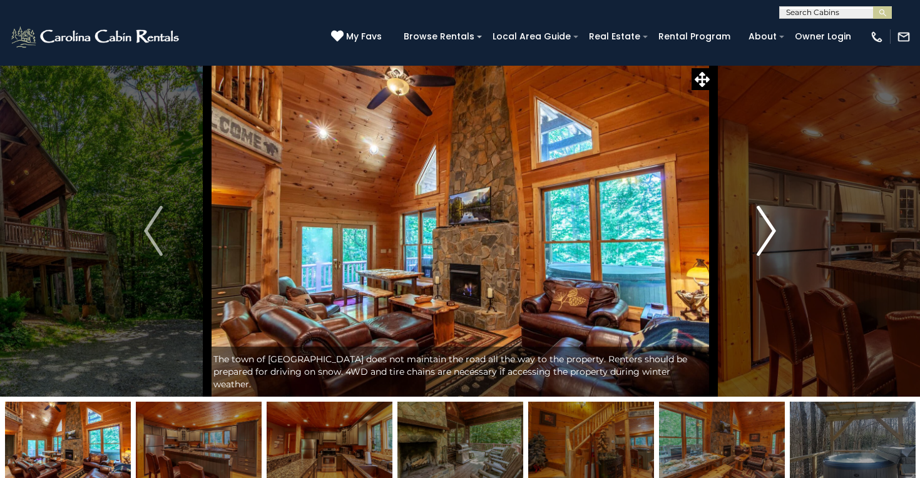
click at [789, 230] on button "Next" at bounding box center [766, 231] width 107 height 332
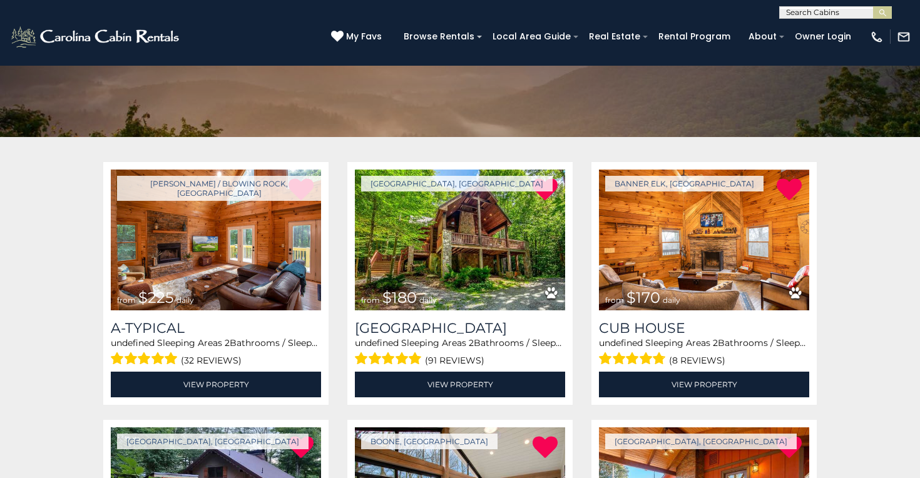
scroll to position [155, 0]
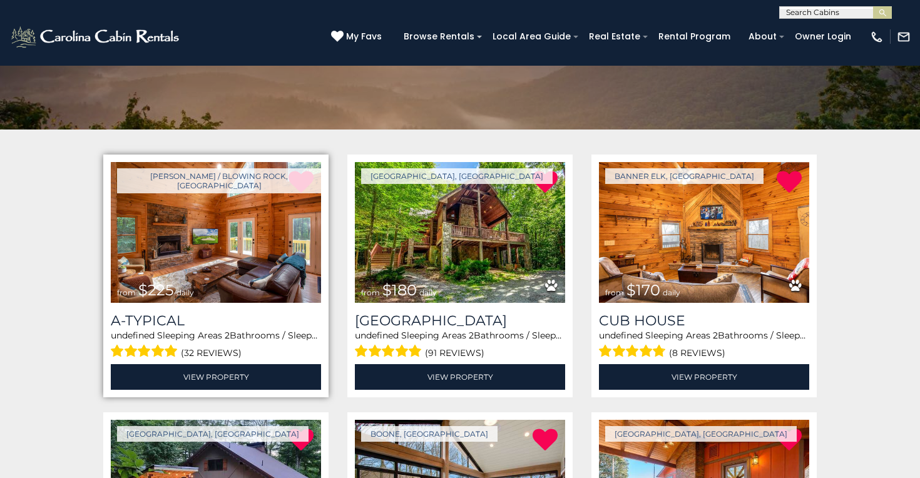
click at [251, 239] on img at bounding box center [216, 232] width 210 height 141
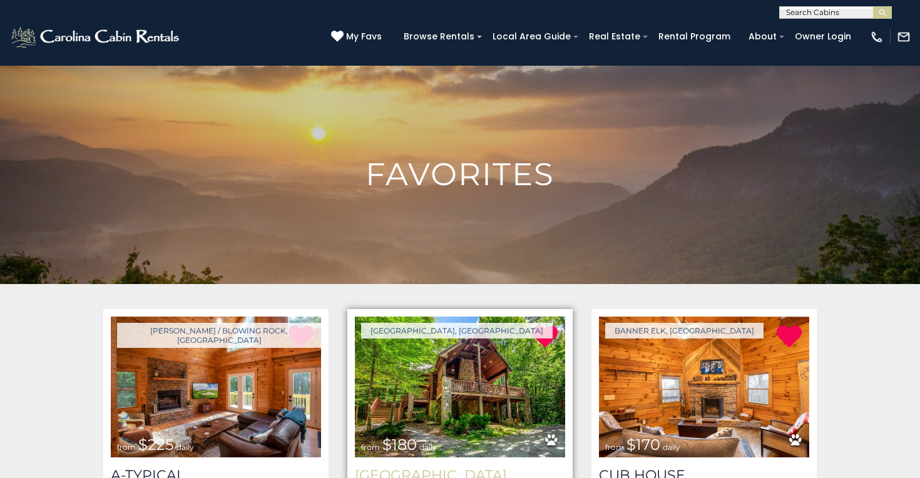
scroll to position [0, 0]
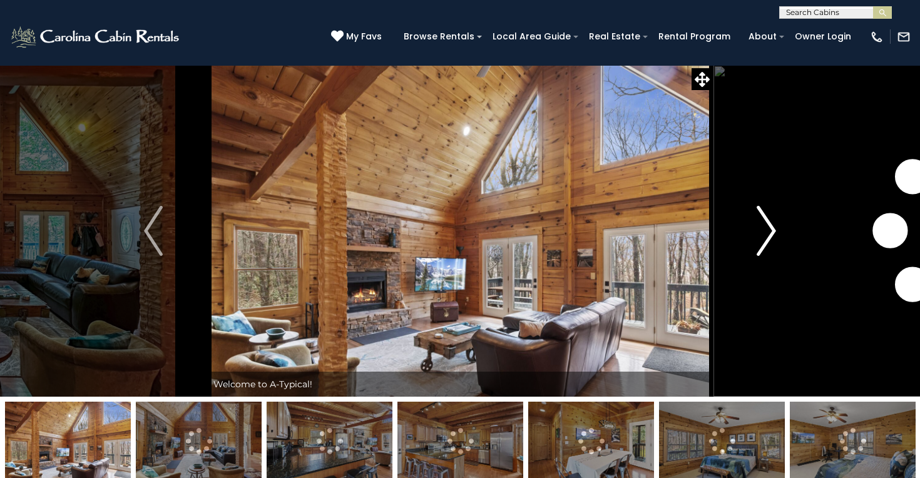
click at [766, 234] on img "Next" at bounding box center [766, 231] width 19 height 50
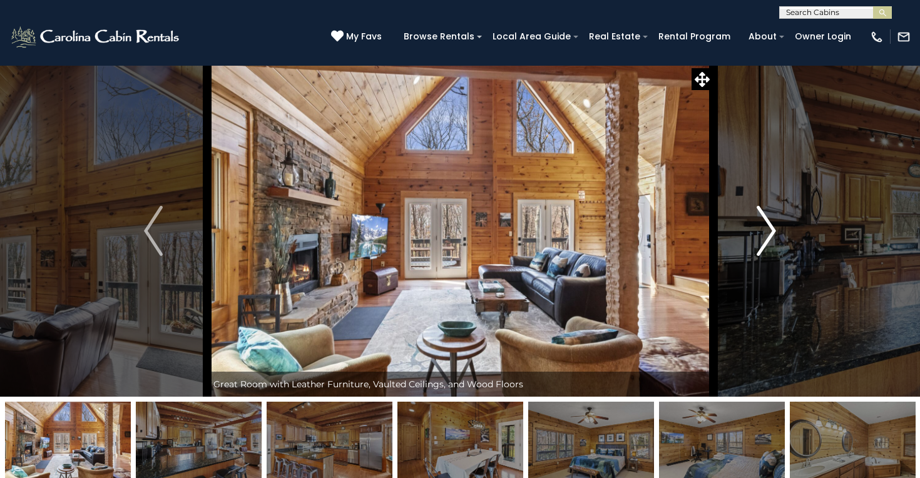
click at [764, 233] on img "Next" at bounding box center [766, 231] width 19 height 50
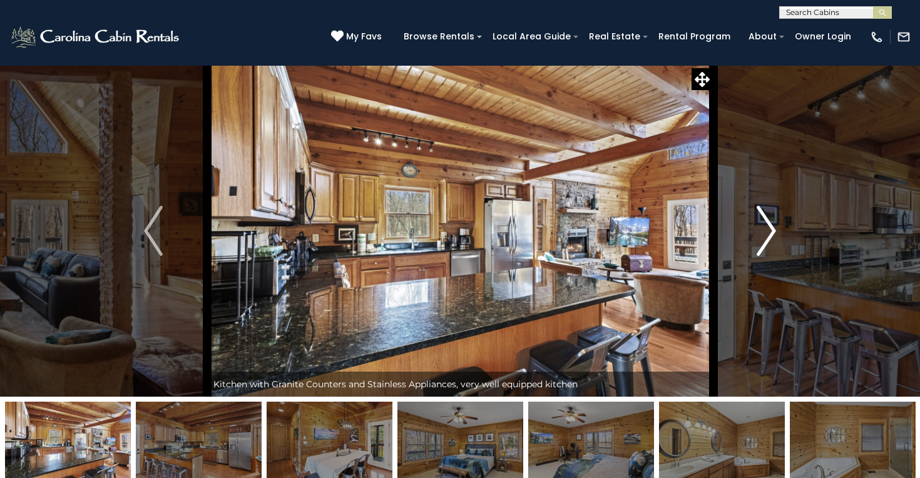
click at [764, 233] on img "Next" at bounding box center [766, 231] width 19 height 50
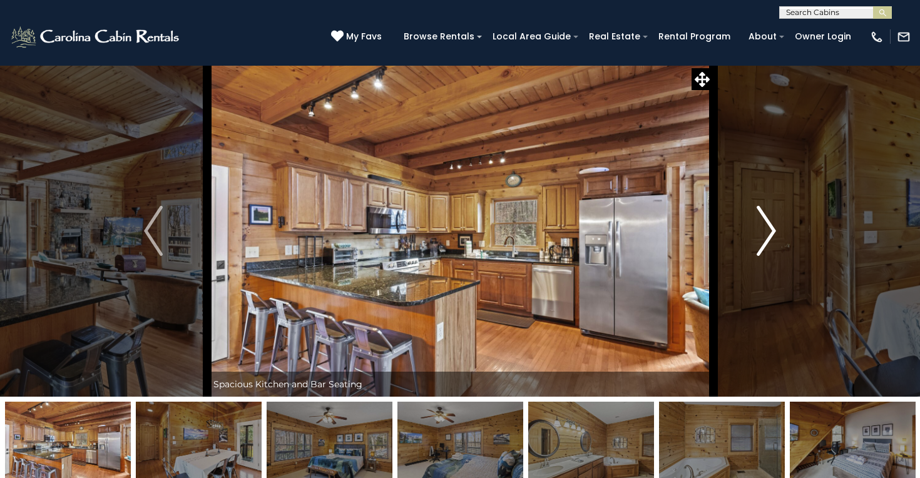
click at [764, 233] on img "Next" at bounding box center [766, 231] width 19 height 50
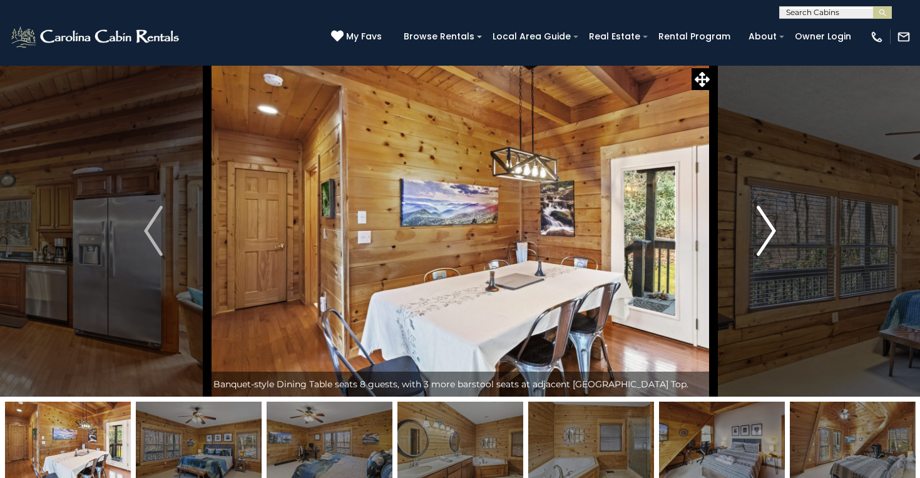
click at [764, 233] on img "Next" at bounding box center [766, 231] width 19 height 50
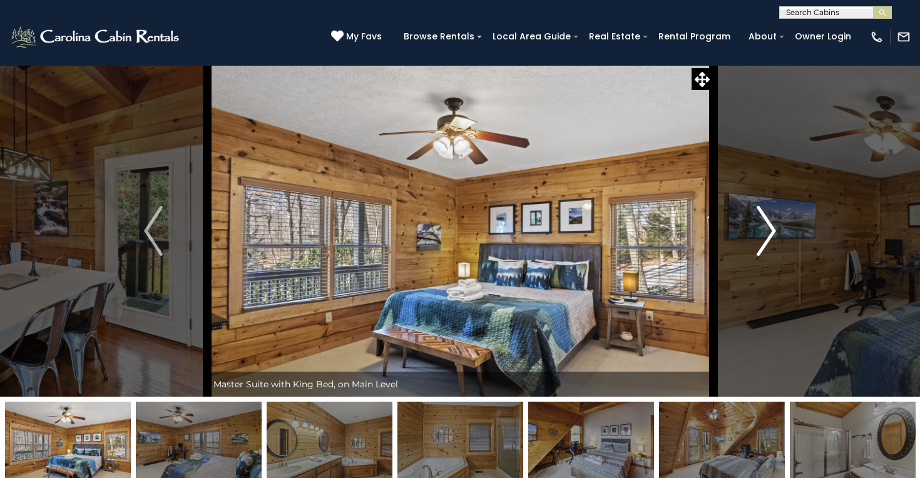
click at [764, 233] on img "Next" at bounding box center [766, 231] width 19 height 50
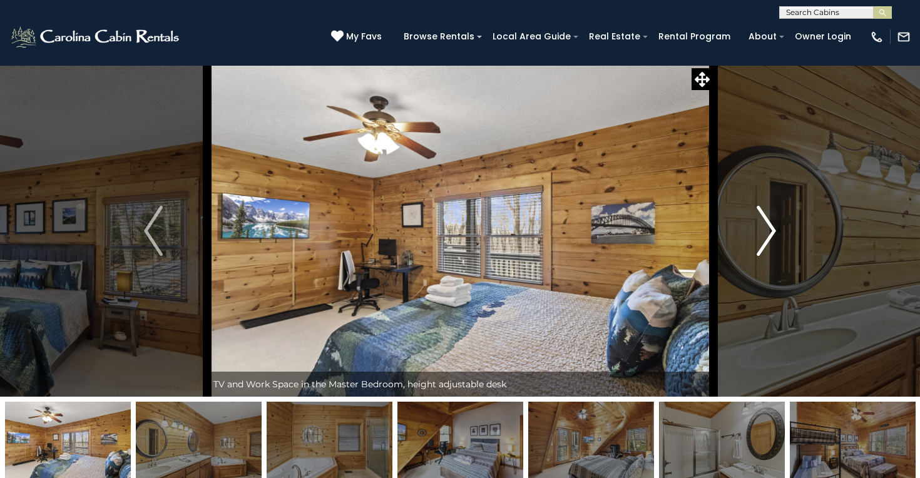
click at [764, 233] on img "Next" at bounding box center [766, 231] width 19 height 50
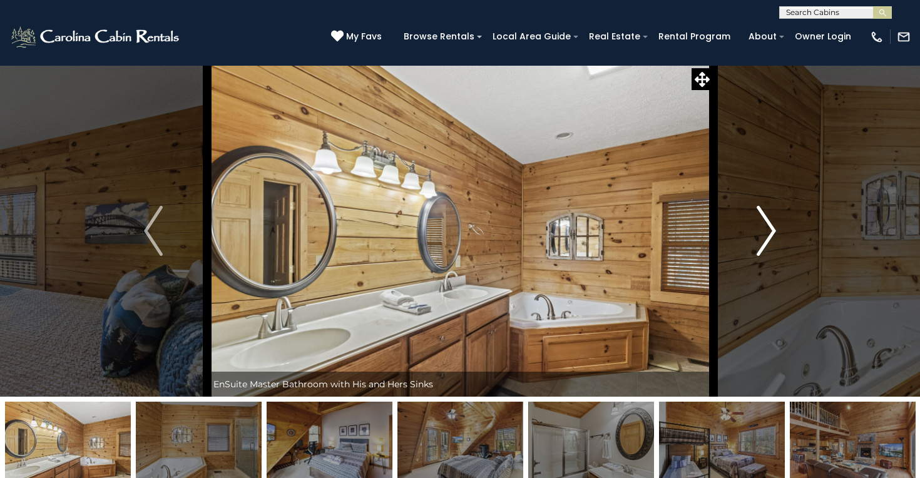
click at [764, 233] on img "Next" at bounding box center [766, 231] width 19 height 50
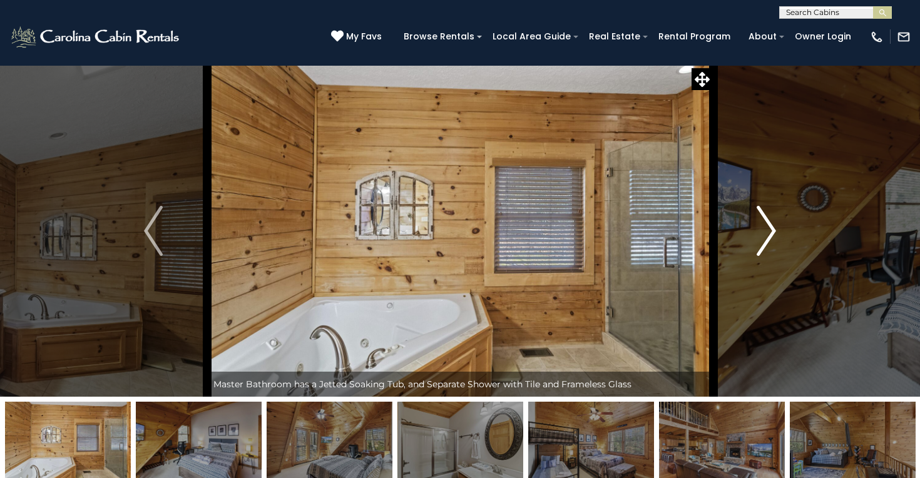
click at [764, 233] on img "Next" at bounding box center [766, 231] width 19 height 50
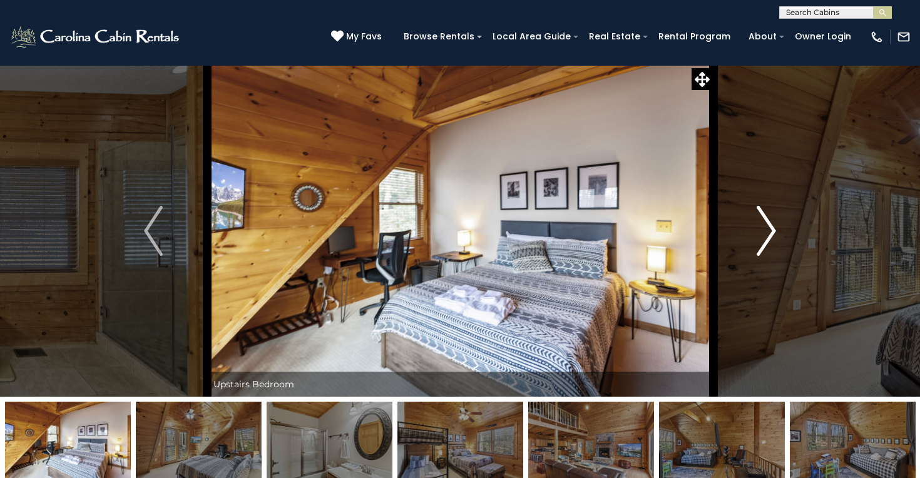
click at [764, 233] on img "Next" at bounding box center [766, 231] width 19 height 50
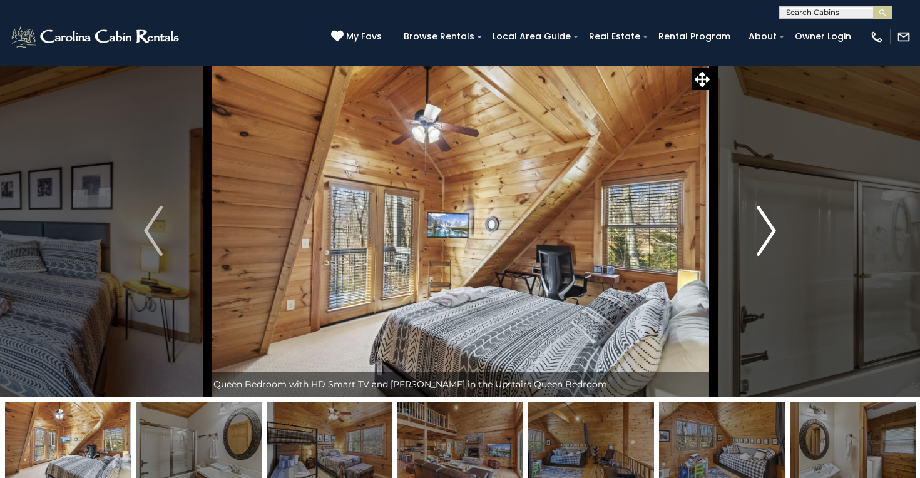
click at [765, 233] on img "Next" at bounding box center [766, 231] width 19 height 50
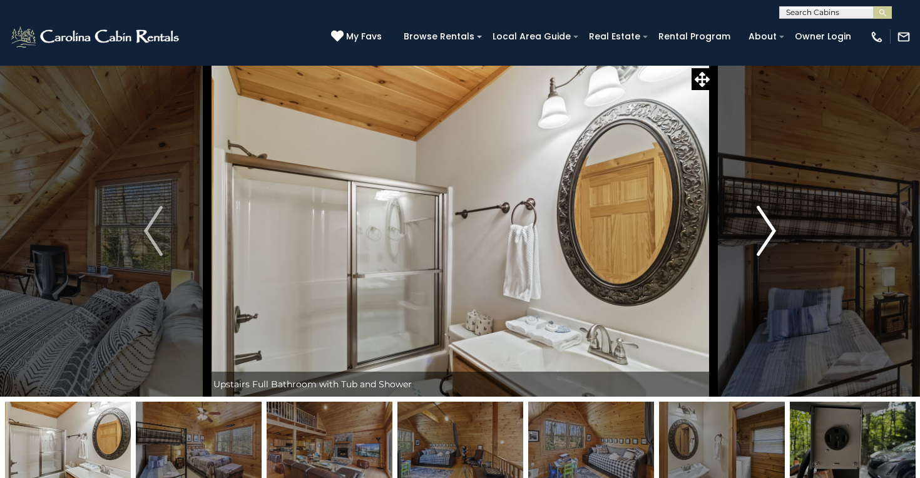
click at [765, 233] on img "Next" at bounding box center [766, 231] width 19 height 50
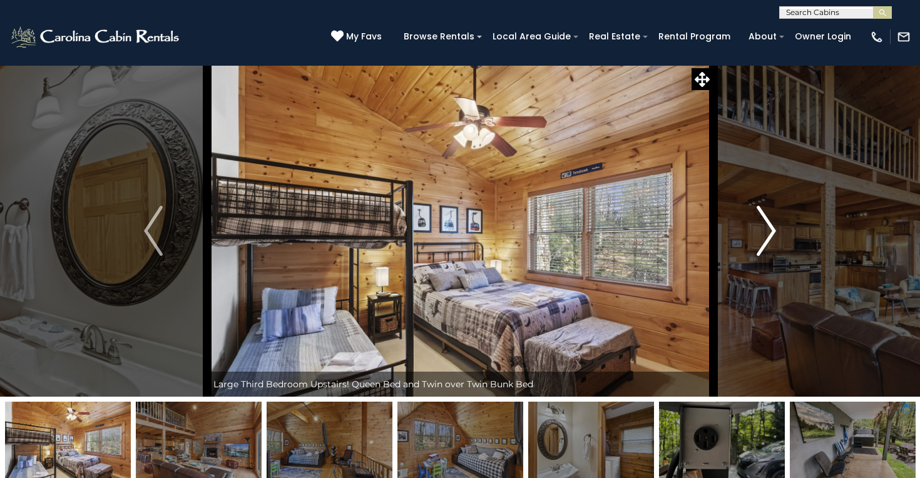
click at [765, 233] on img "Next" at bounding box center [766, 231] width 19 height 50
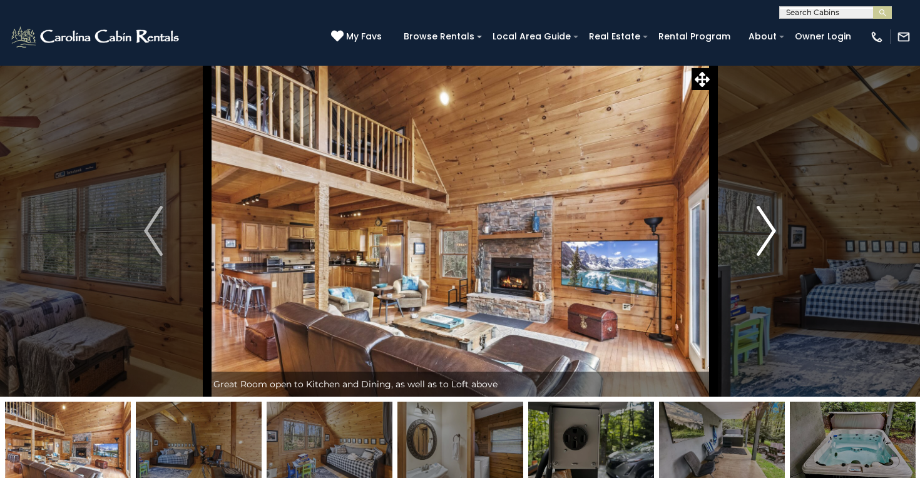
click at [766, 233] on img "Next" at bounding box center [766, 231] width 19 height 50
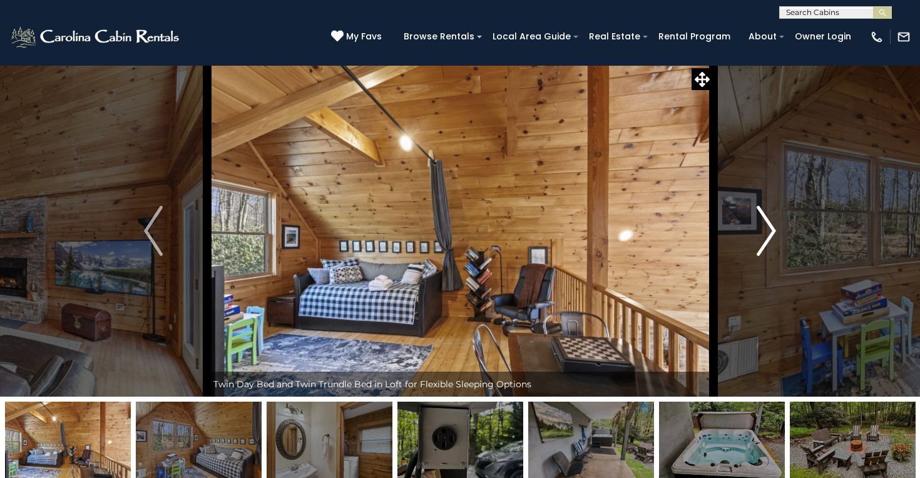
click at [766, 233] on img "Next" at bounding box center [766, 231] width 19 height 50
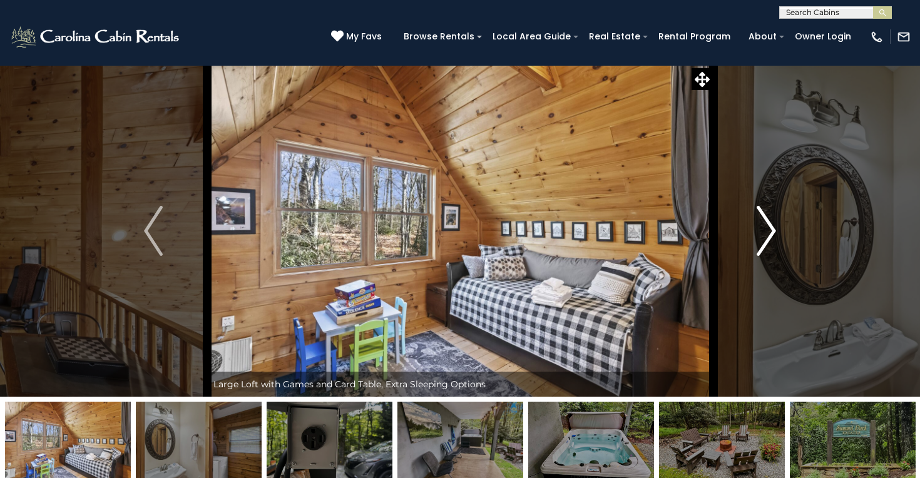
click at [766, 233] on img "Next" at bounding box center [766, 231] width 19 height 50
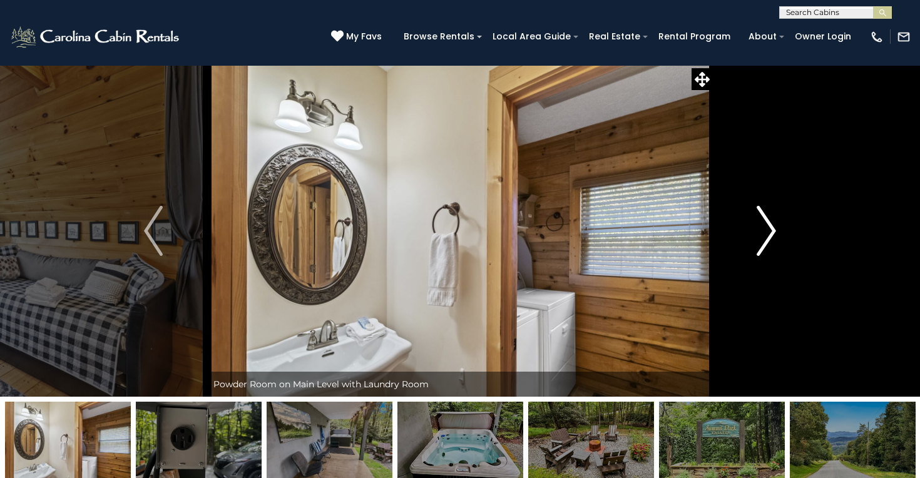
click at [766, 233] on img "Next" at bounding box center [766, 231] width 19 height 50
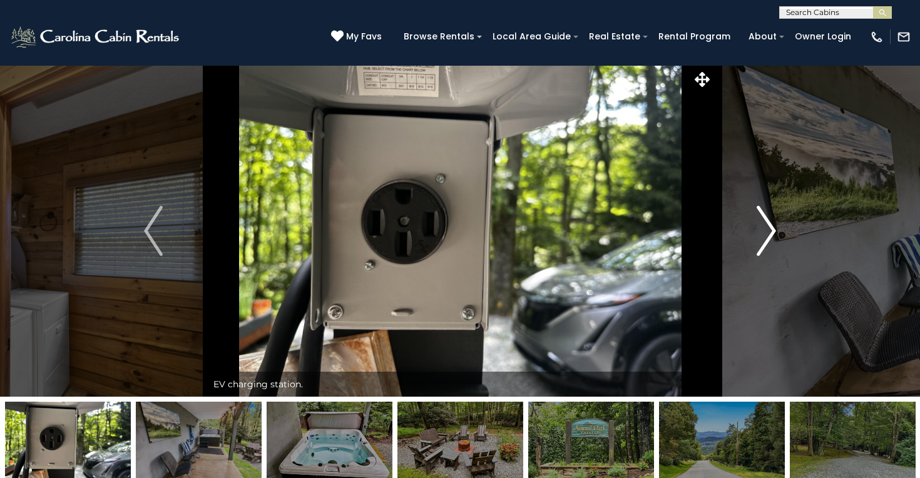
click at [766, 234] on img "Next" at bounding box center [766, 231] width 19 height 50
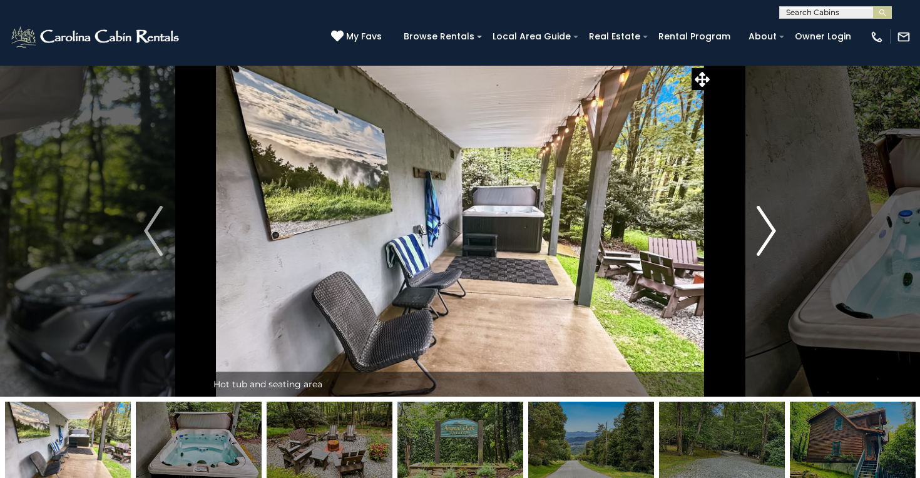
click at [766, 234] on img "Next" at bounding box center [766, 231] width 19 height 50
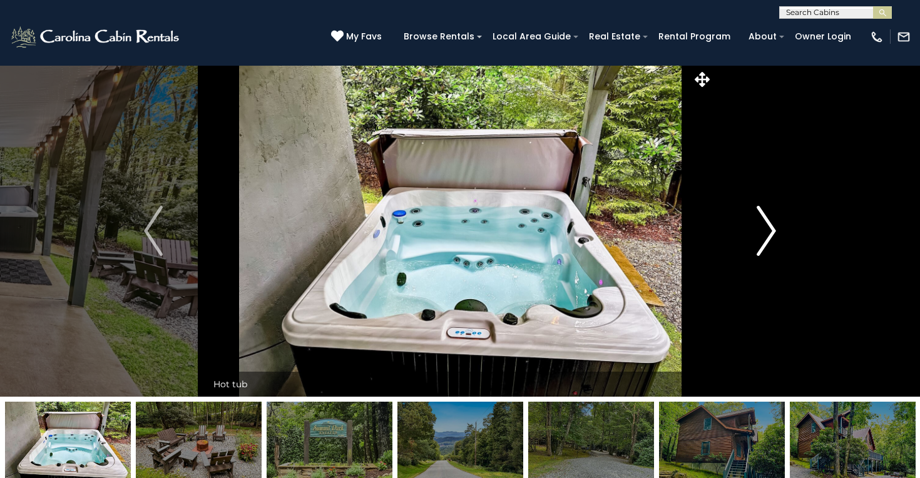
click at [766, 234] on img "Next" at bounding box center [766, 231] width 19 height 50
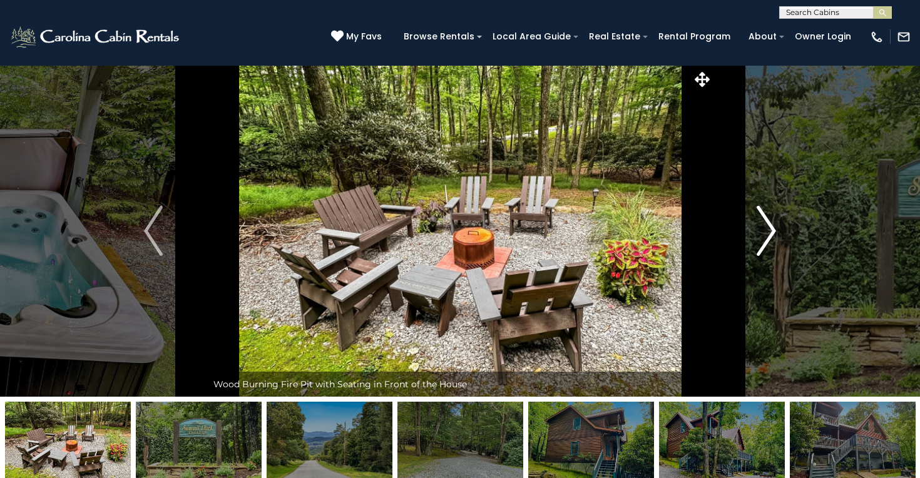
click at [767, 235] on img "Next" at bounding box center [766, 231] width 19 height 50
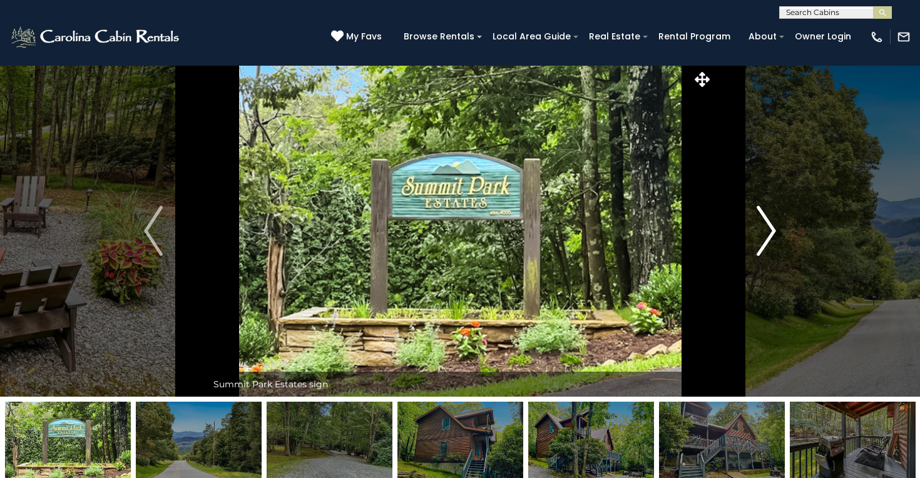
click at [767, 235] on img "Next" at bounding box center [766, 231] width 19 height 50
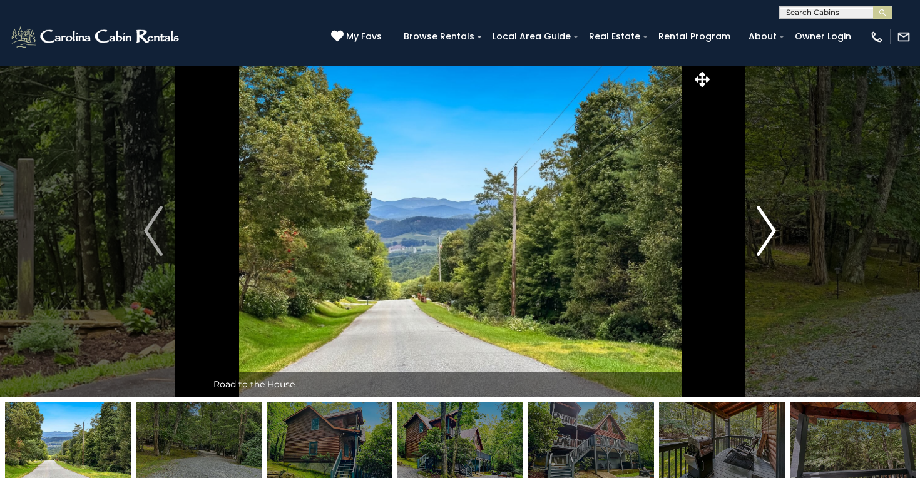
click at [767, 235] on img "Next" at bounding box center [766, 231] width 19 height 50
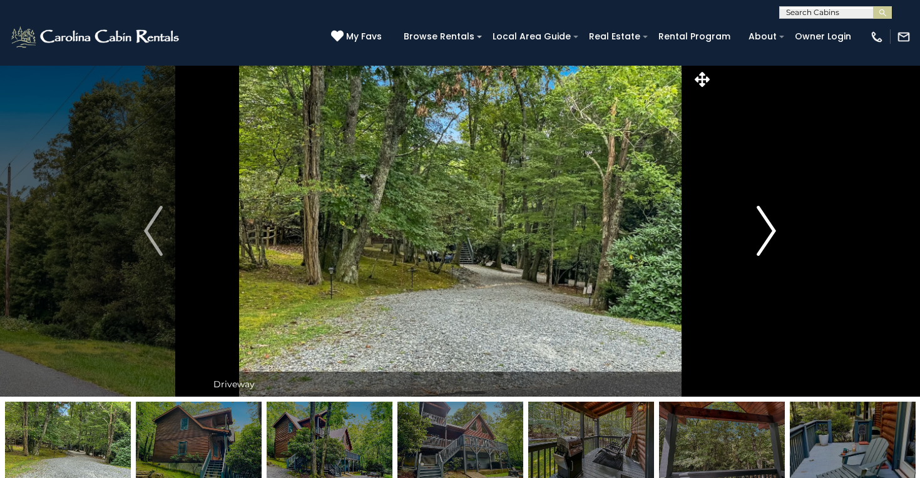
click at [767, 235] on img "Next" at bounding box center [766, 231] width 19 height 50
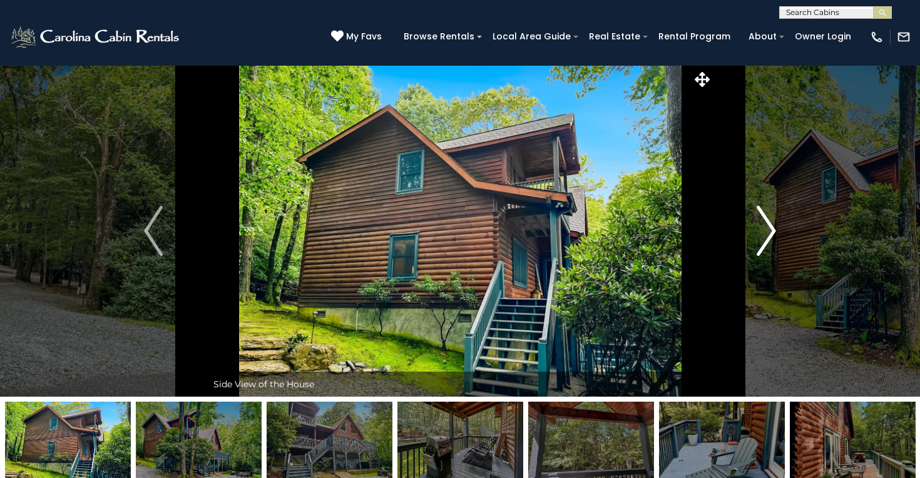
click at [767, 235] on img "Next" at bounding box center [766, 231] width 19 height 50
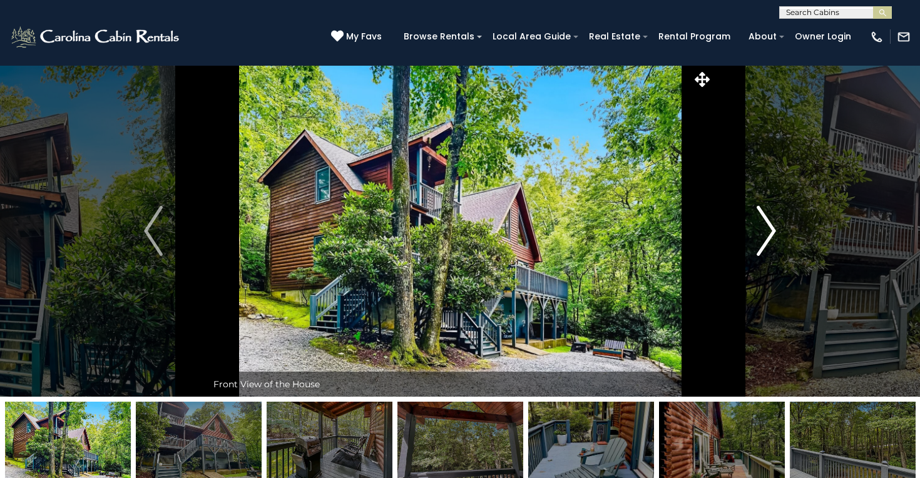
click at [767, 235] on img "Next" at bounding box center [766, 231] width 19 height 50
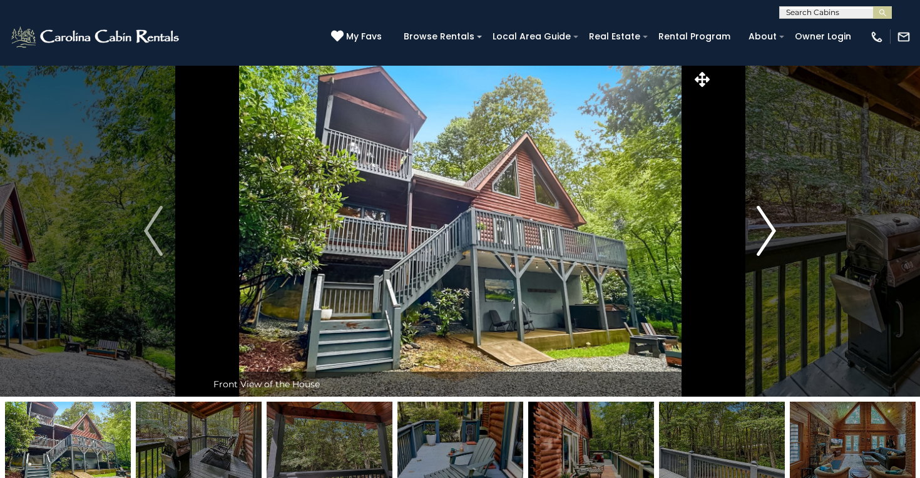
click at [767, 235] on img "Next" at bounding box center [766, 231] width 19 height 50
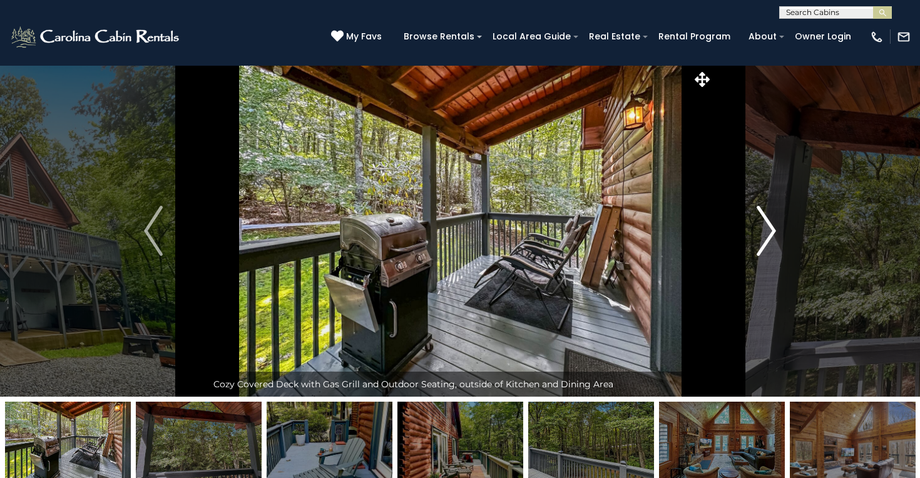
click at [767, 235] on img "Next" at bounding box center [766, 231] width 19 height 50
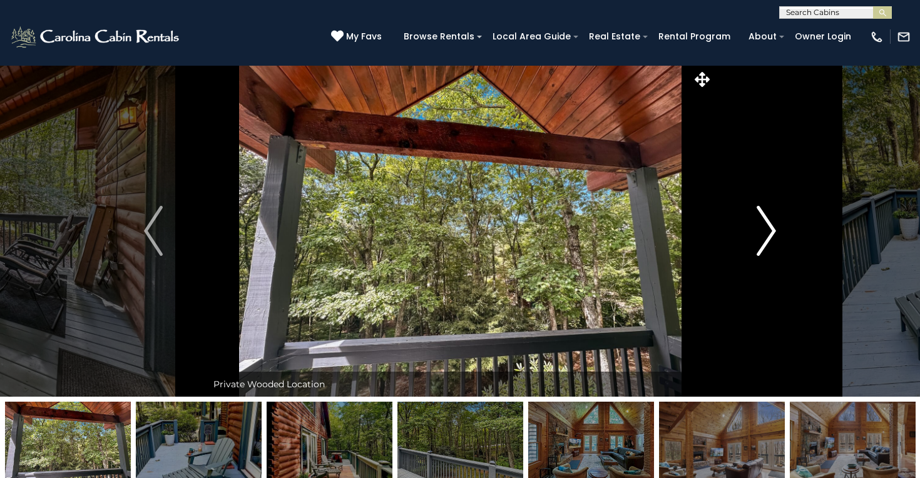
click at [767, 235] on img "Next" at bounding box center [766, 231] width 19 height 50
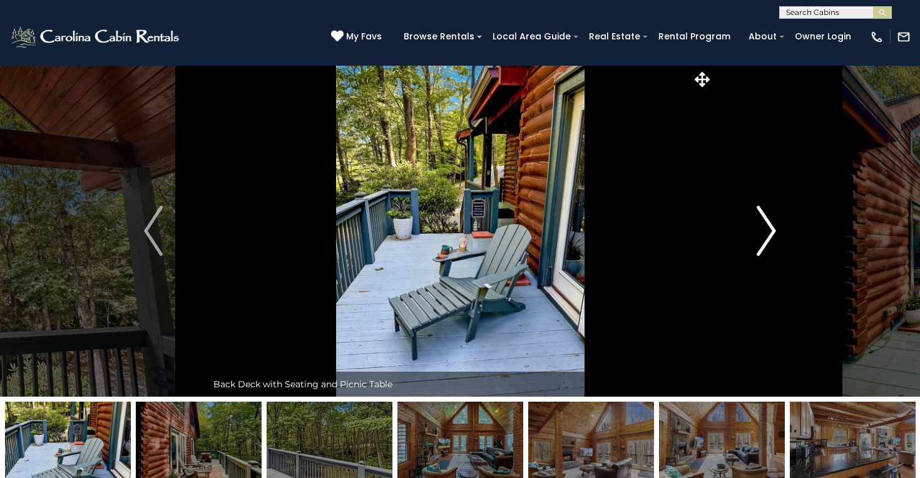
click at [767, 235] on img "Next" at bounding box center [766, 231] width 19 height 50
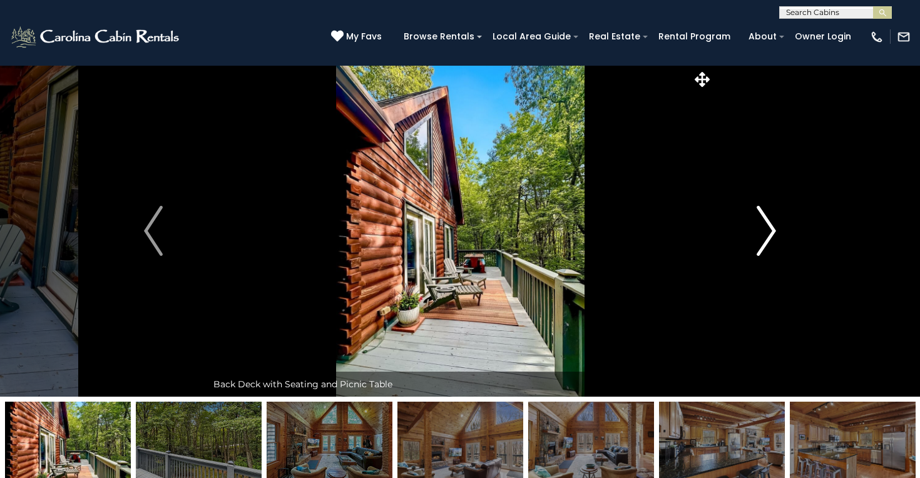
click at [767, 235] on img "Next" at bounding box center [766, 231] width 19 height 50
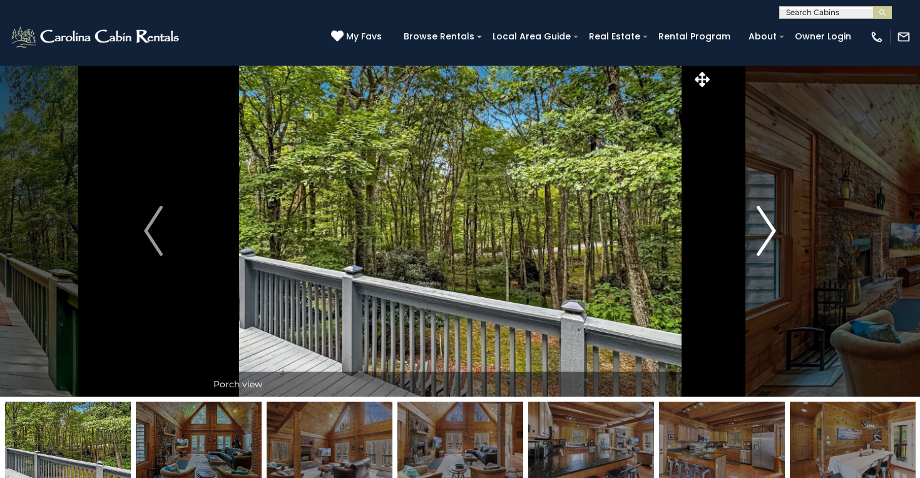
click at [767, 235] on img "Next" at bounding box center [766, 231] width 19 height 50
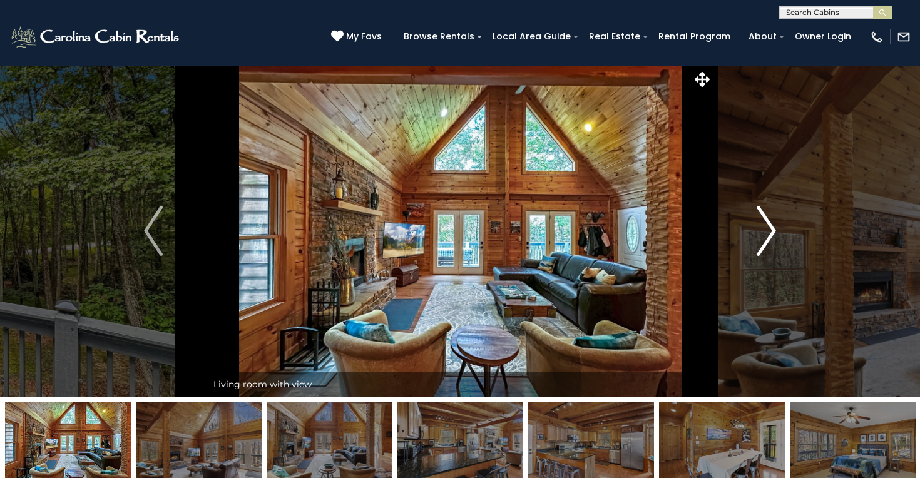
click at [767, 235] on img "Next" at bounding box center [766, 231] width 19 height 50
